Goal: Task Accomplishment & Management: Manage account settings

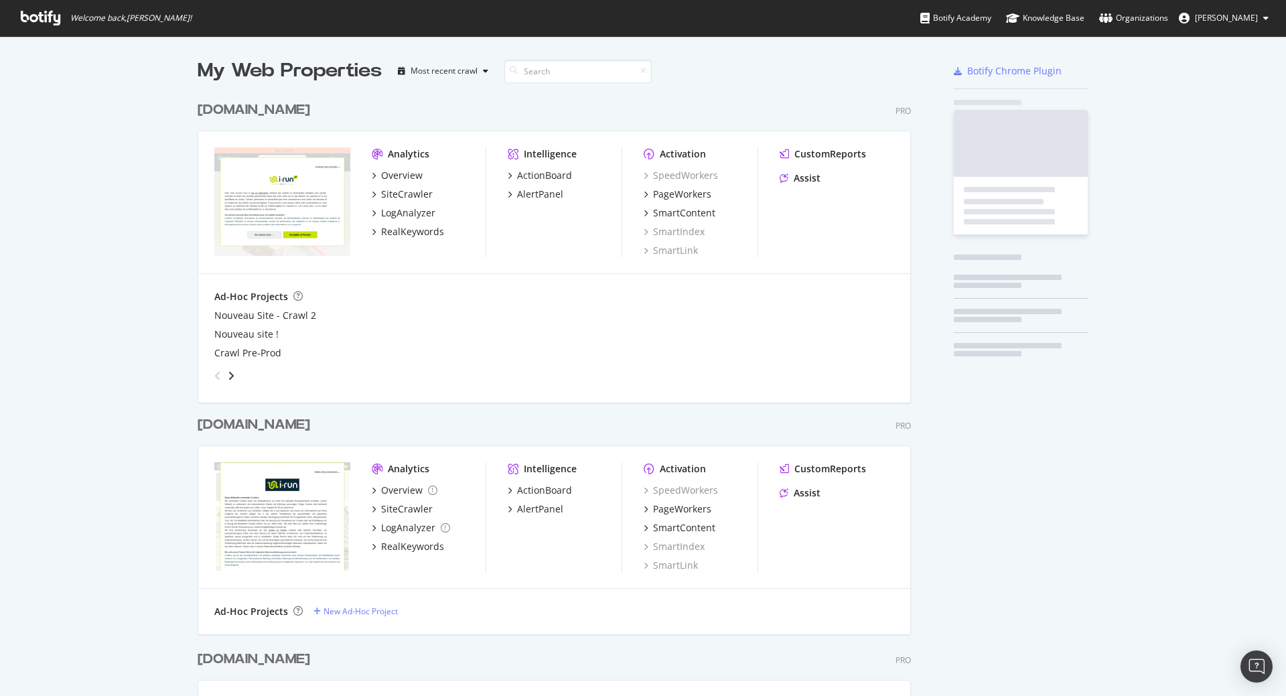
scroll to position [2002, 714]
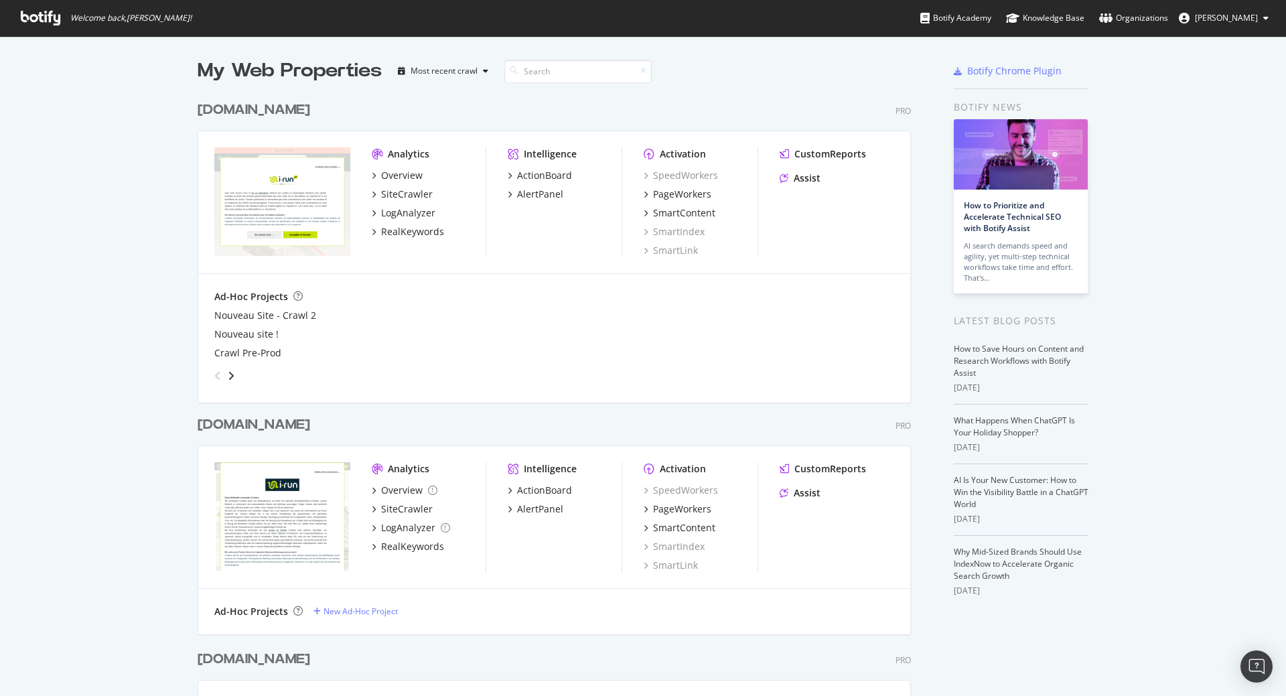
click at [216, 109] on div "[DOMAIN_NAME]" at bounding box center [254, 109] width 113 height 19
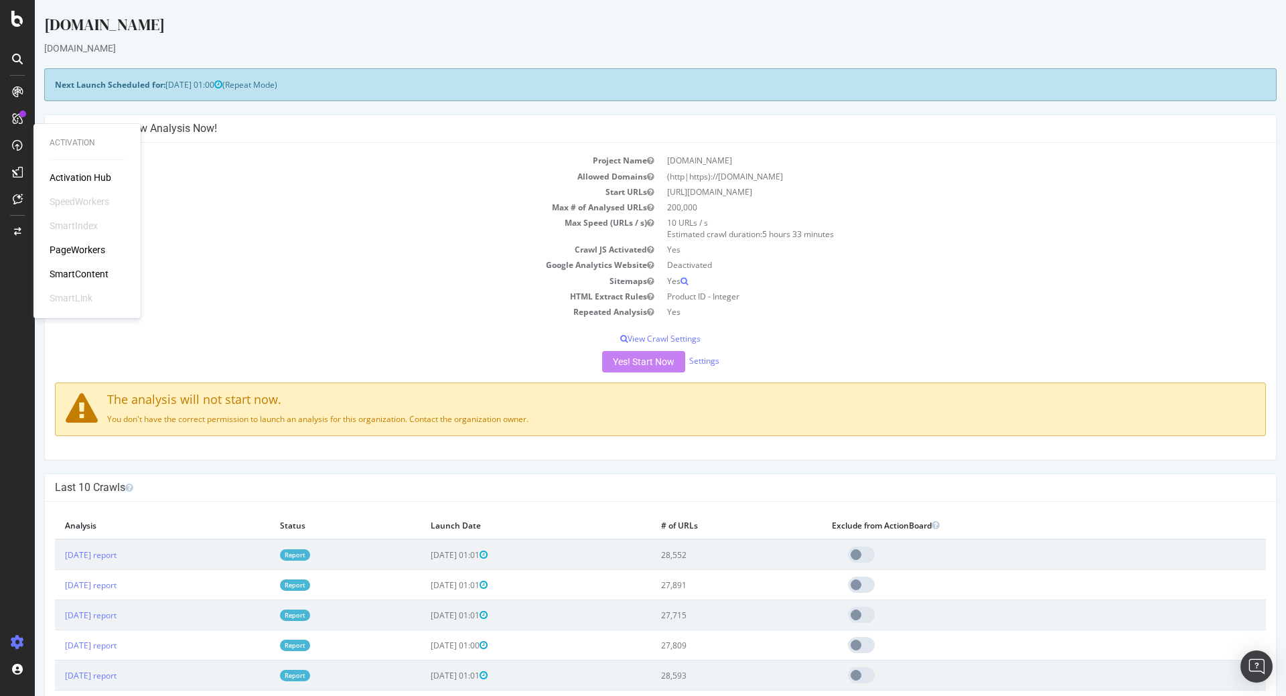
click at [76, 226] on div "SmartIndex" at bounding box center [74, 225] width 48 height 13
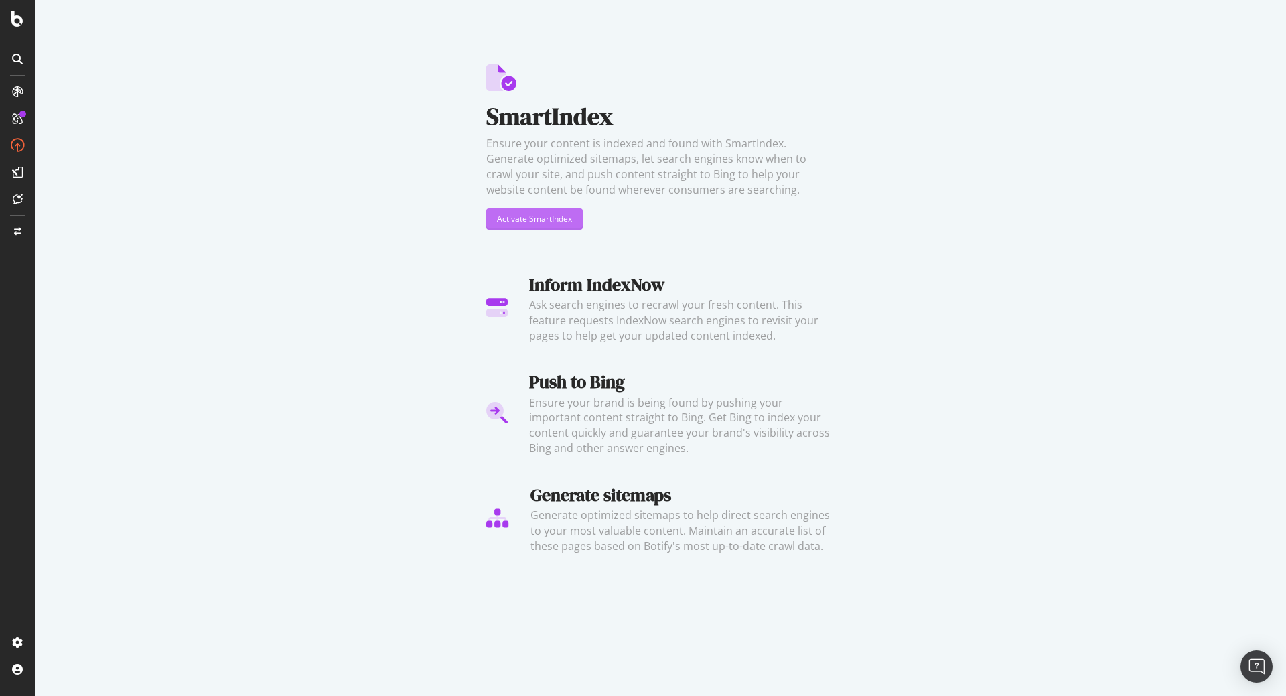
click at [579, 217] on button "Activate SmartIndex" at bounding box center [534, 218] width 96 height 21
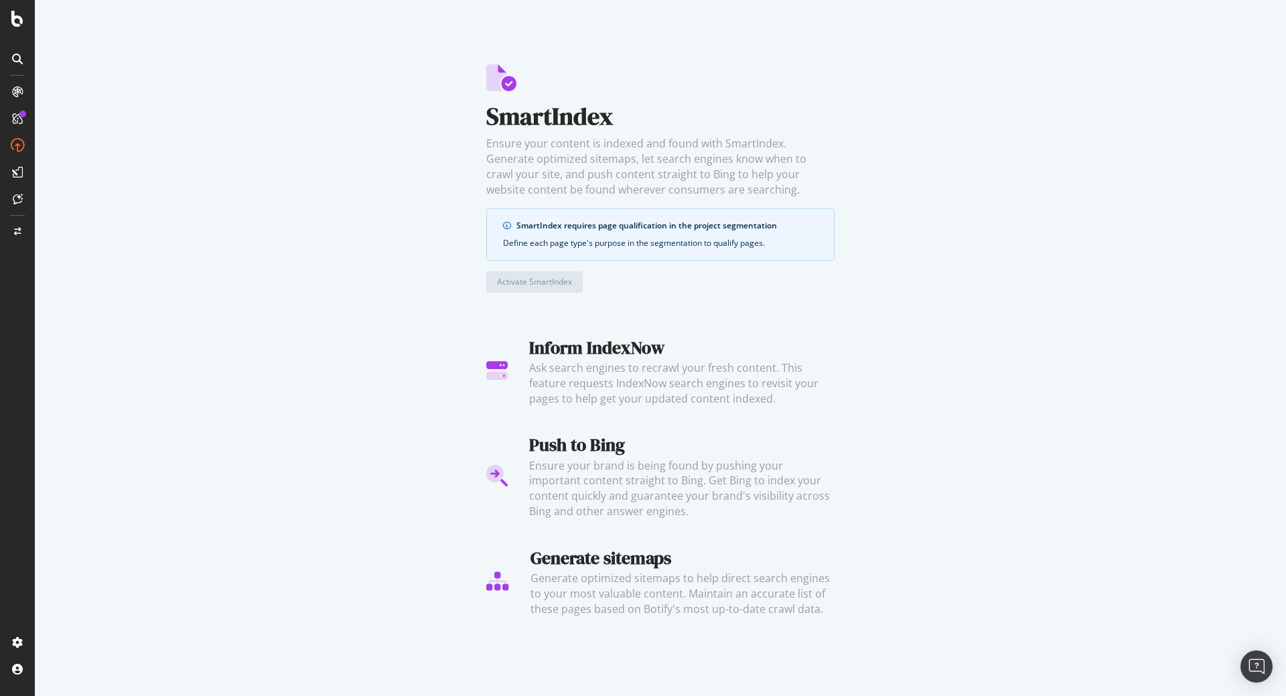
click at [747, 241] on link "qualify pages" at bounding box center [738, 242] width 50 height 11
click at [12, 21] on icon at bounding box center [17, 19] width 12 height 16
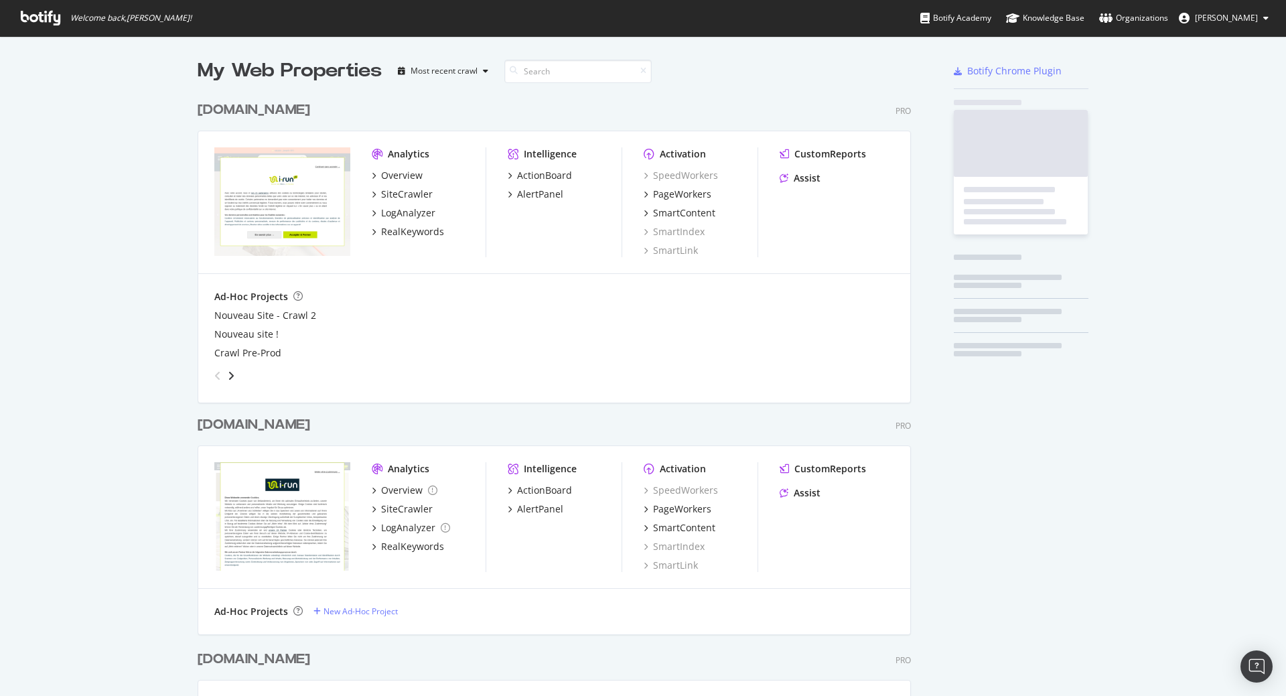
scroll to position [686, 1266]
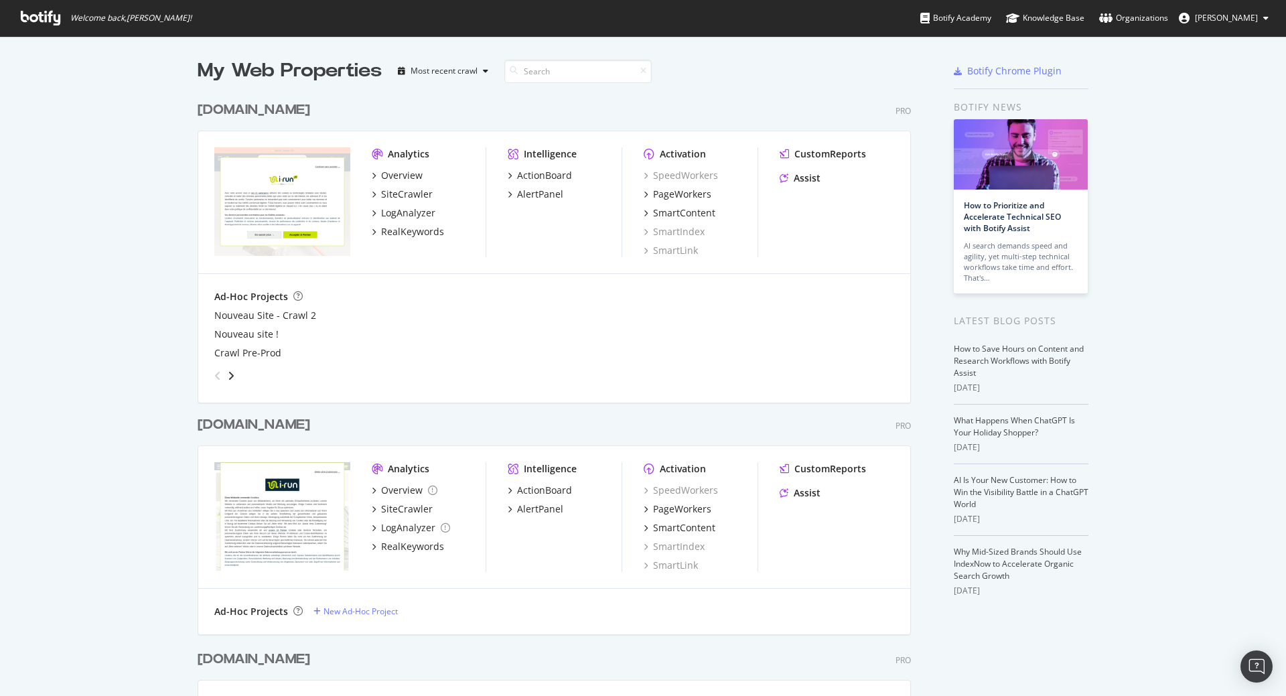
click at [222, 426] on div "[DOMAIN_NAME]" at bounding box center [254, 424] width 113 height 19
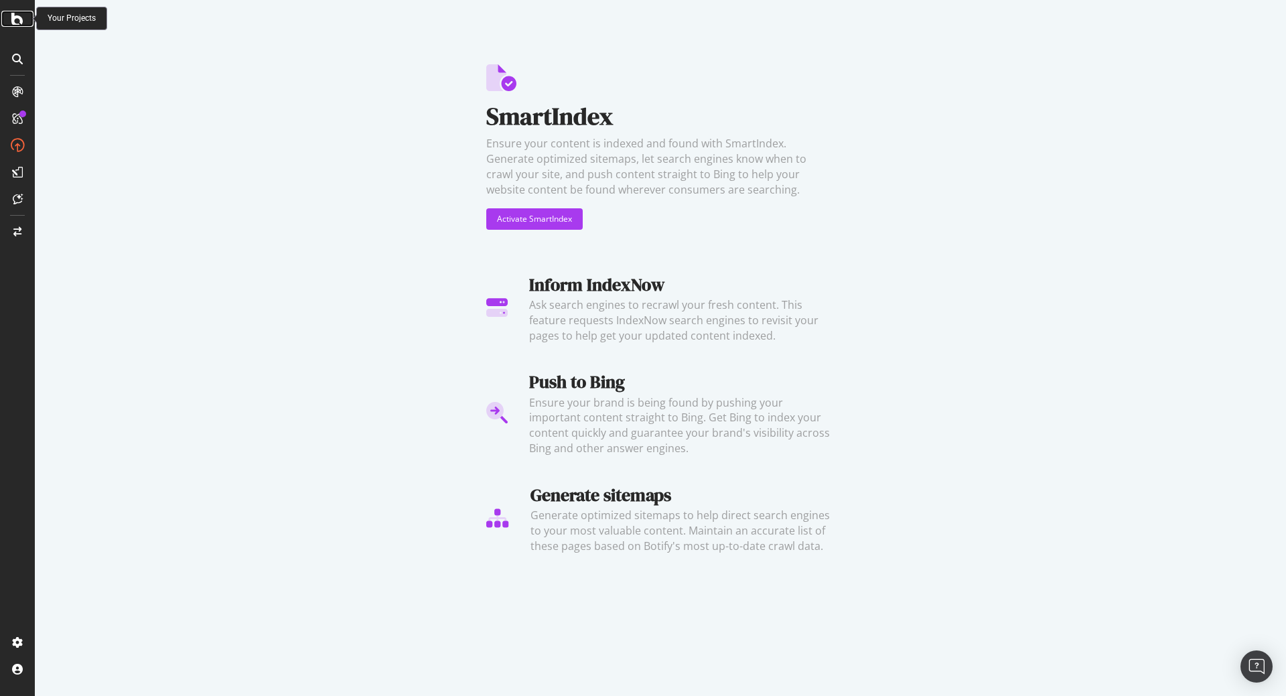
click at [17, 17] on icon at bounding box center [17, 19] width 12 height 16
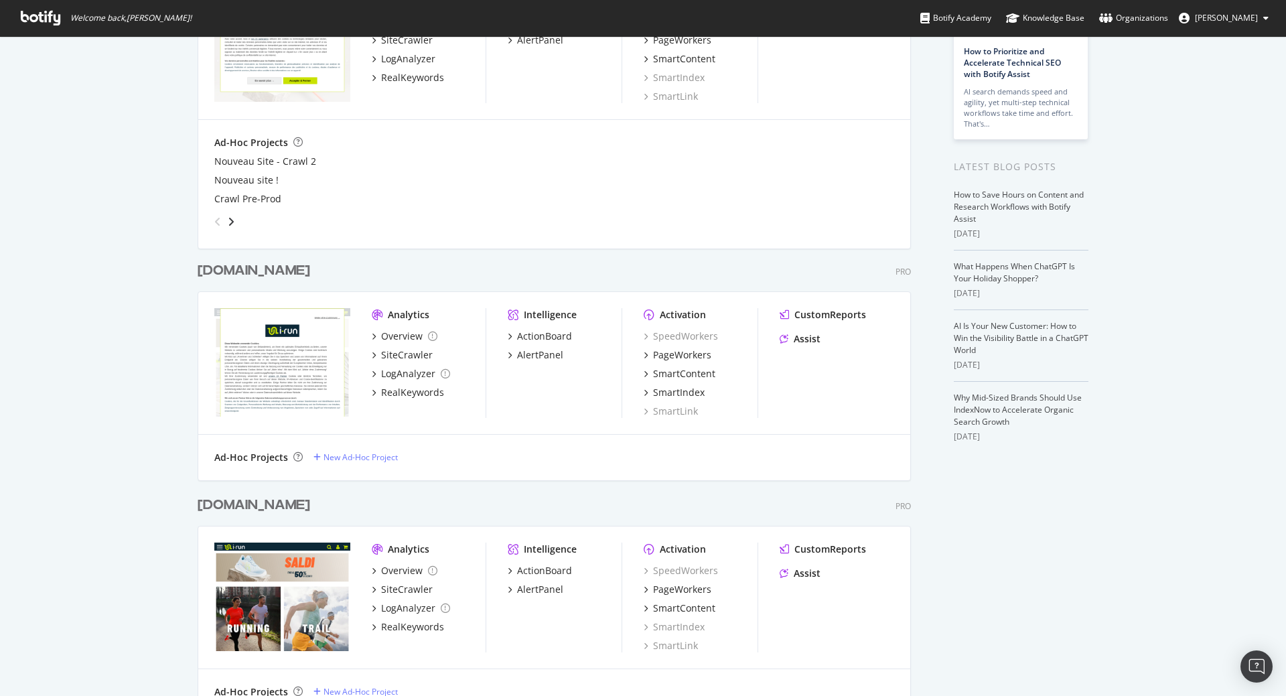
scroll to position [161, 0]
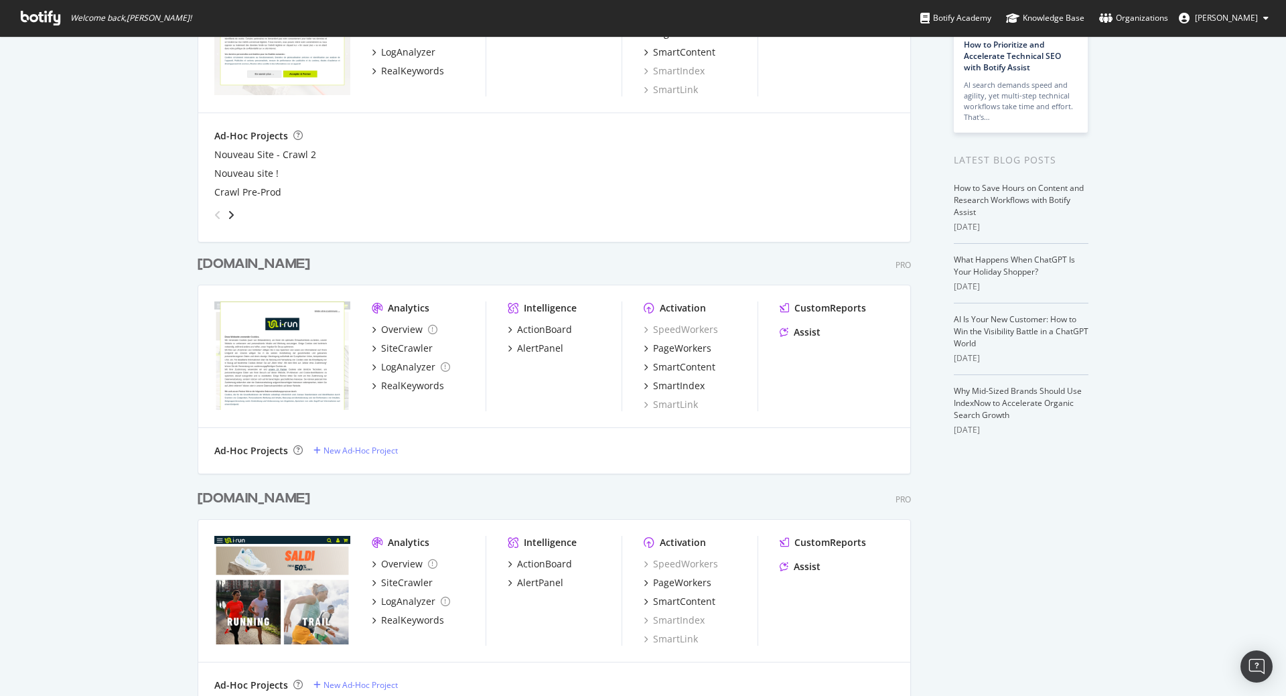
click at [212, 265] on div "[DOMAIN_NAME]" at bounding box center [254, 263] width 113 height 19
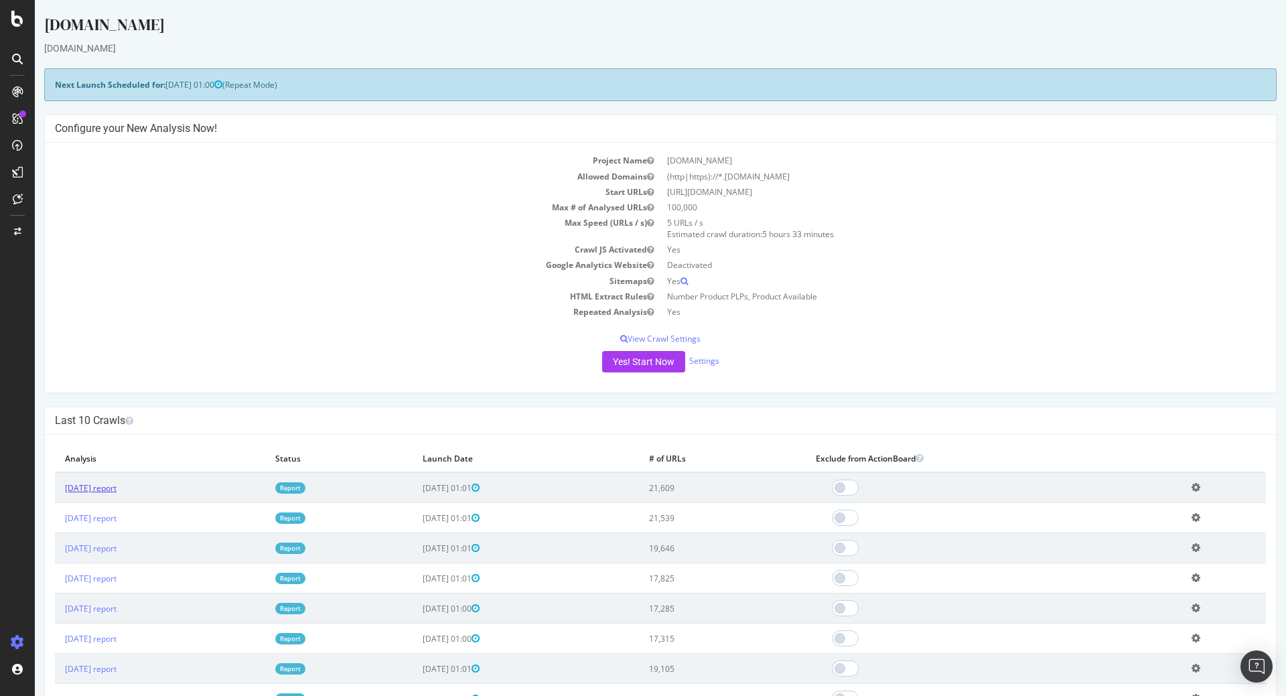
click at [109, 485] on link "[DATE] report" at bounding box center [91, 487] width 52 height 11
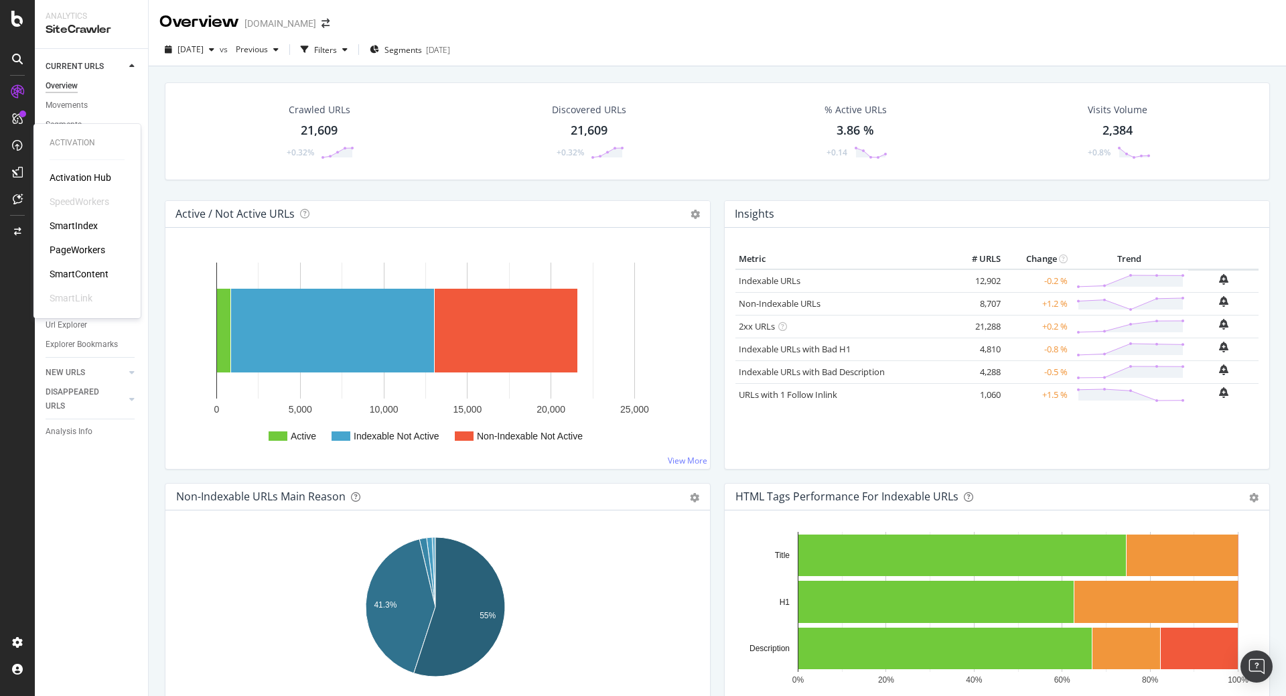
click at [77, 228] on div "SmartIndex" at bounding box center [74, 225] width 48 height 13
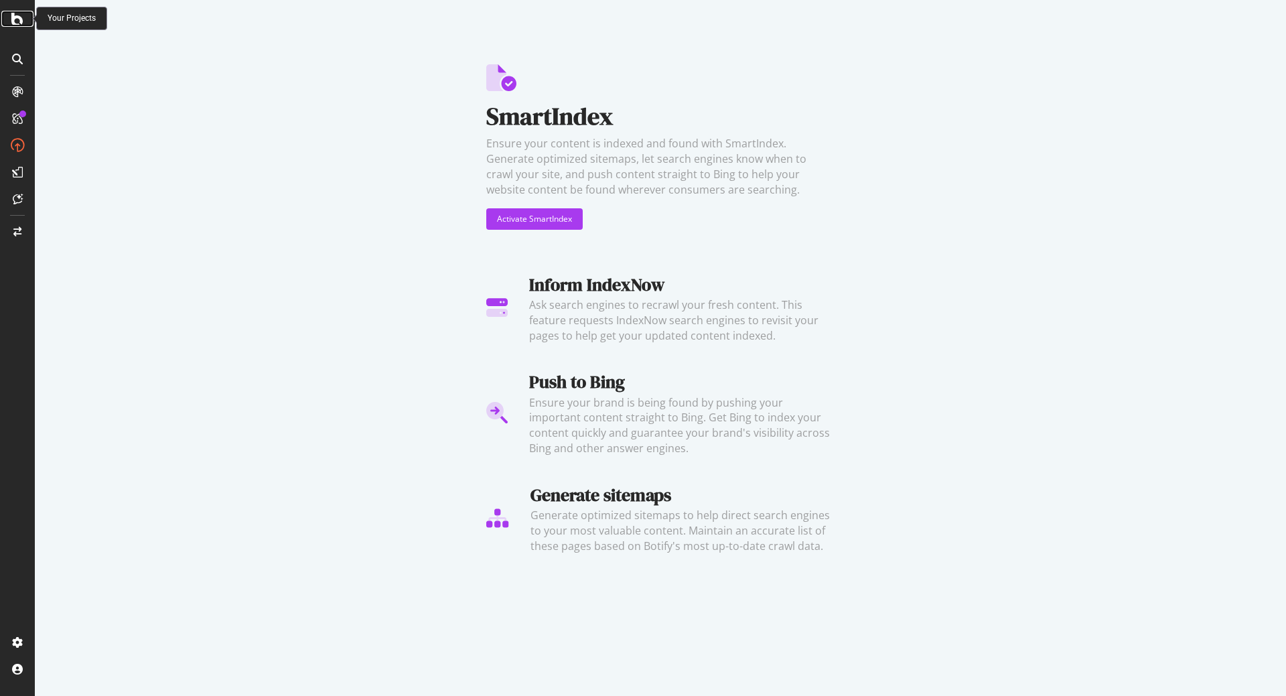
click at [13, 21] on icon at bounding box center [17, 19] width 12 height 16
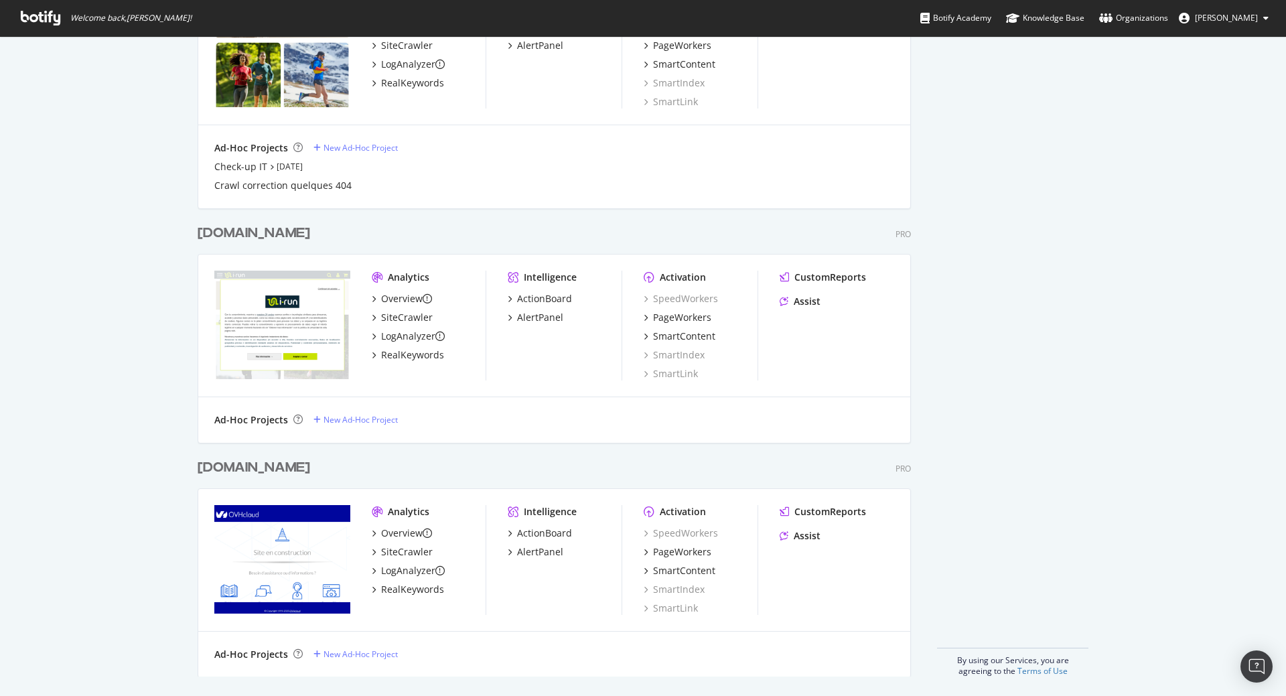
scroll to position [1422, 0]
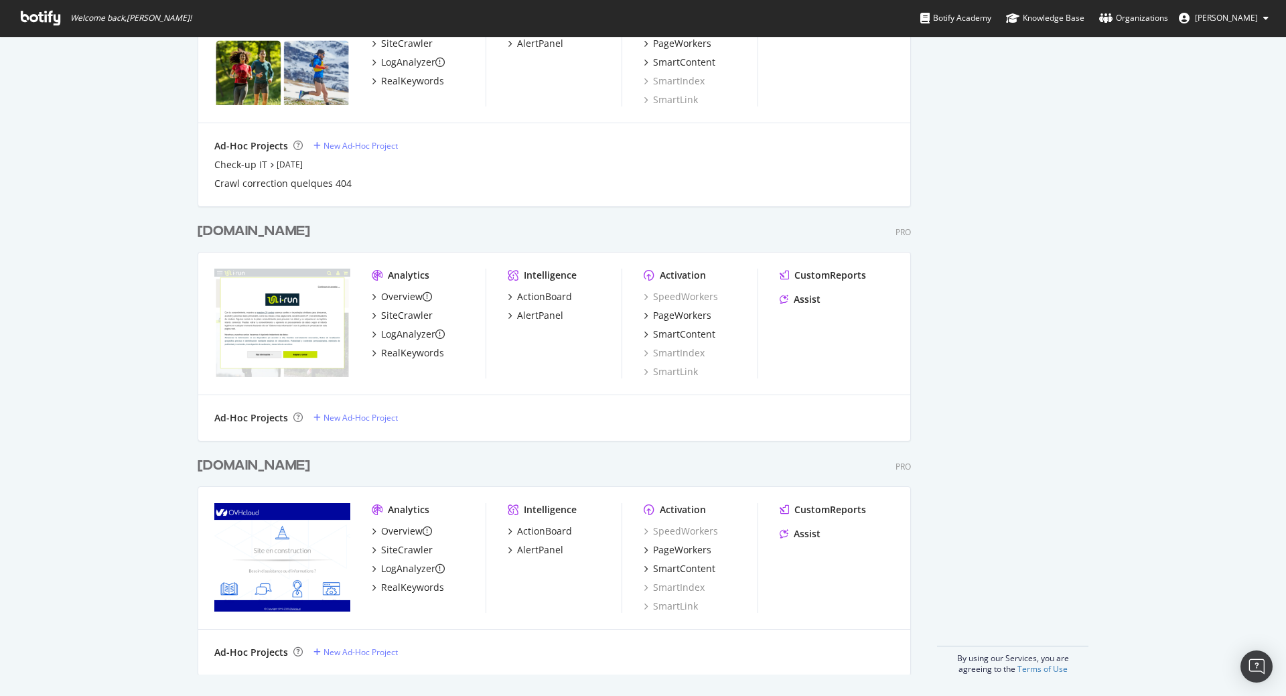
click at [218, 233] on div "[DOMAIN_NAME]" at bounding box center [254, 231] width 113 height 19
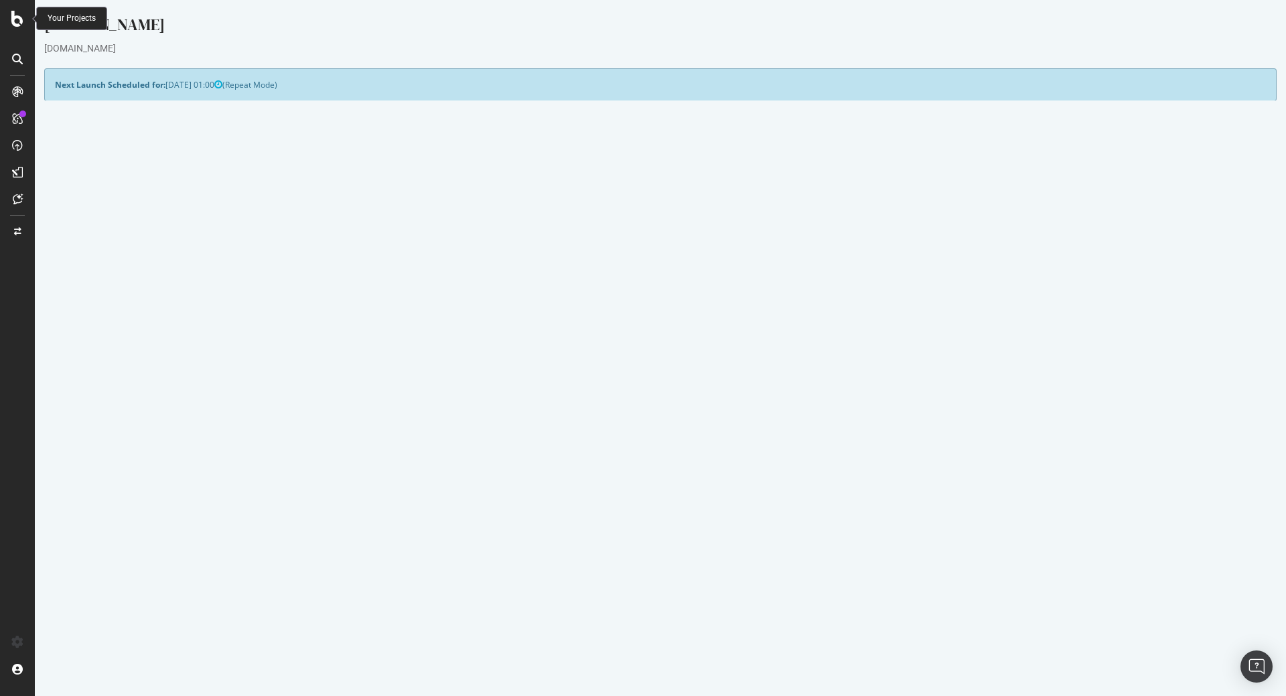
click at [18, 18] on icon at bounding box center [17, 19] width 12 height 16
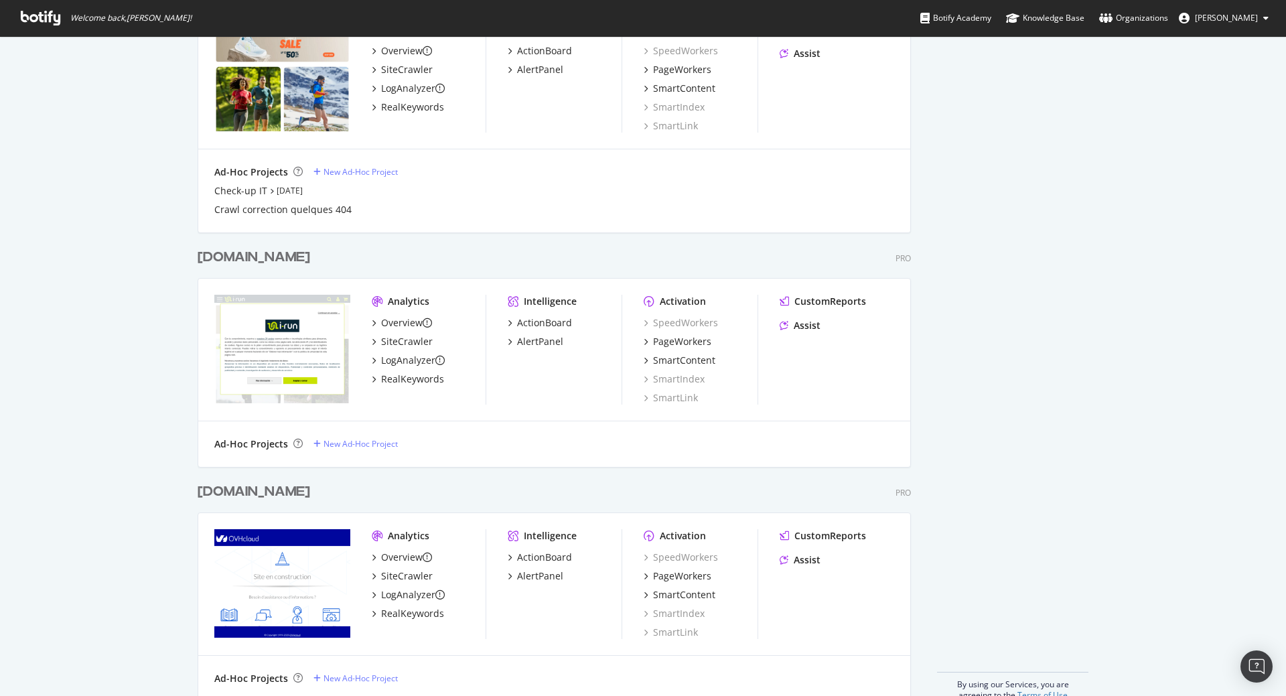
scroll to position [1422, 0]
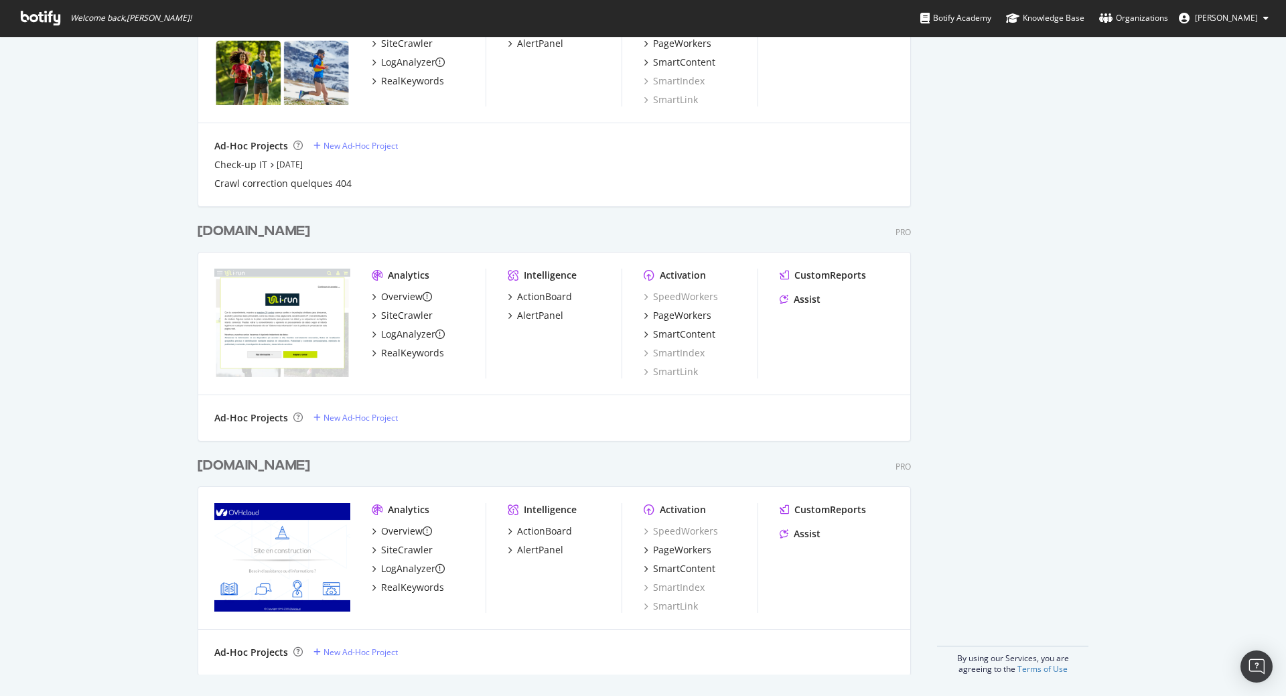
click at [213, 467] on div "[DOMAIN_NAME]" at bounding box center [254, 465] width 113 height 19
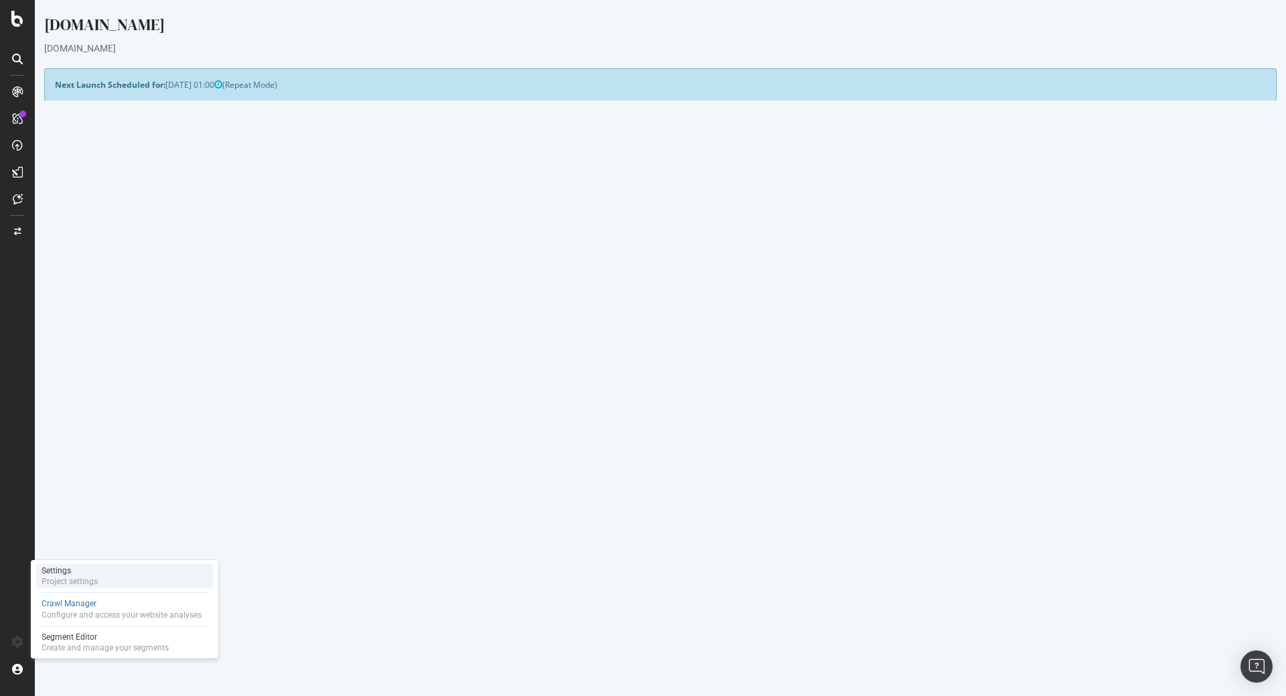
click at [82, 577] on div "Project settings" at bounding box center [70, 581] width 56 height 11
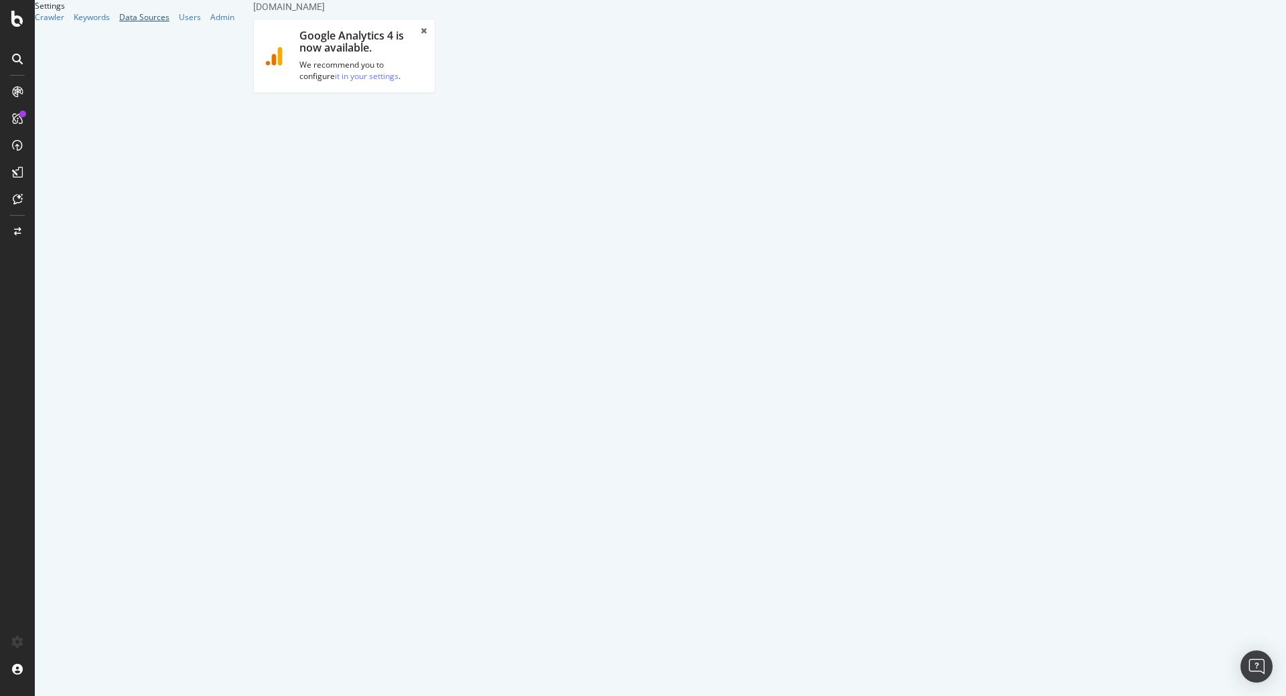
click at [119, 23] on div "Data Sources" at bounding box center [144, 16] width 50 height 11
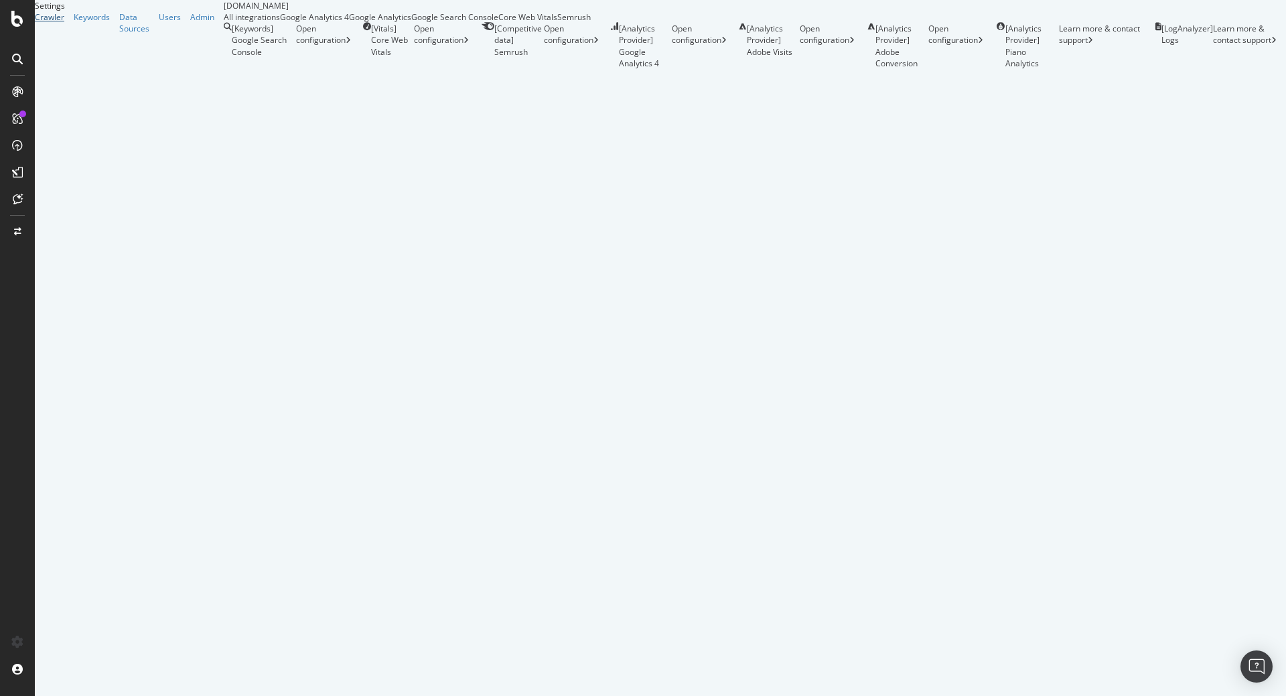
click at [57, 23] on div "Crawler" at bounding box center [49, 16] width 29 height 11
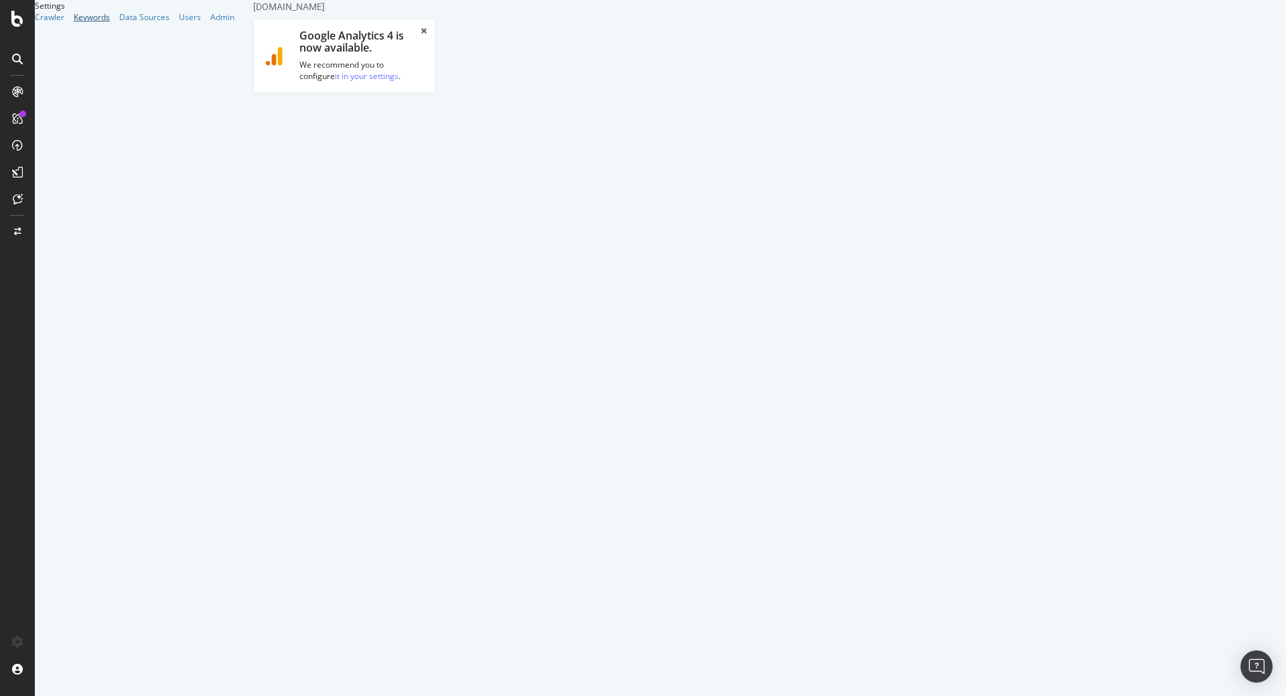
click at [80, 23] on div "Keywords" at bounding box center [92, 16] width 36 height 11
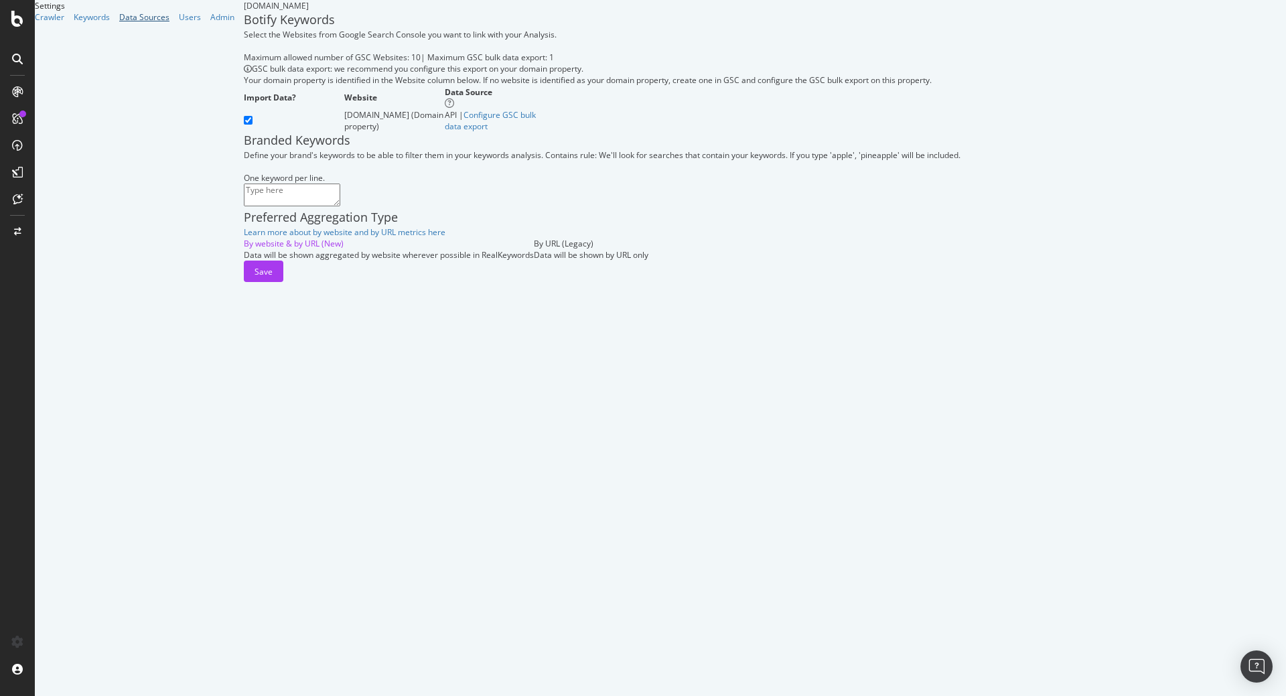
click at [119, 23] on div "Data Sources" at bounding box center [144, 16] width 50 height 11
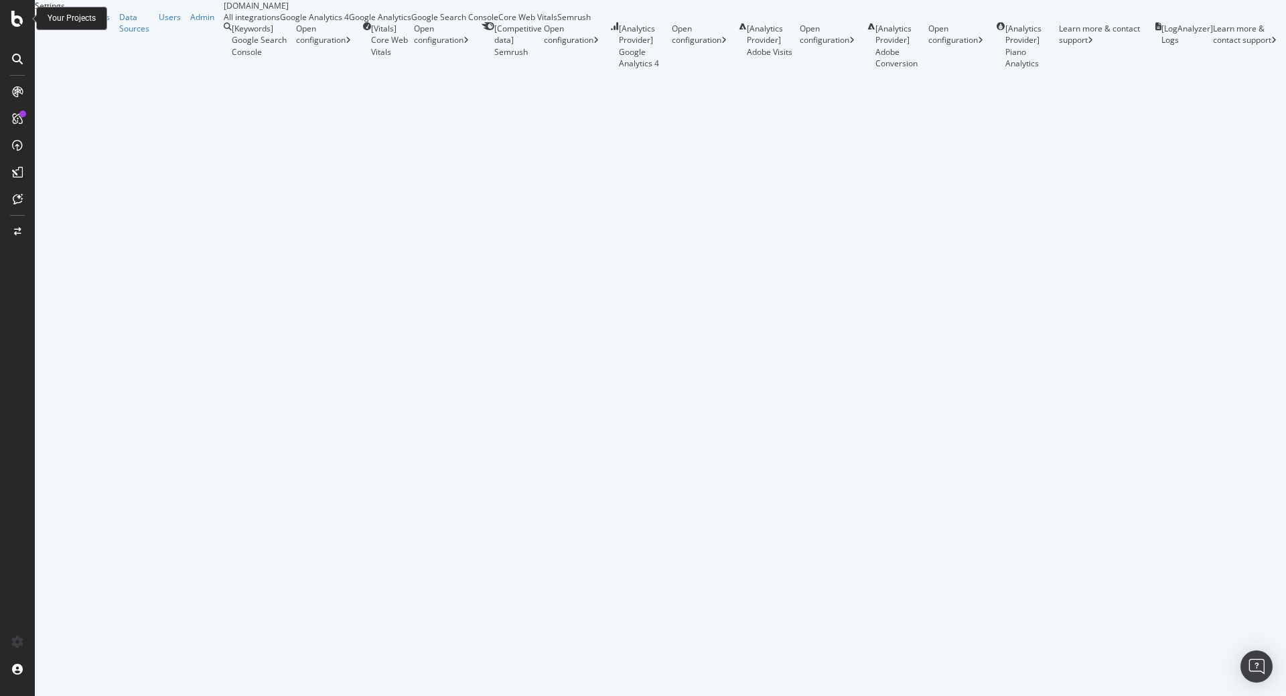
click at [21, 15] on icon at bounding box center [17, 19] width 12 height 16
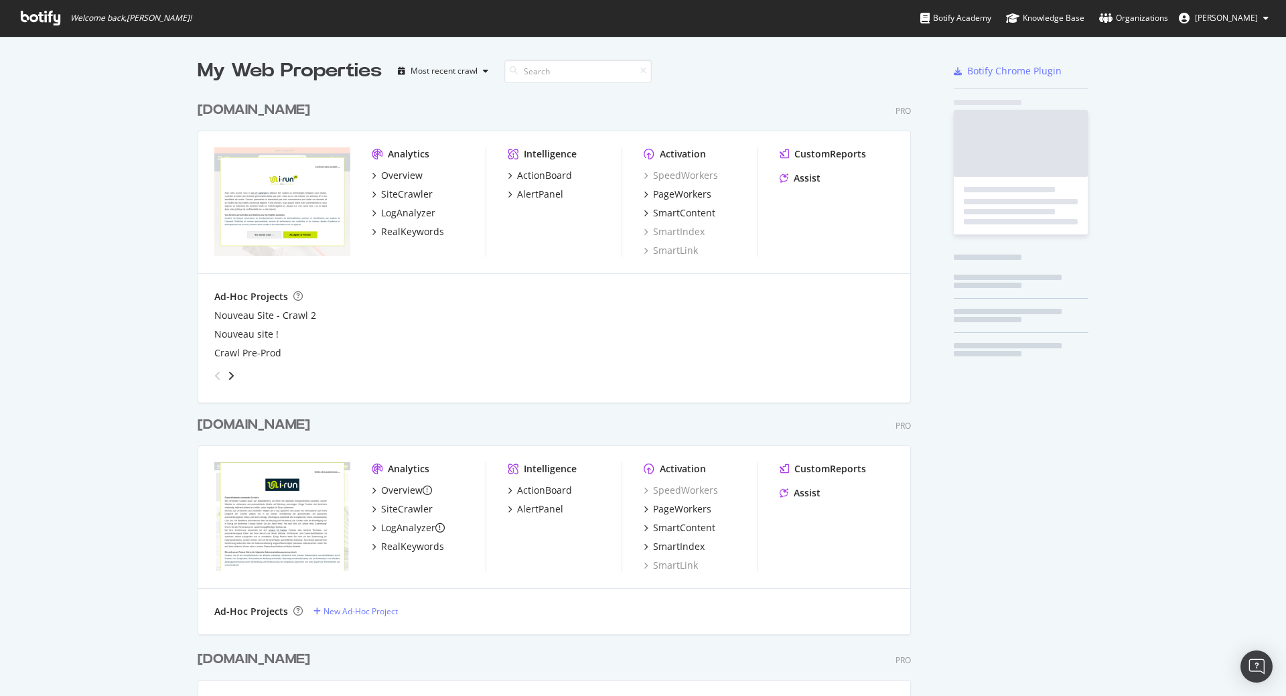
scroll to position [686, 1266]
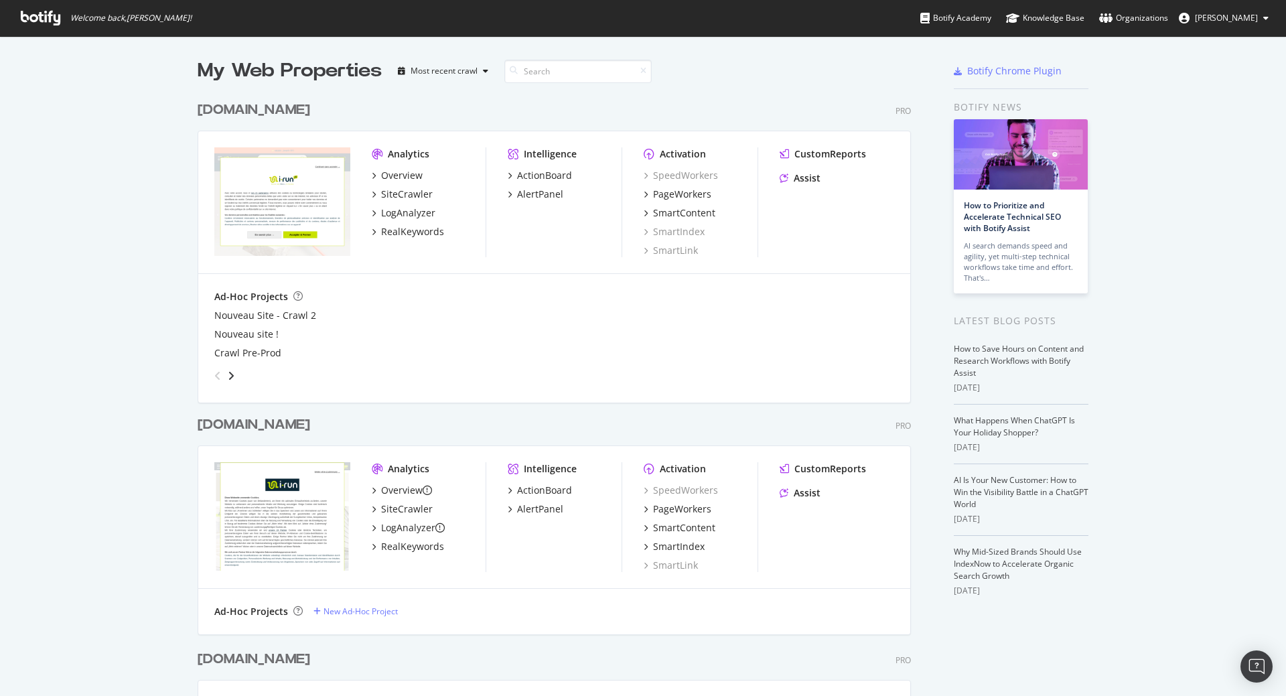
click at [218, 420] on div "[DOMAIN_NAME]" at bounding box center [254, 424] width 113 height 19
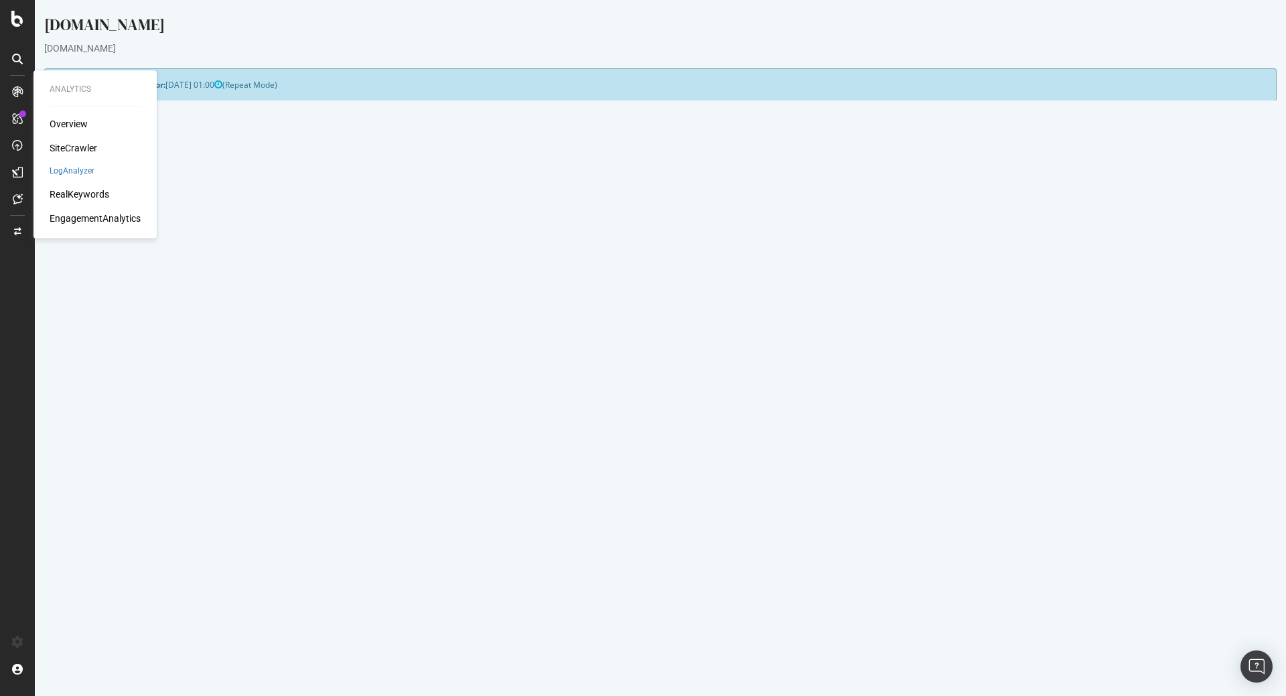
click at [488, 48] on div "[DOMAIN_NAME]" at bounding box center [660, 48] width 1232 height 13
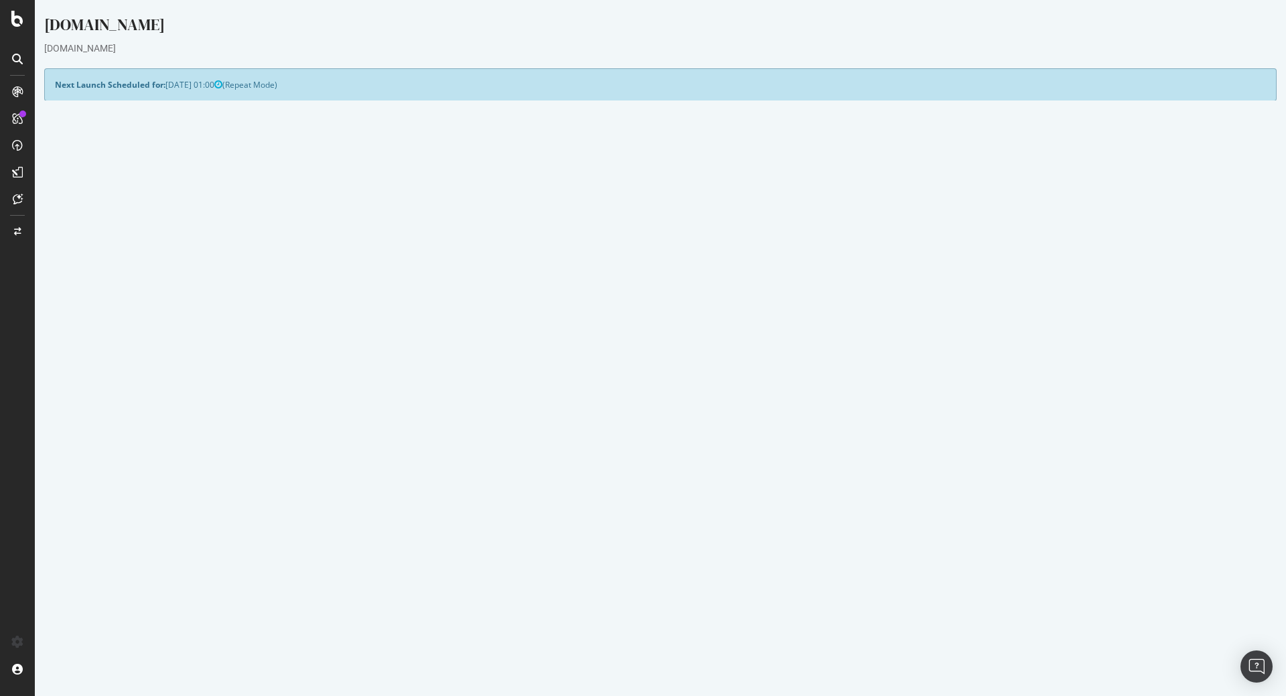
click at [13, 88] on icon at bounding box center [17, 91] width 11 height 11
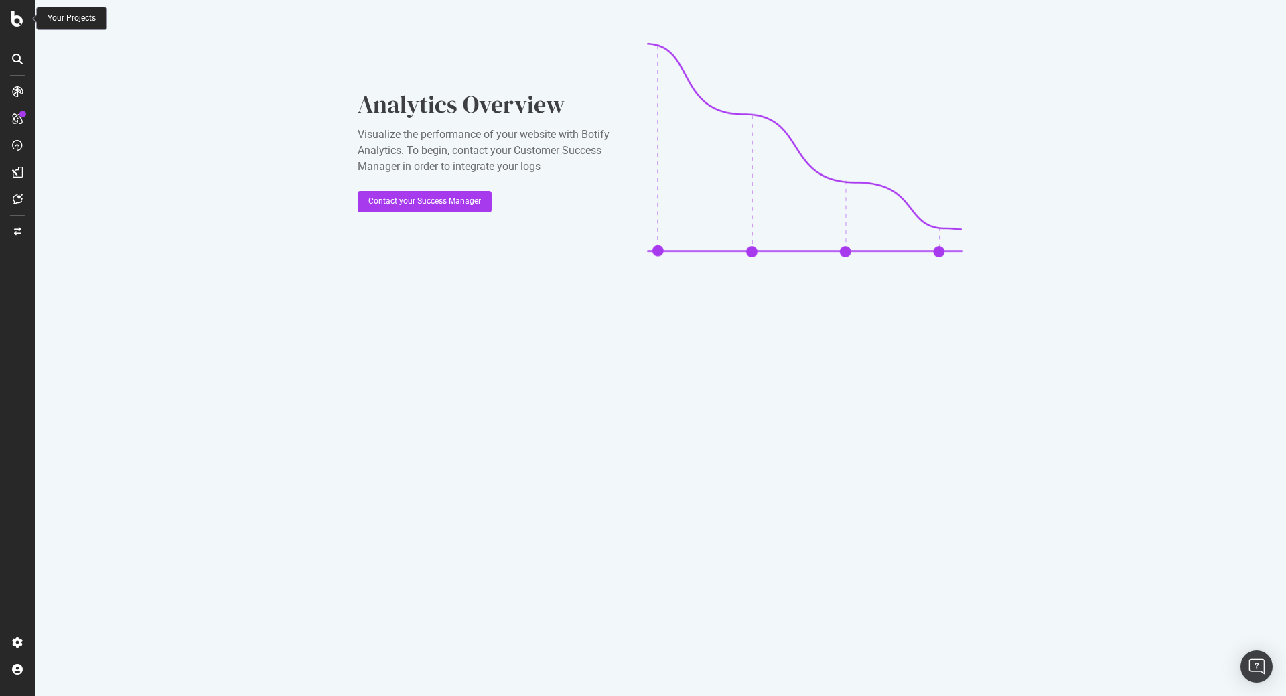
click at [19, 23] on icon at bounding box center [17, 19] width 12 height 16
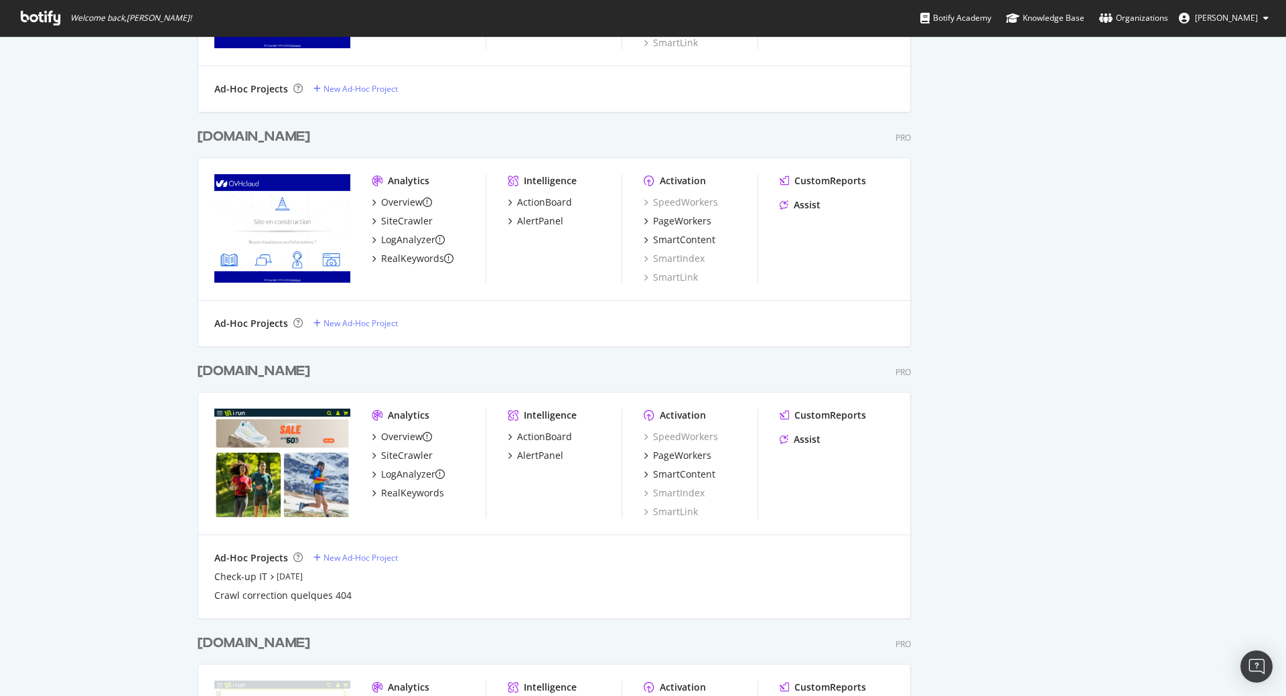
scroll to position [1045, 0]
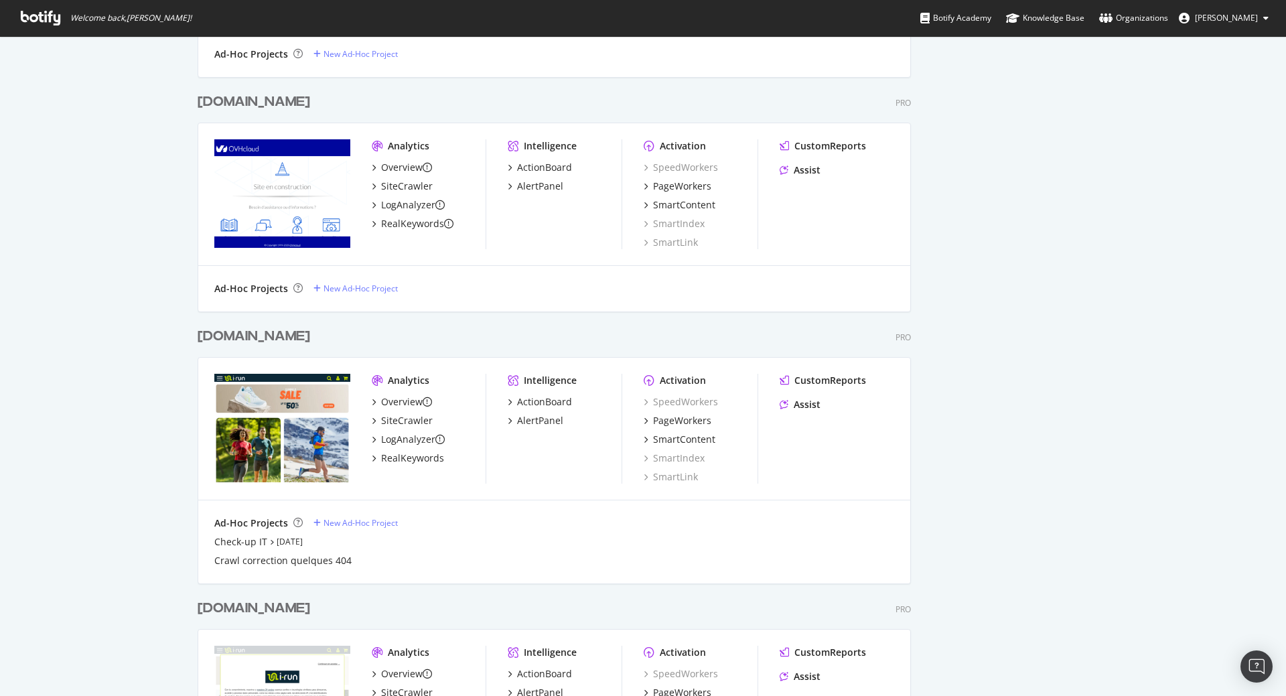
click at [237, 333] on div "[DOMAIN_NAME]" at bounding box center [254, 336] width 113 height 19
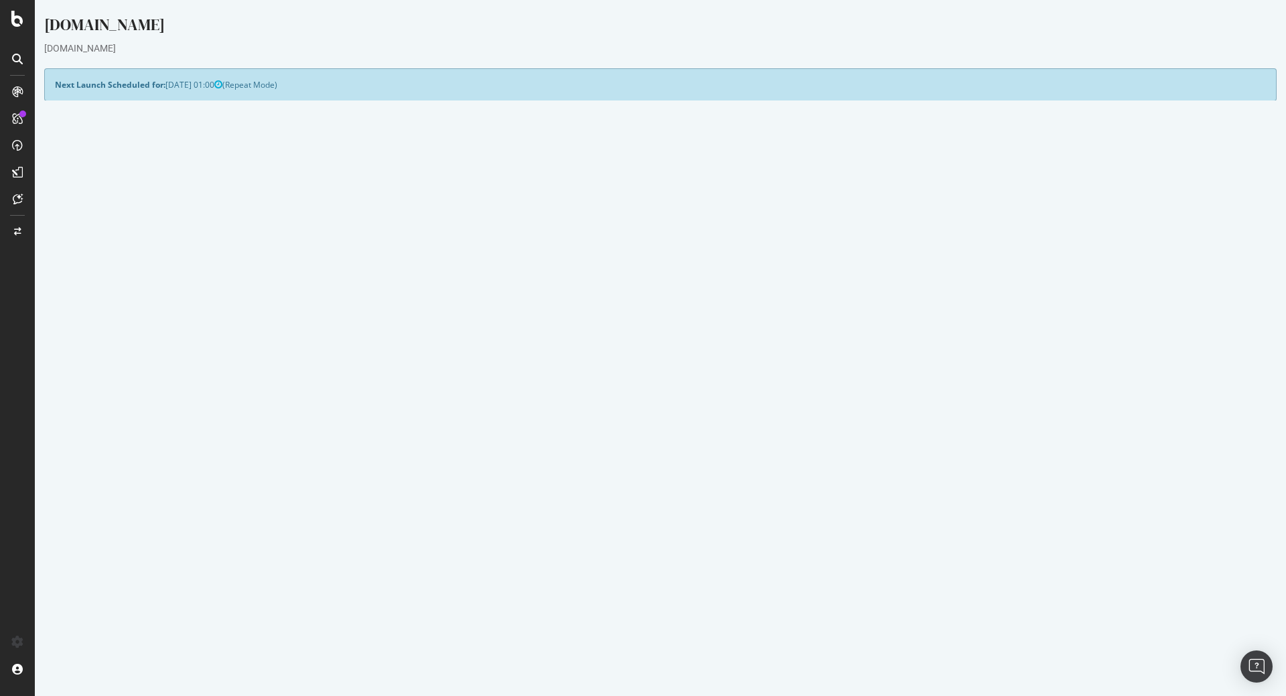
click at [23, 89] on div at bounding box center [17, 91] width 21 height 21
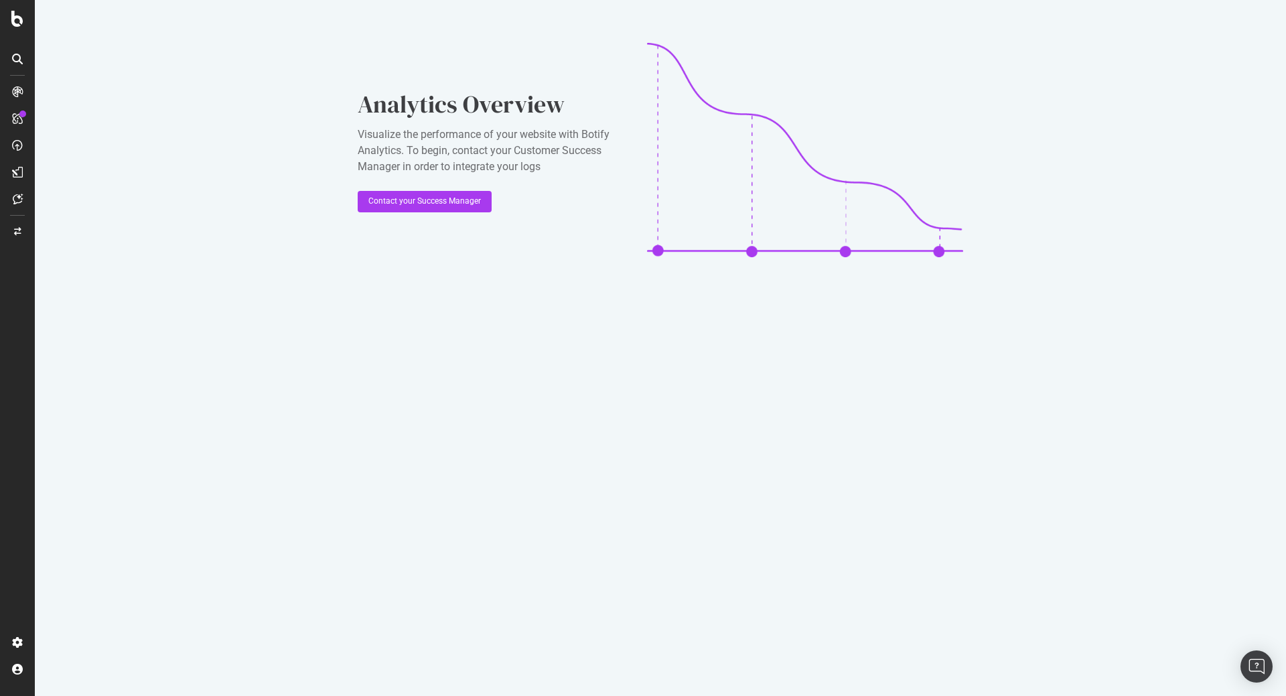
click at [15, 90] on icon at bounding box center [17, 91] width 11 height 11
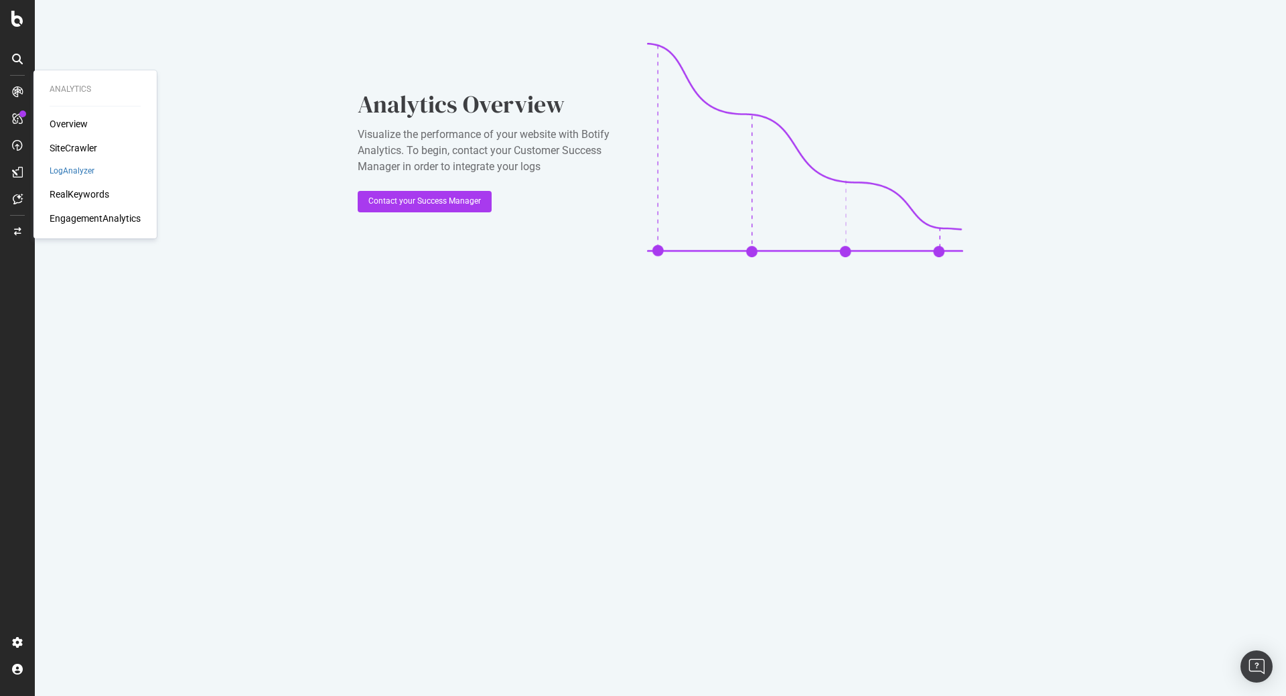
click at [88, 147] on div "SiteCrawler" at bounding box center [74, 147] width 48 height 13
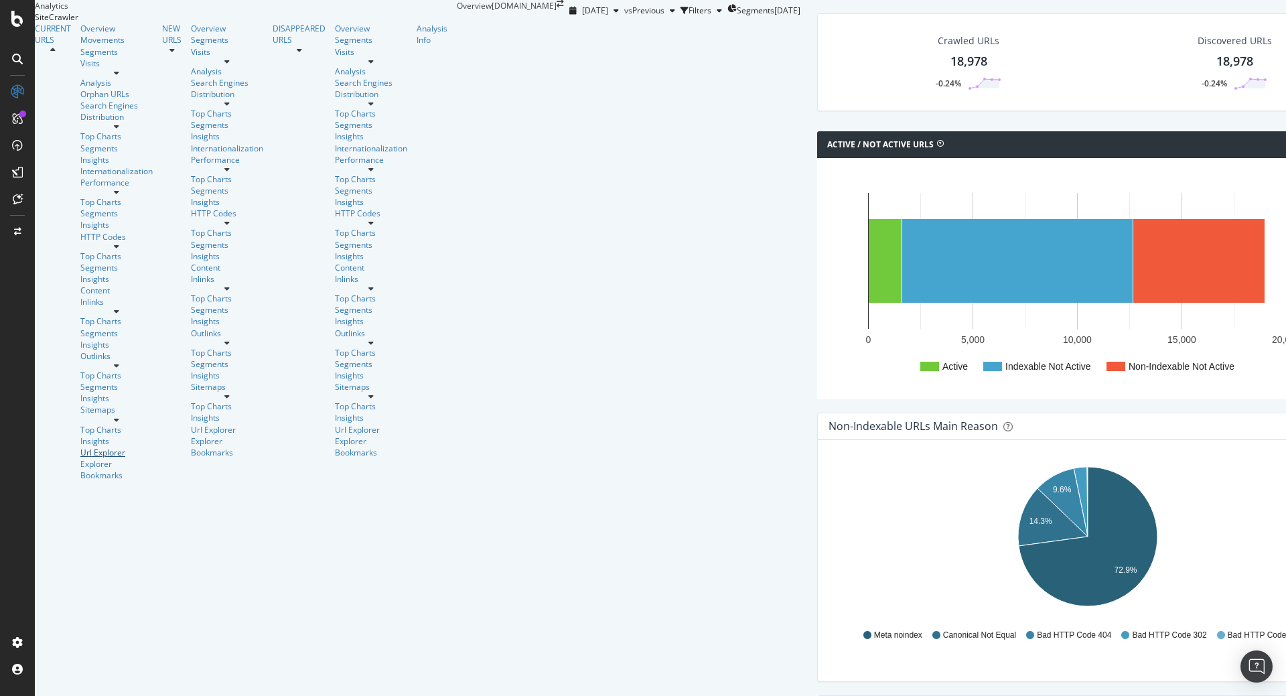
click at [80, 447] on div "Url Explorer" at bounding box center [116, 452] width 72 height 11
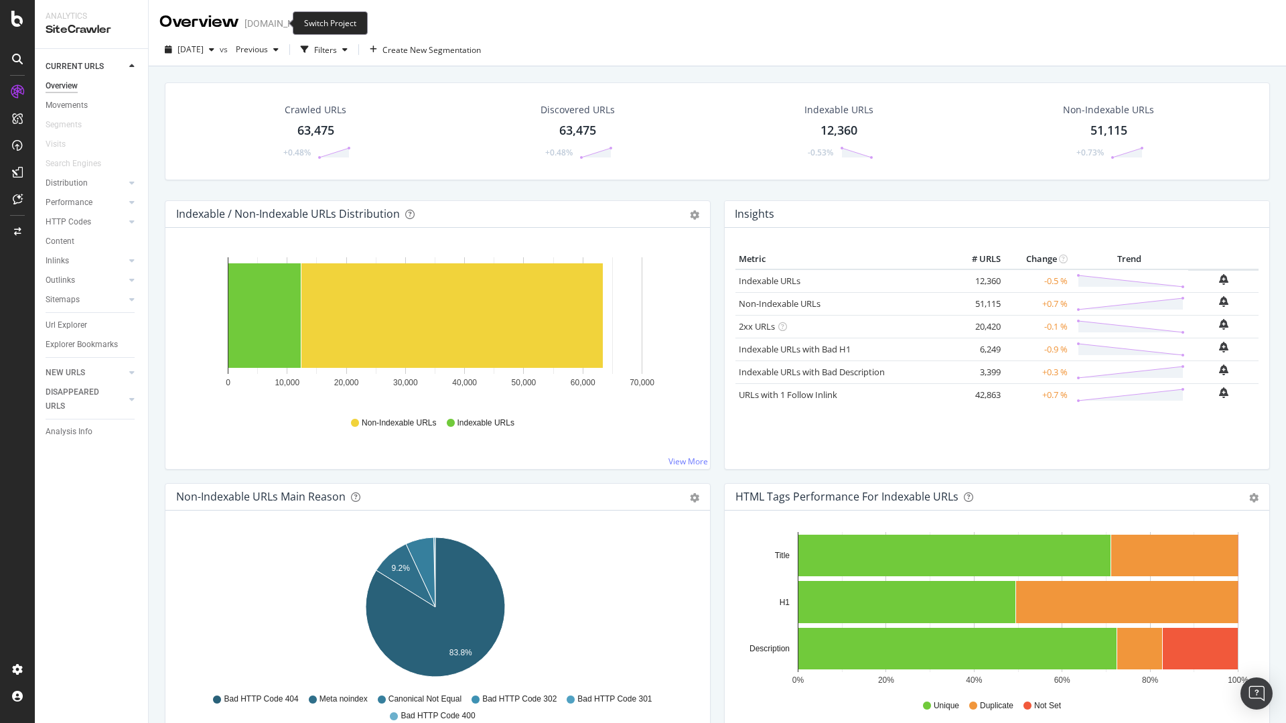
click at [321, 24] on icon "arrow-right-arrow-left" at bounding box center [325, 23] width 8 height 9
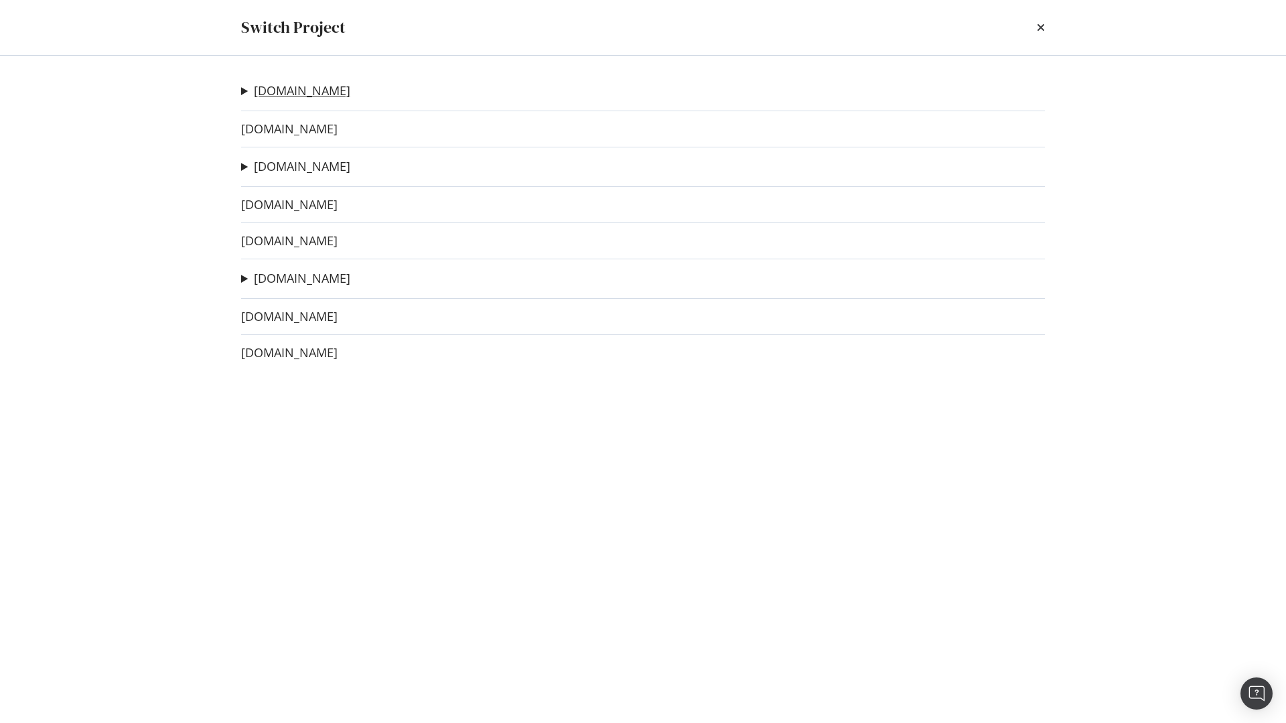
click at [274, 98] on link "[DOMAIN_NAME]" at bounding box center [302, 91] width 96 height 14
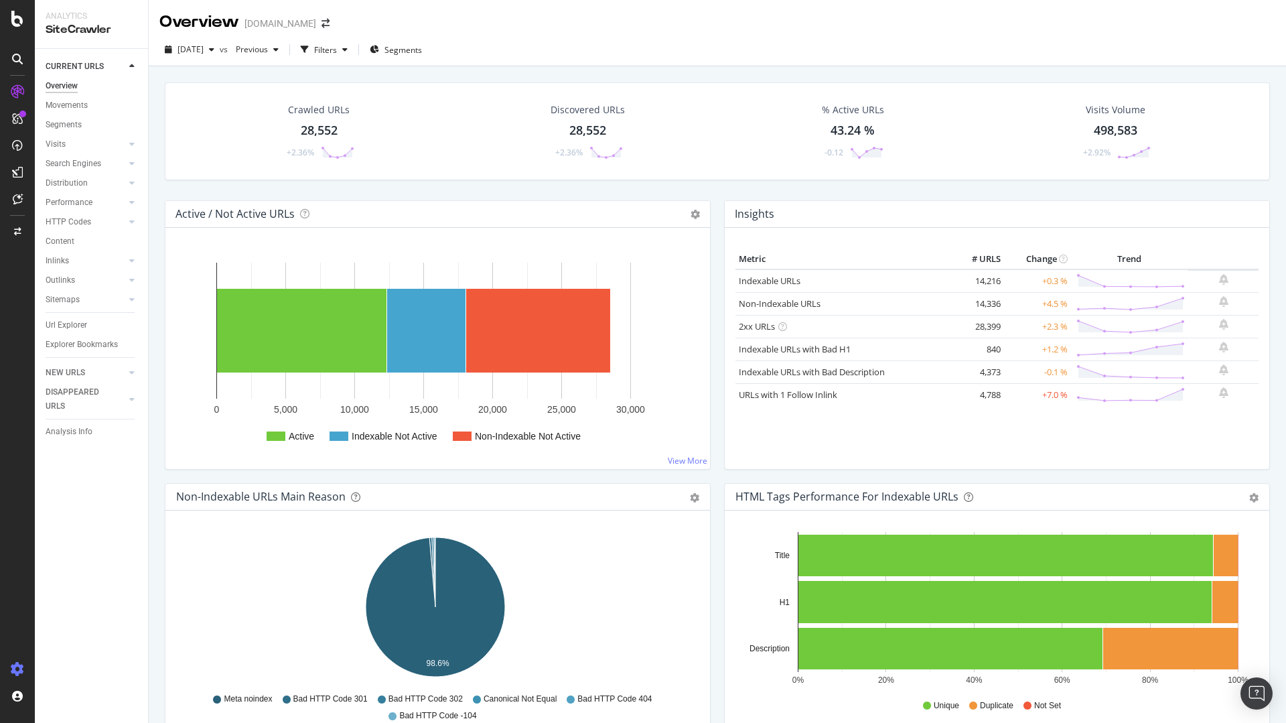
click at [13, 672] on icon at bounding box center [17, 668] width 13 height 13
click at [79, 601] on div "Settings" at bounding box center [70, 598] width 56 height 11
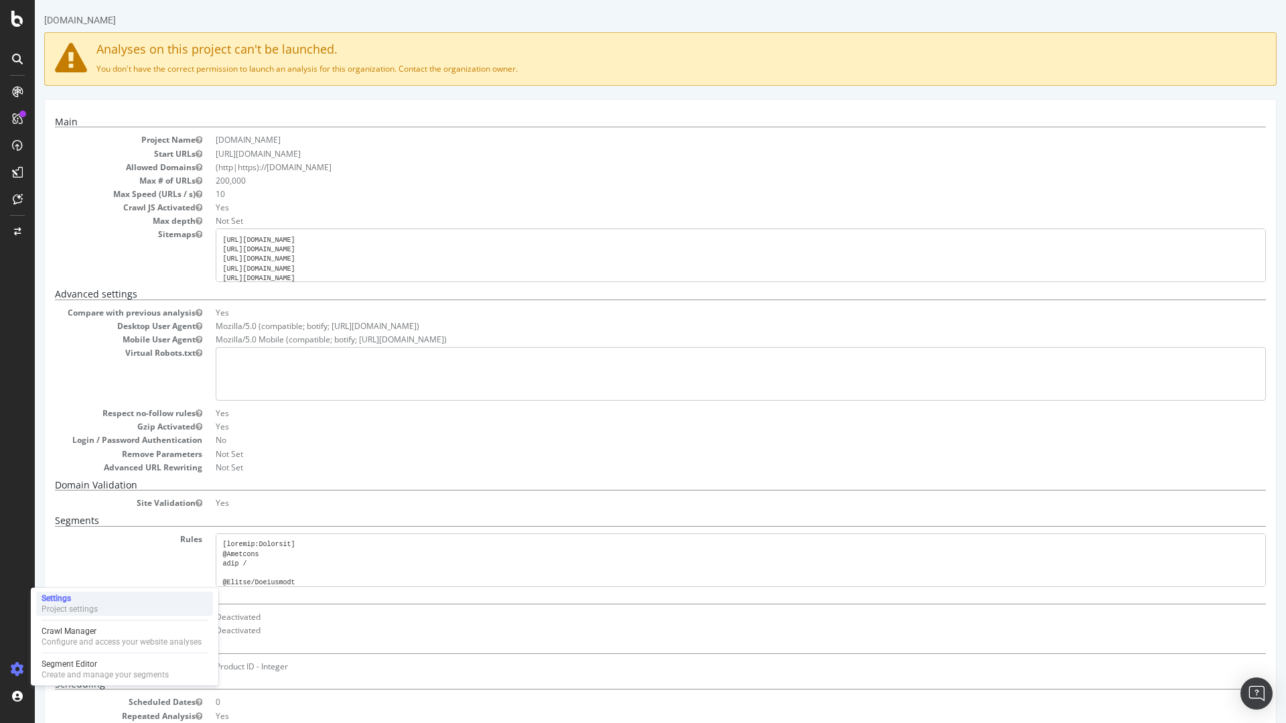
click at [88, 603] on div "Project settings" at bounding box center [70, 608] width 56 height 11
click at [371, 506] on dd "Yes" at bounding box center [741, 502] width 1050 height 11
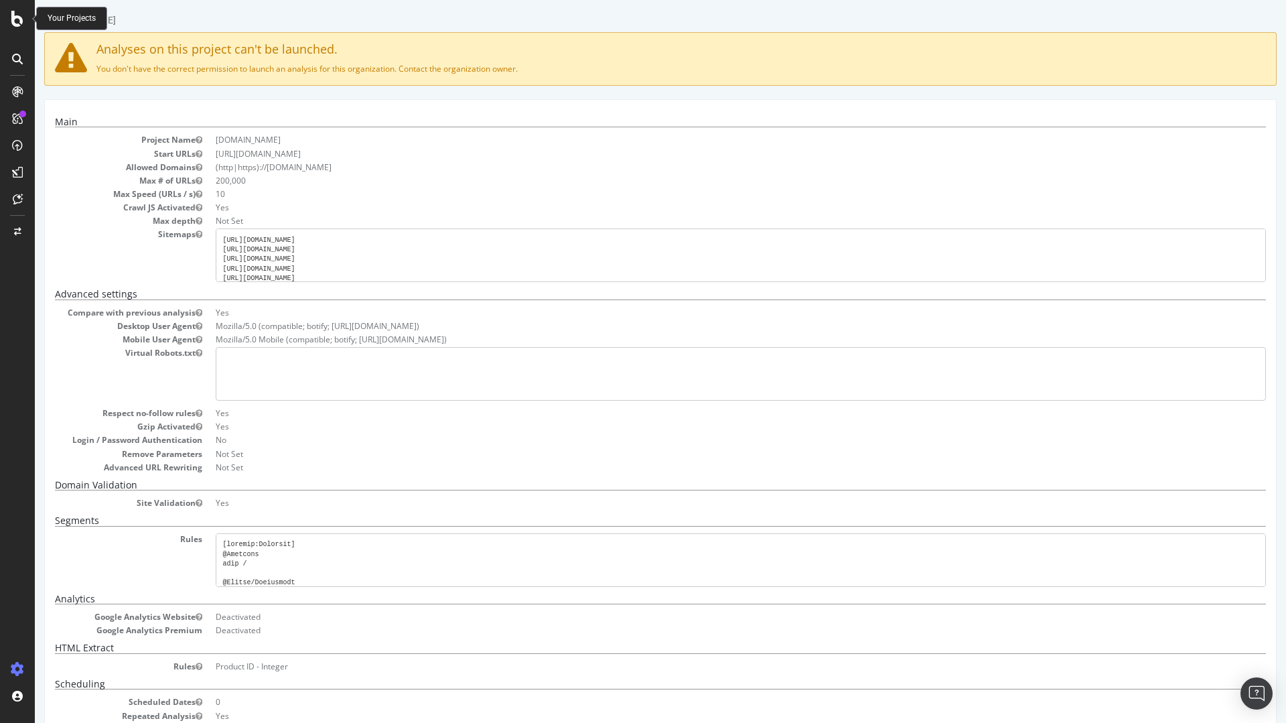
click at [20, 18] on icon at bounding box center [17, 19] width 12 height 16
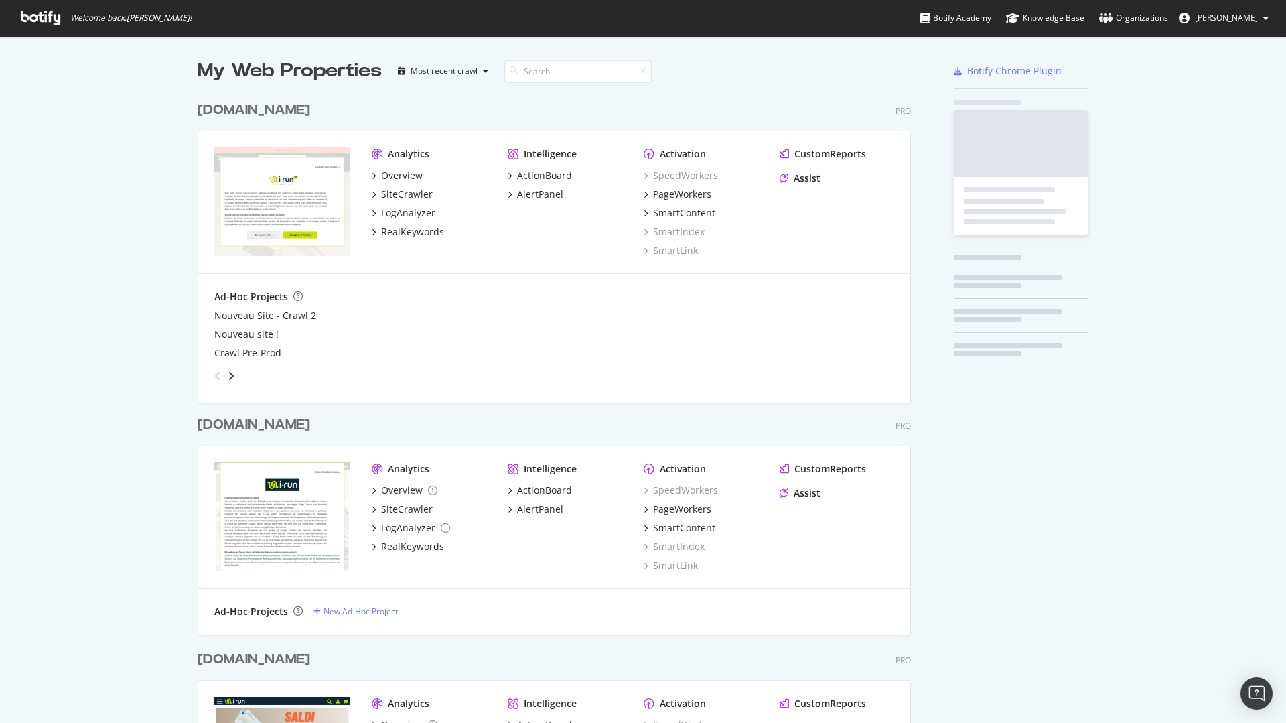
scroll to position [713, 1266]
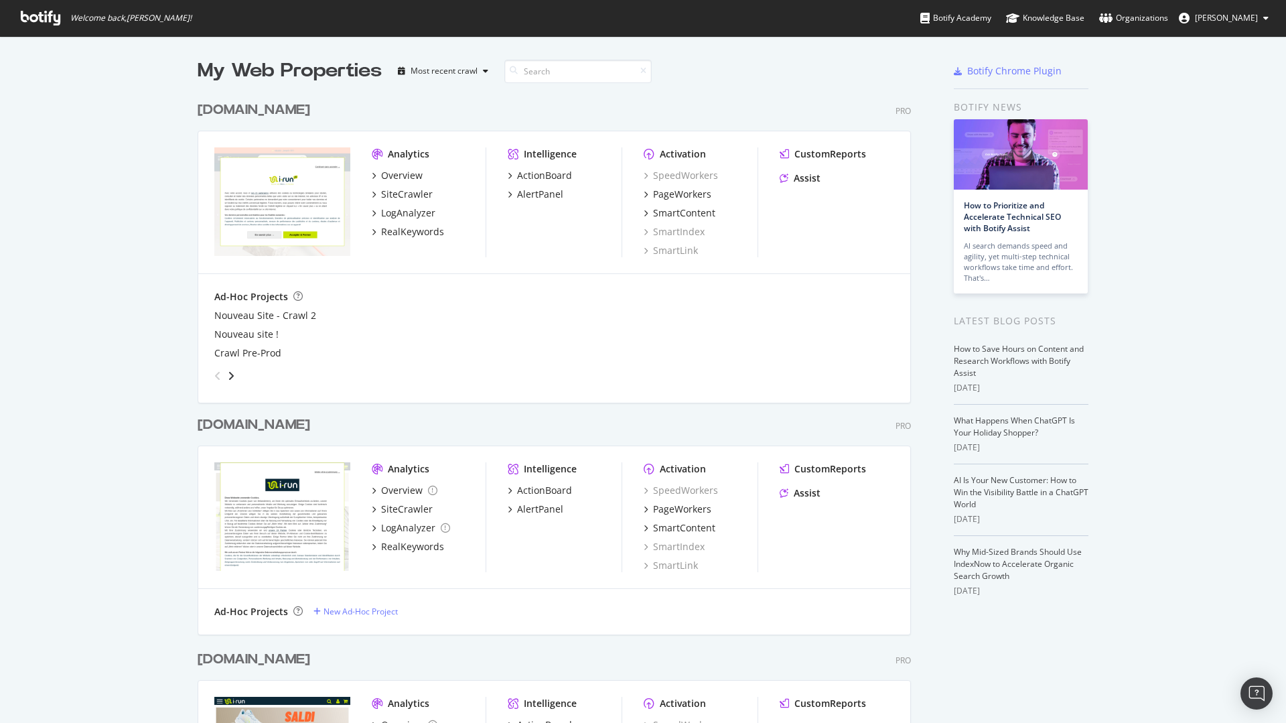
click at [214, 108] on div "[DOMAIN_NAME]" at bounding box center [254, 109] width 113 height 19
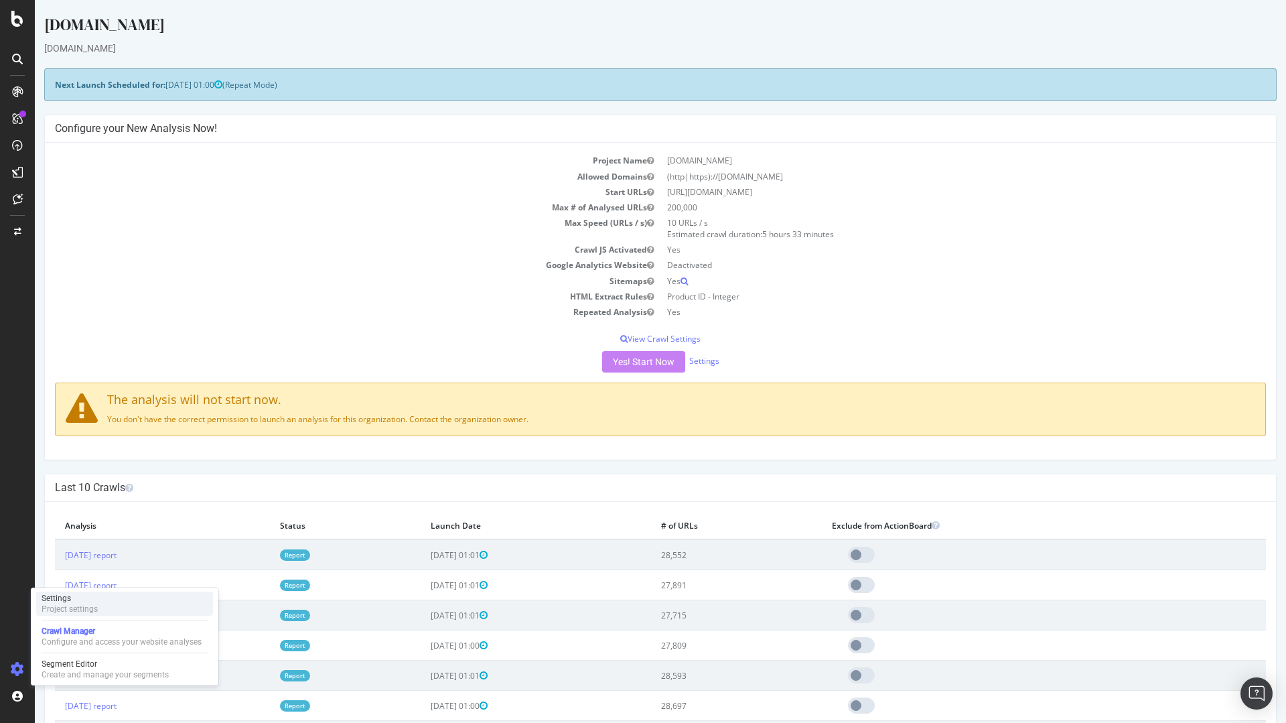
click at [79, 600] on div "Settings" at bounding box center [70, 598] width 56 height 11
click at [13, 15] on icon at bounding box center [17, 19] width 12 height 16
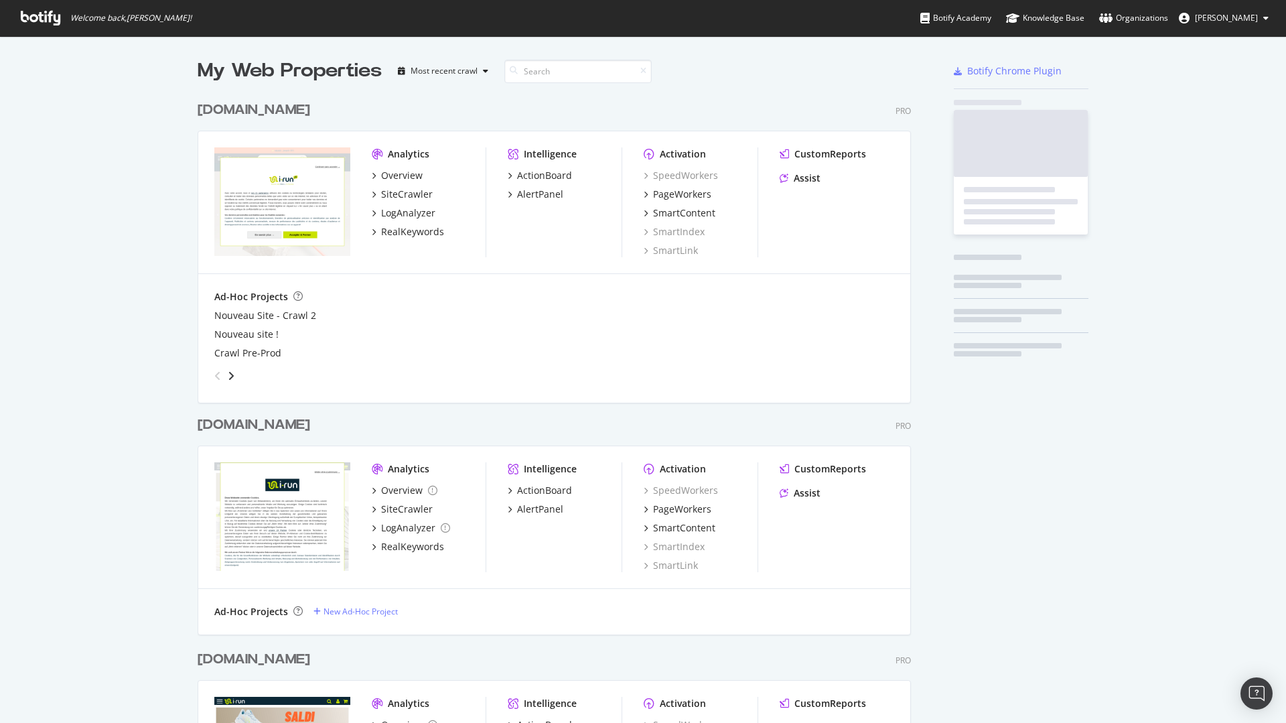
scroll to position [713, 1266]
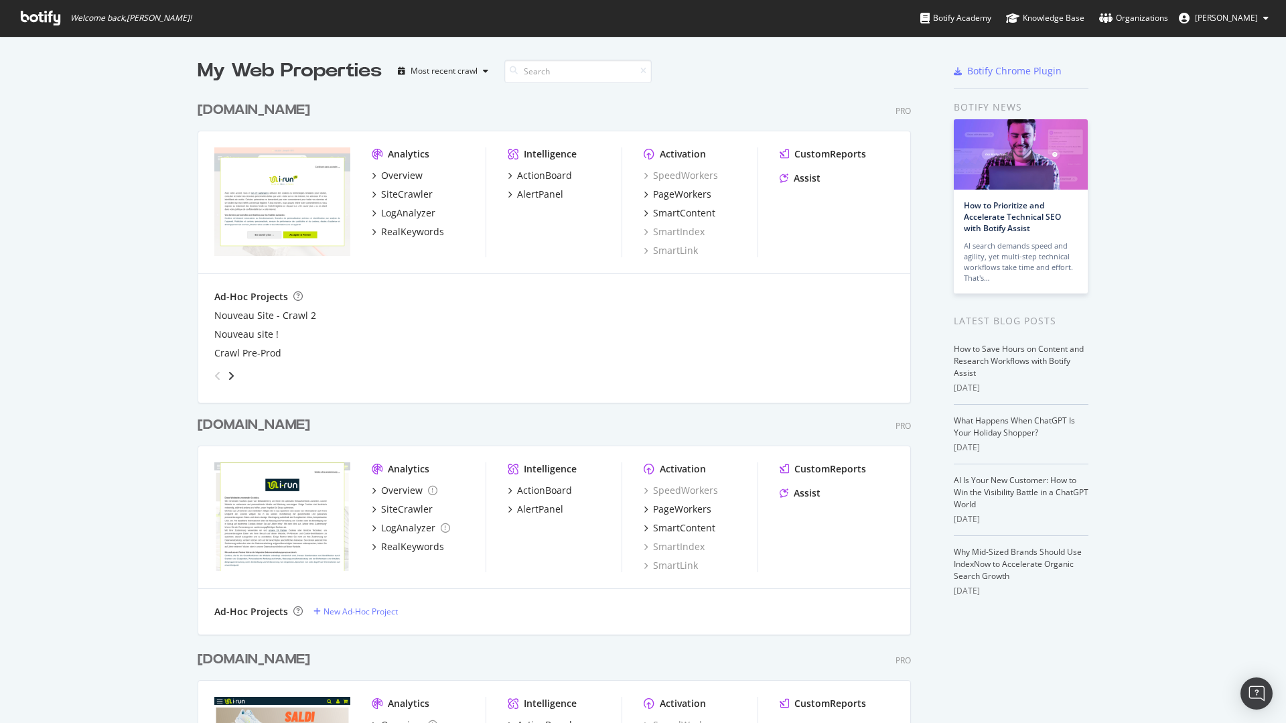
click at [226, 424] on div "[DOMAIN_NAME]" at bounding box center [254, 424] width 113 height 19
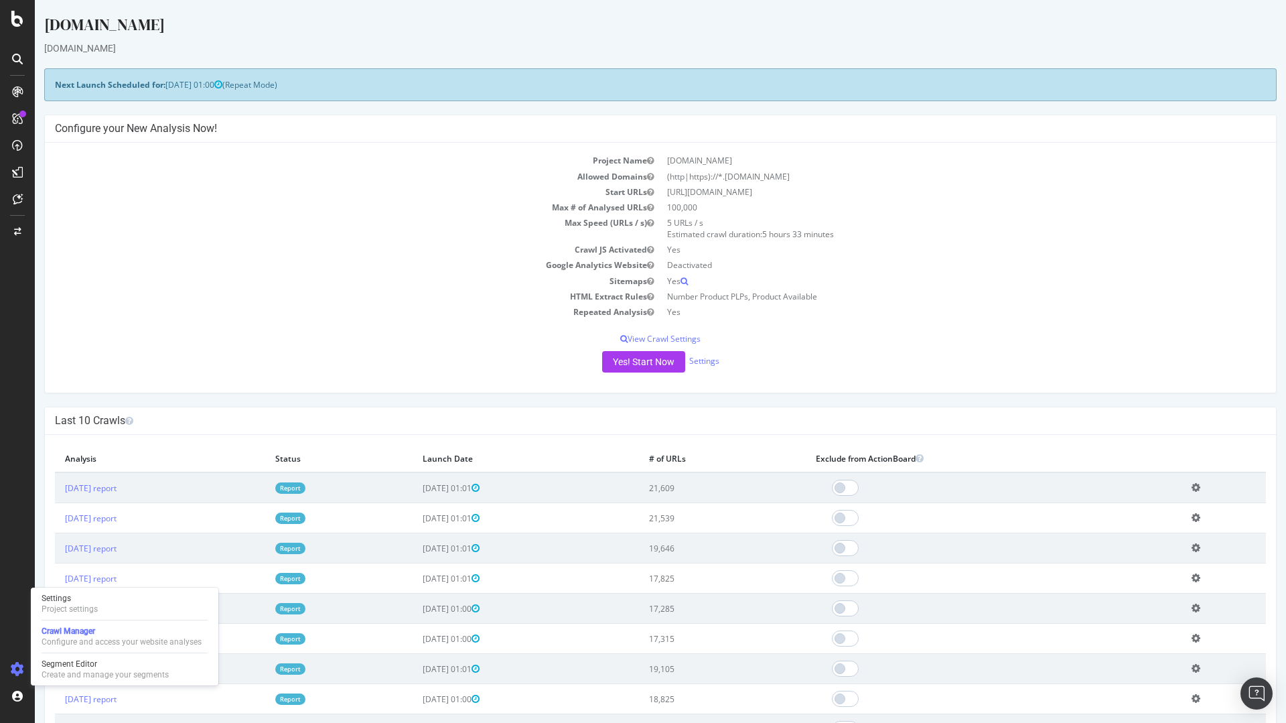
click at [19, 669] on icon at bounding box center [17, 668] width 13 height 13
click at [65, 603] on div "Settings" at bounding box center [70, 598] width 56 height 11
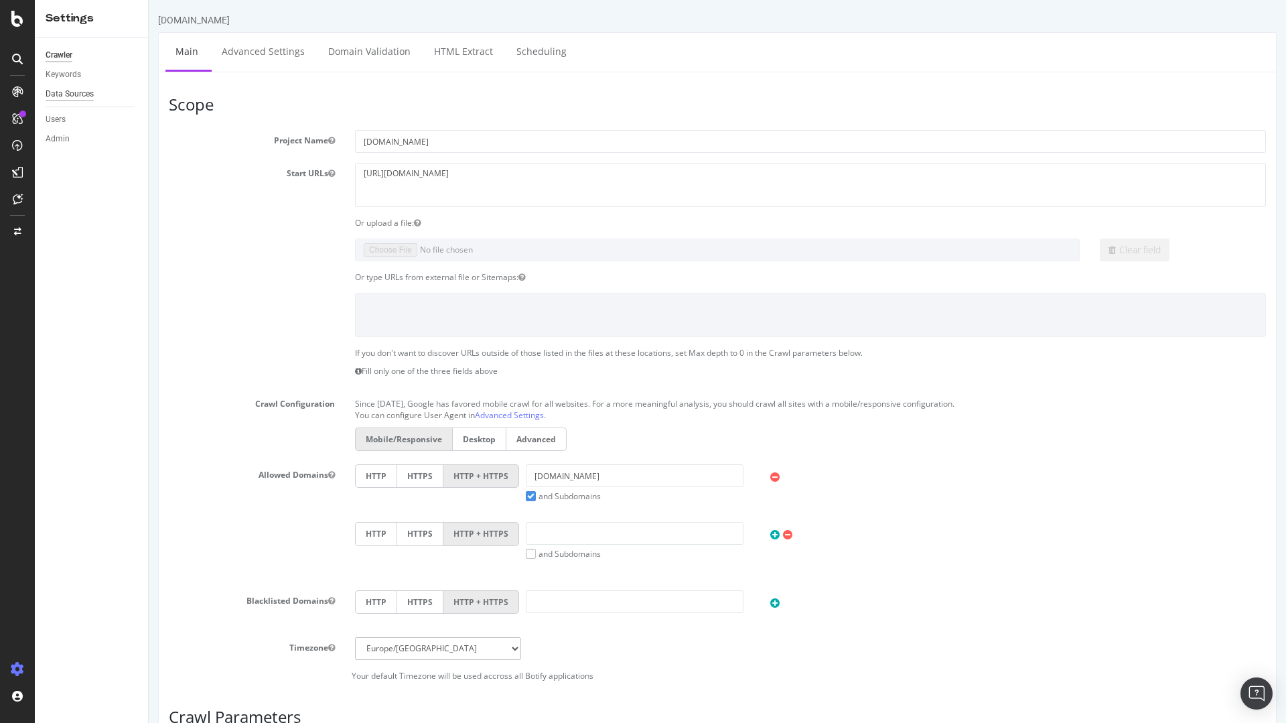
click at [68, 90] on div "Data Sources" at bounding box center [70, 94] width 48 height 14
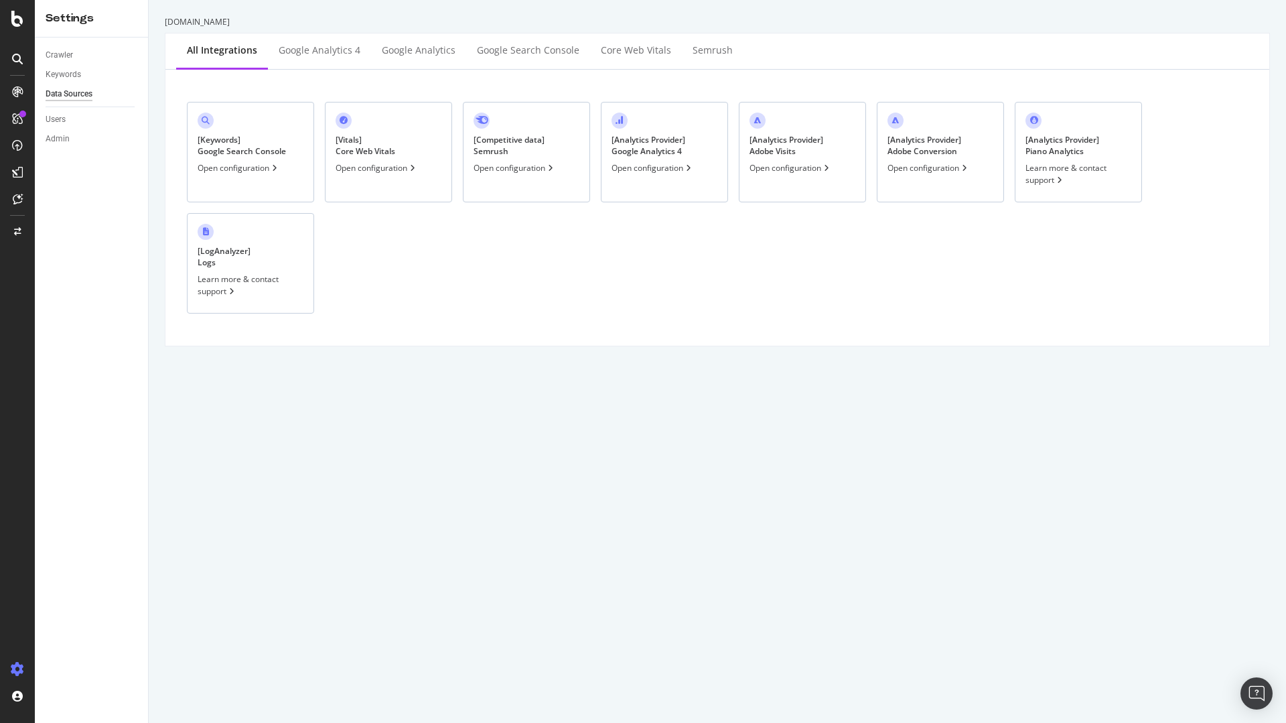
click at [682, 171] on div "Open configuration" at bounding box center [652, 167] width 82 height 11
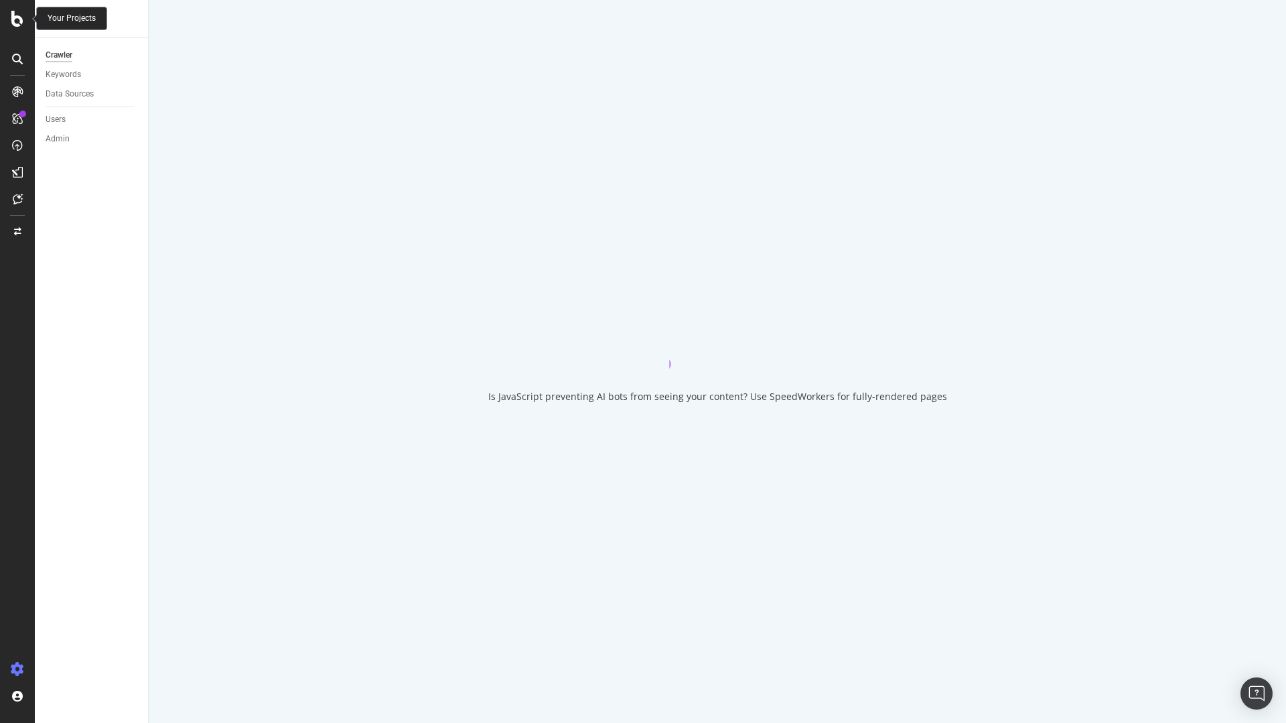
click at [17, 21] on icon at bounding box center [17, 19] width 12 height 16
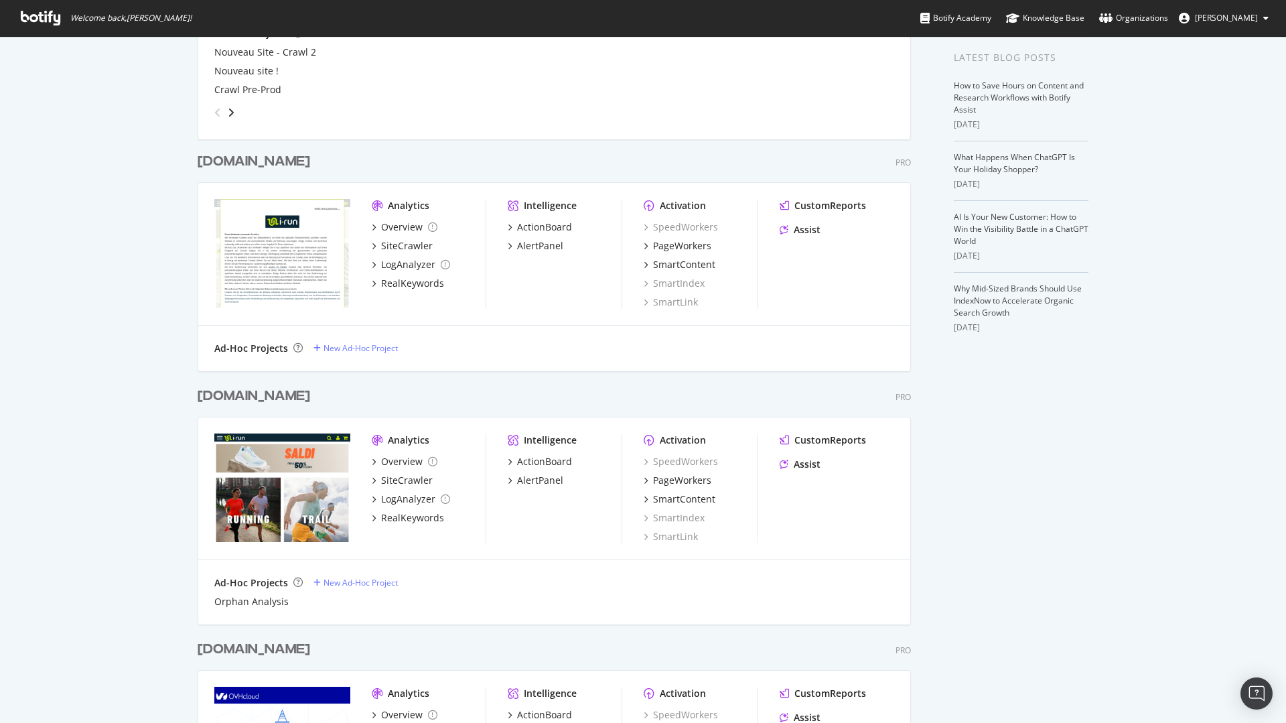
scroll to position [402, 0]
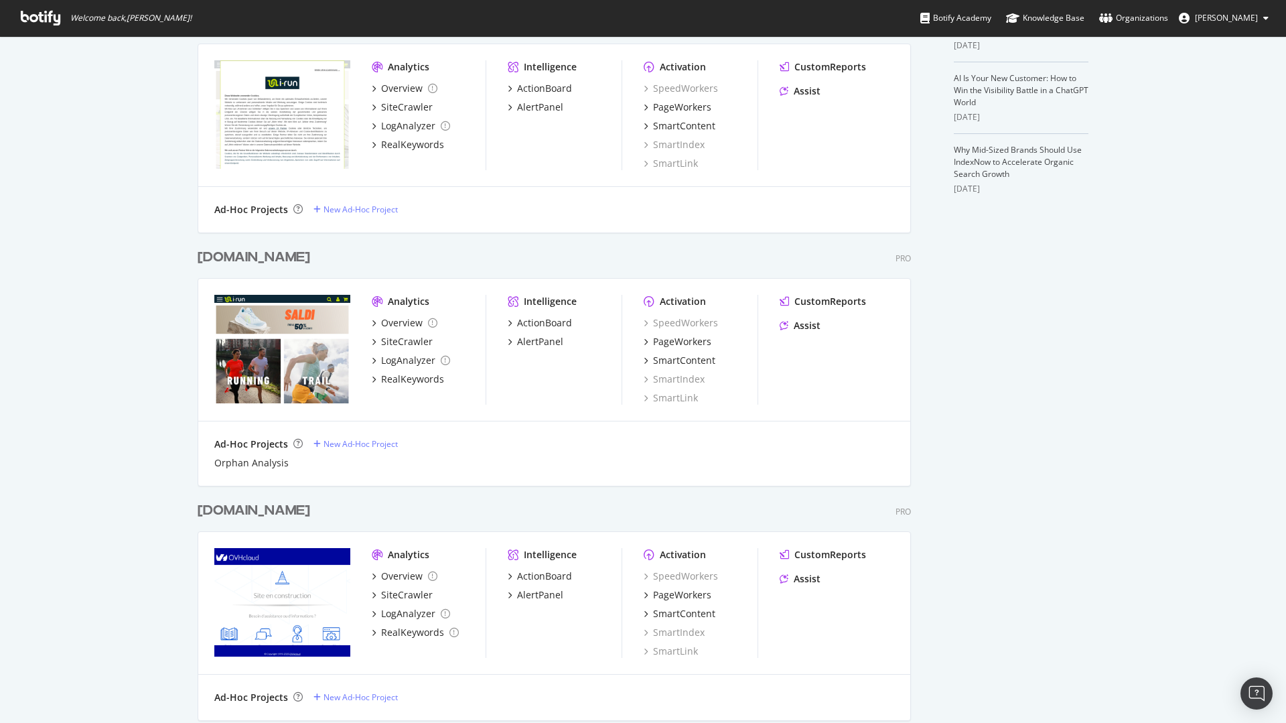
click at [214, 259] on div "[DOMAIN_NAME]" at bounding box center [254, 257] width 113 height 19
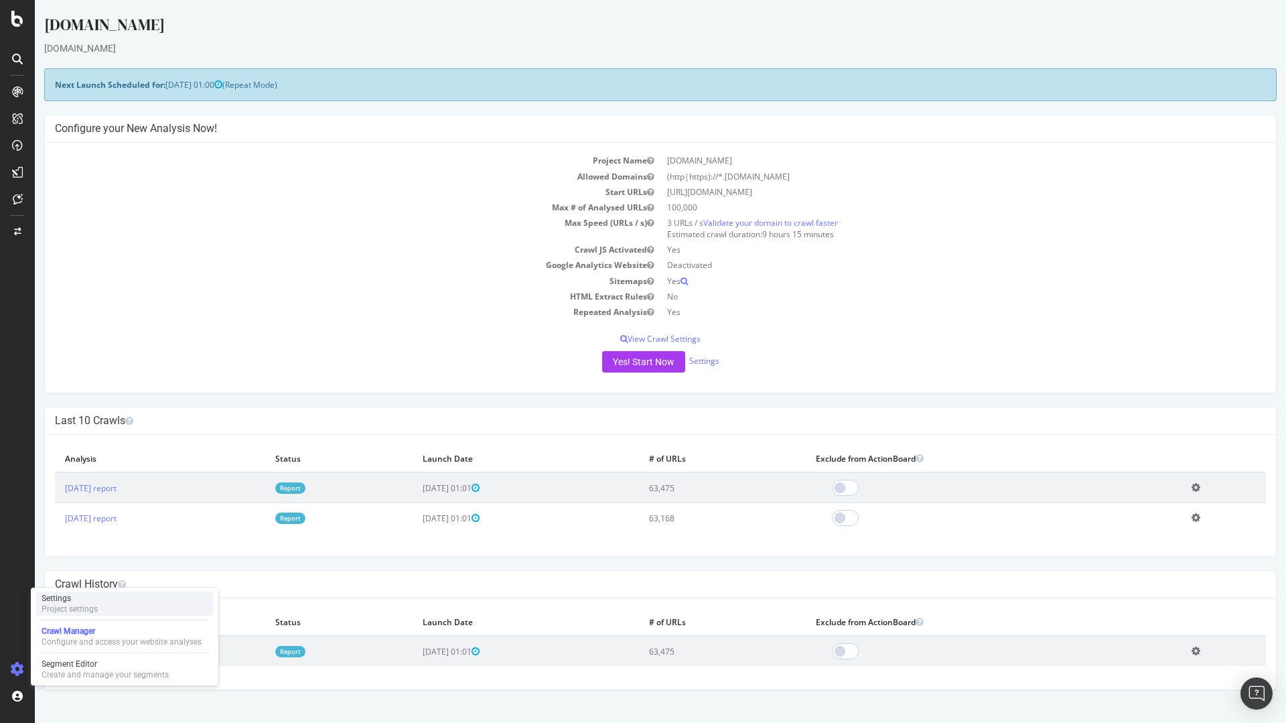
click at [84, 603] on div "Project settings" at bounding box center [70, 608] width 56 height 11
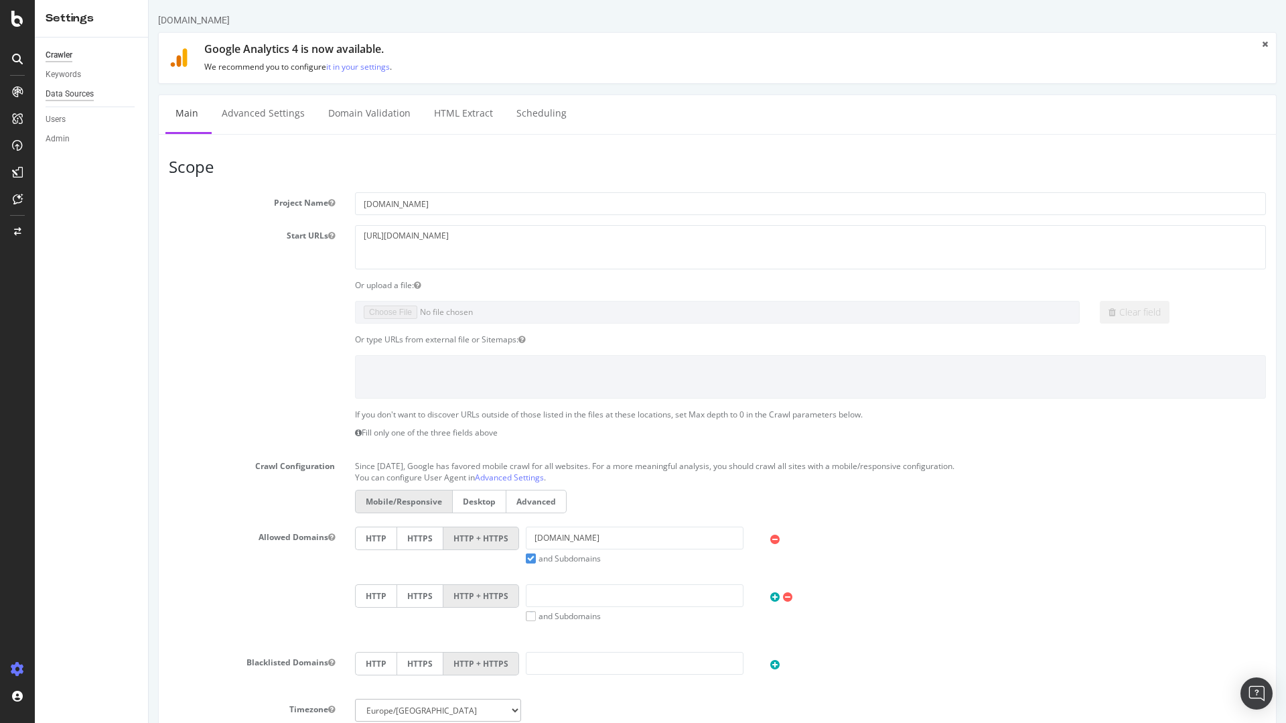
click at [78, 88] on div "Data Sources" at bounding box center [70, 94] width 48 height 14
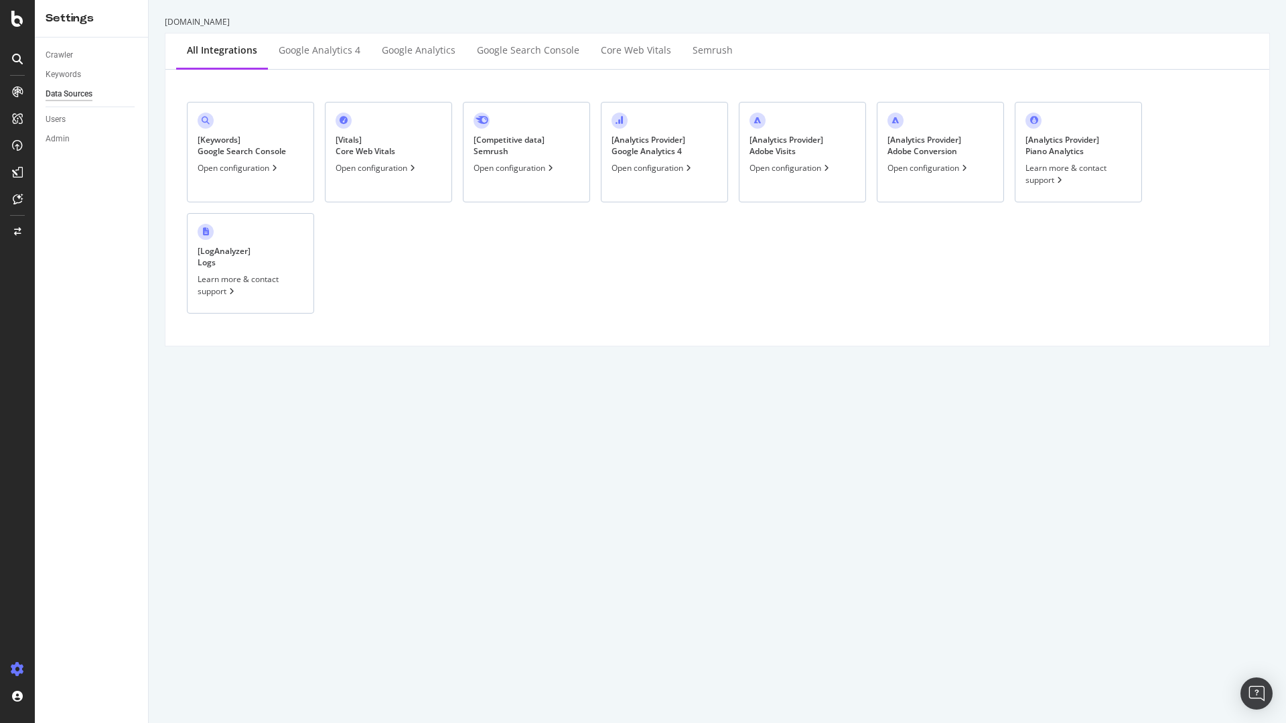
click at [659, 167] on div "Open configuration" at bounding box center [652, 167] width 82 height 11
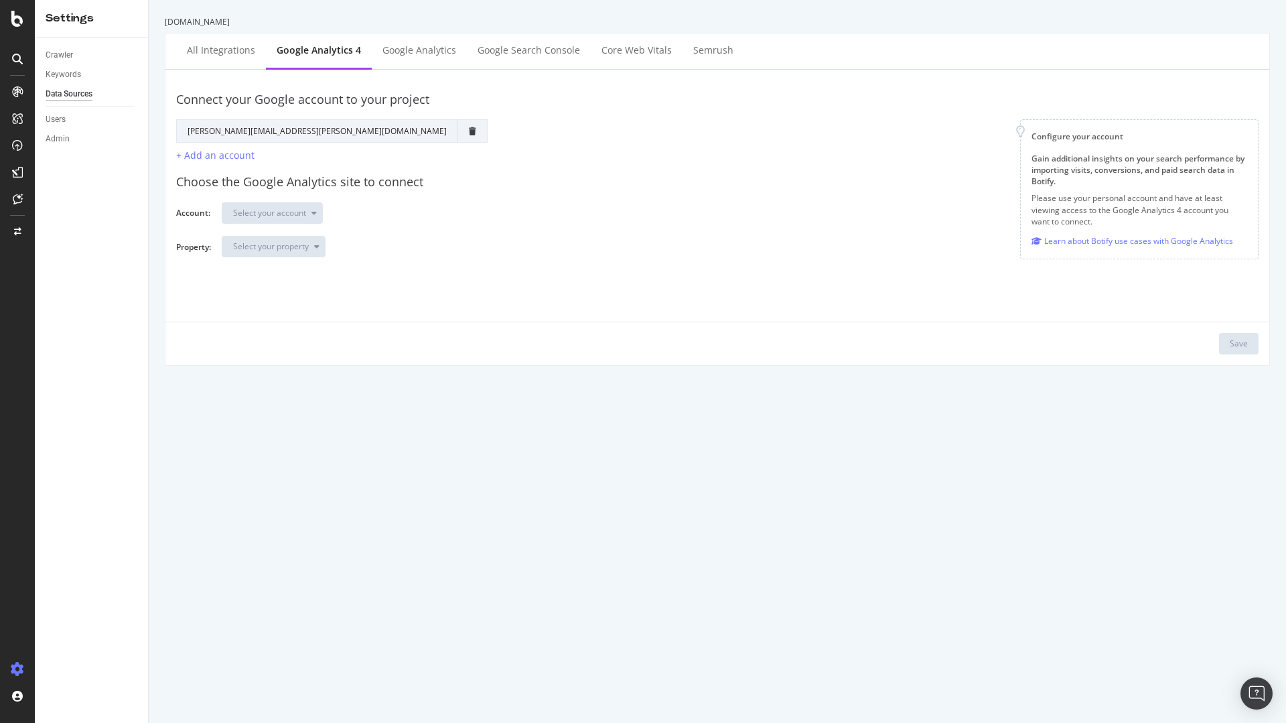
click at [354, 472] on div "irun.it All integrations Google Analytics 4 Google Analytics Google Search Cons…" at bounding box center [717, 361] width 1137 height 723
click at [355, 471] on div "irun.it All integrations Google Analytics 4 Google Analytics Google Search Cons…" at bounding box center [717, 361] width 1137 height 723
click at [396, 46] on div "Google Analytics" at bounding box center [419, 50] width 74 height 13
click at [210, 50] on div "All integrations" at bounding box center [221, 50] width 68 height 13
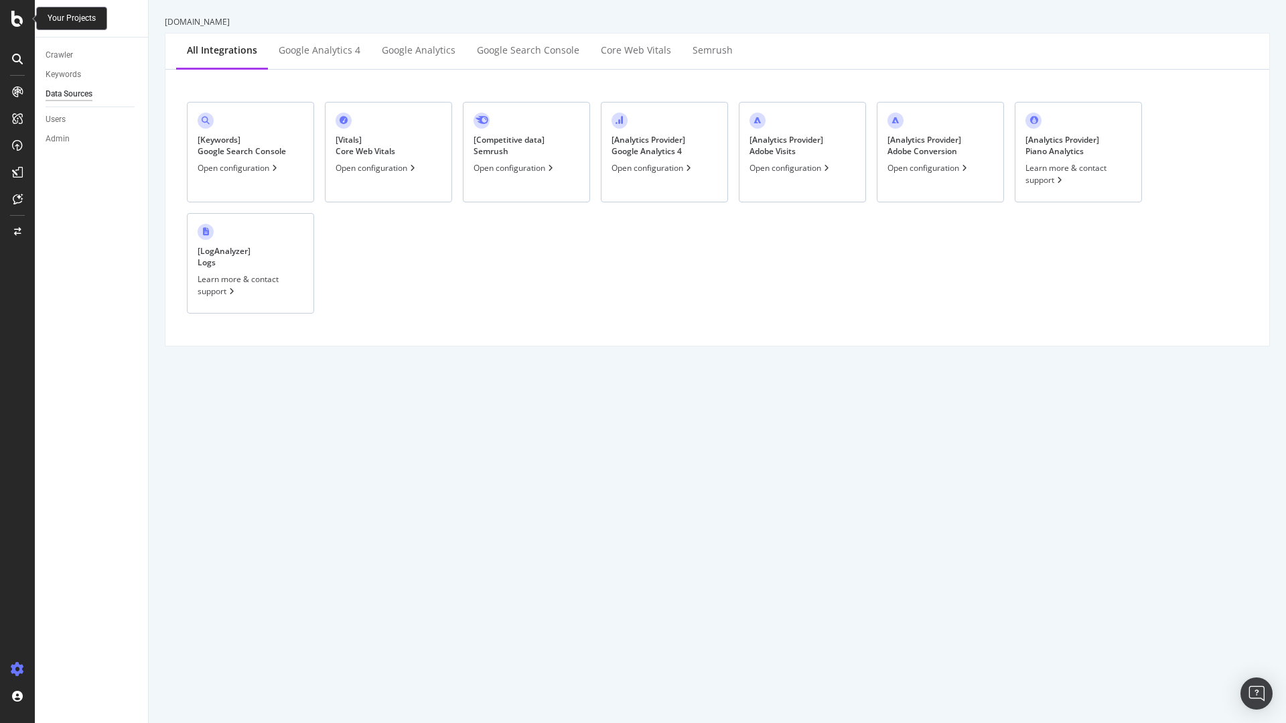
click at [16, 21] on icon at bounding box center [17, 19] width 12 height 16
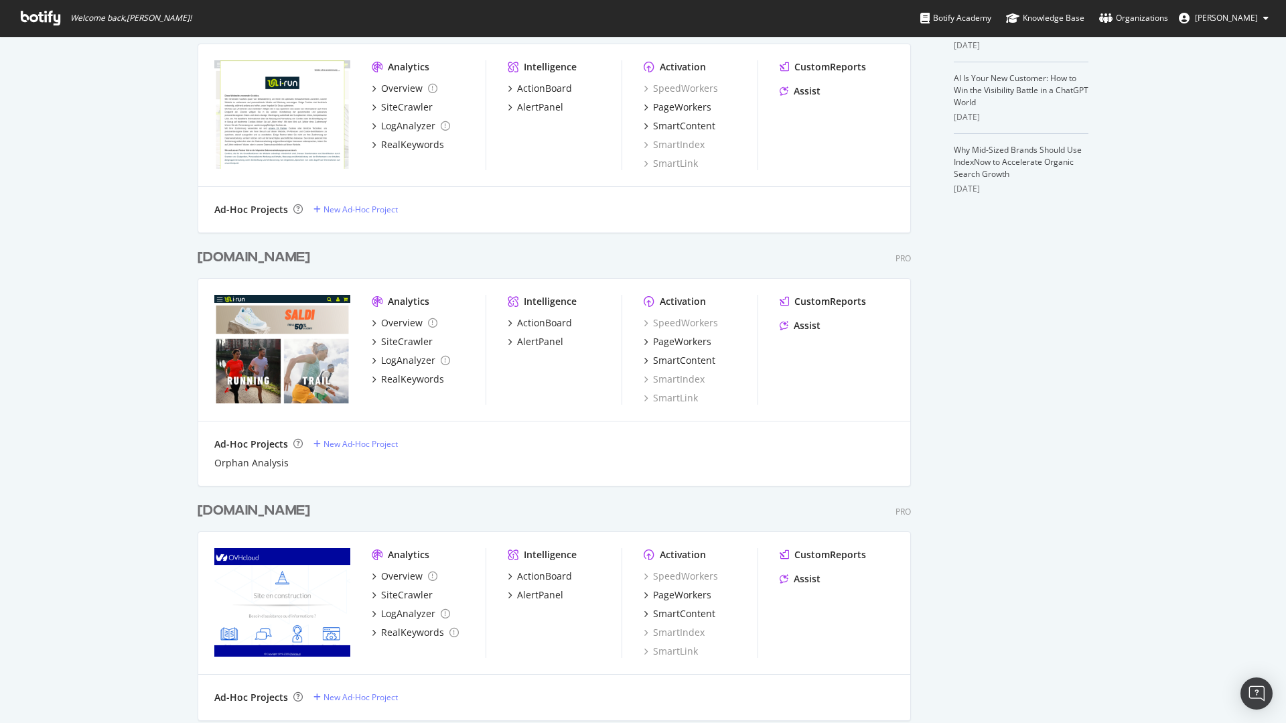
scroll to position [80, 0]
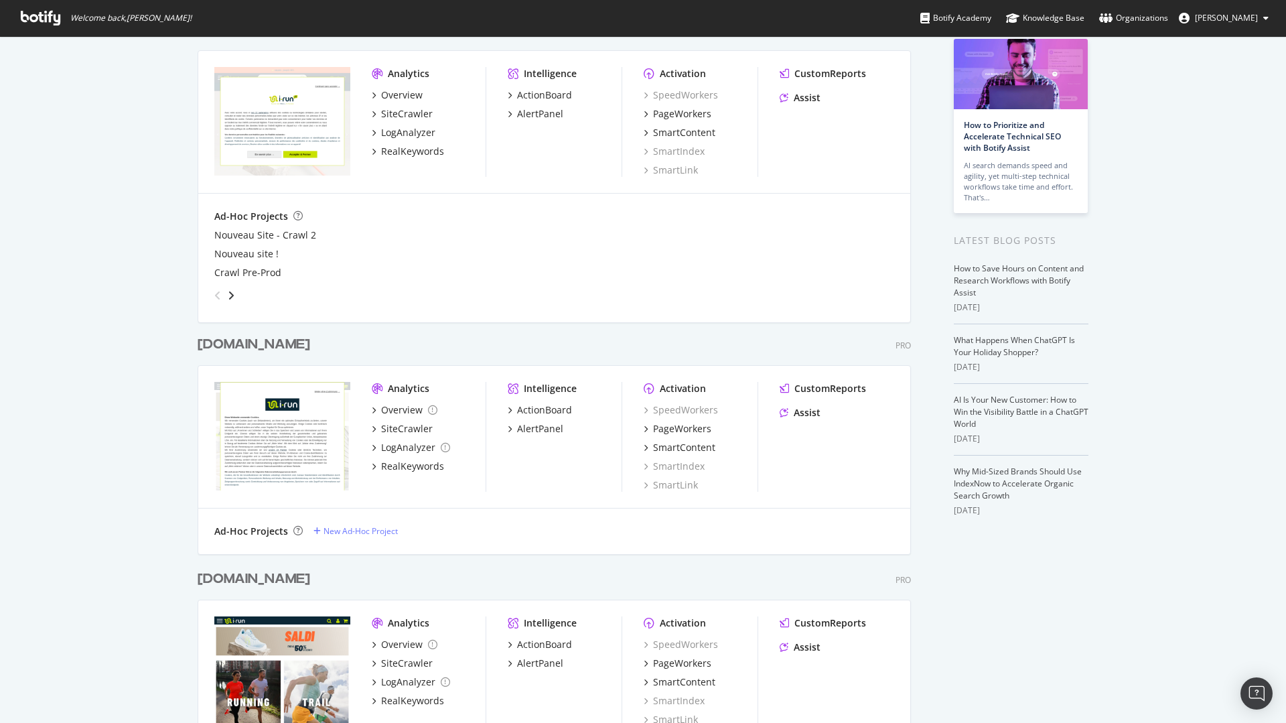
click at [232, 345] on div "[DOMAIN_NAME]" at bounding box center [254, 344] width 113 height 19
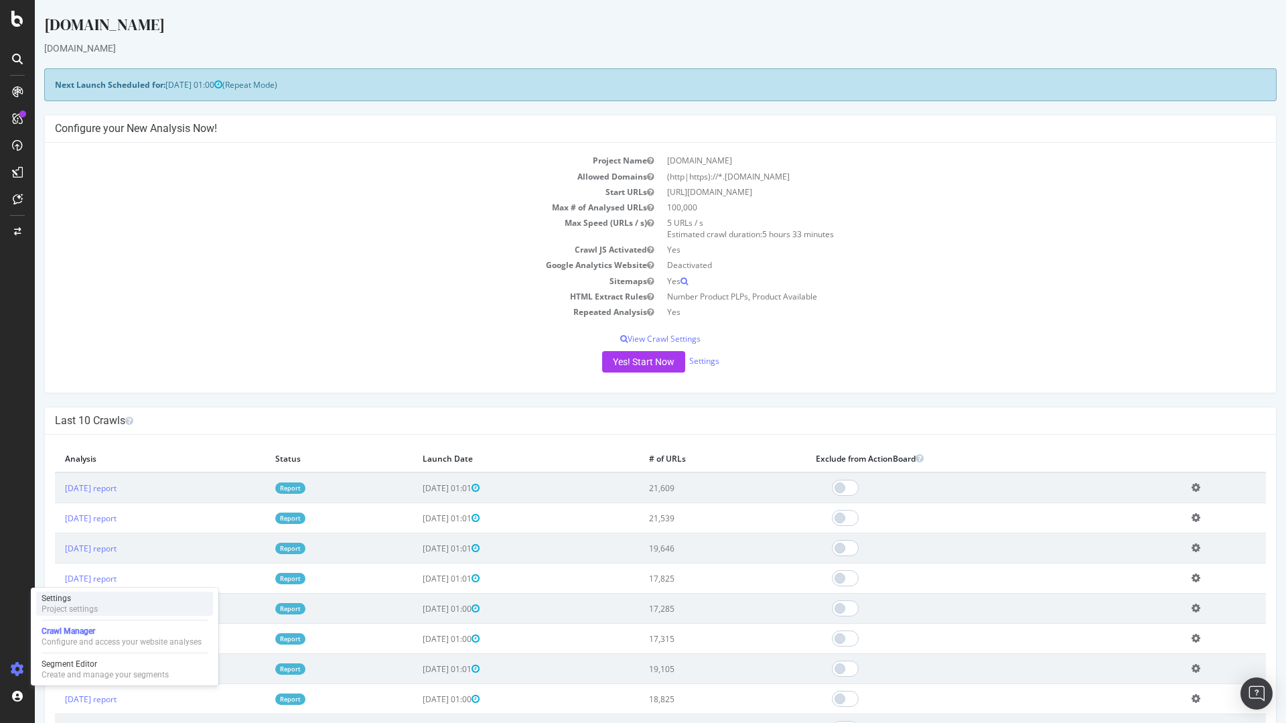
click at [72, 597] on div "Settings" at bounding box center [70, 598] width 56 height 11
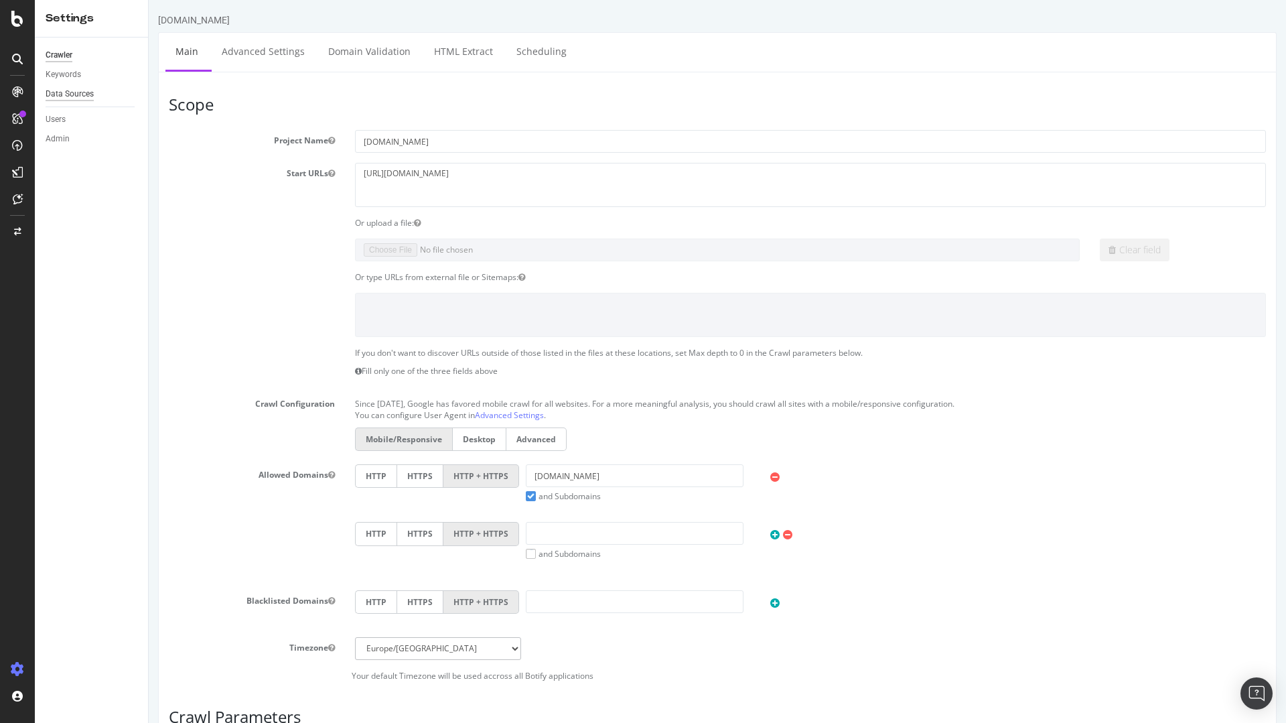
click at [91, 93] on div "Data Sources" at bounding box center [70, 94] width 48 height 14
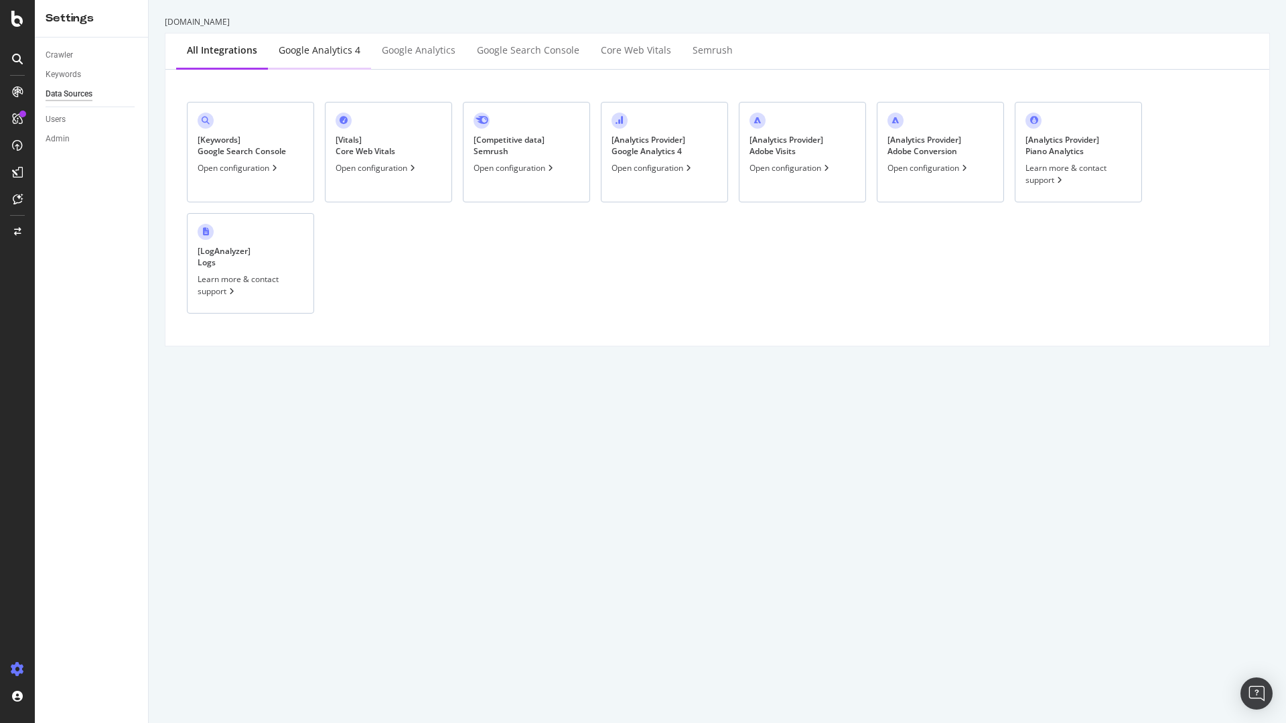
click at [327, 51] on div "Google Analytics 4" at bounding box center [320, 50] width 82 height 13
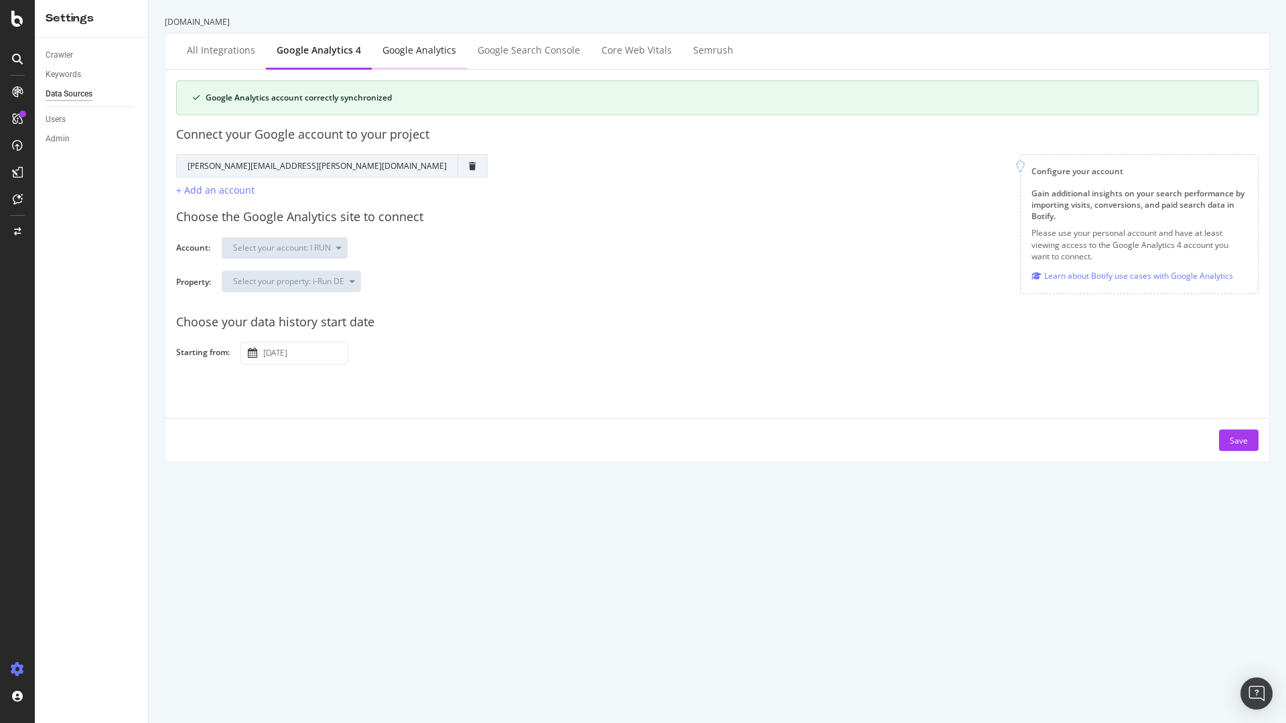
click at [413, 56] on div "Google Analytics" at bounding box center [419, 50] width 74 height 13
click at [525, 650] on div "irun.de All integrations Google Analytics 4 Google Analytics Google Search Cons…" at bounding box center [717, 361] width 1137 height 723
click at [79, 92] on div "Data Sources" at bounding box center [69, 94] width 47 height 14
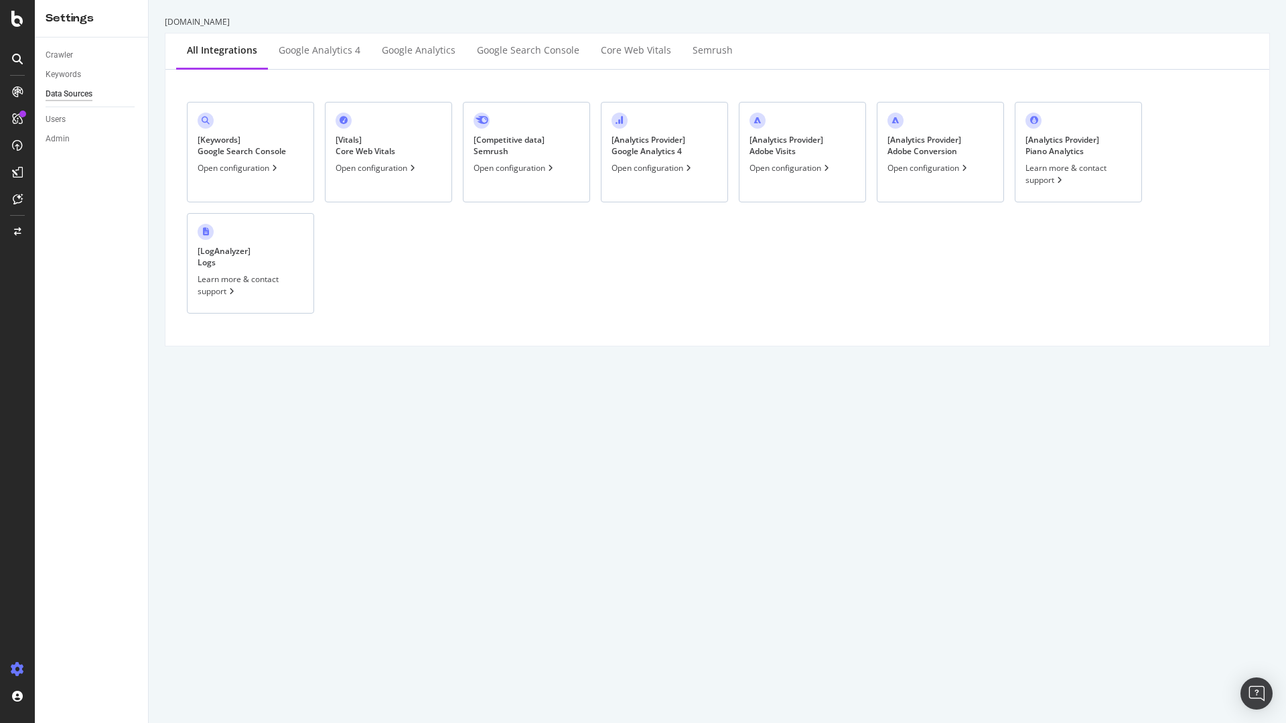
click at [271, 167] on div "Open configuration" at bounding box center [239, 167] width 82 height 11
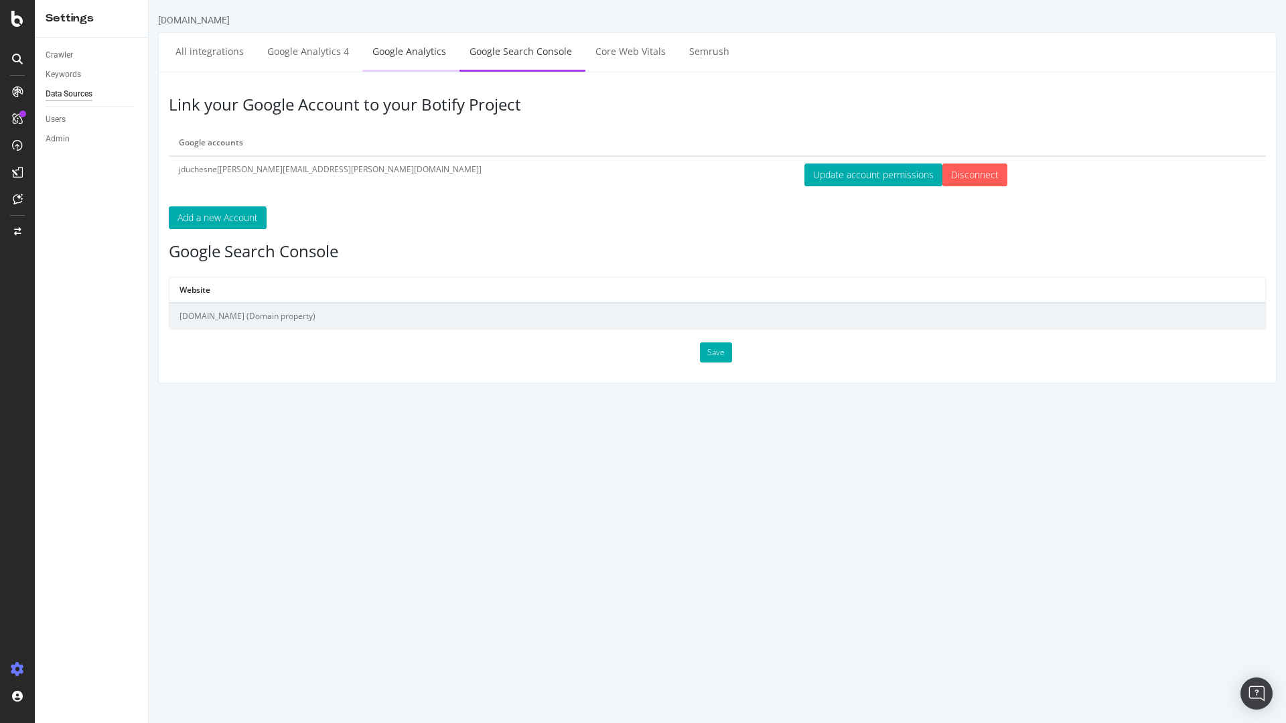
click at [404, 58] on link "Google Analytics" at bounding box center [409, 51] width 94 height 37
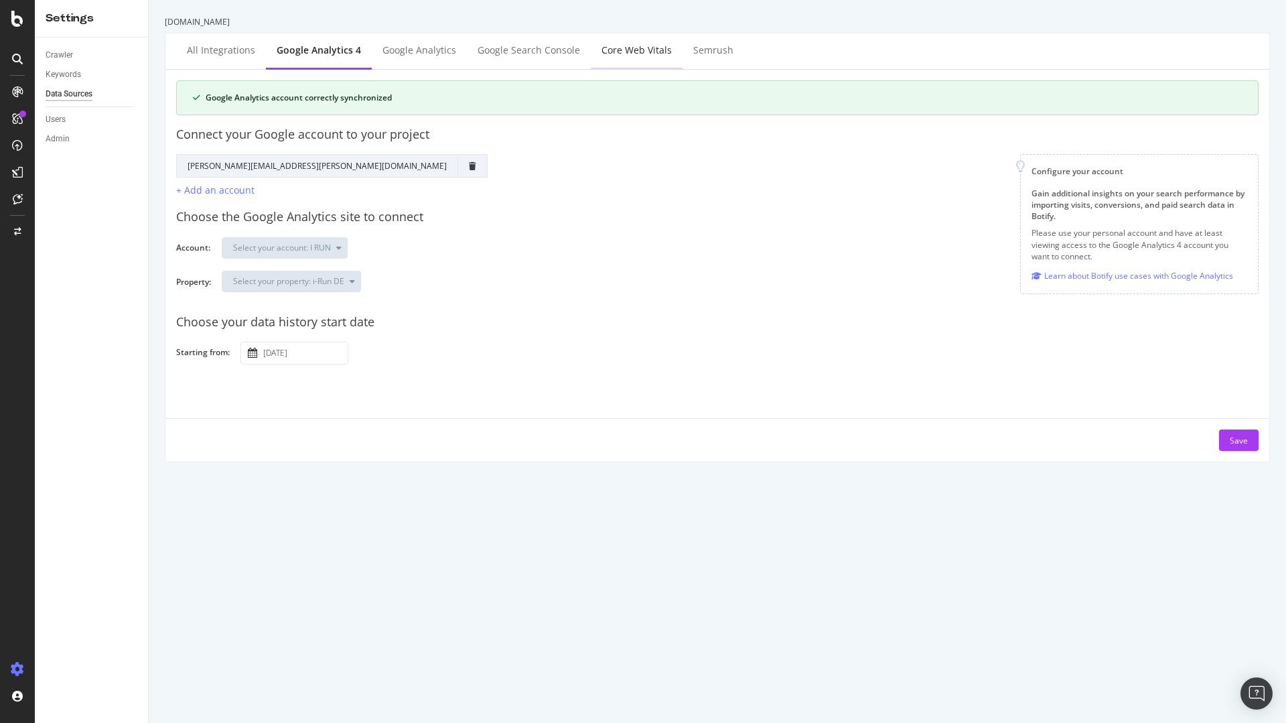
click at [619, 47] on div "Core Web Vitals" at bounding box center [636, 50] width 70 height 13
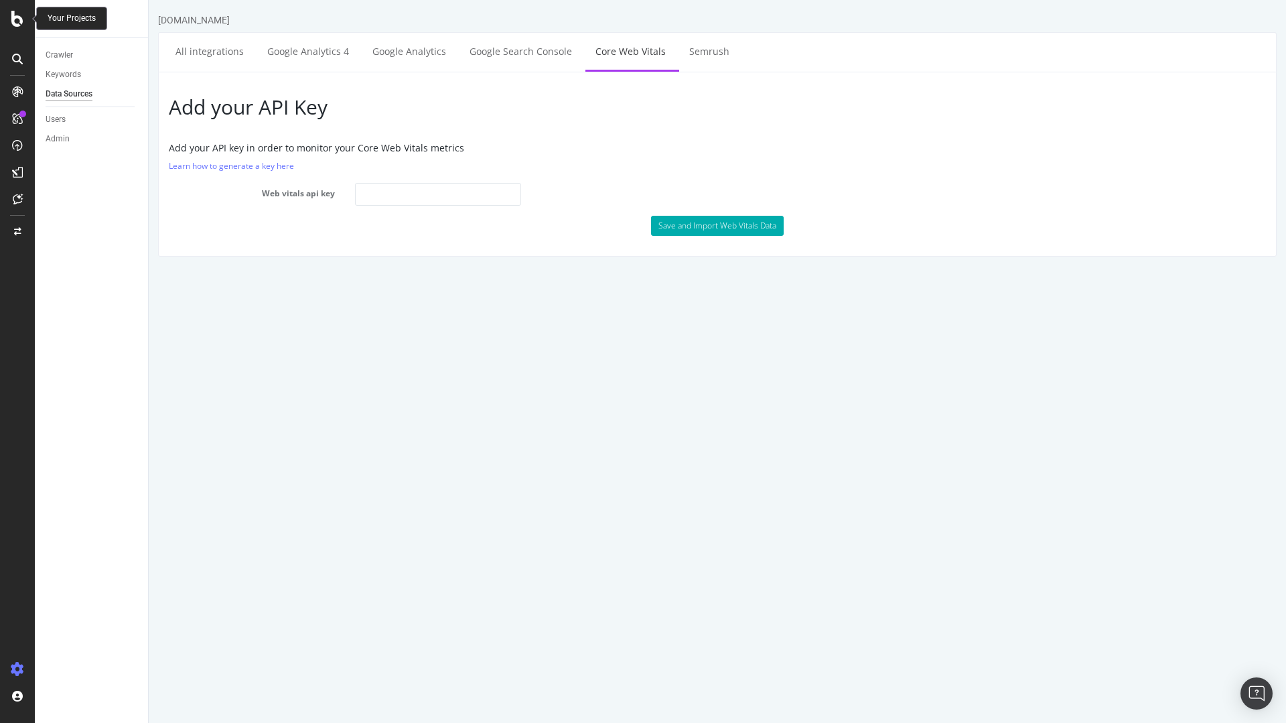
click at [21, 17] on icon at bounding box center [17, 19] width 12 height 16
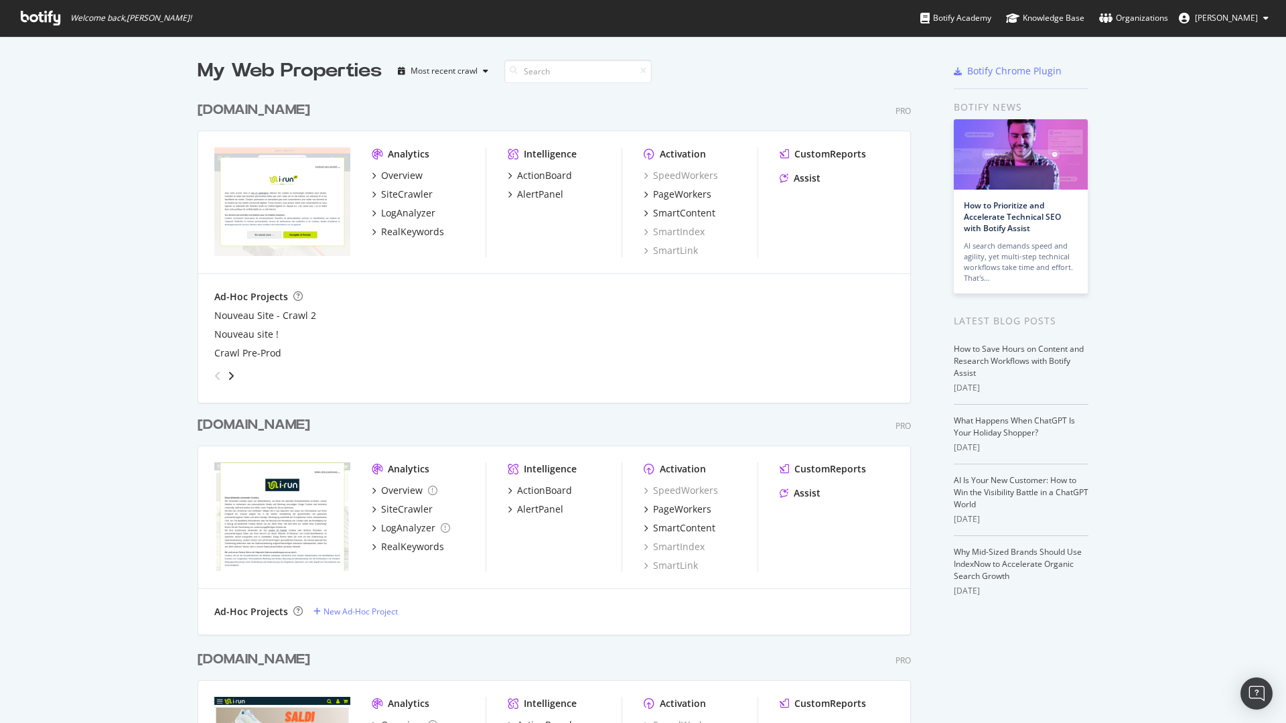
scroll to position [482, 0]
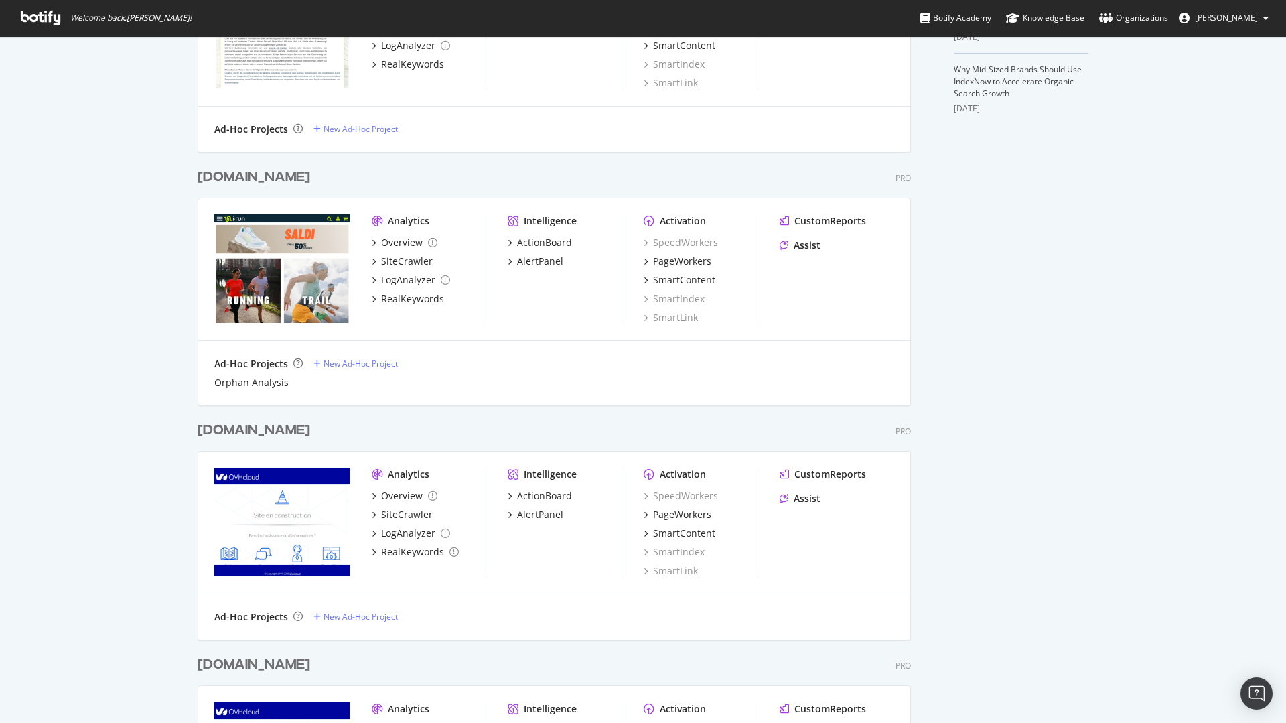
click at [218, 175] on div "[DOMAIN_NAME]" at bounding box center [254, 176] width 113 height 19
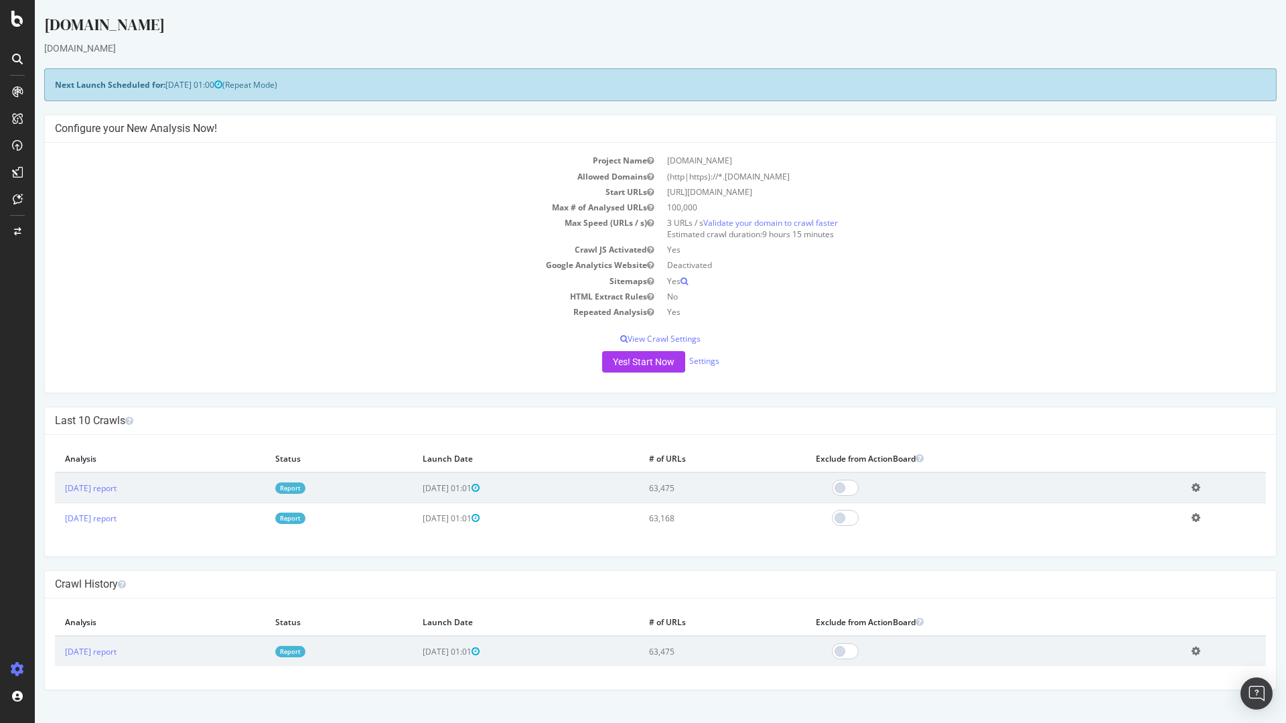
click at [20, 62] on icon at bounding box center [17, 59] width 11 height 11
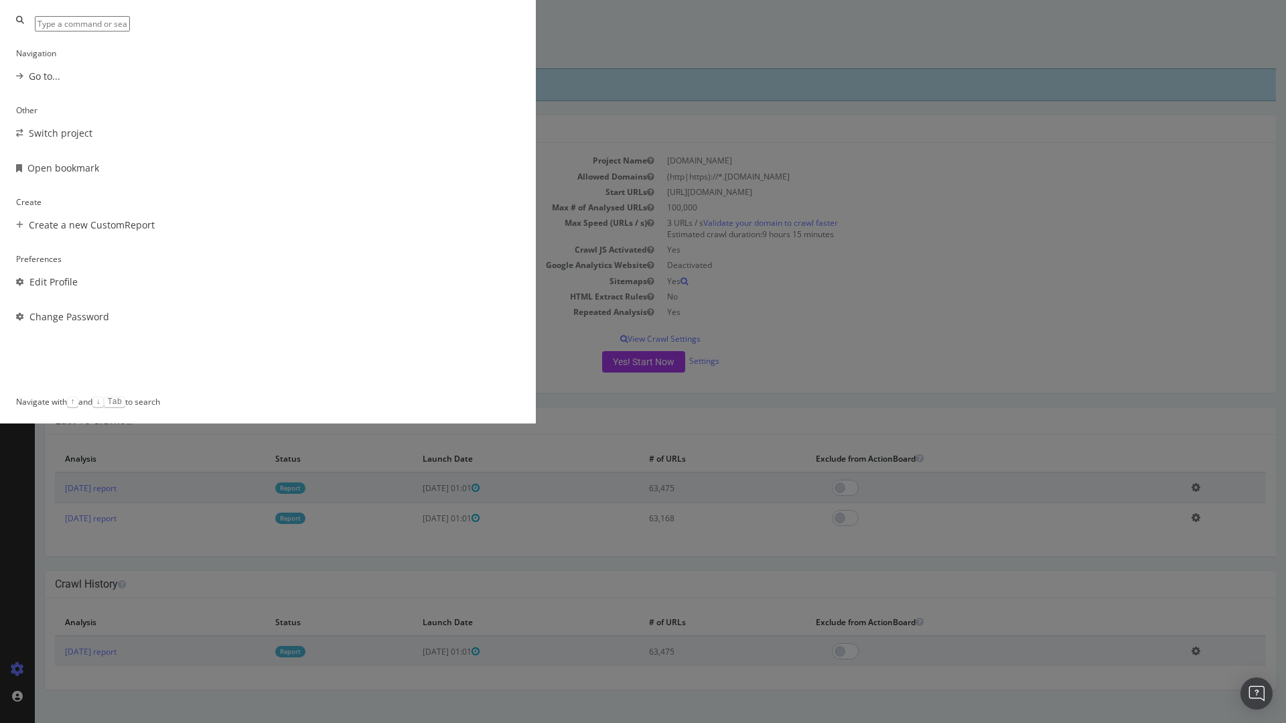
click at [20, 62] on div "Navigation Go to... Other Switch project Open bookmark Create Create a new Cust…" at bounding box center [643, 361] width 1286 height 723
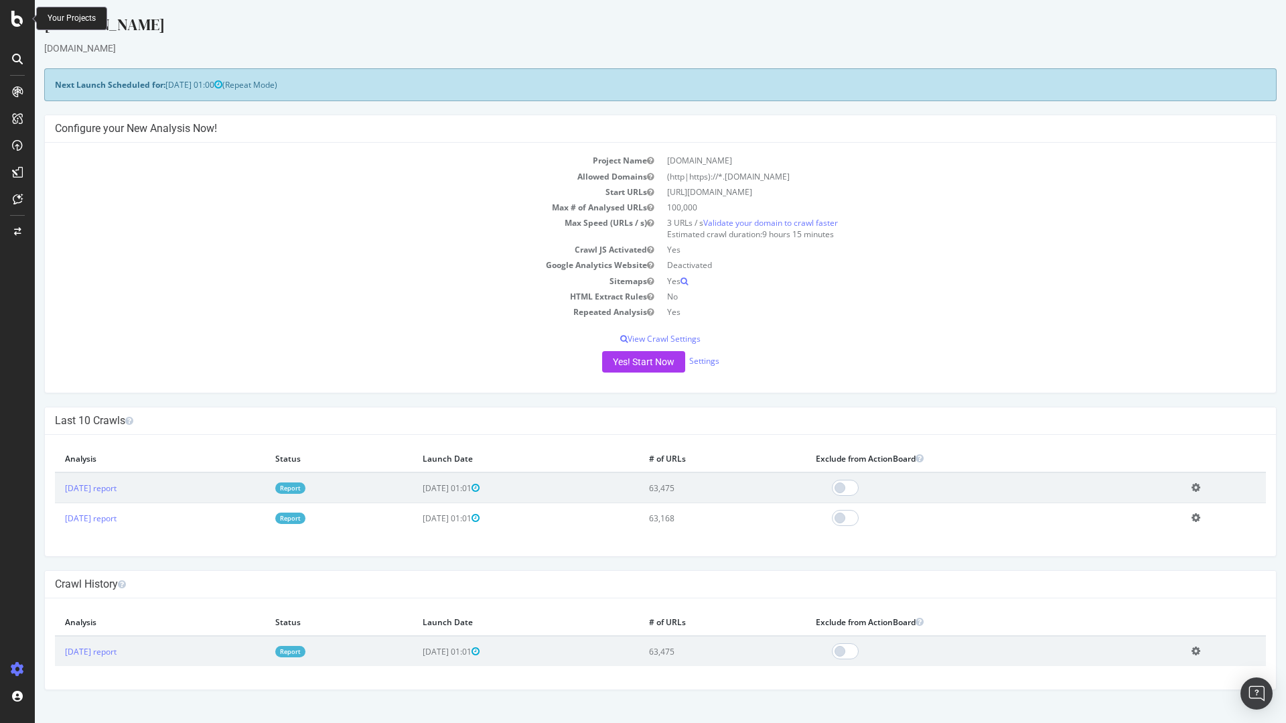
click at [21, 23] on icon at bounding box center [17, 19] width 12 height 16
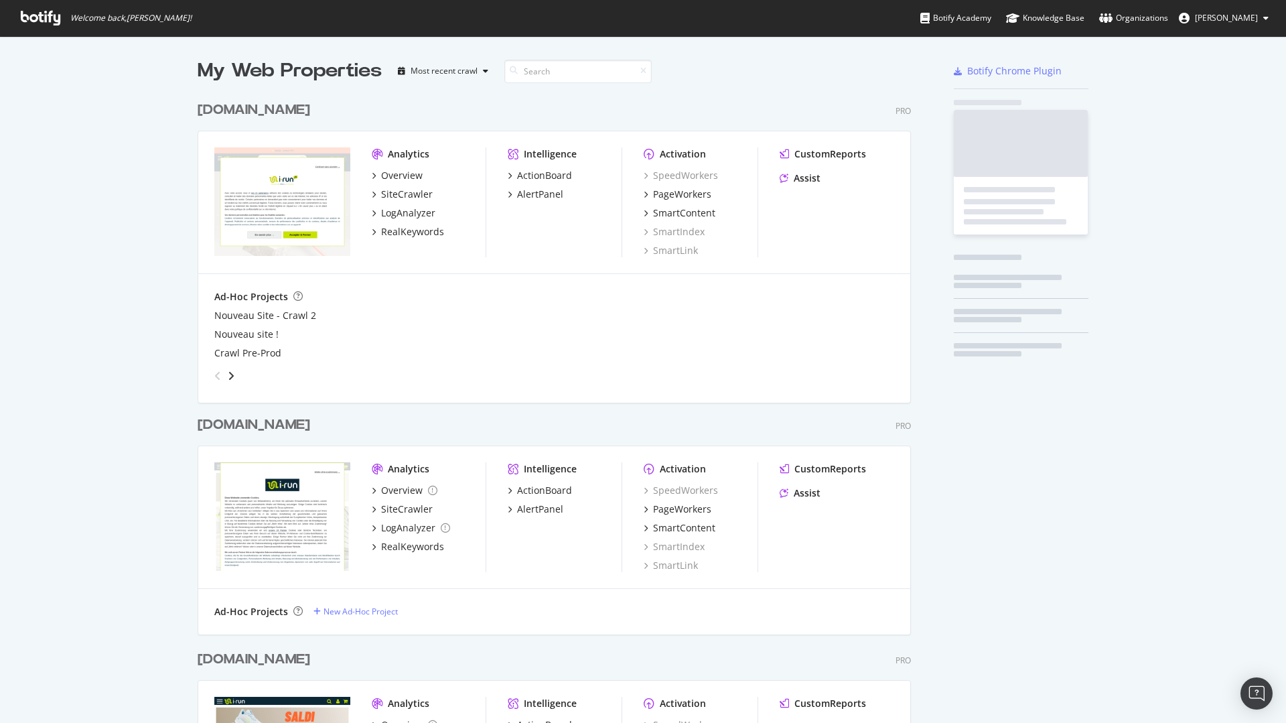
scroll to position [713, 1266]
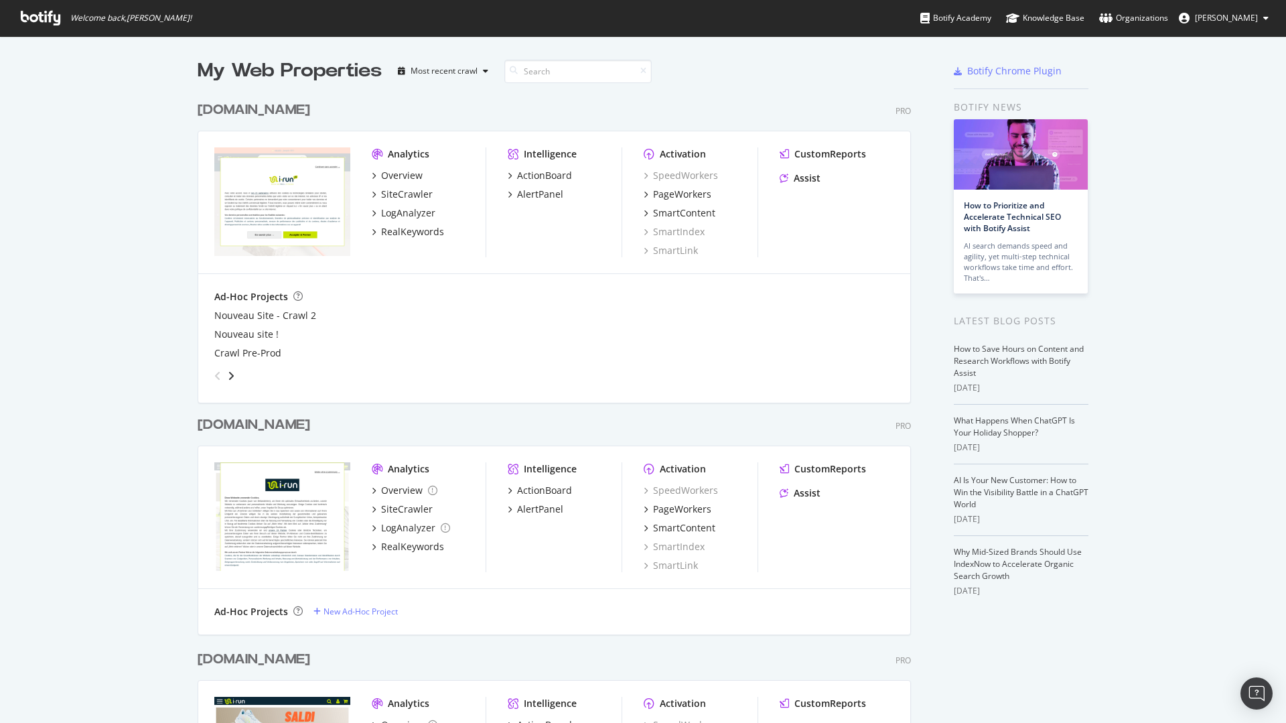
click at [229, 423] on div "[DOMAIN_NAME]" at bounding box center [254, 424] width 113 height 19
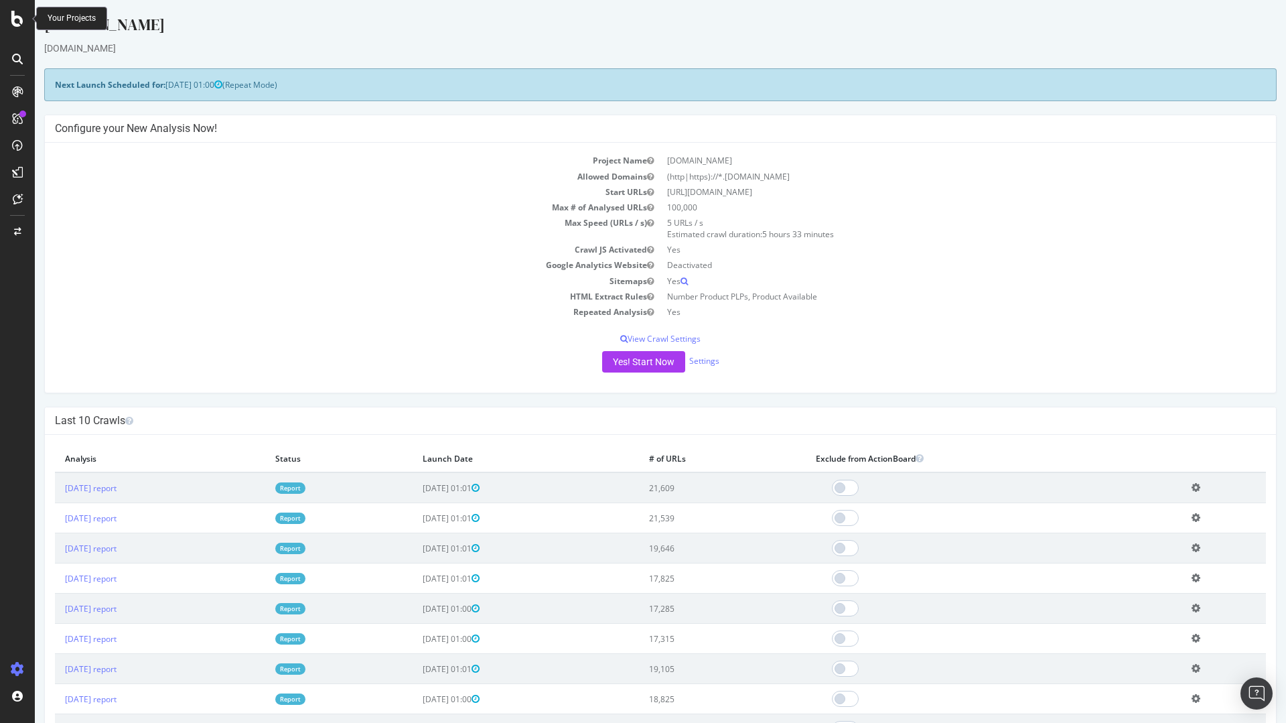
click at [19, 17] on icon at bounding box center [17, 19] width 12 height 16
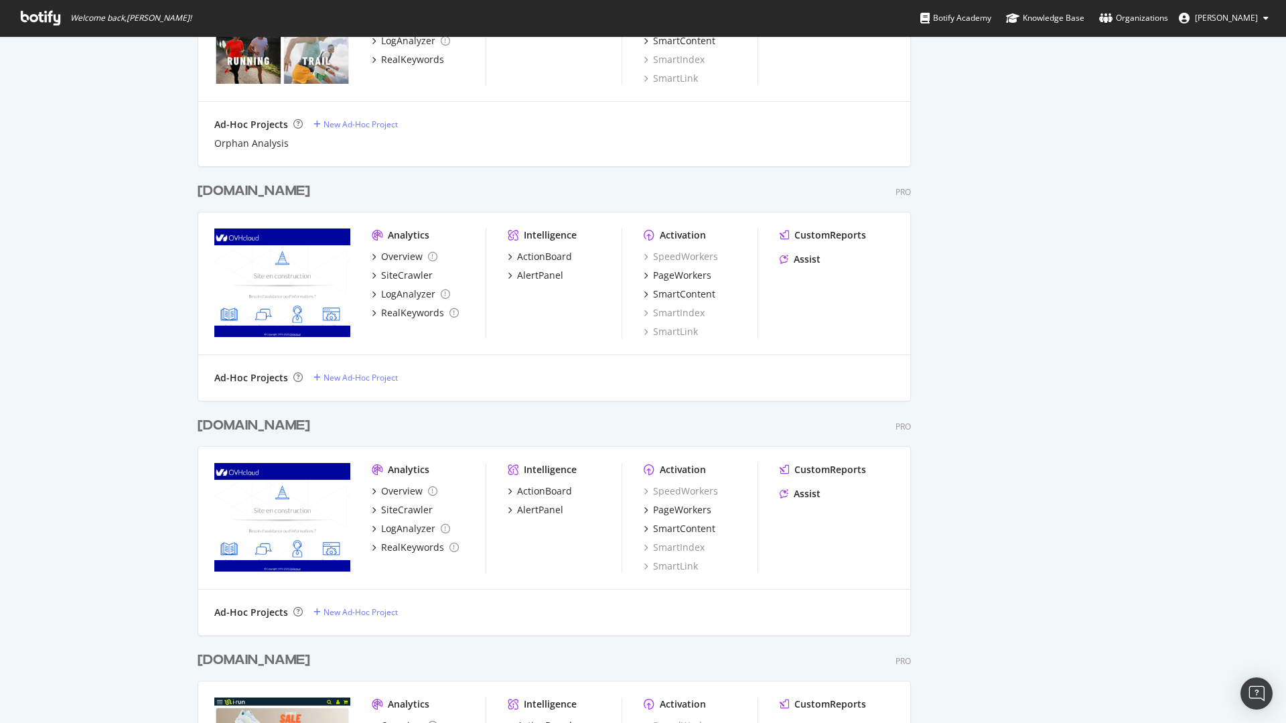
scroll to position [723, 0]
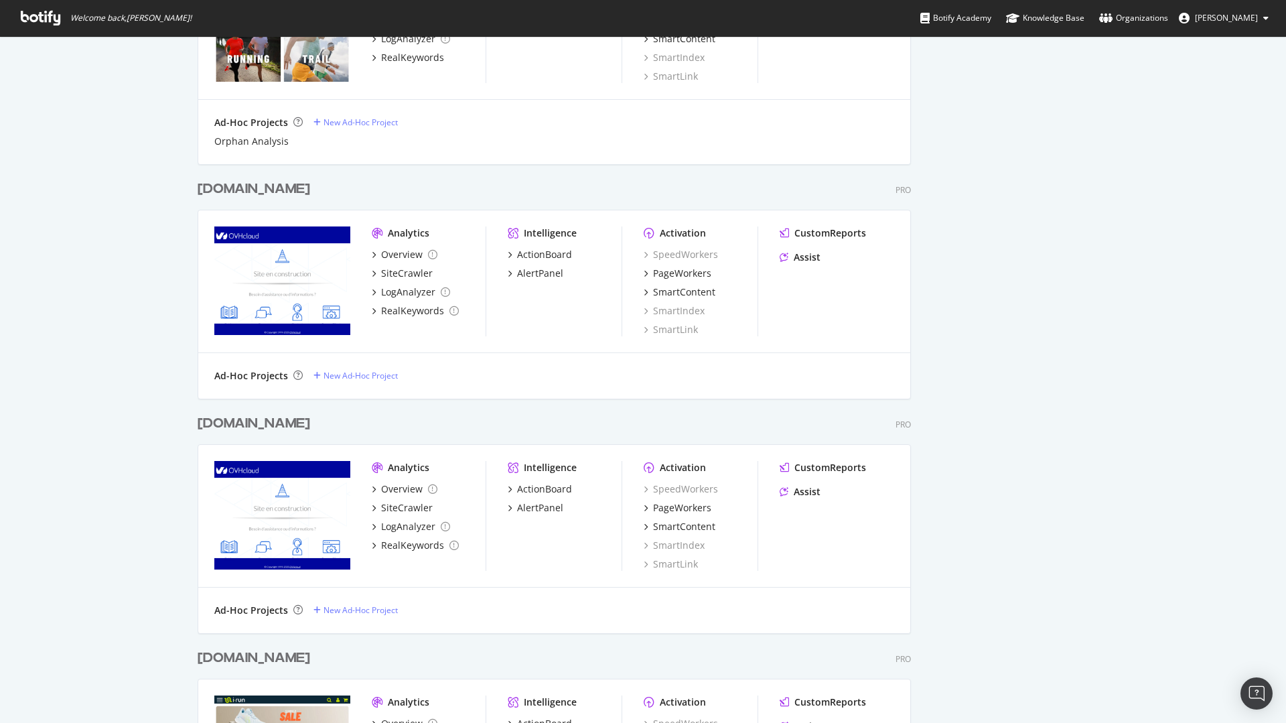
click at [210, 185] on div "[DOMAIN_NAME]" at bounding box center [254, 188] width 113 height 19
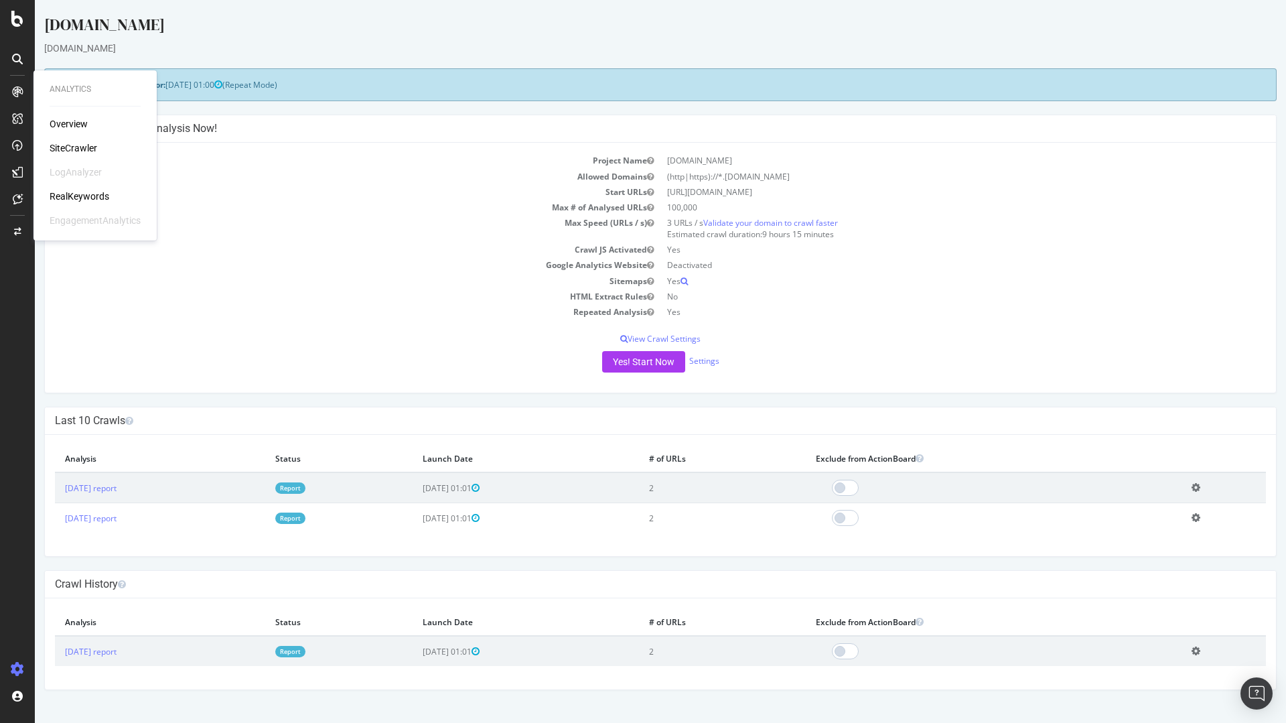
click at [83, 197] on div "RealKeywords" at bounding box center [80, 196] width 60 height 13
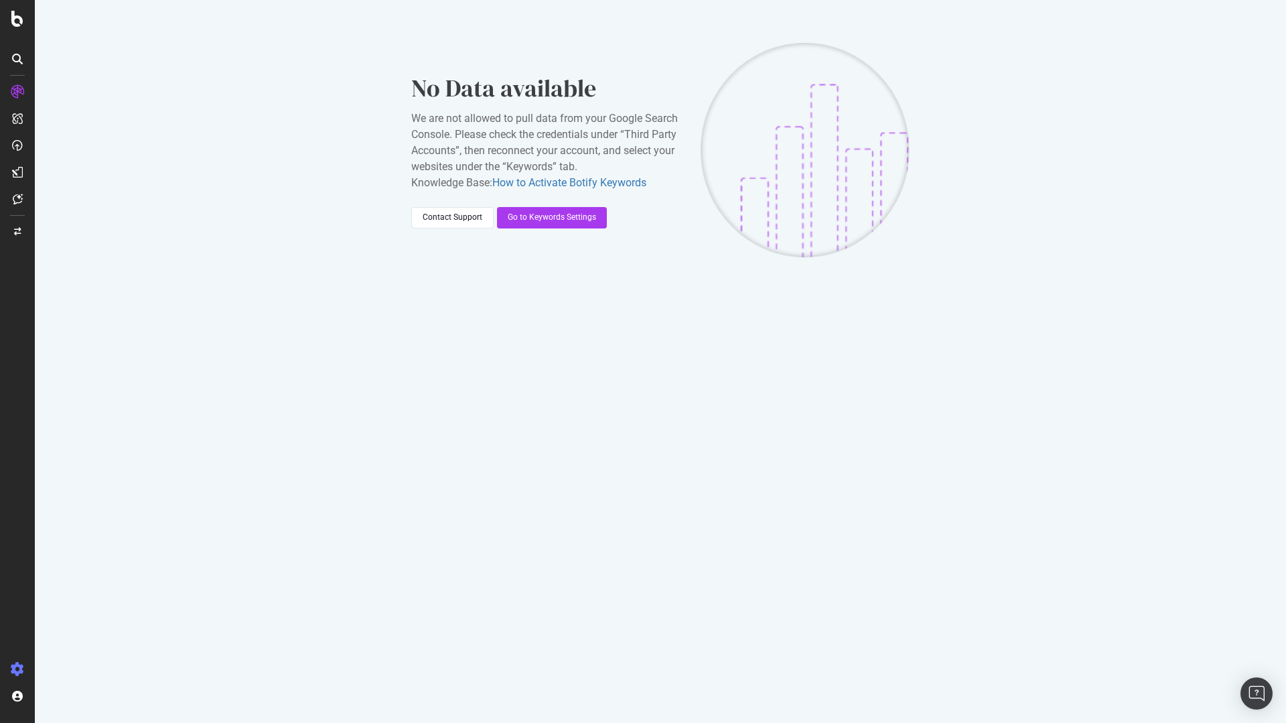
click at [15, 667] on icon at bounding box center [17, 668] width 13 height 13
click at [123, 602] on div "Settings Project settings" at bounding box center [124, 603] width 177 height 24
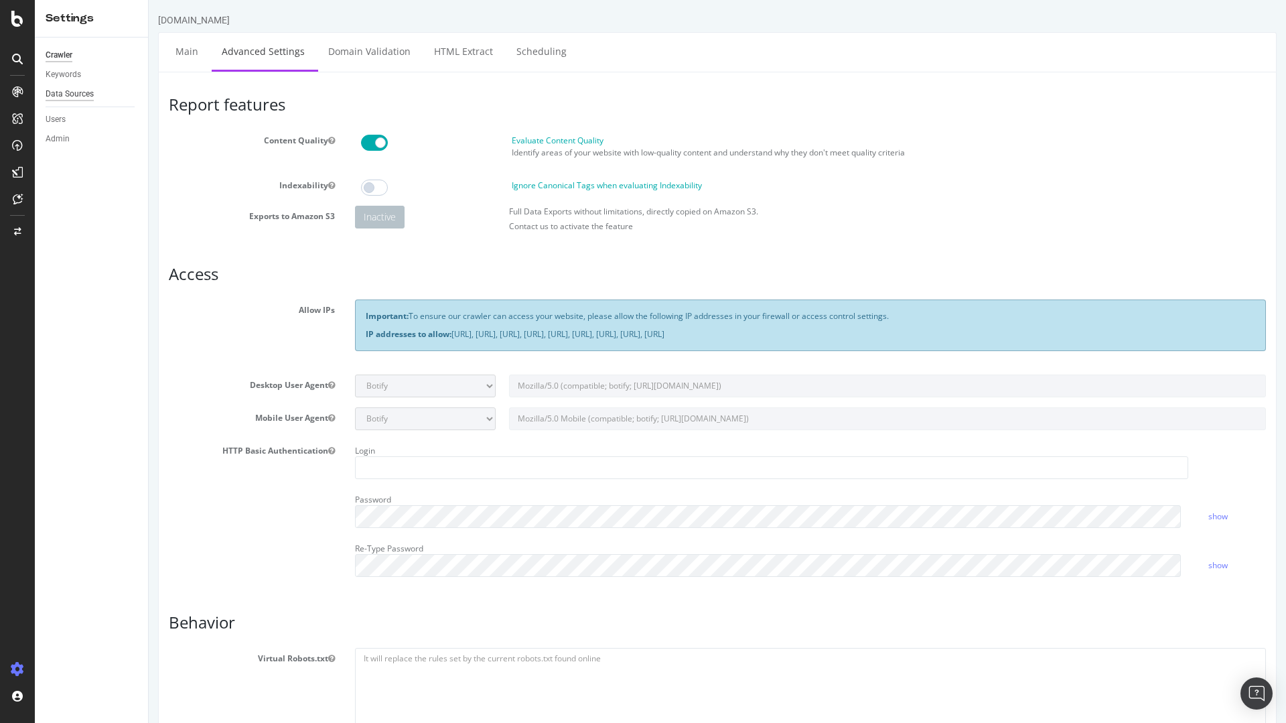
click at [88, 90] on div "Data Sources" at bounding box center [70, 94] width 48 height 14
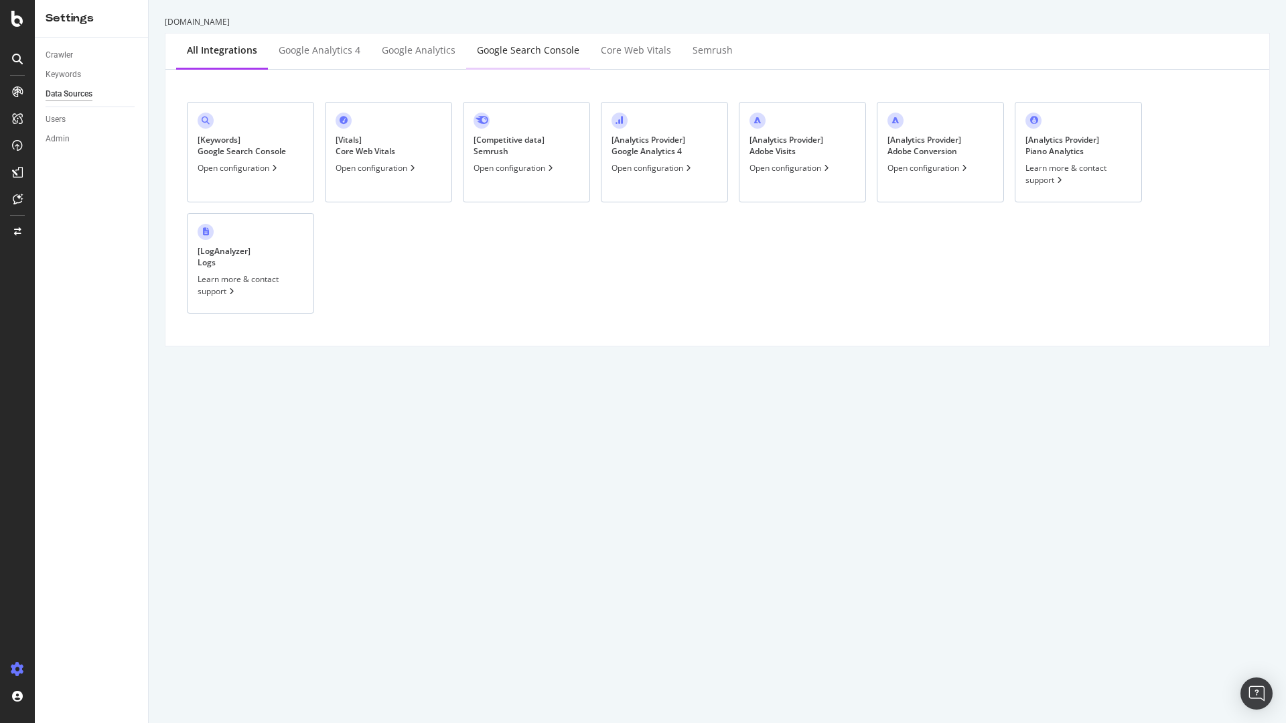
click at [508, 54] on div "Google Search Console" at bounding box center [528, 50] width 102 height 13
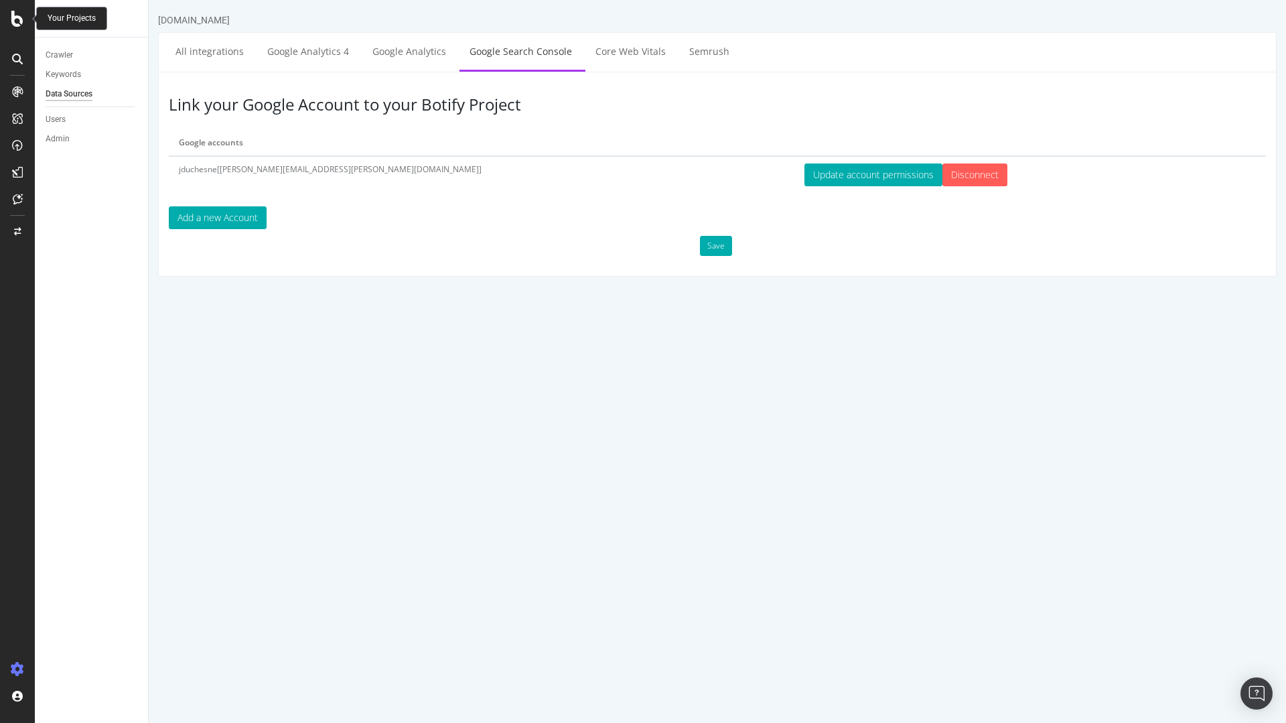
click at [19, 25] on icon at bounding box center [17, 19] width 12 height 16
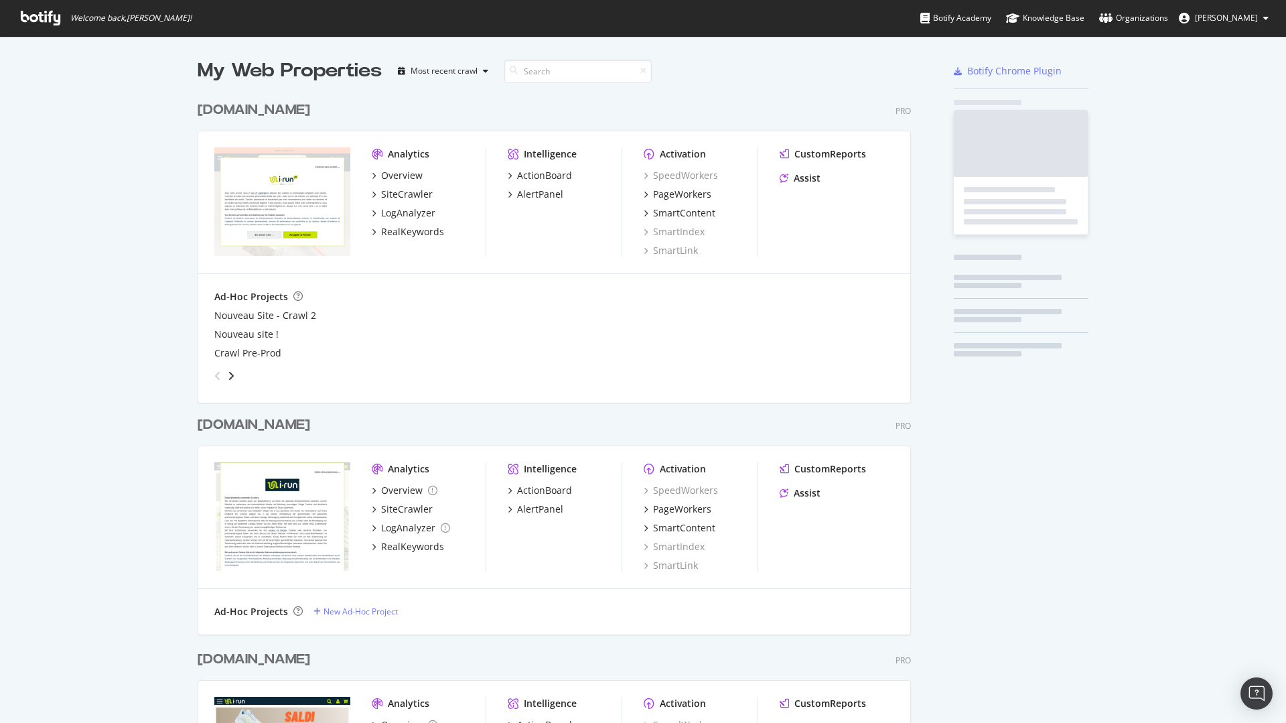
scroll to position [713, 1266]
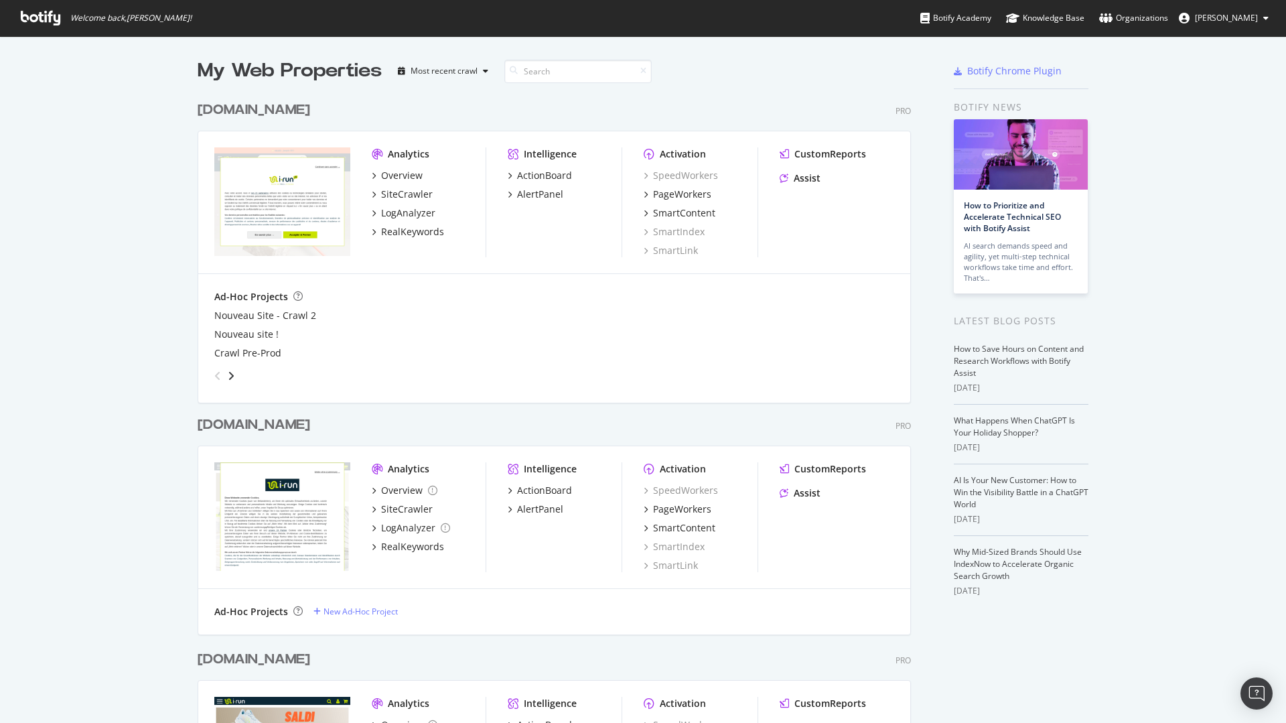
click at [230, 425] on div "[DOMAIN_NAME]" at bounding box center [254, 424] width 113 height 19
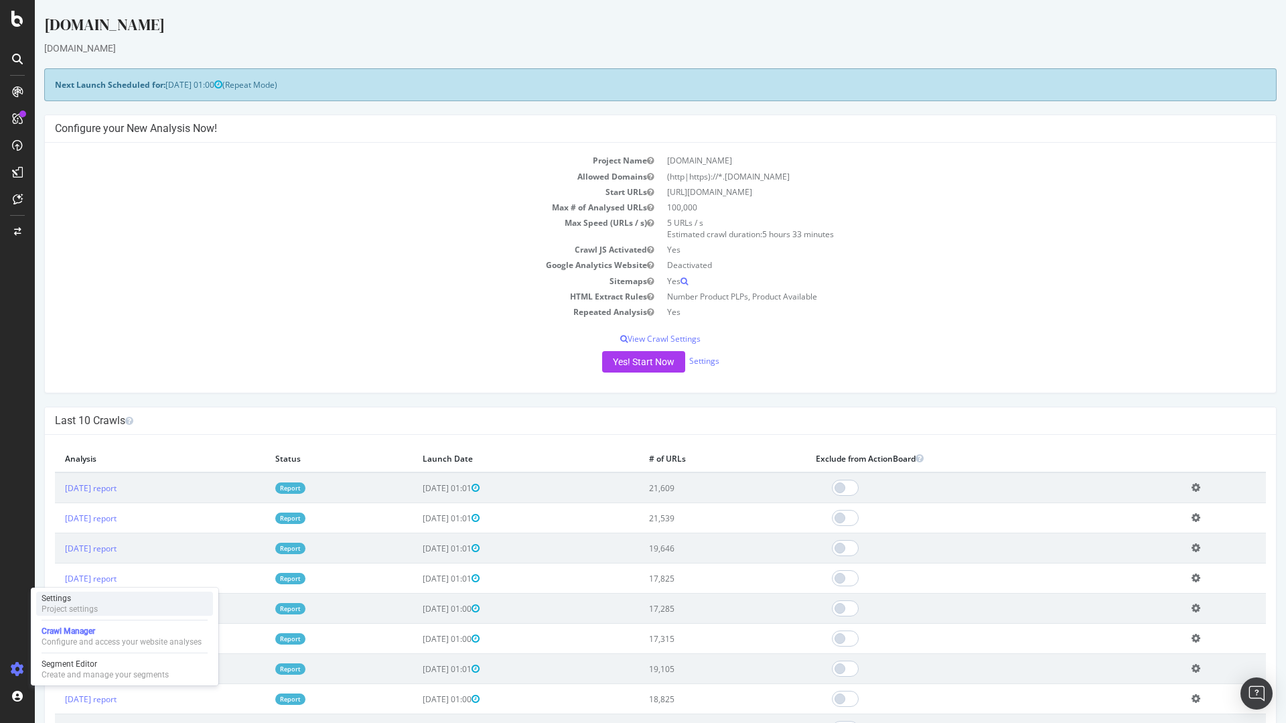
click at [102, 607] on div "Settings Project settings" at bounding box center [124, 603] width 177 height 24
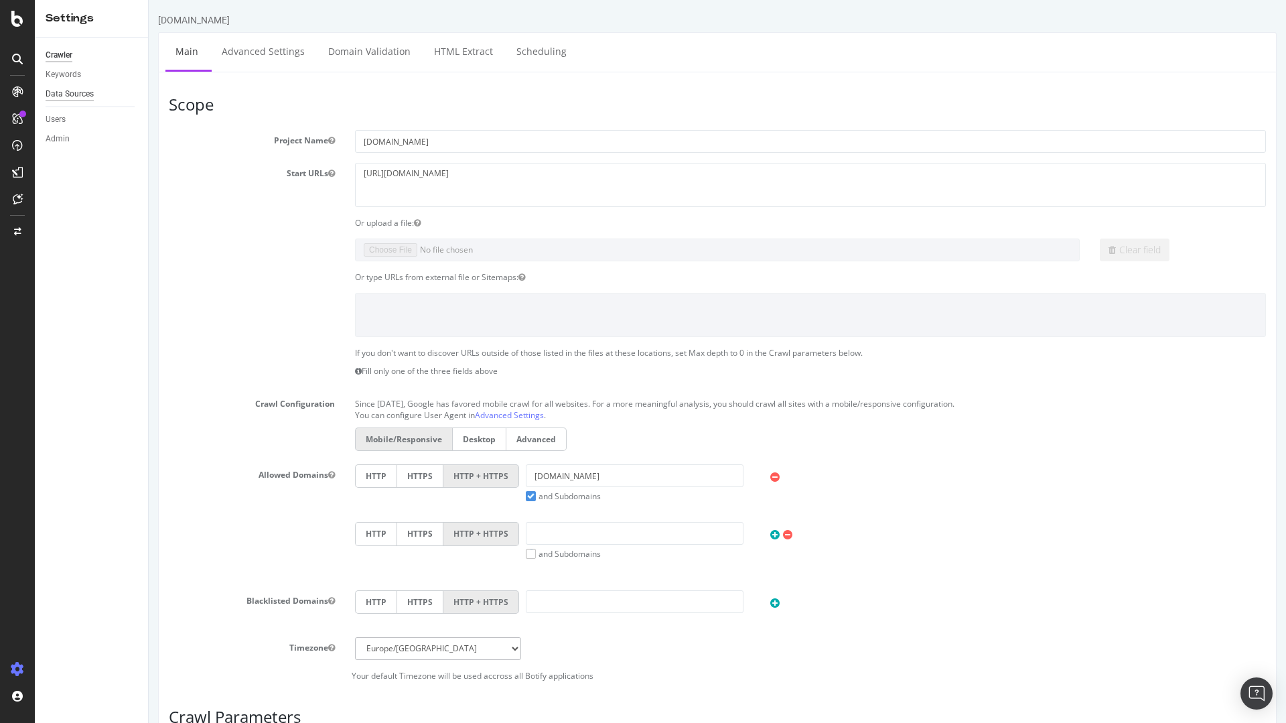
click at [74, 90] on div "Data Sources" at bounding box center [70, 94] width 48 height 14
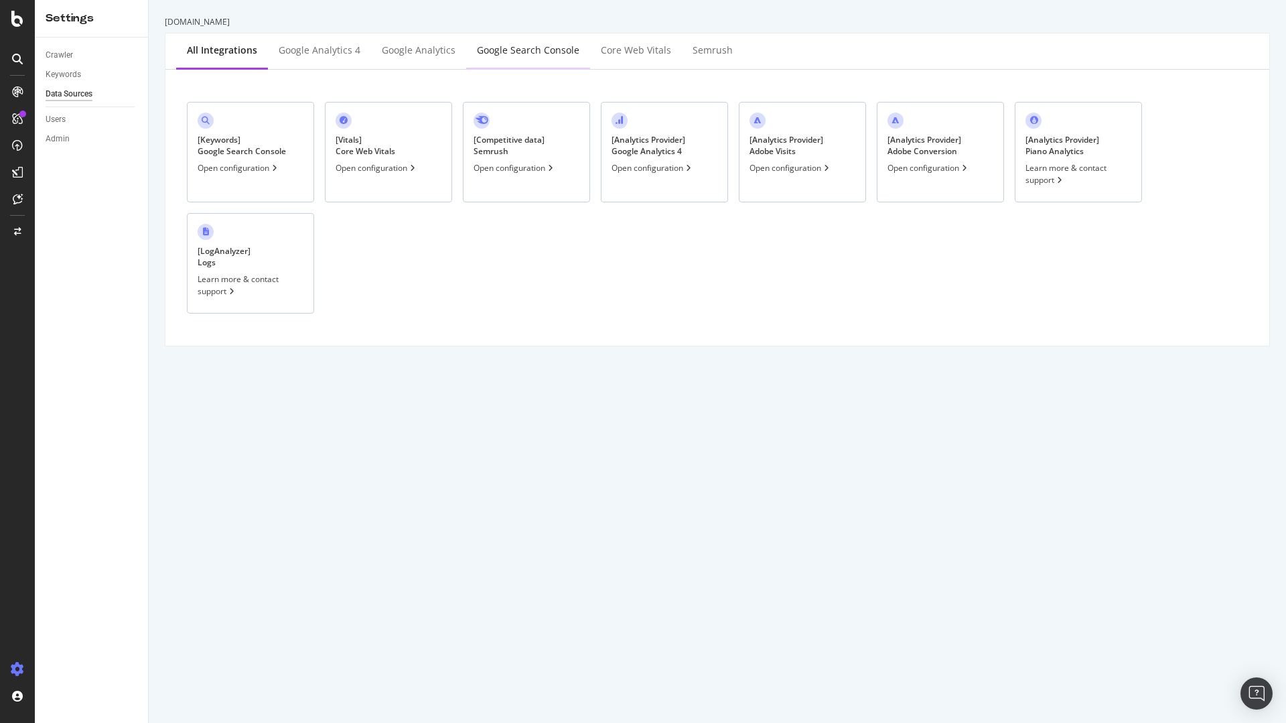
click at [541, 51] on div "Google Search Console" at bounding box center [528, 50] width 102 height 13
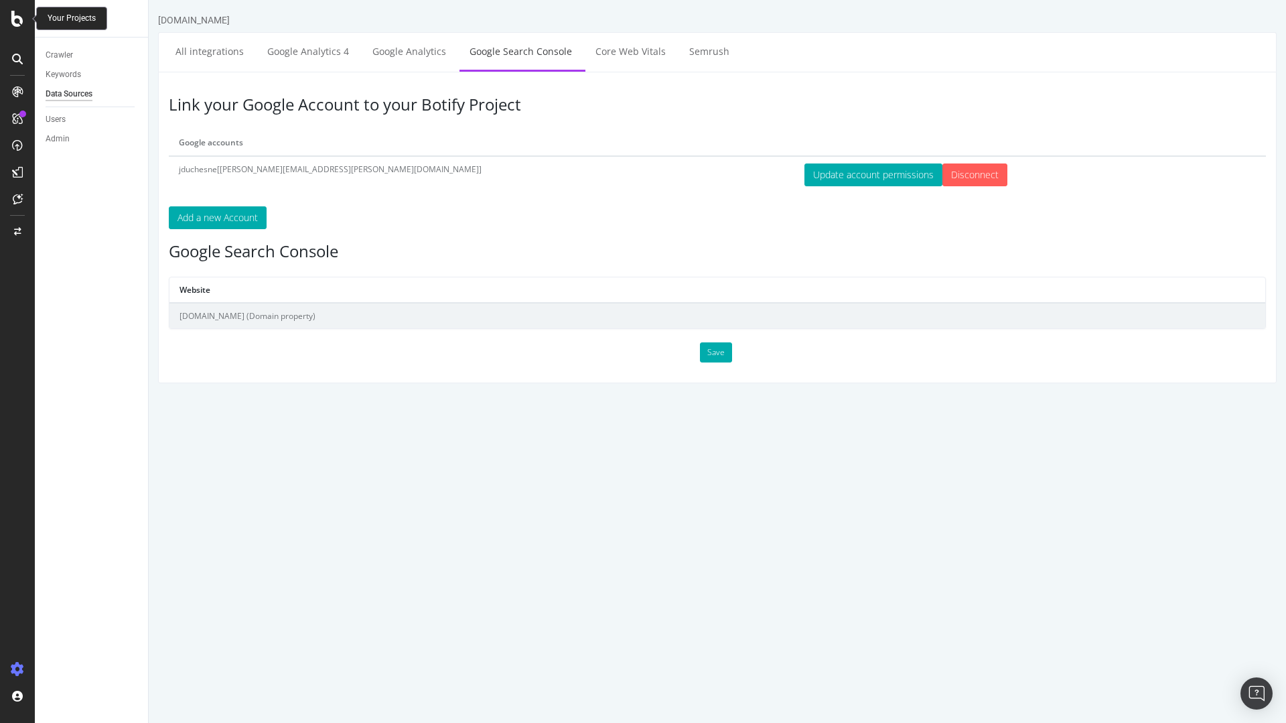
click at [17, 23] on icon at bounding box center [17, 19] width 12 height 16
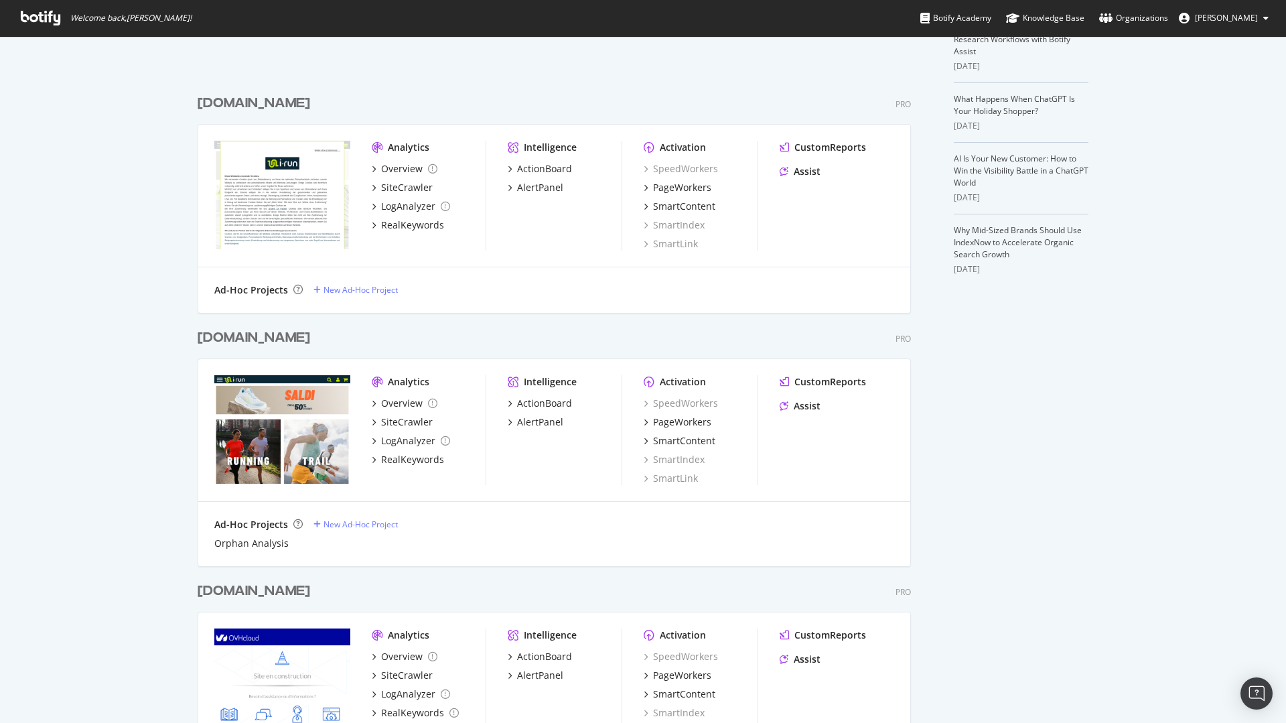
scroll to position [723, 0]
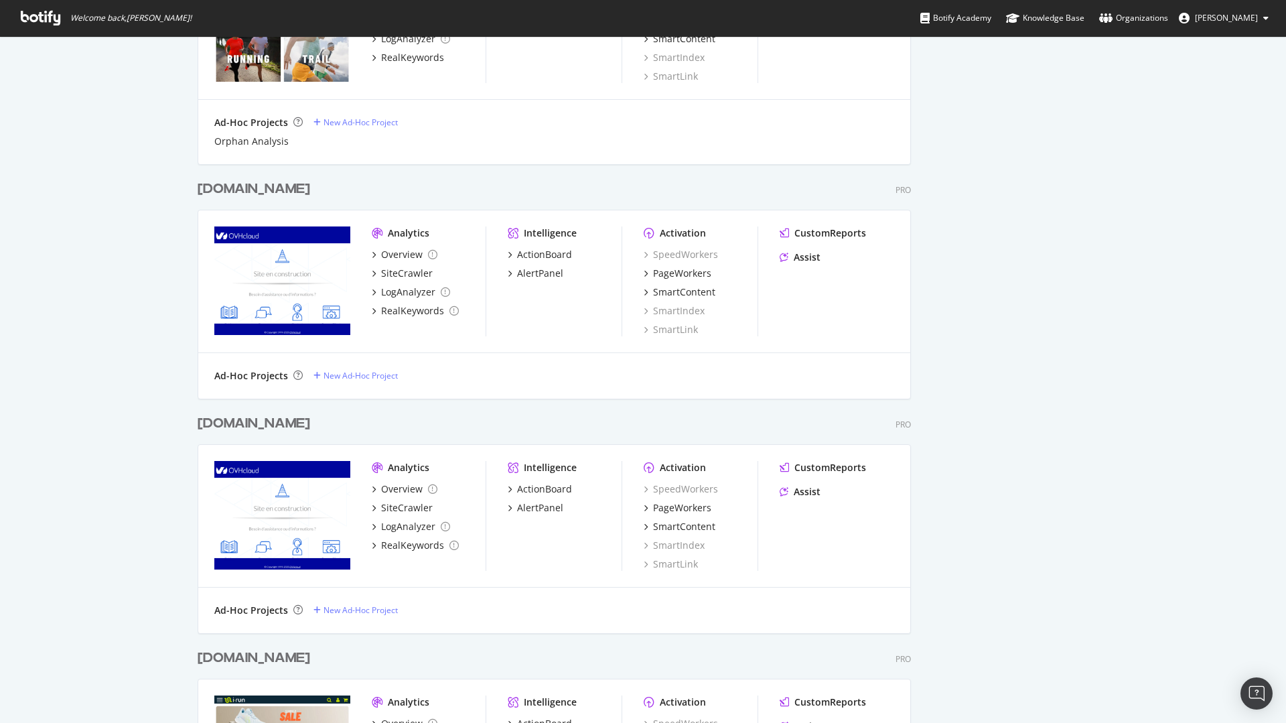
click at [221, 190] on div "[DOMAIN_NAME]" at bounding box center [254, 188] width 113 height 19
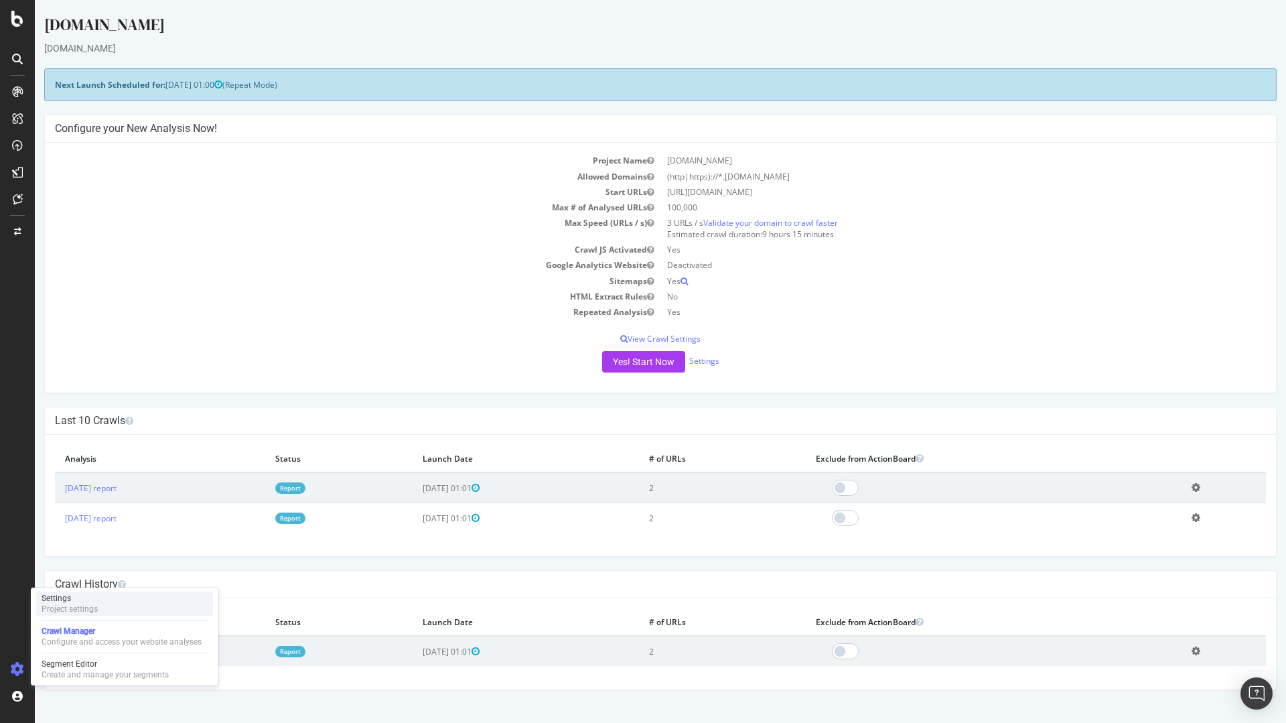
click at [91, 595] on div "Settings" at bounding box center [70, 598] width 56 height 11
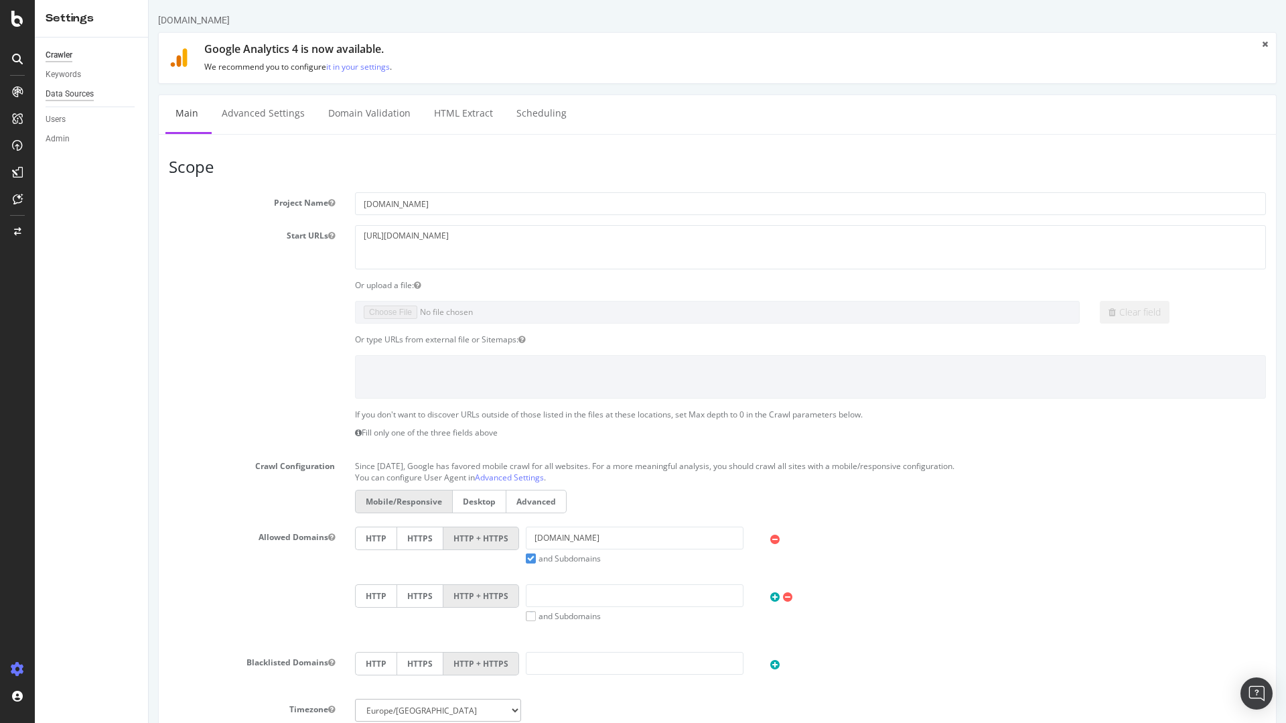
click at [70, 89] on div "Data Sources" at bounding box center [70, 94] width 48 height 14
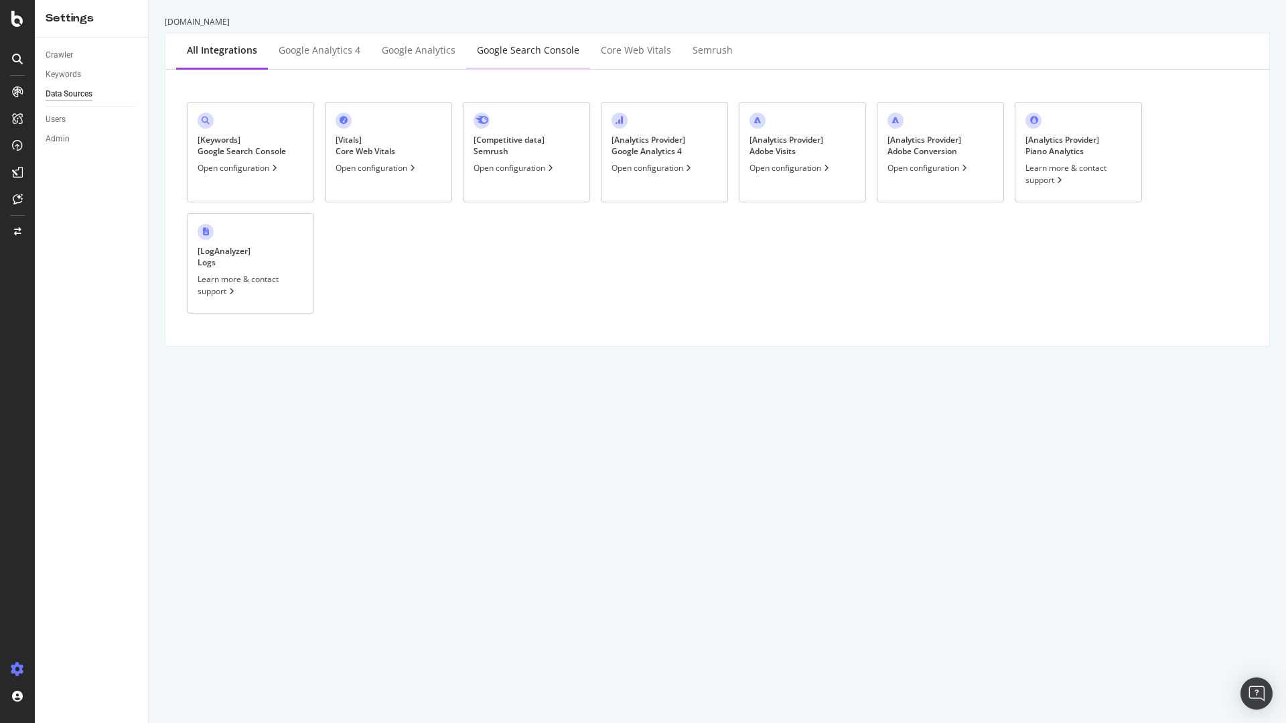
click at [496, 51] on div "Google Search Console" at bounding box center [528, 50] width 102 height 13
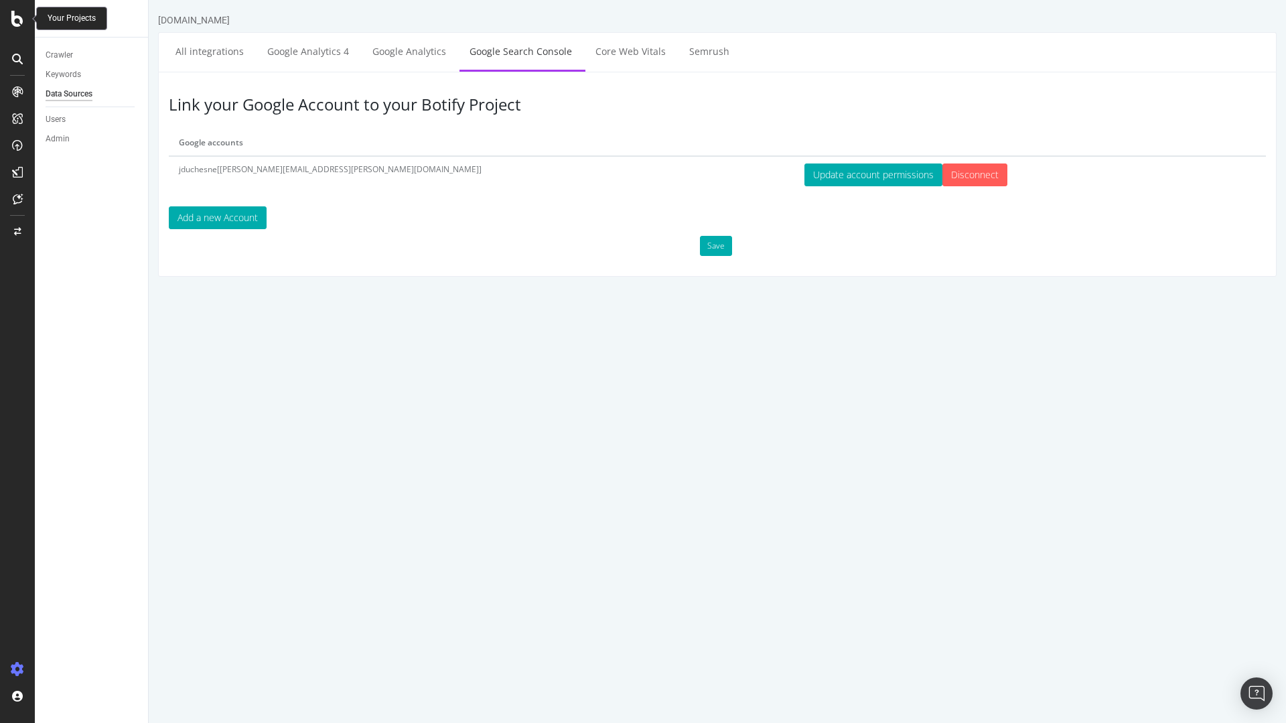
click at [21, 18] on icon at bounding box center [17, 19] width 12 height 16
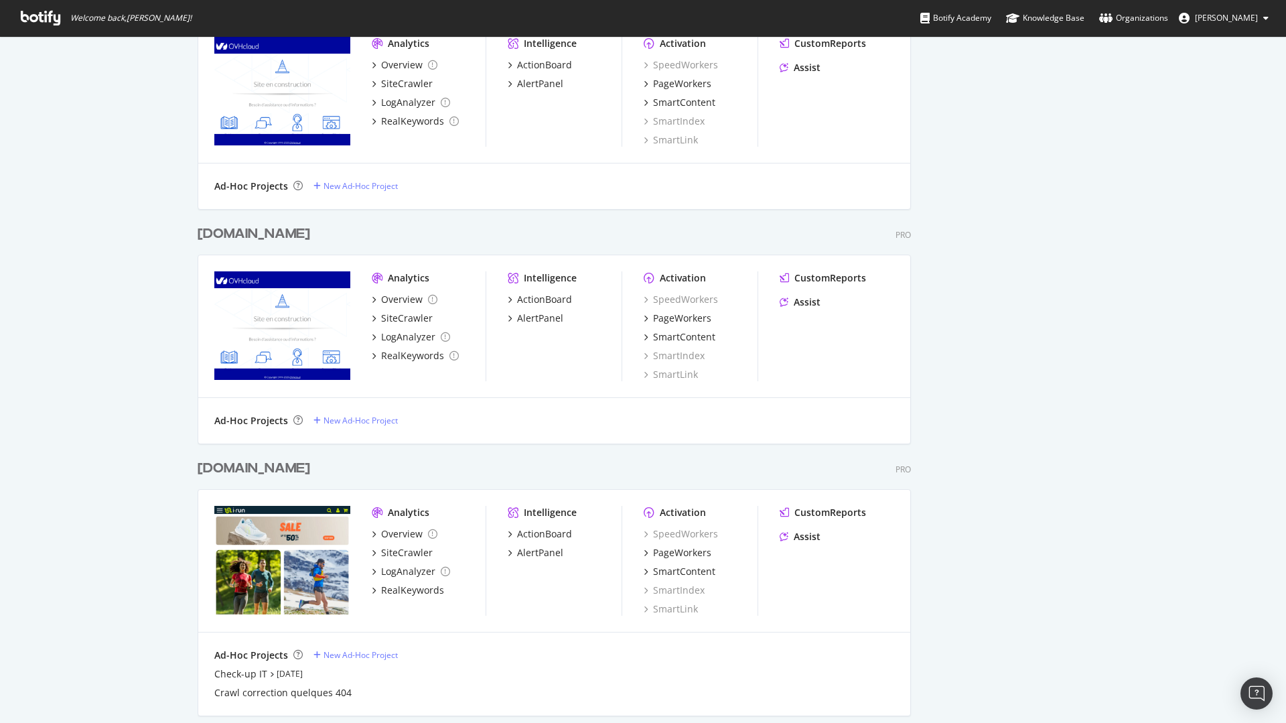
scroll to position [964, 0]
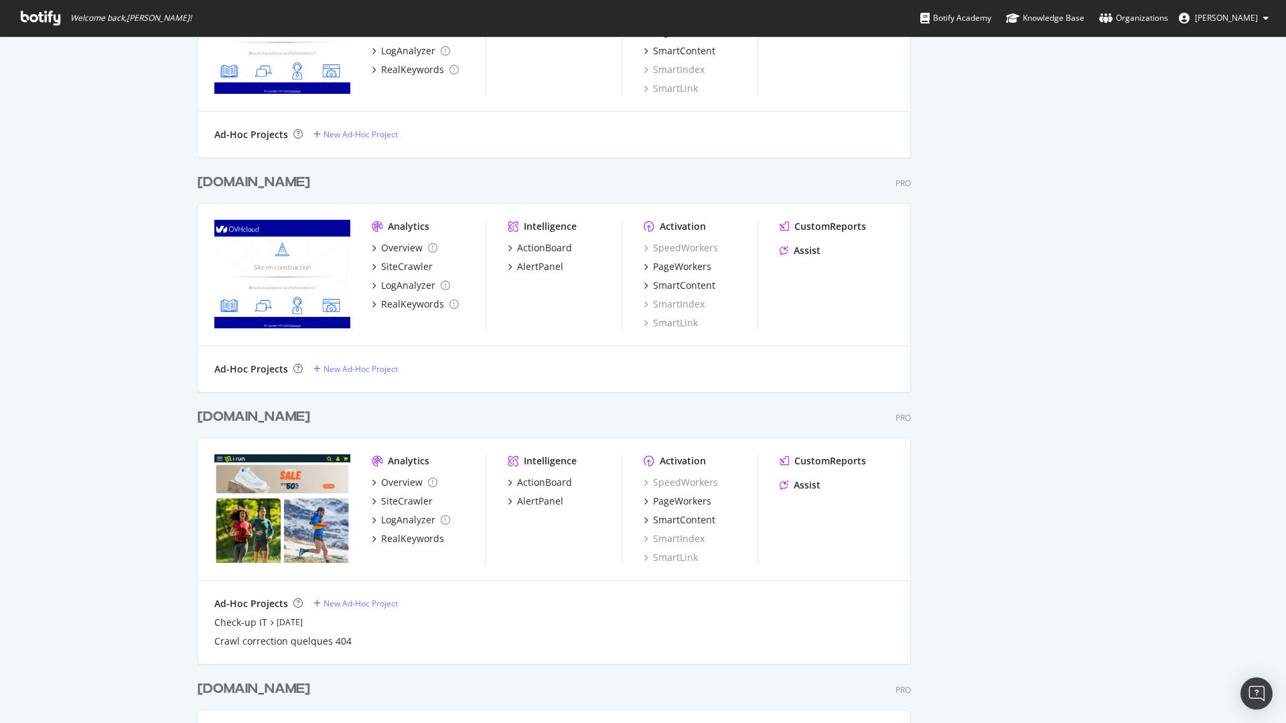
click at [236, 417] on div "[DOMAIN_NAME]" at bounding box center [254, 416] width 113 height 19
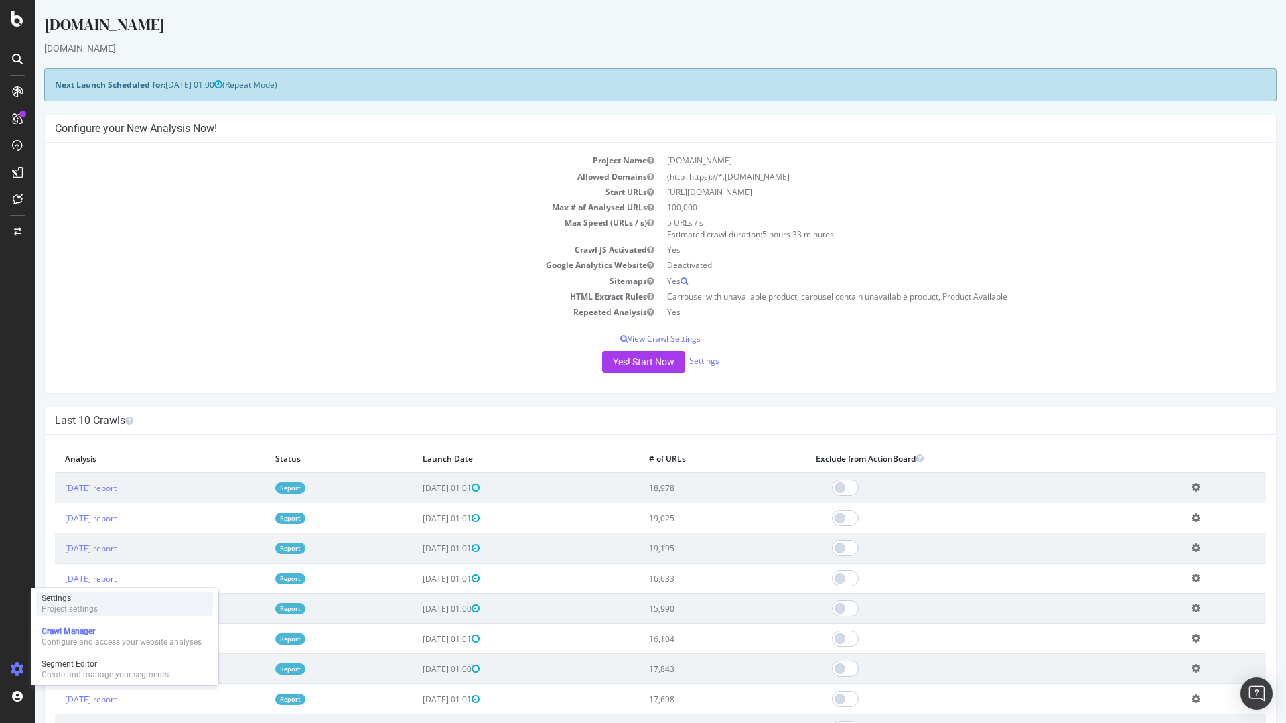
click at [98, 605] on div "Settings Project settings" at bounding box center [124, 603] width 177 height 24
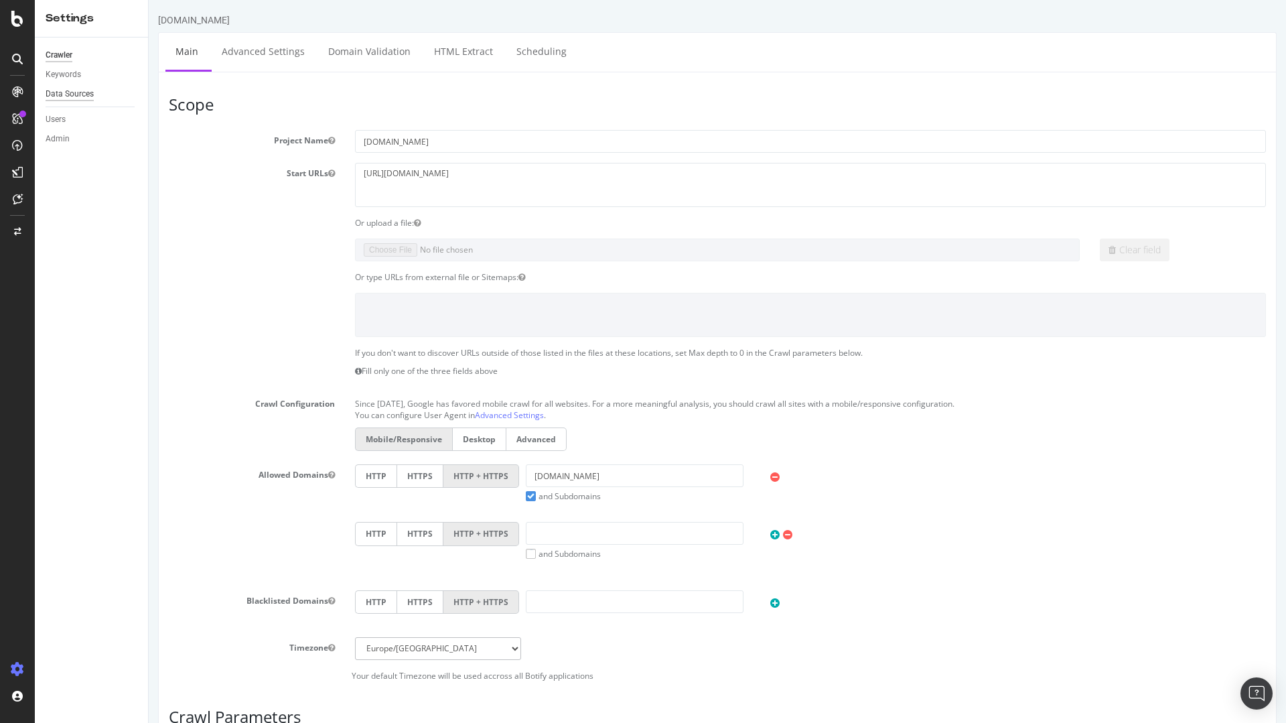
click at [61, 93] on div "Data Sources" at bounding box center [70, 94] width 48 height 14
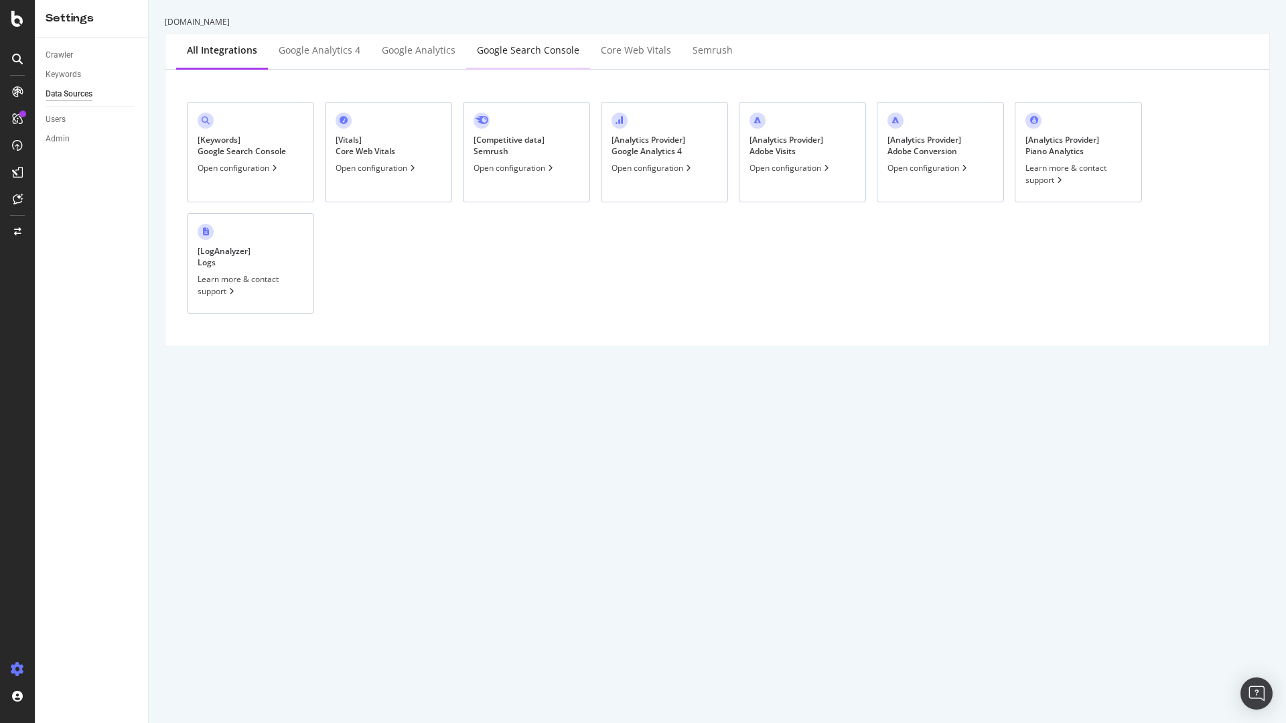
click at [526, 60] on div "Google Search Console" at bounding box center [528, 51] width 124 height 37
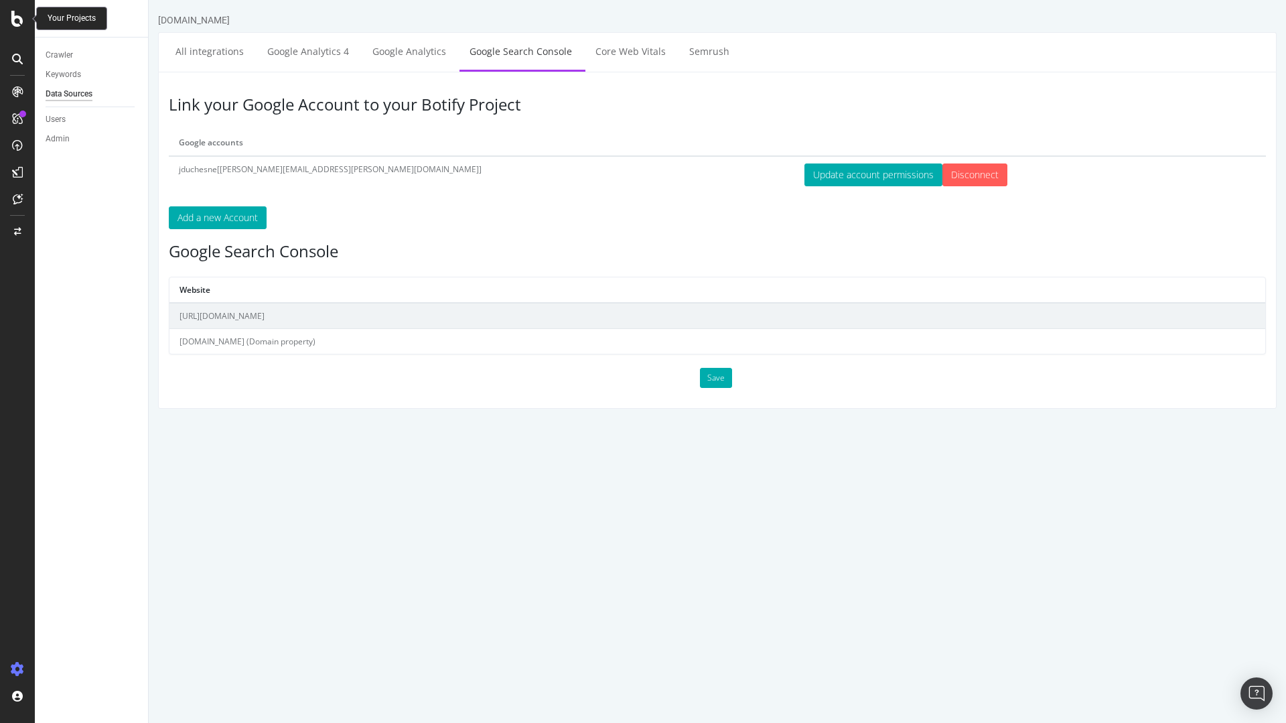
click at [15, 21] on icon at bounding box center [17, 19] width 12 height 16
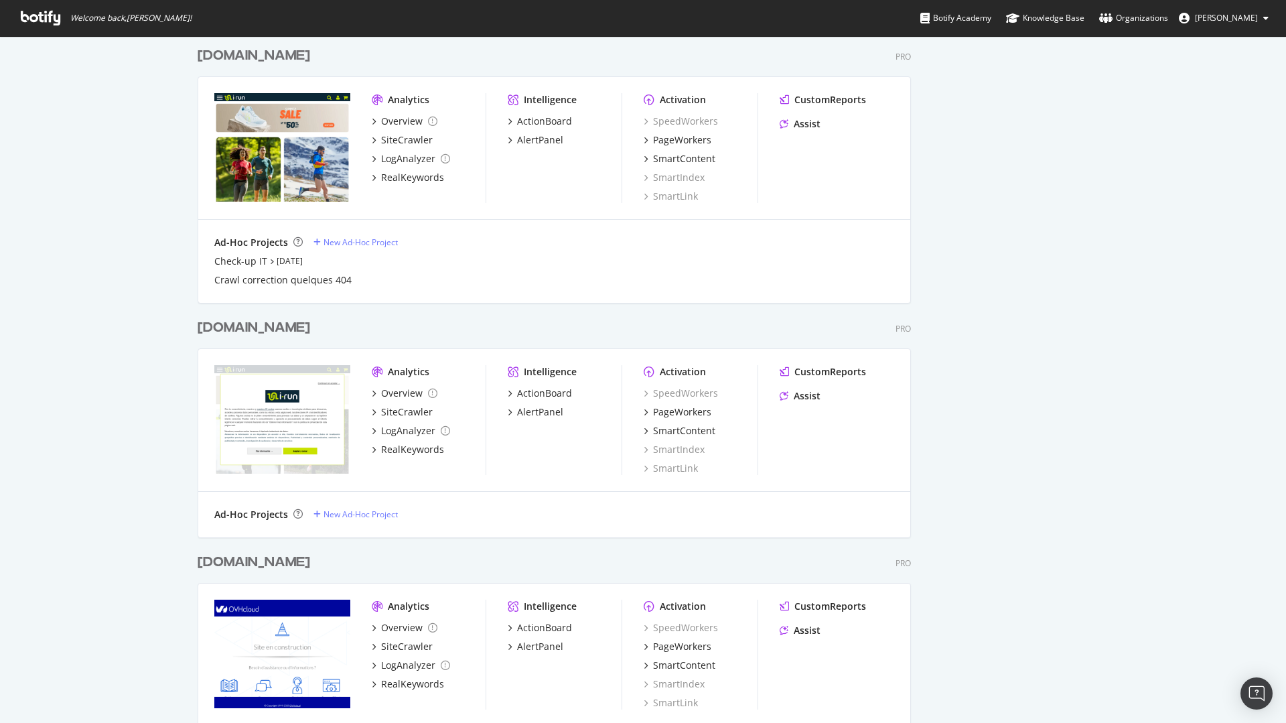
scroll to position [1366, 0]
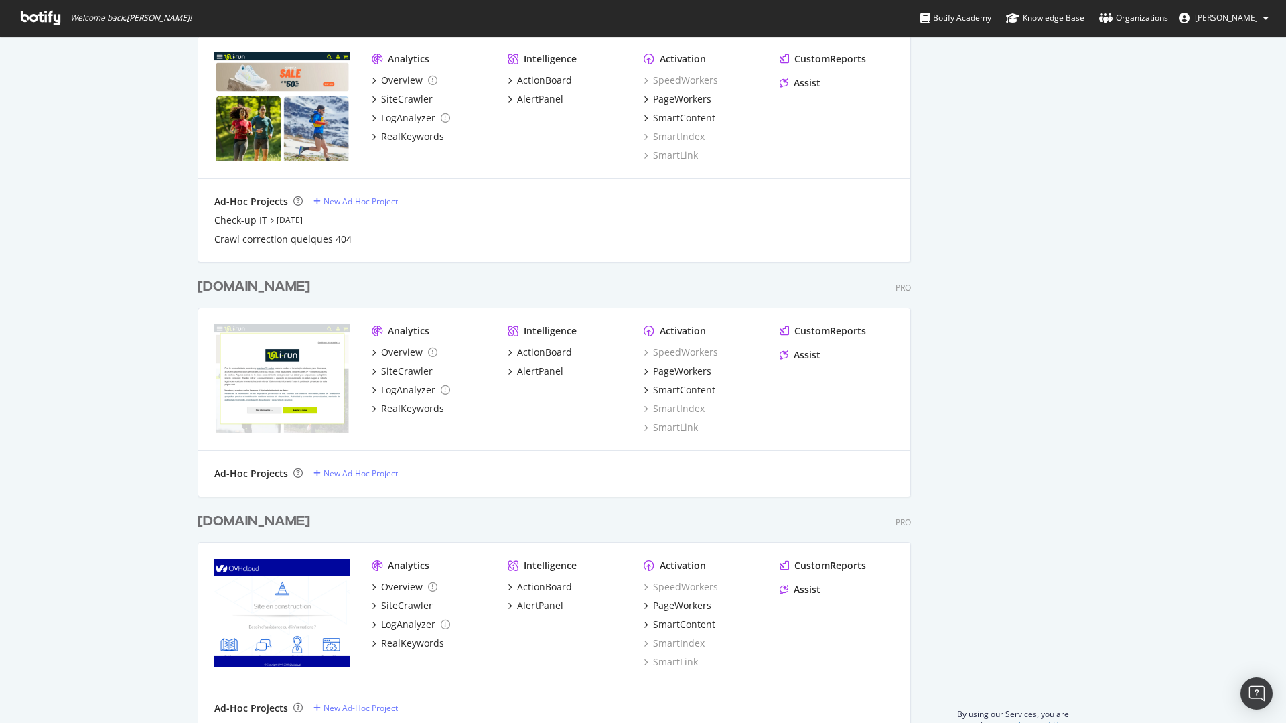
click at [217, 283] on div "[DOMAIN_NAME]" at bounding box center [254, 286] width 113 height 19
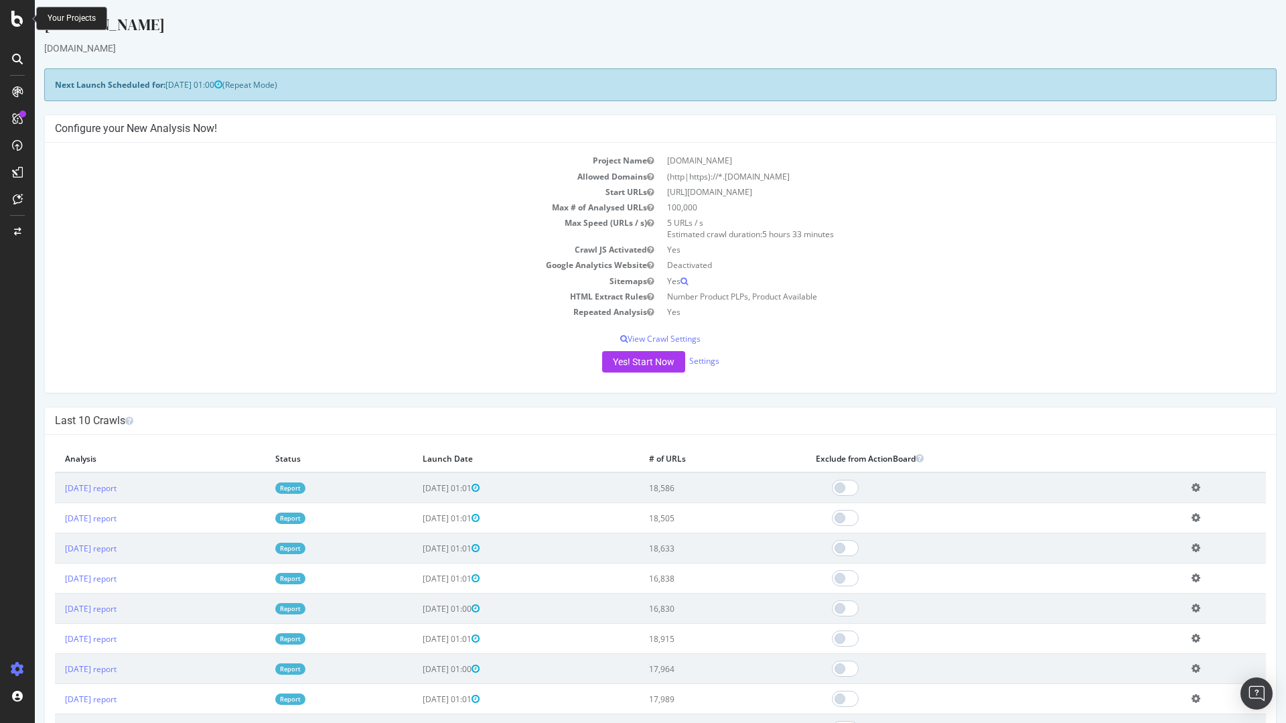
click at [9, 23] on div at bounding box center [17, 19] width 32 height 16
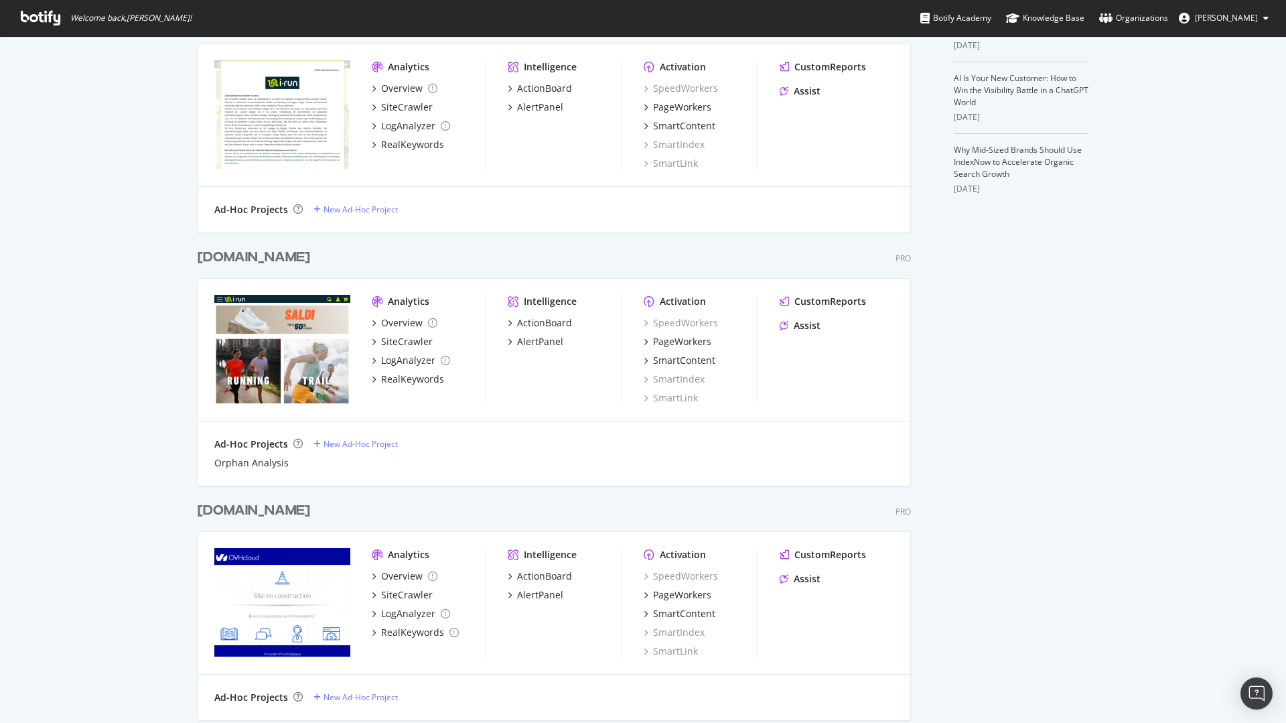
scroll to position [884, 0]
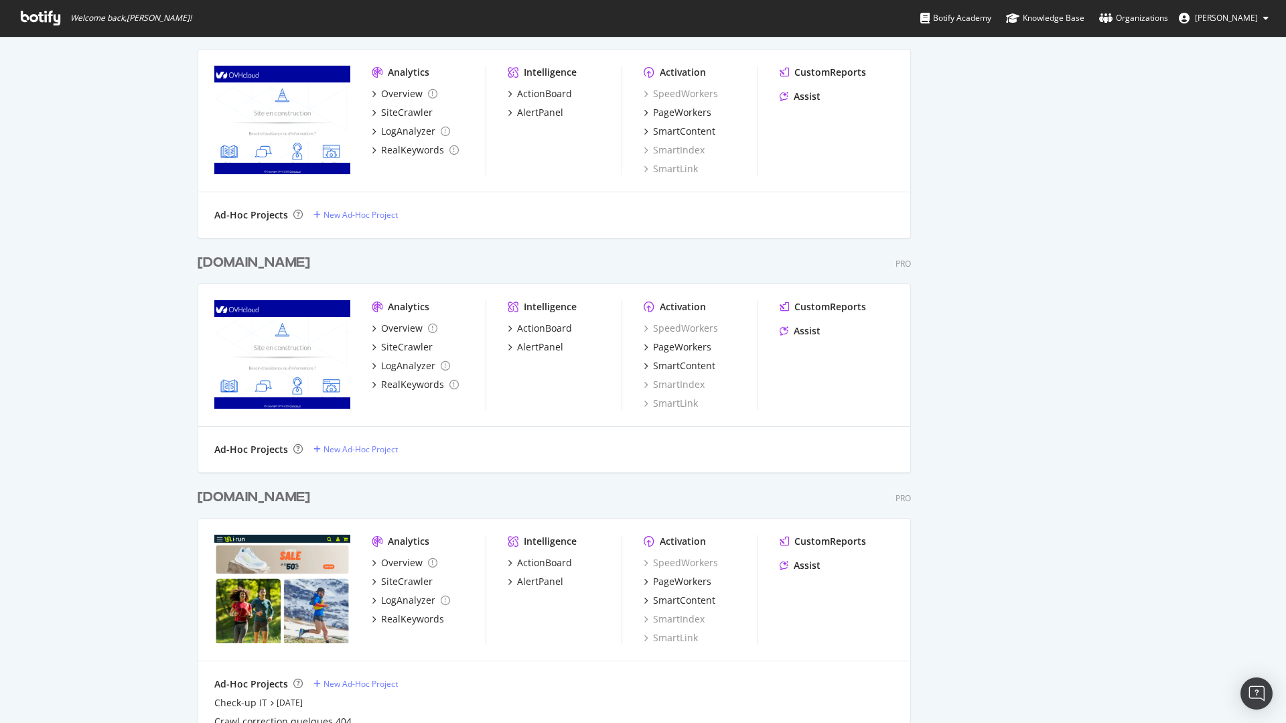
click at [223, 263] on div "[DOMAIN_NAME]" at bounding box center [254, 262] width 113 height 19
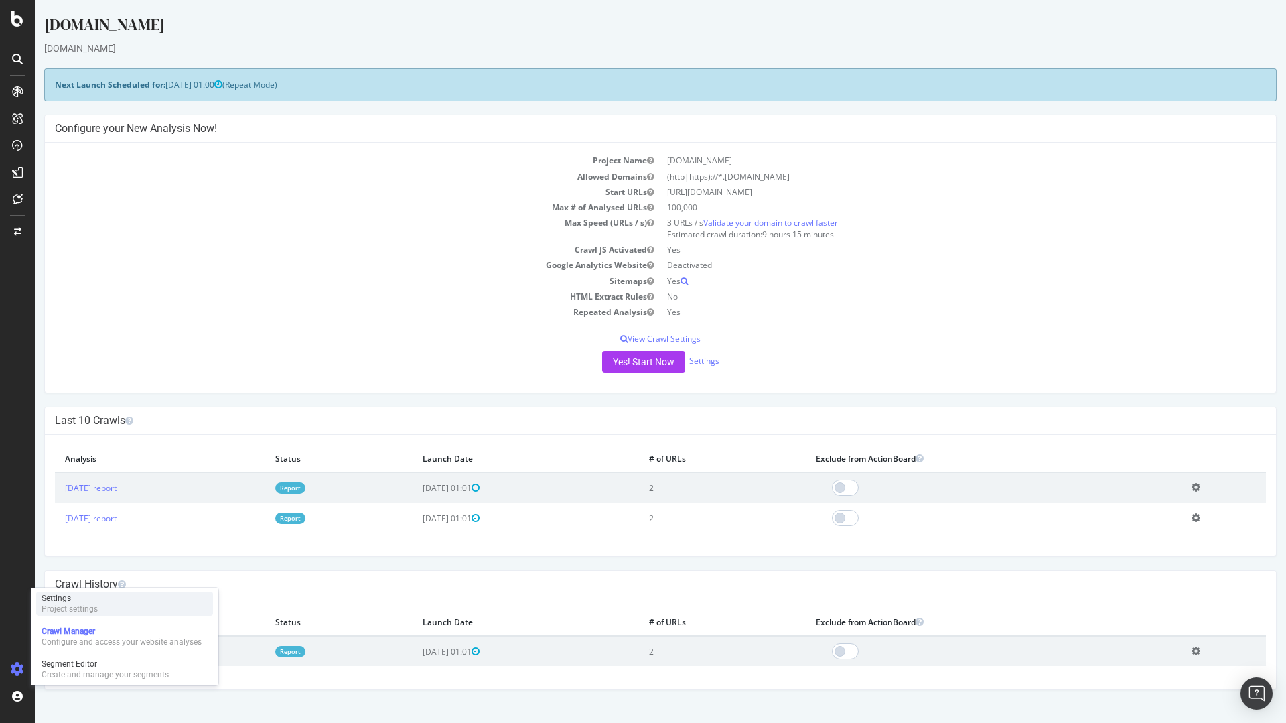
click at [97, 609] on div "Project settings" at bounding box center [70, 608] width 56 height 11
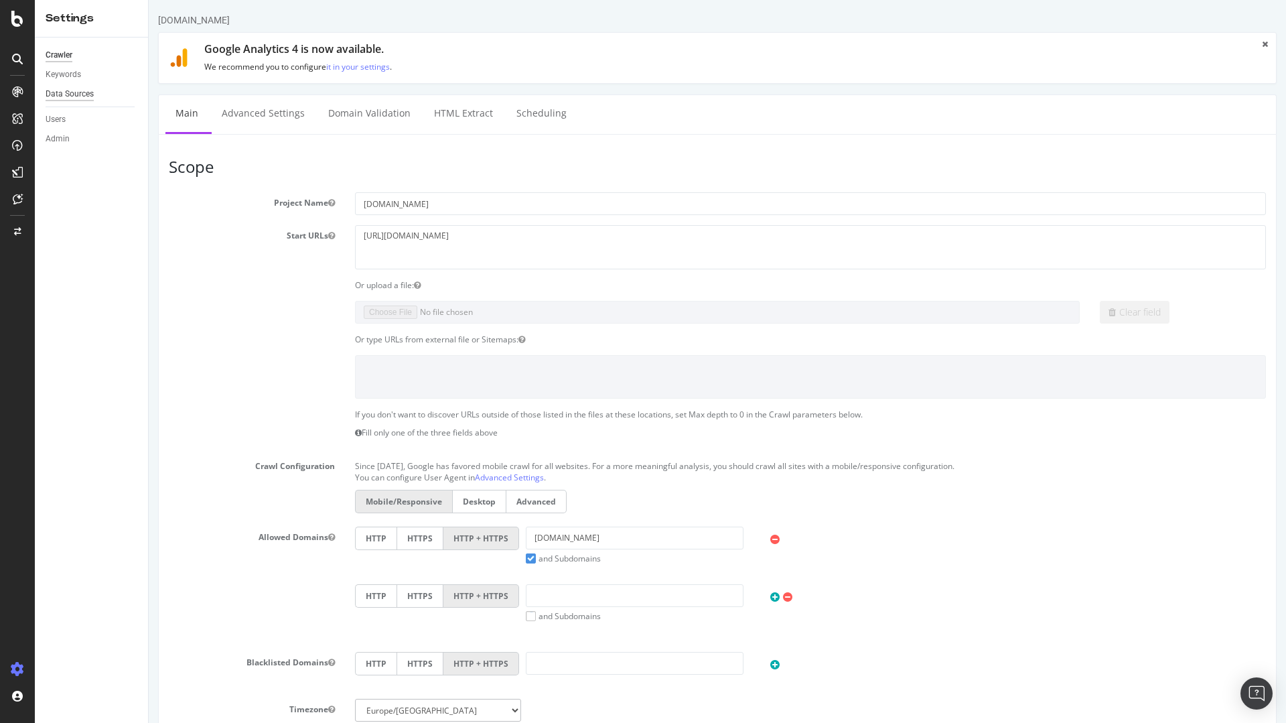
click at [84, 89] on div "Data Sources" at bounding box center [70, 94] width 48 height 14
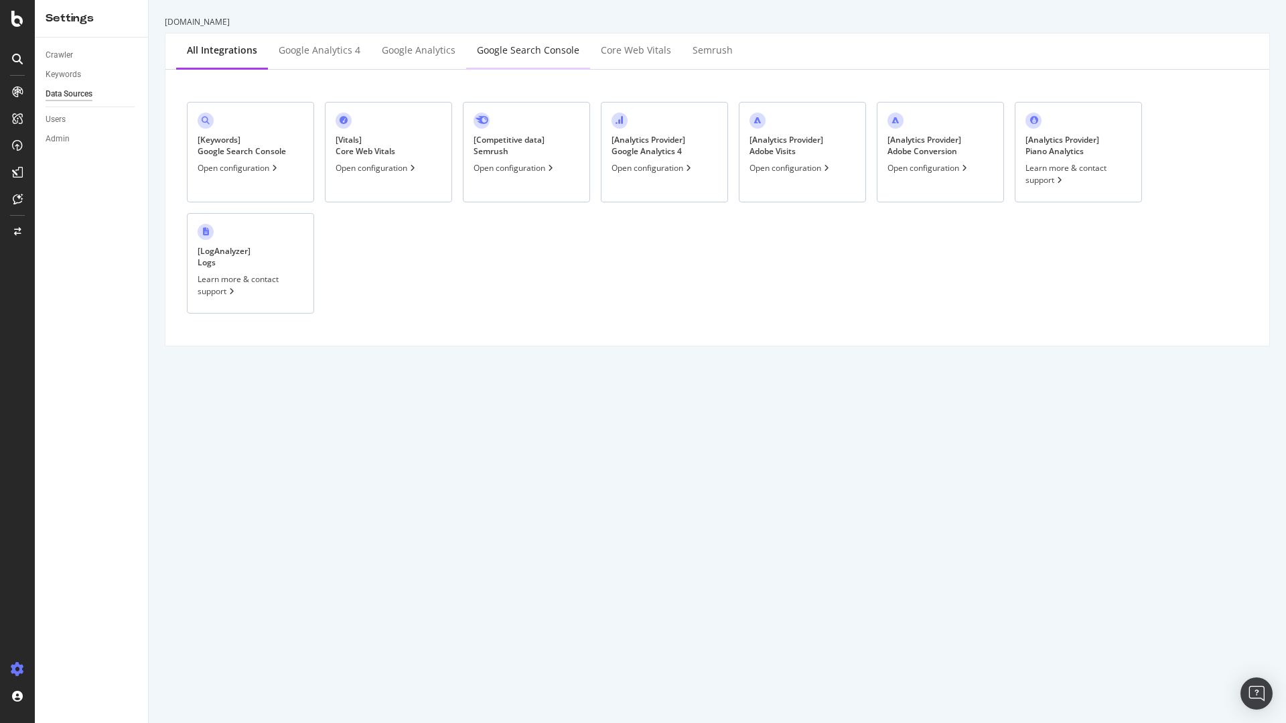
click at [519, 54] on div "Google Search Console" at bounding box center [528, 50] width 102 height 13
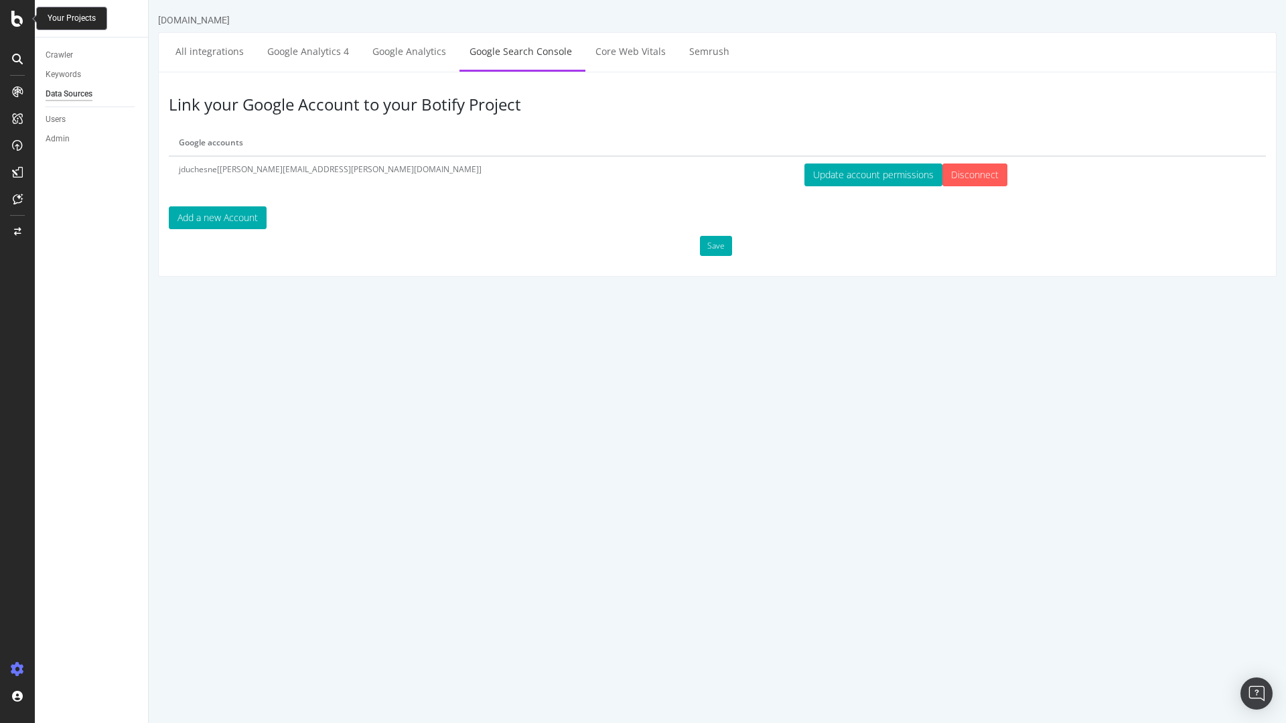
click at [19, 23] on icon at bounding box center [17, 19] width 12 height 16
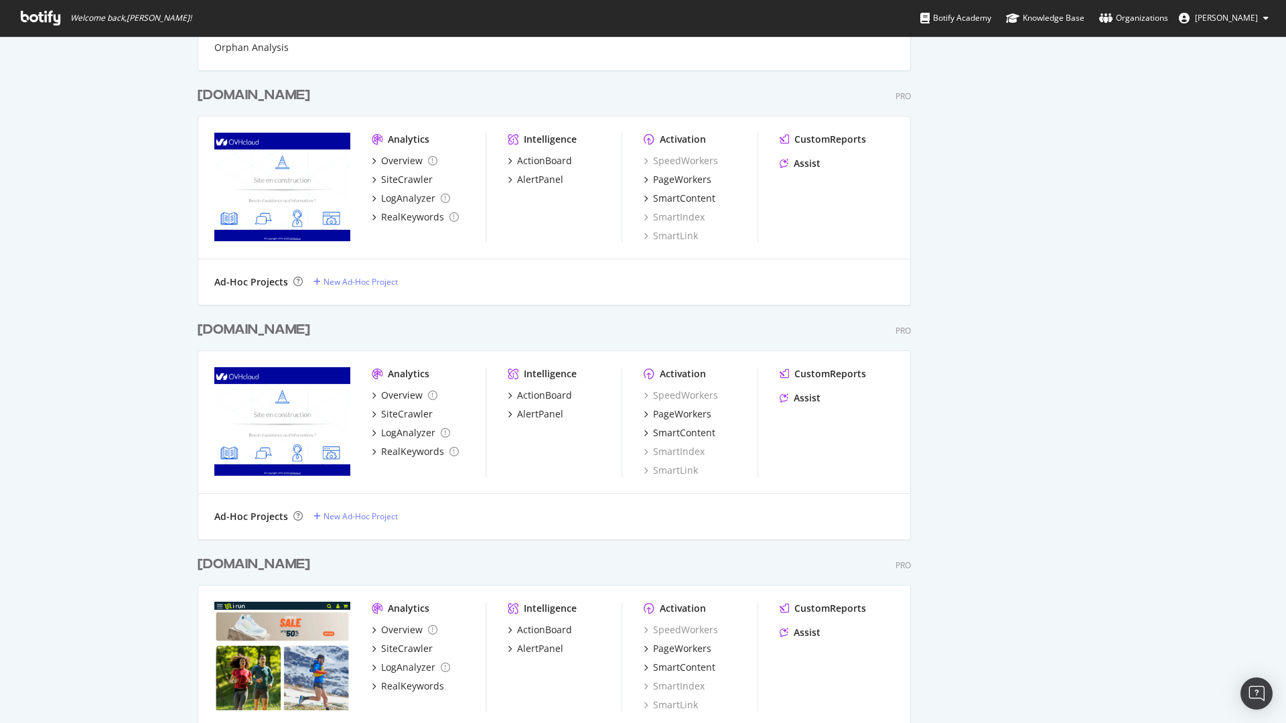
scroll to position [1045, 0]
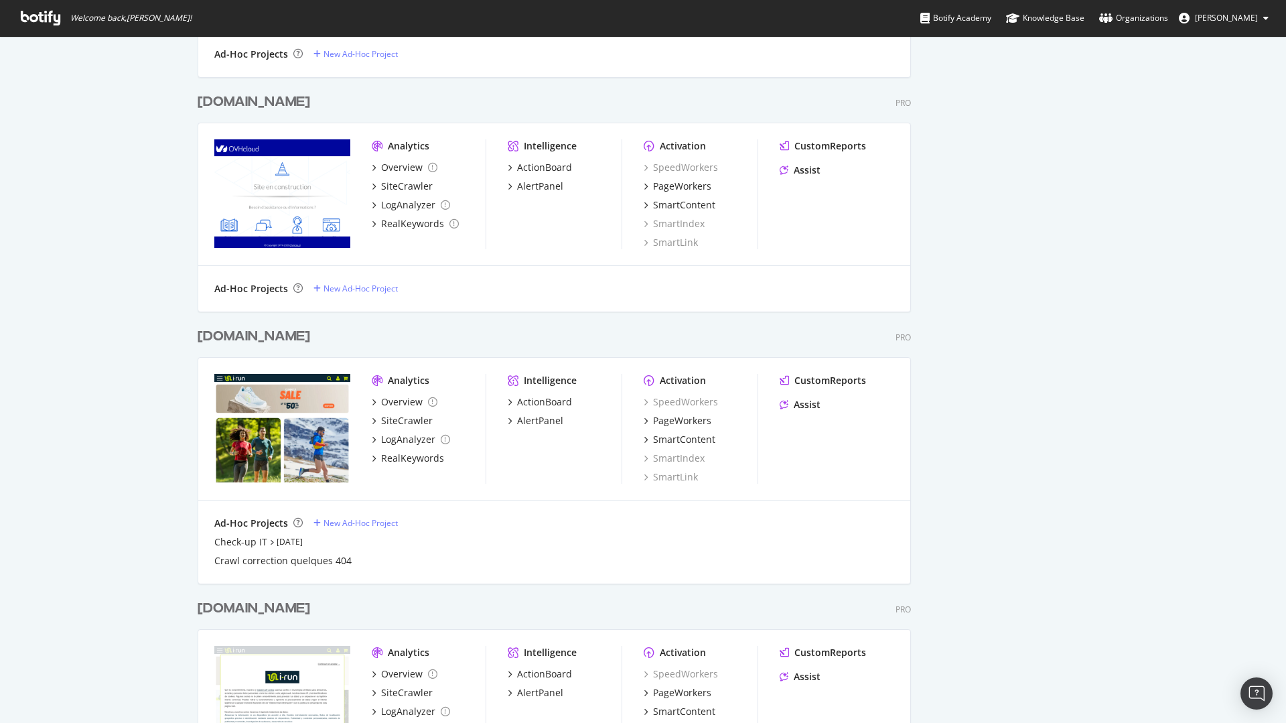
click at [222, 95] on div "[DOMAIN_NAME]" at bounding box center [254, 101] width 113 height 19
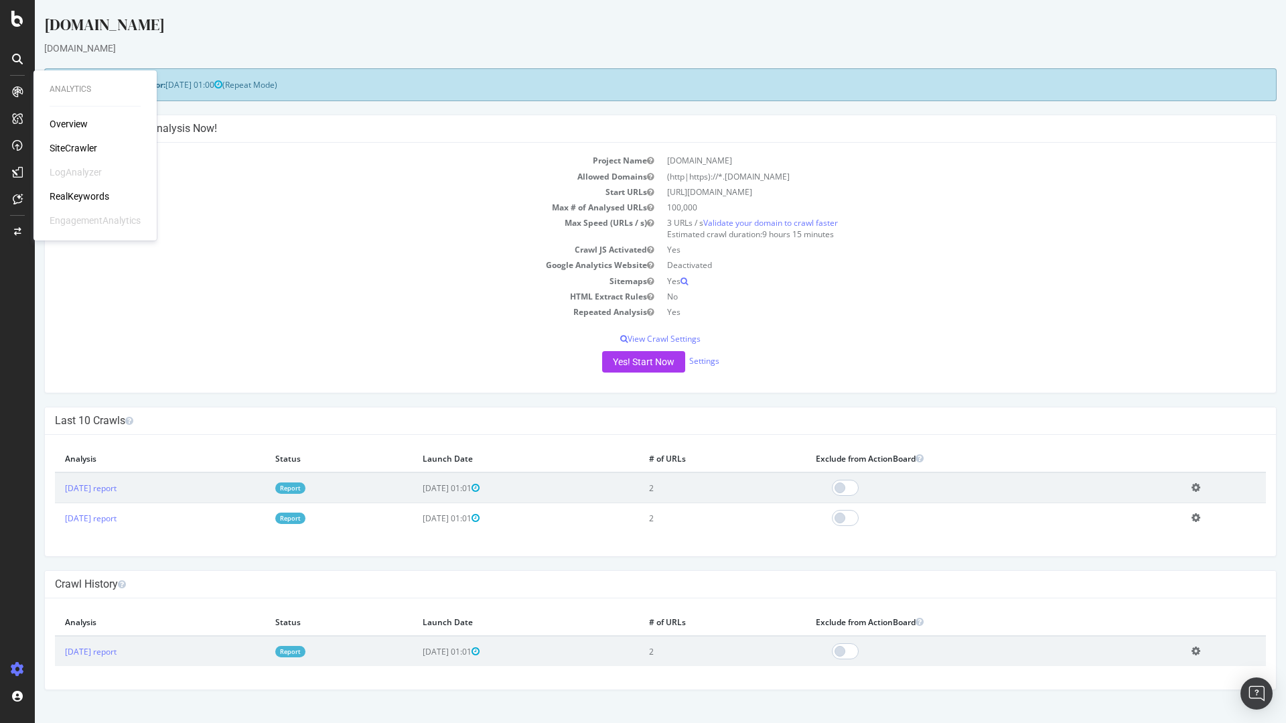
click at [87, 193] on div "RealKeywords" at bounding box center [80, 196] width 60 height 13
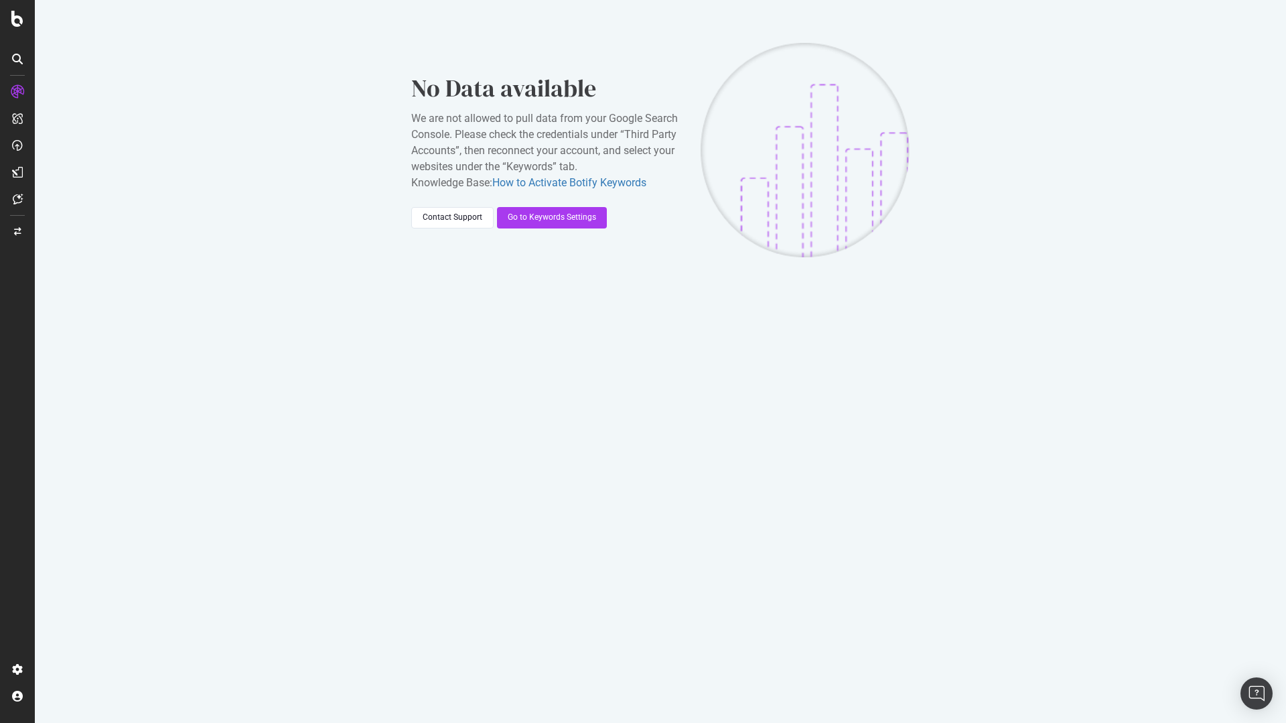
click at [589, 300] on div "No Data available We are not allowed to pull data from your Google Search Conso…" at bounding box center [660, 150] width 1251 height 300
click at [19, 17] on icon at bounding box center [17, 19] width 12 height 16
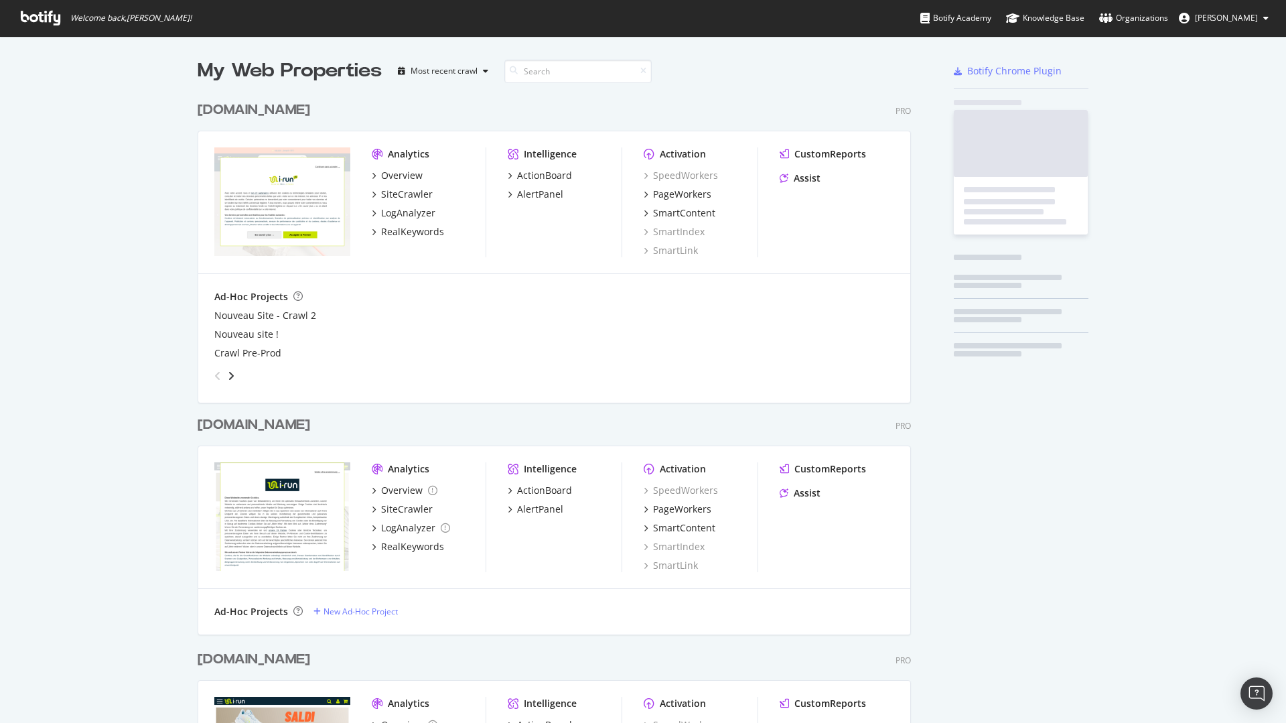
scroll to position [713, 1266]
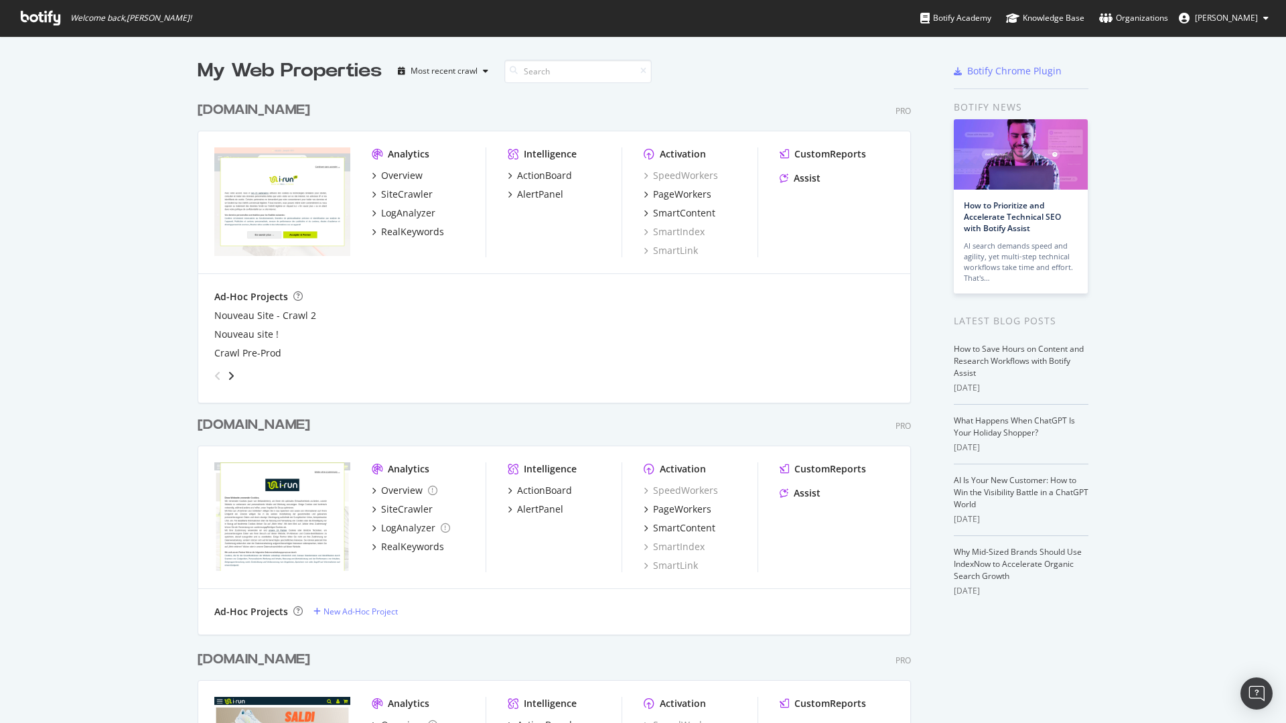
click at [236, 428] on div "[DOMAIN_NAME]" at bounding box center [254, 424] width 113 height 19
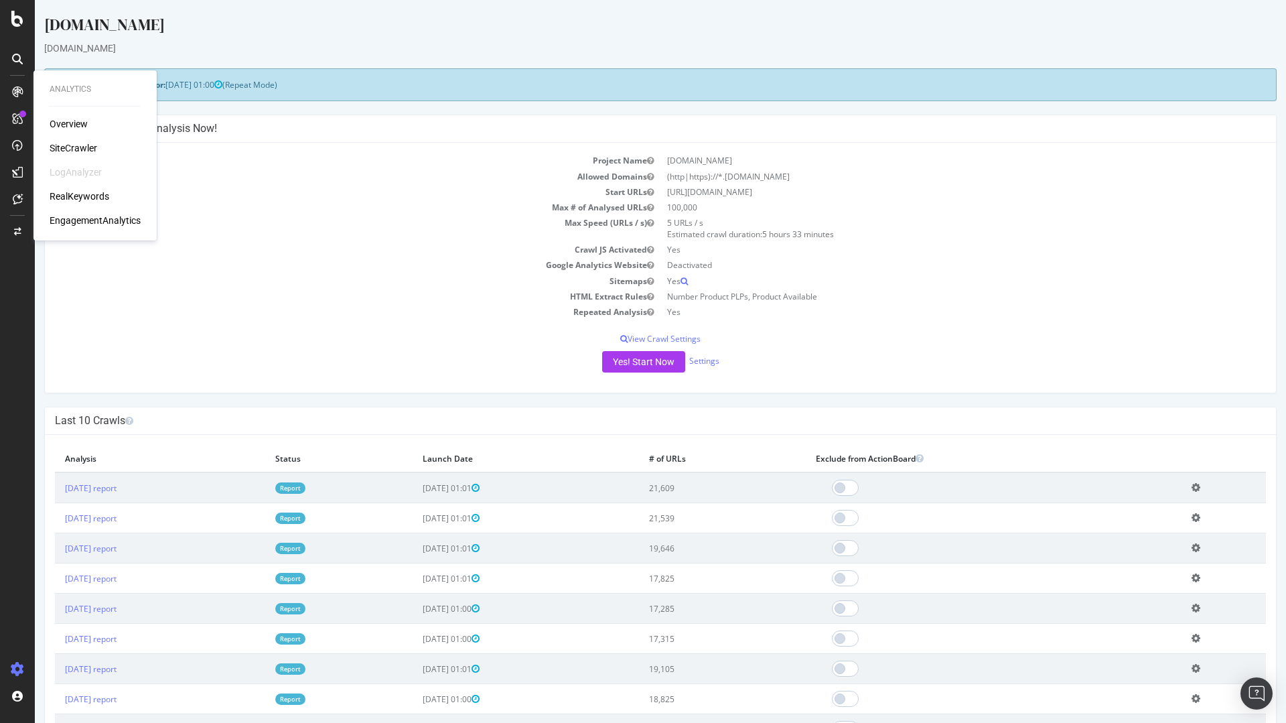
click at [90, 196] on div "RealKeywords" at bounding box center [80, 196] width 60 height 13
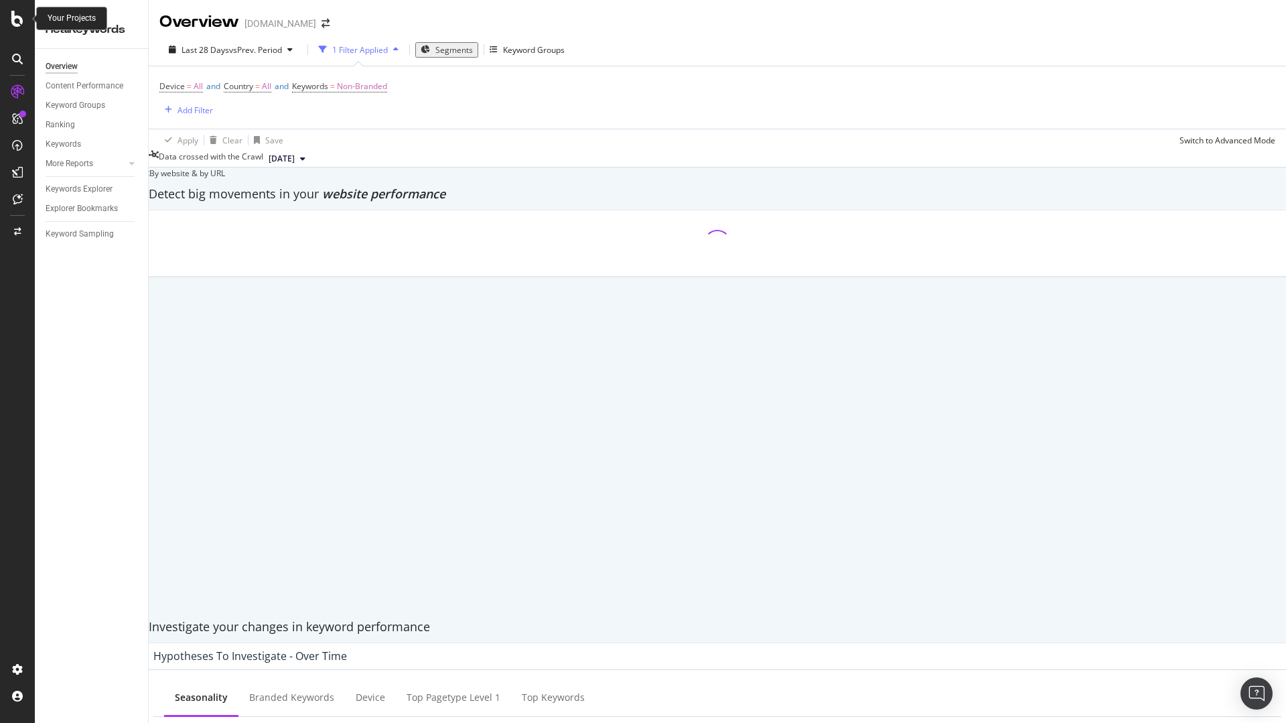
click at [19, 23] on icon at bounding box center [17, 19] width 12 height 16
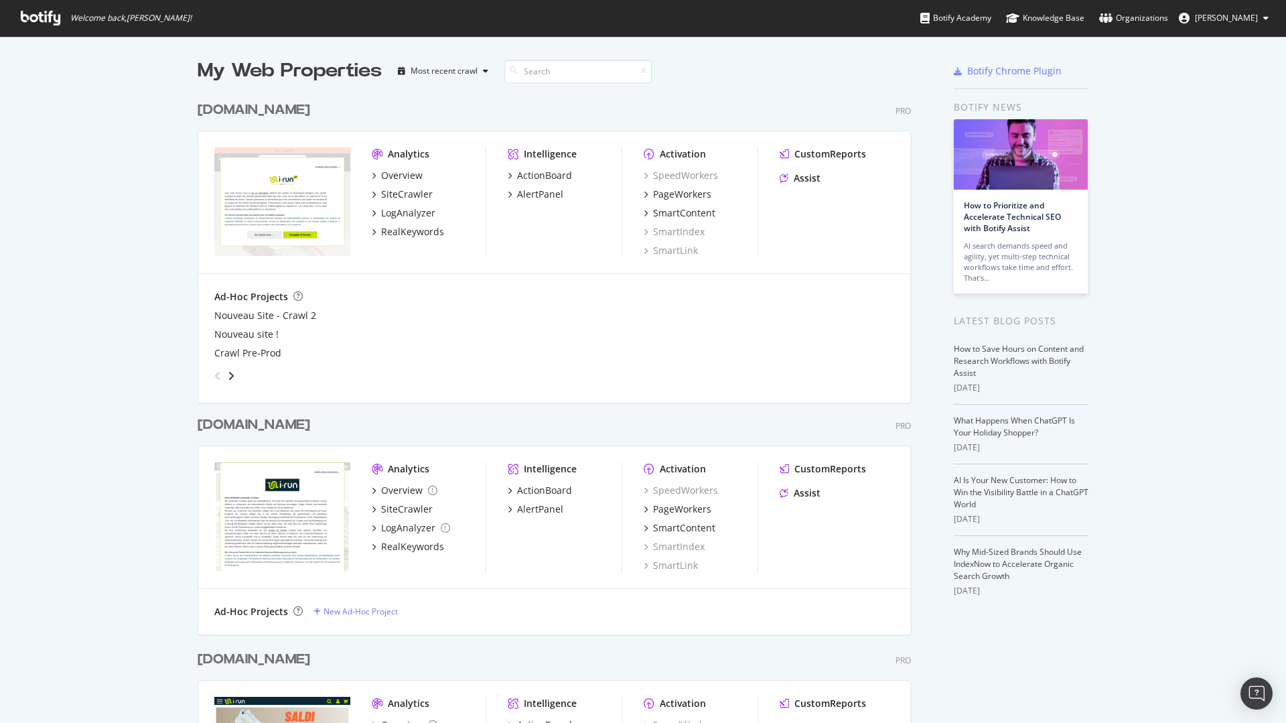
scroll to position [321, 0]
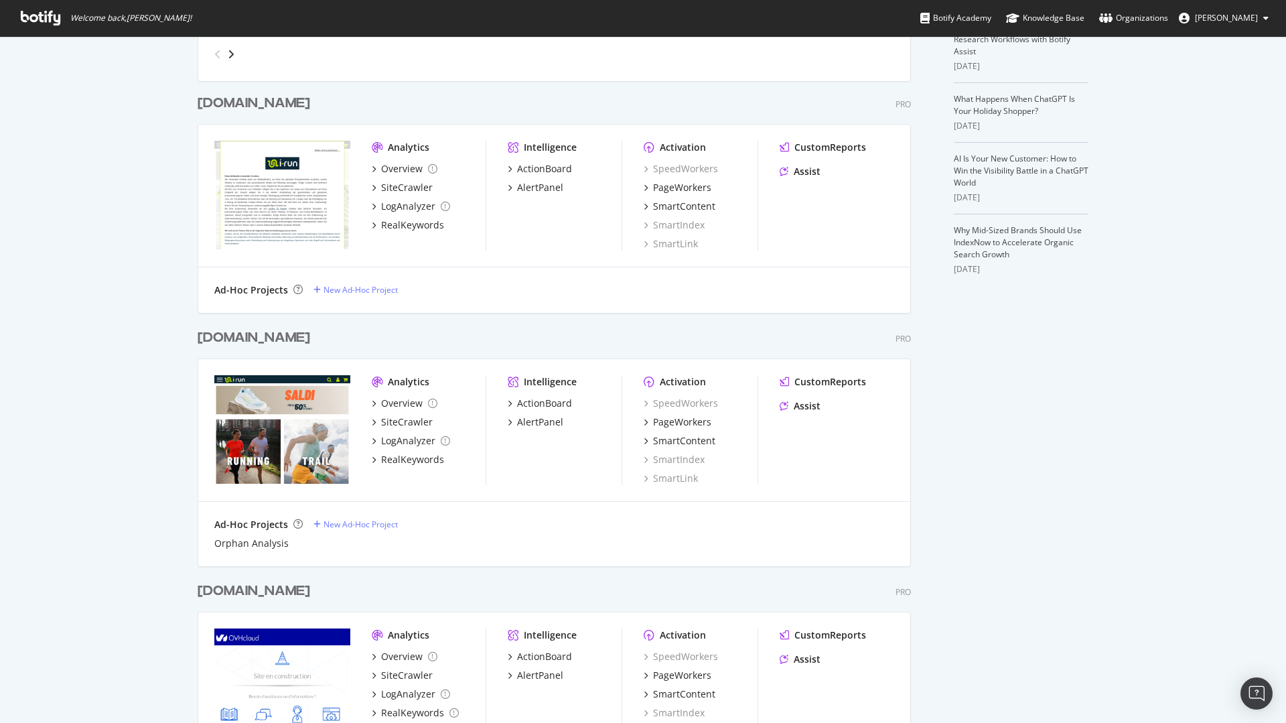
click at [212, 330] on div "[DOMAIN_NAME]" at bounding box center [254, 337] width 113 height 19
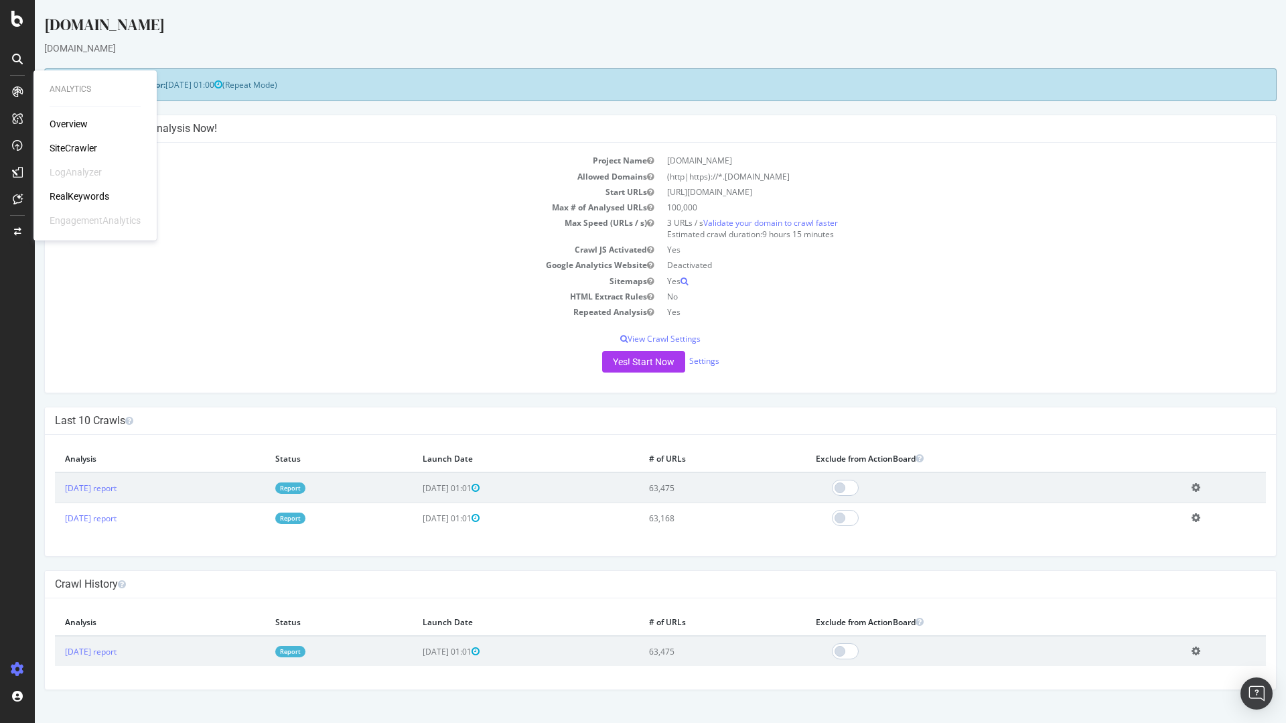
click at [94, 198] on div "RealKeywords" at bounding box center [80, 196] width 60 height 13
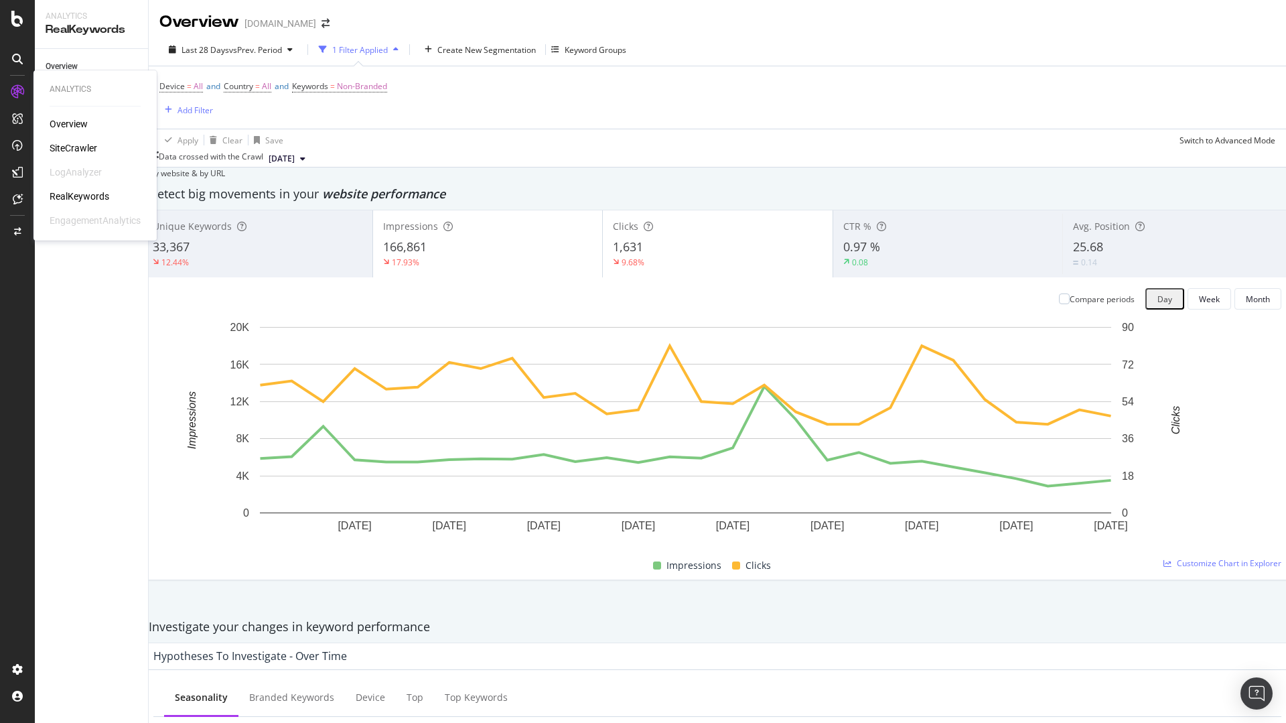
click at [90, 198] on div "RealKeywords" at bounding box center [80, 196] width 60 height 13
click at [13, 19] on icon at bounding box center [17, 19] width 12 height 16
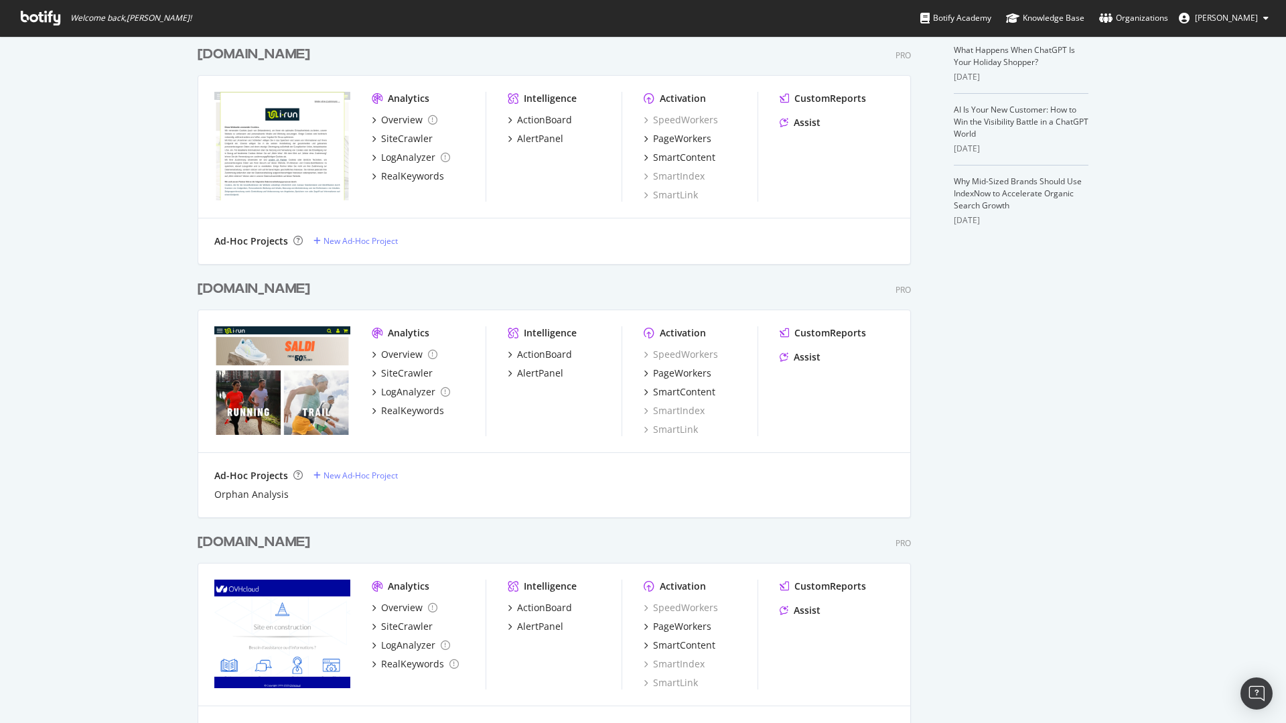
scroll to position [402, 0]
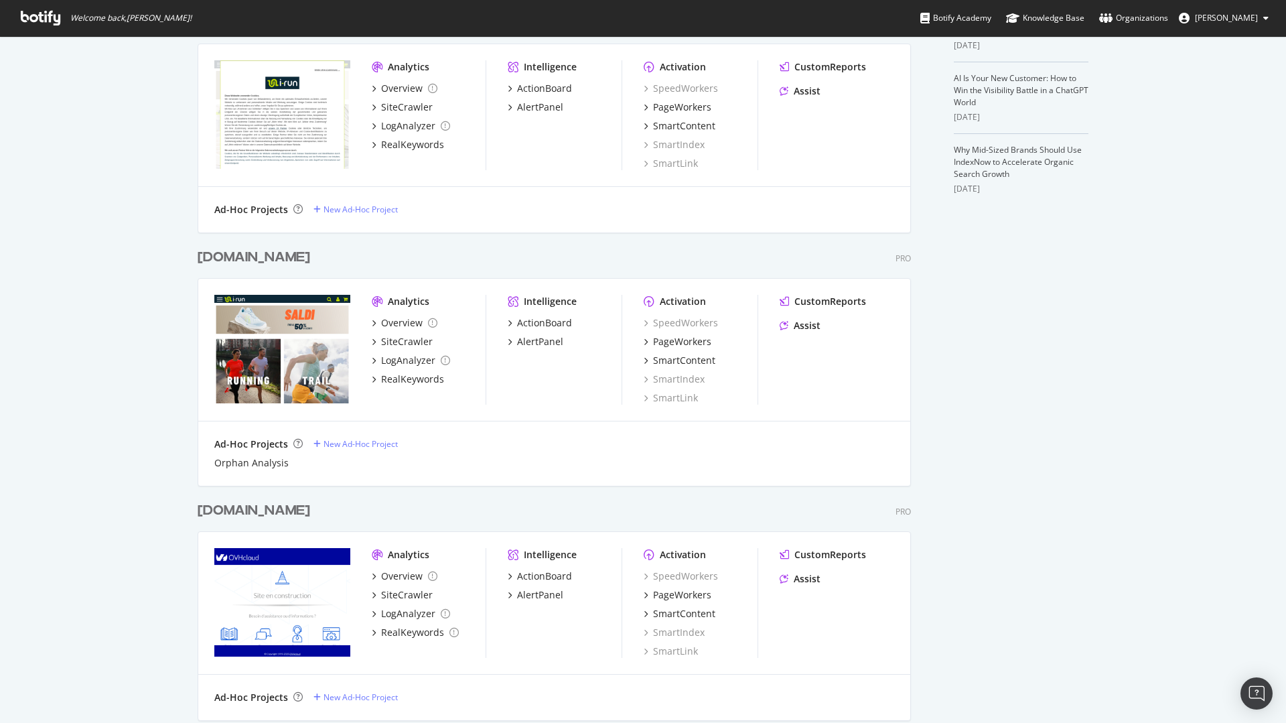
click at [204, 260] on div "[DOMAIN_NAME]" at bounding box center [254, 257] width 113 height 19
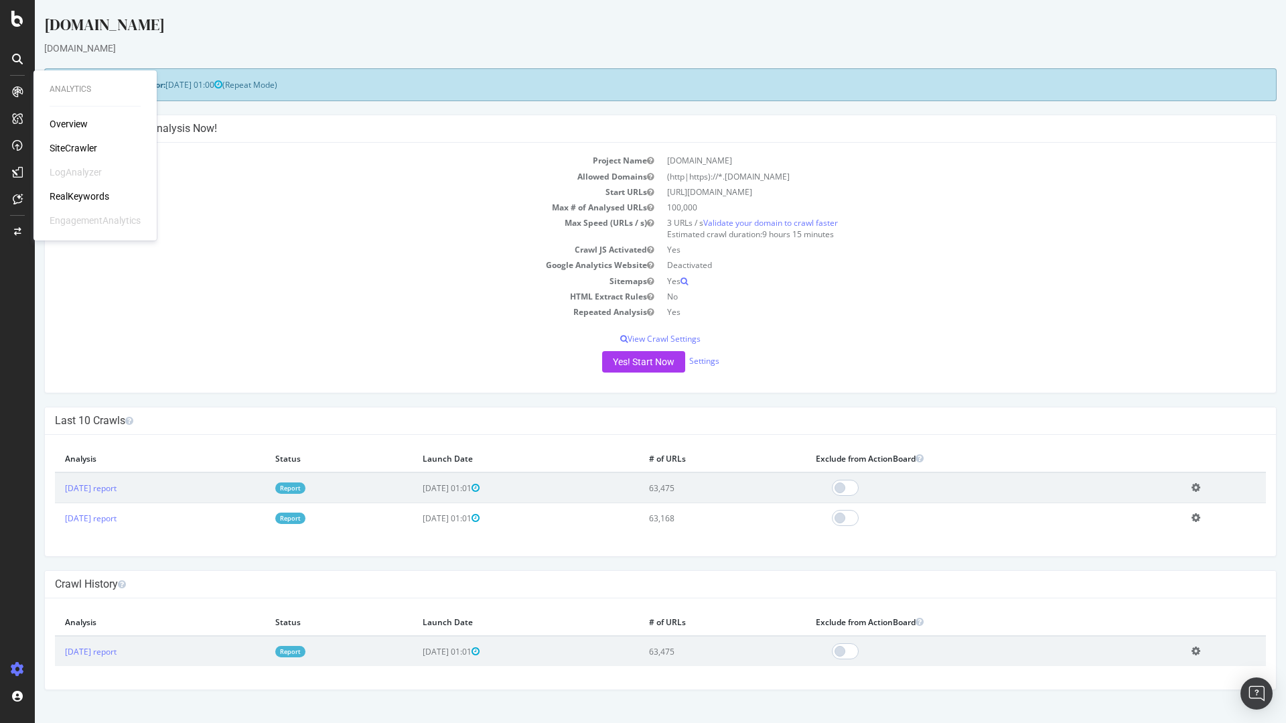
click at [96, 194] on div "RealKeywords" at bounding box center [80, 196] width 60 height 13
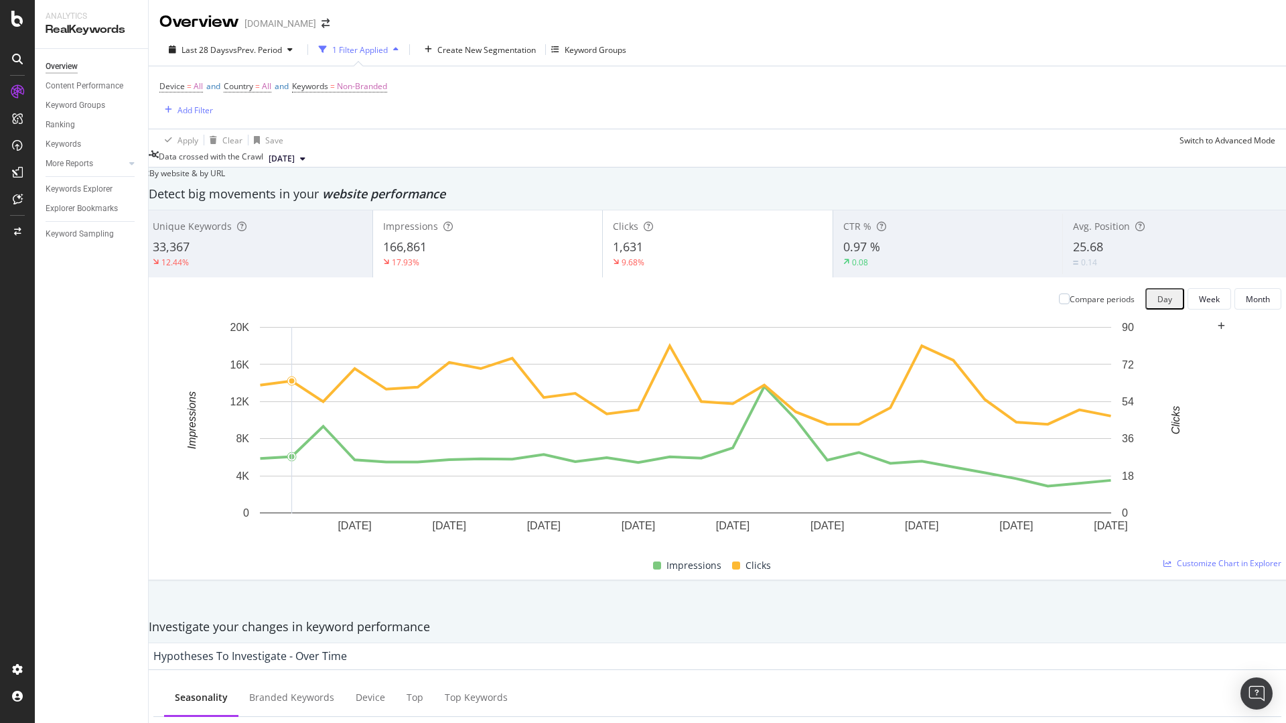
scroll to position [1366, 0]
click at [113, 371] on div "Overview Content Performance Keyword Groups Ranking Keywords More Reports Count…" at bounding box center [91, 386] width 113 height 674
click at [21, 16] on icon at bounding box center [17, 19] width 12 height 16
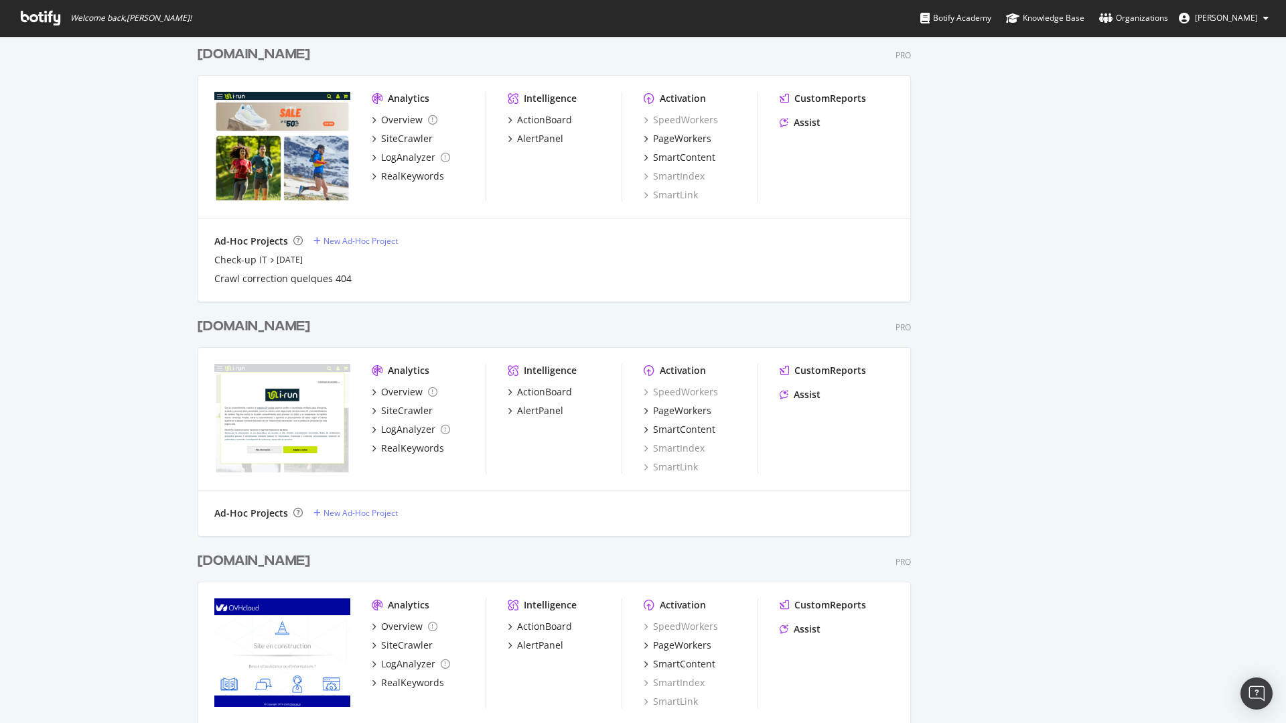
scroll to position [1395, 0]
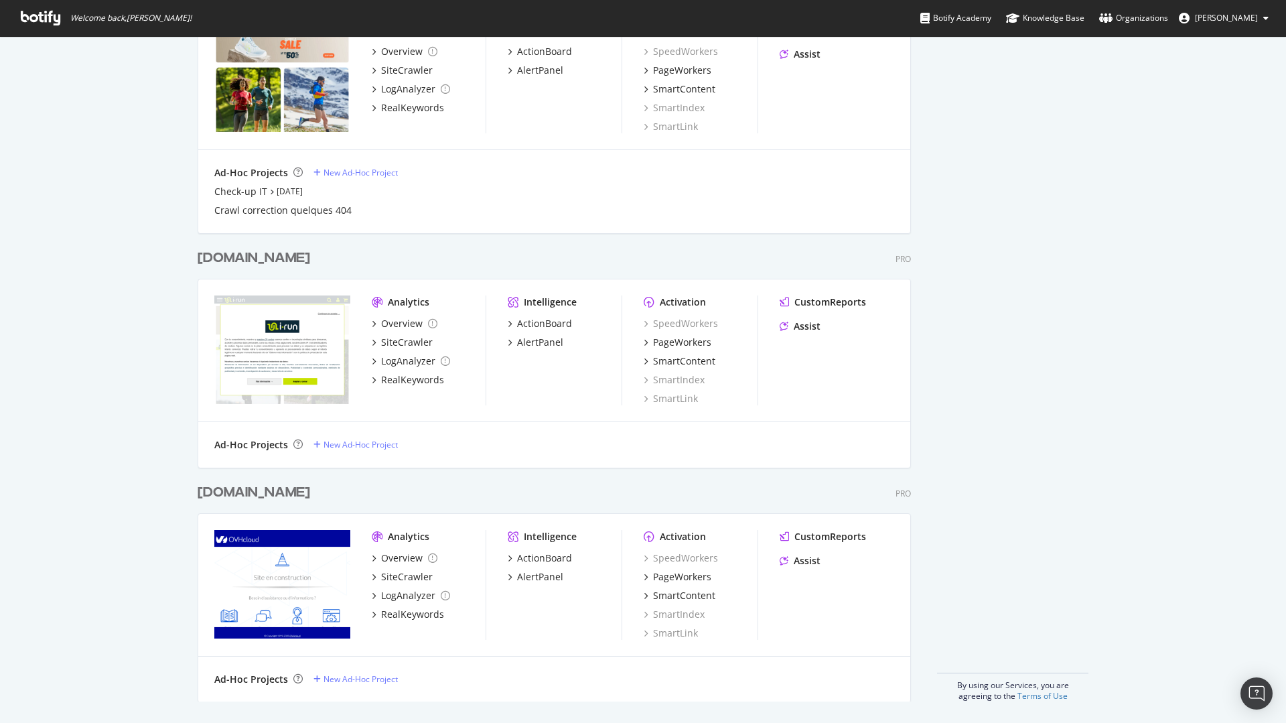
click at [222, 500] on div "[DOMAIN_NAME]" at bounding box center [254, 492] width 113 height 19
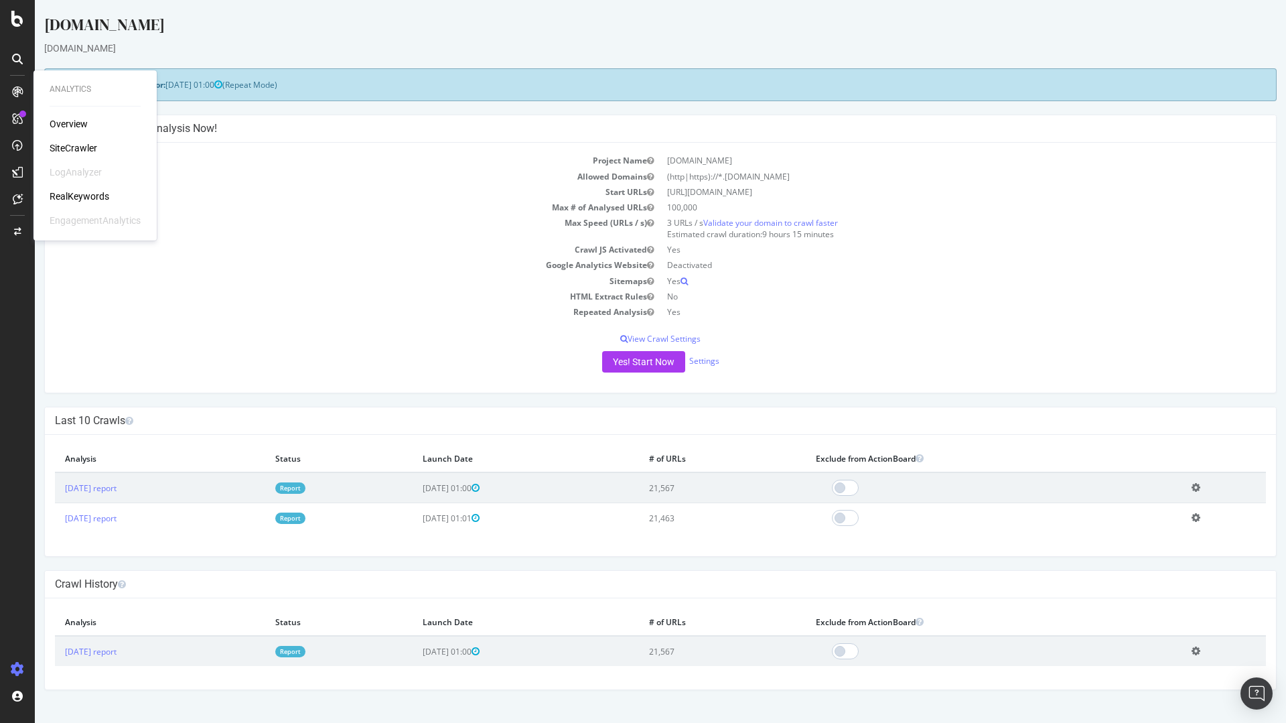
click at [91, 194] on div "RealKeywords" at bounding box center [80, 196] width 60 height 13
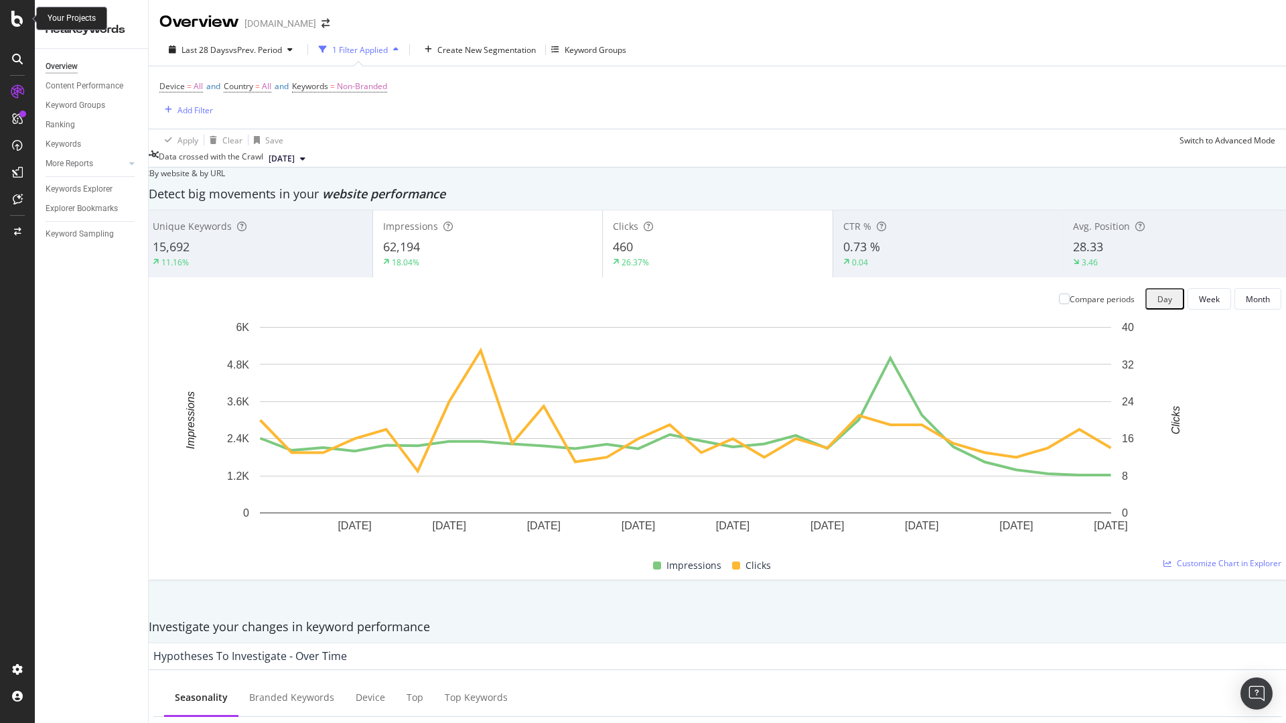
click at [21, 19] on icon at bounding box center [17, 19] width 12 height 16
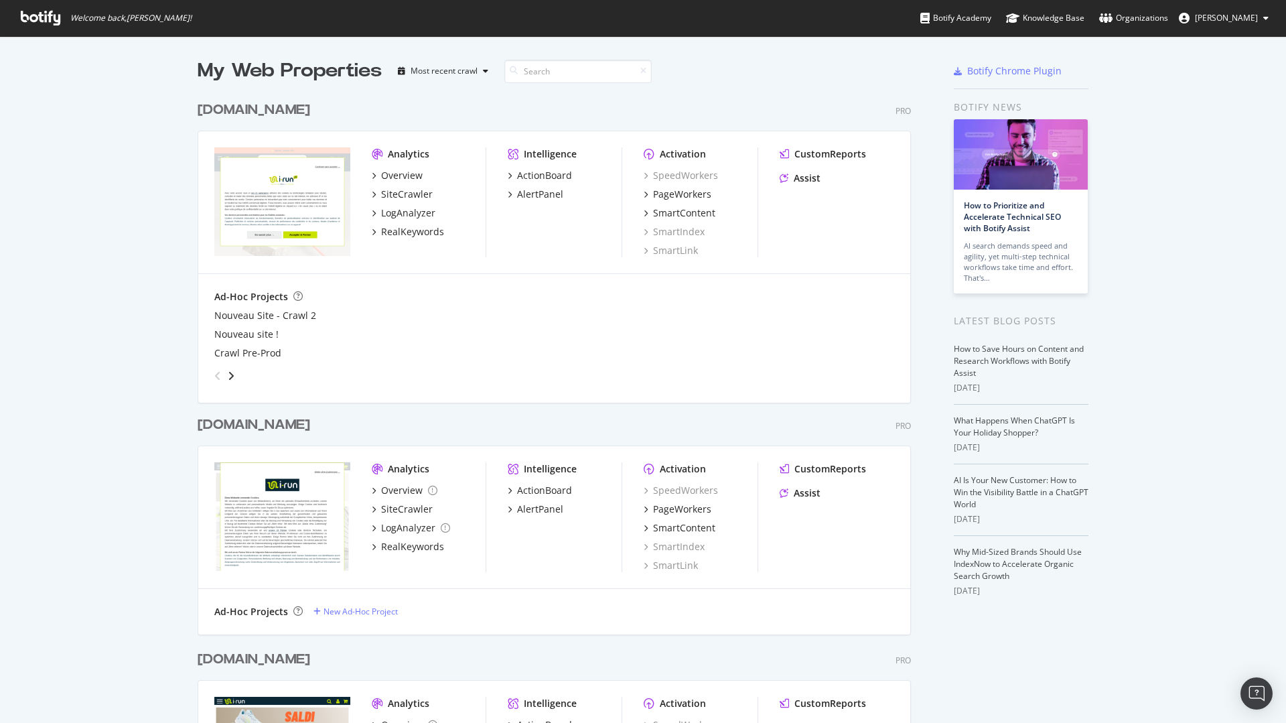
scroll to position [713, 1266]
click at [228, 426] on div "[DOMAIN_NAME]" at bounding box center [254, 424] width 113 height 19
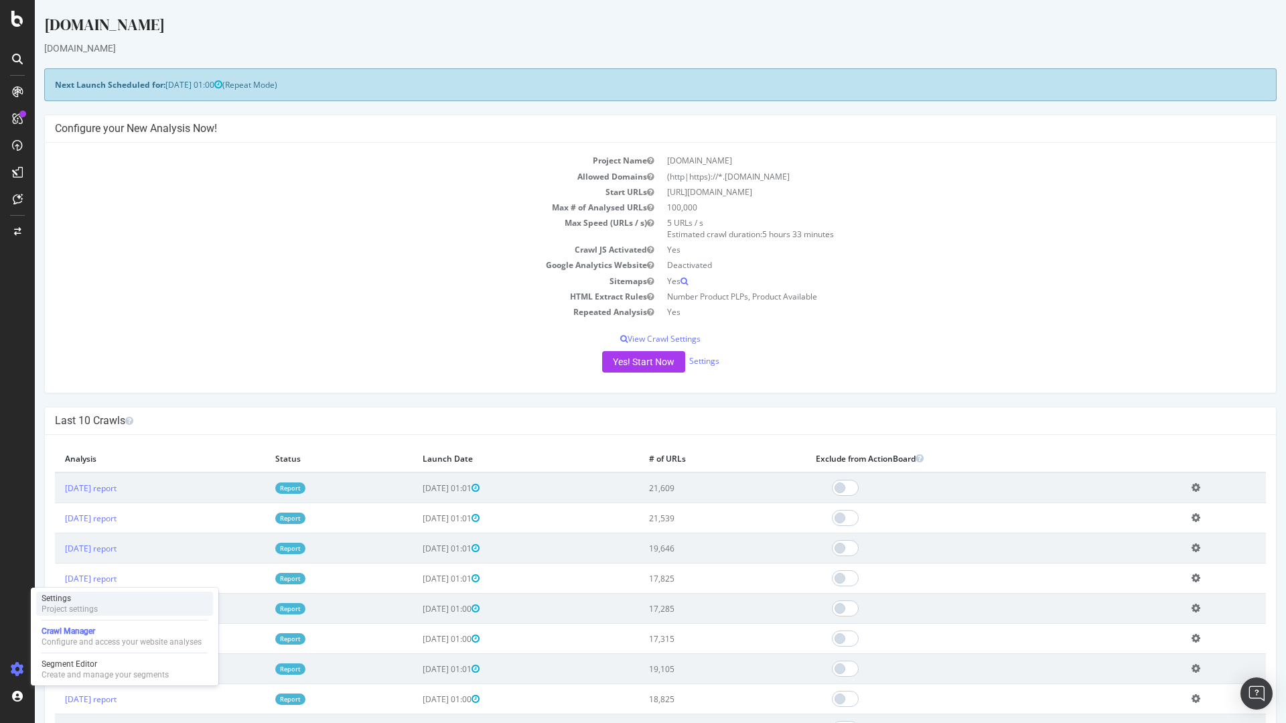
click at [93, 598] on div "Settings" at bounding box center [70, 598] width 56 height 11
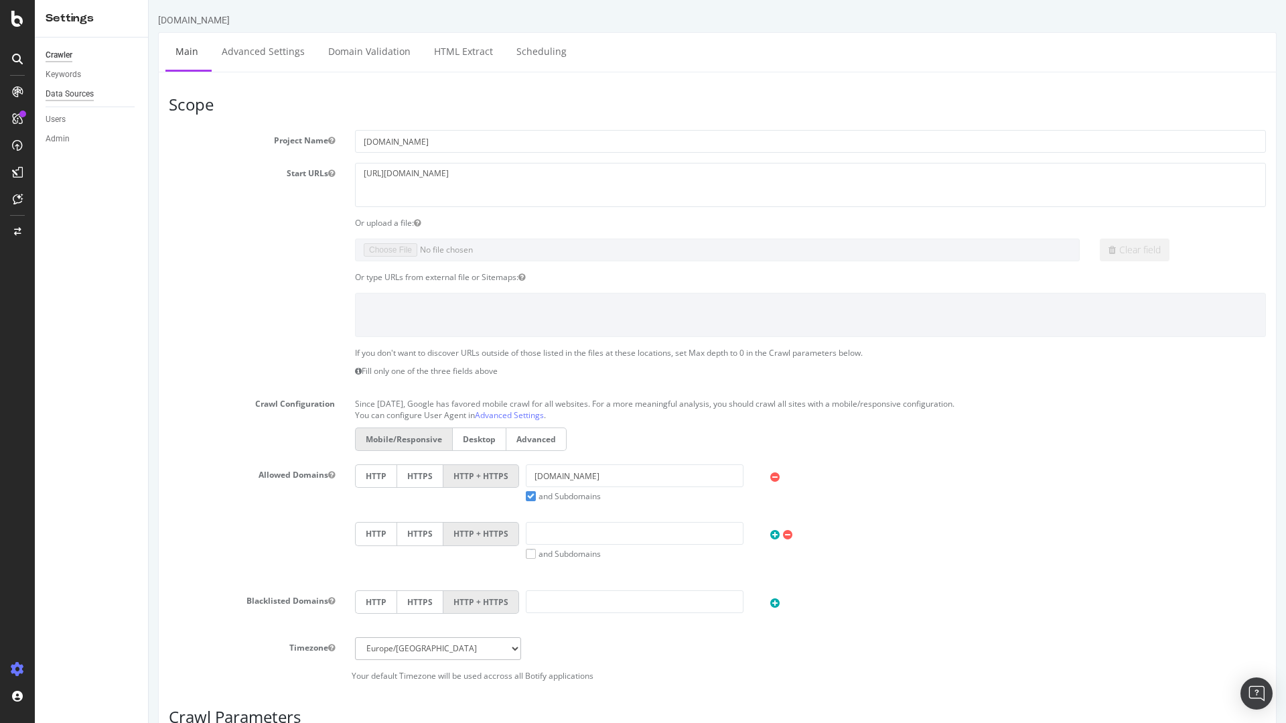
click at [66, 97] on div "Data Sources" at bounding box center [70, 94] width 48 height 14
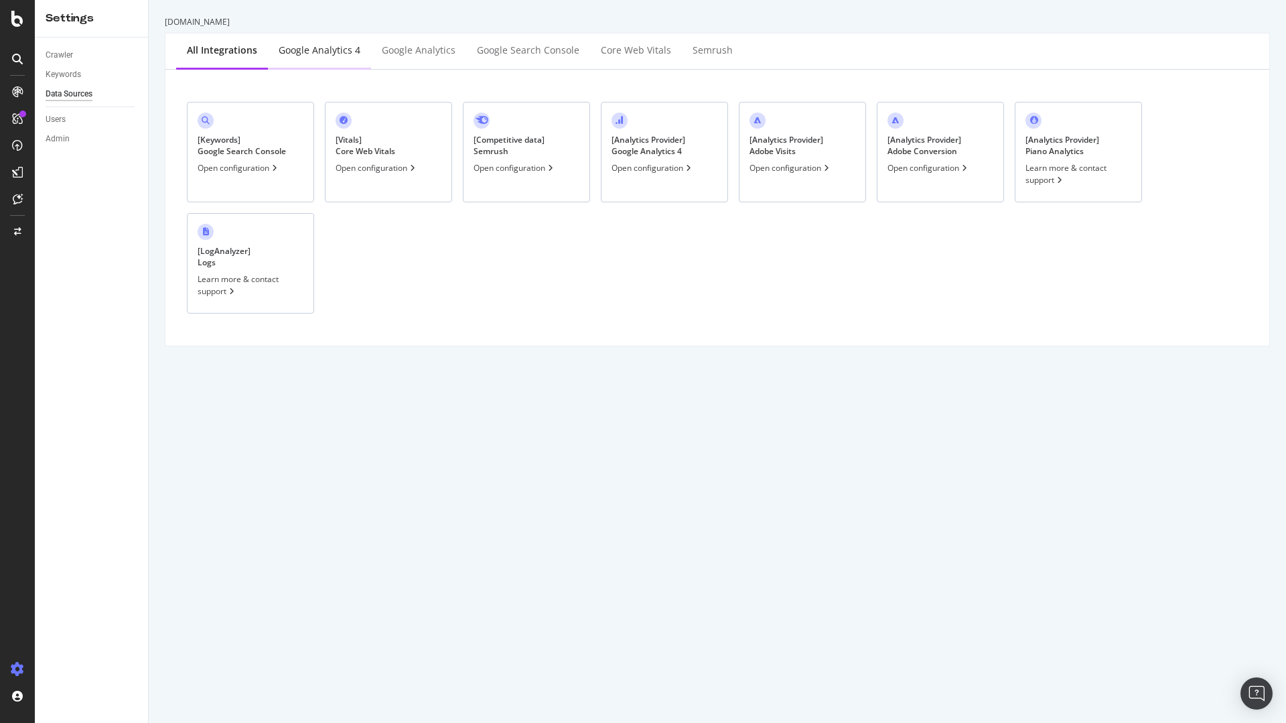
click at [299, 55] on div "Google Analytics 4" at bounding box center [320, 50] width 82 height 13
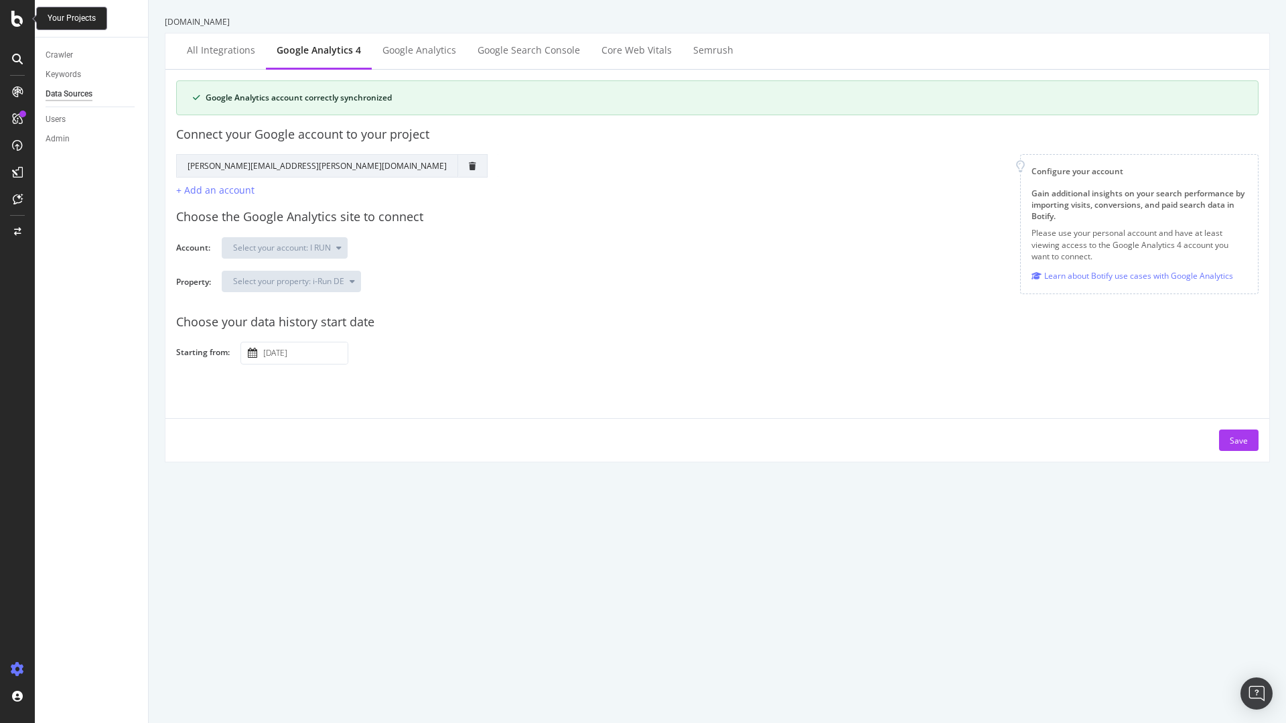
click at [16, 20] on icon at bounding box center [17, 19] width 12 height 16
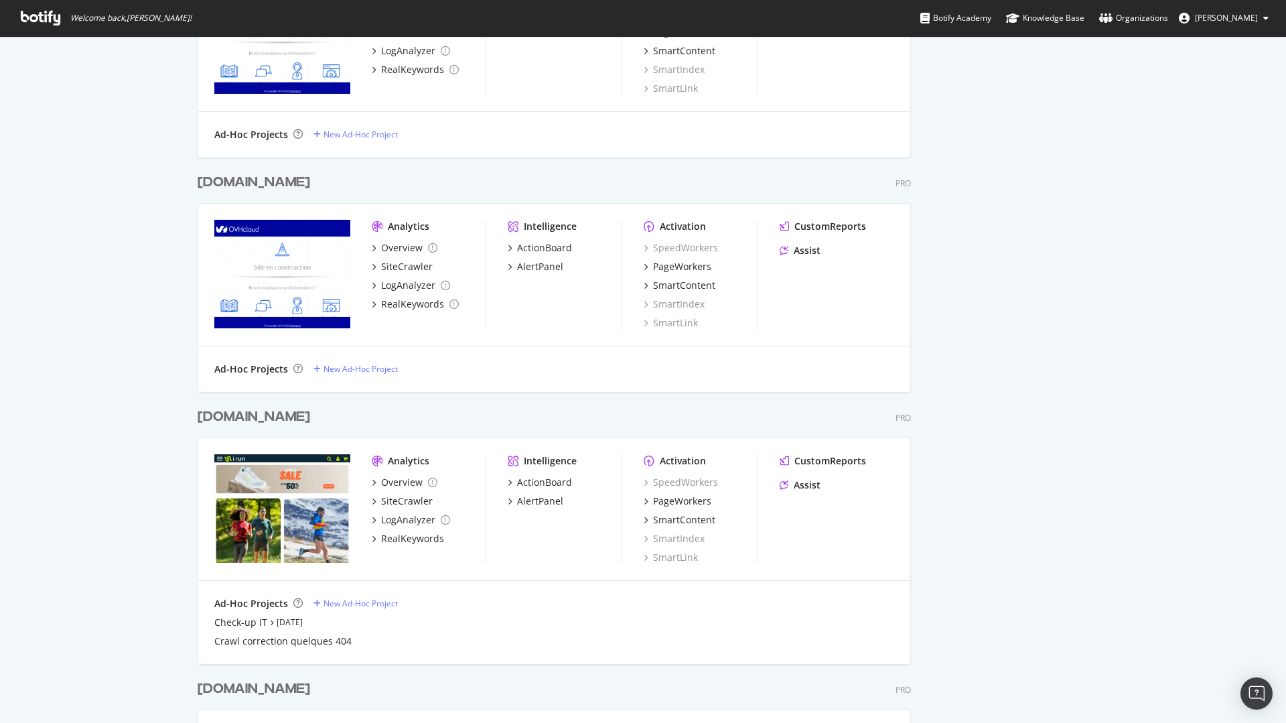
scroll to position [1395, 0]
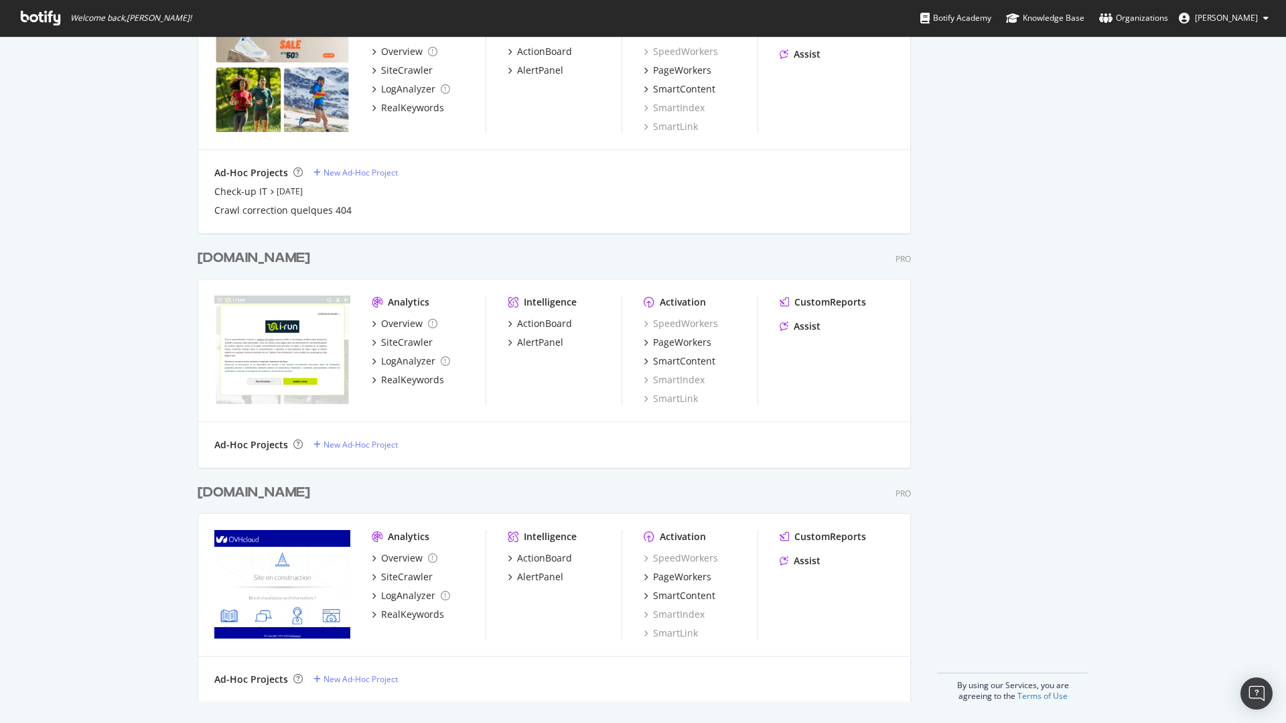
click at [213, 255] on div "[DOMAIN_NAME]" at bounding box center [254, 257] width 113 height 19
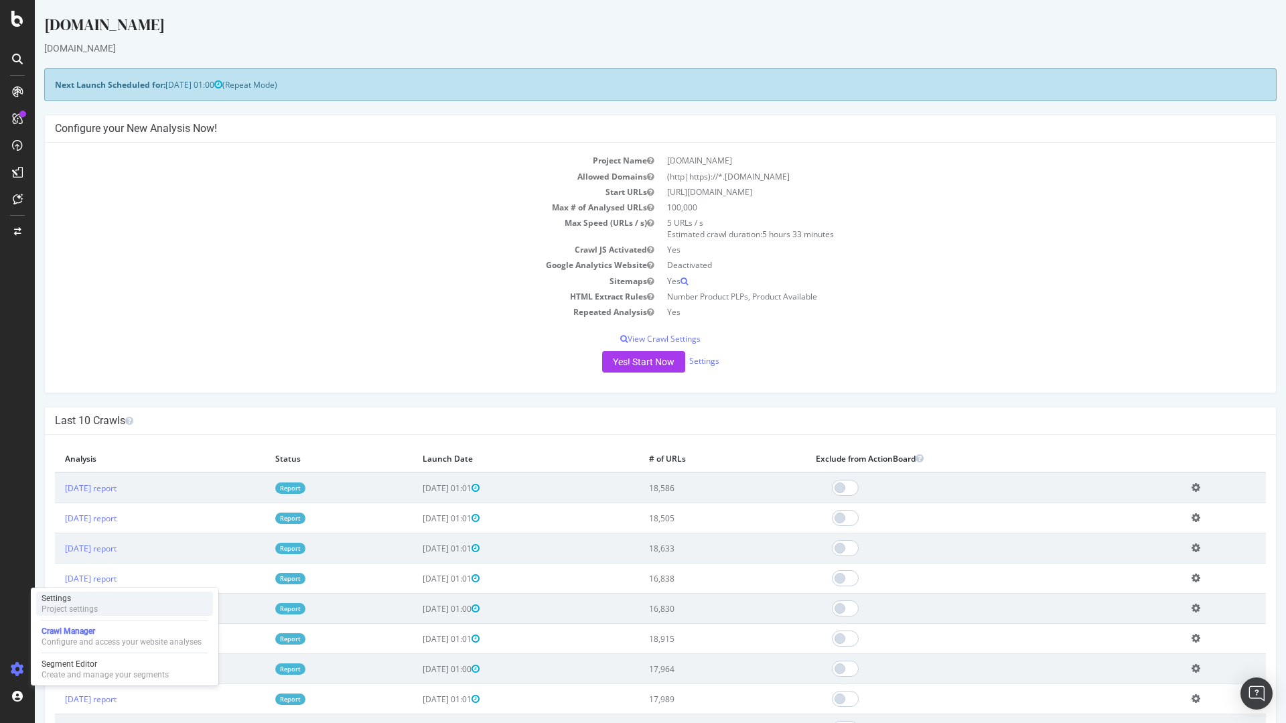
click at [82, 600] on div "Settings" at bounding box center [70, 598] width 56 height 11
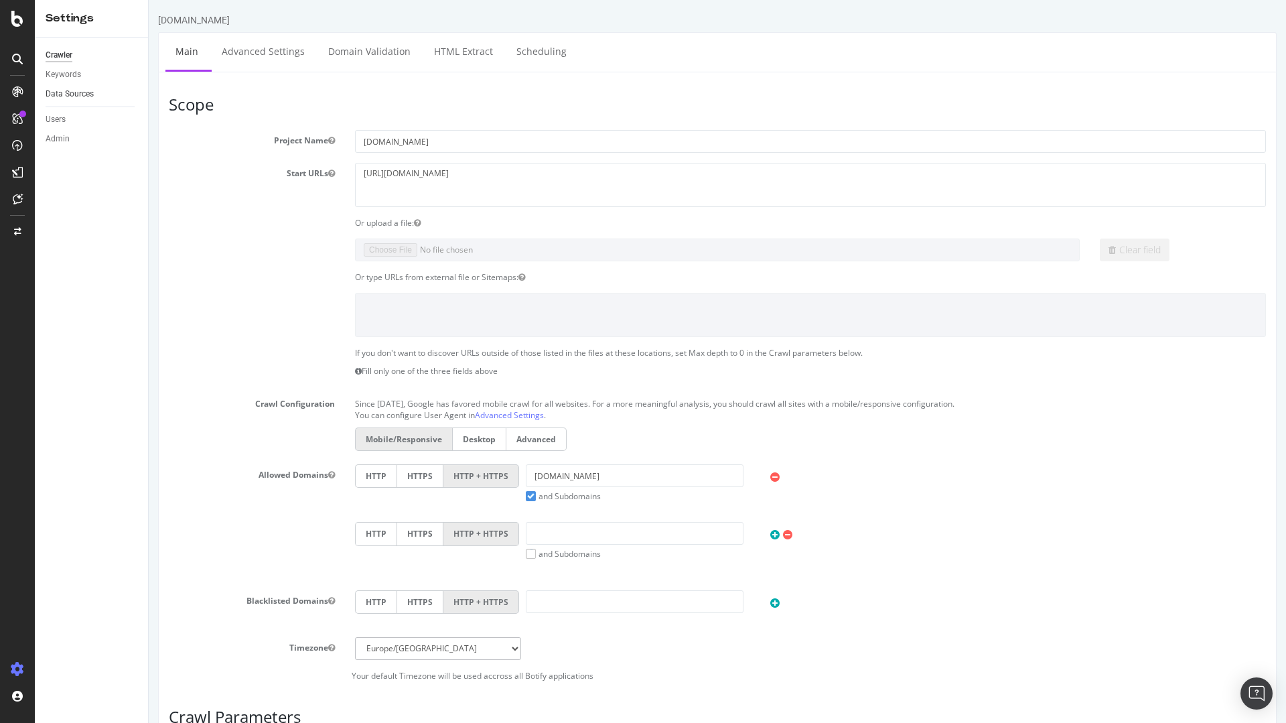
click at [100, 93] on link "Data Sources" at bounding box center [92, 94] width 93 height 14
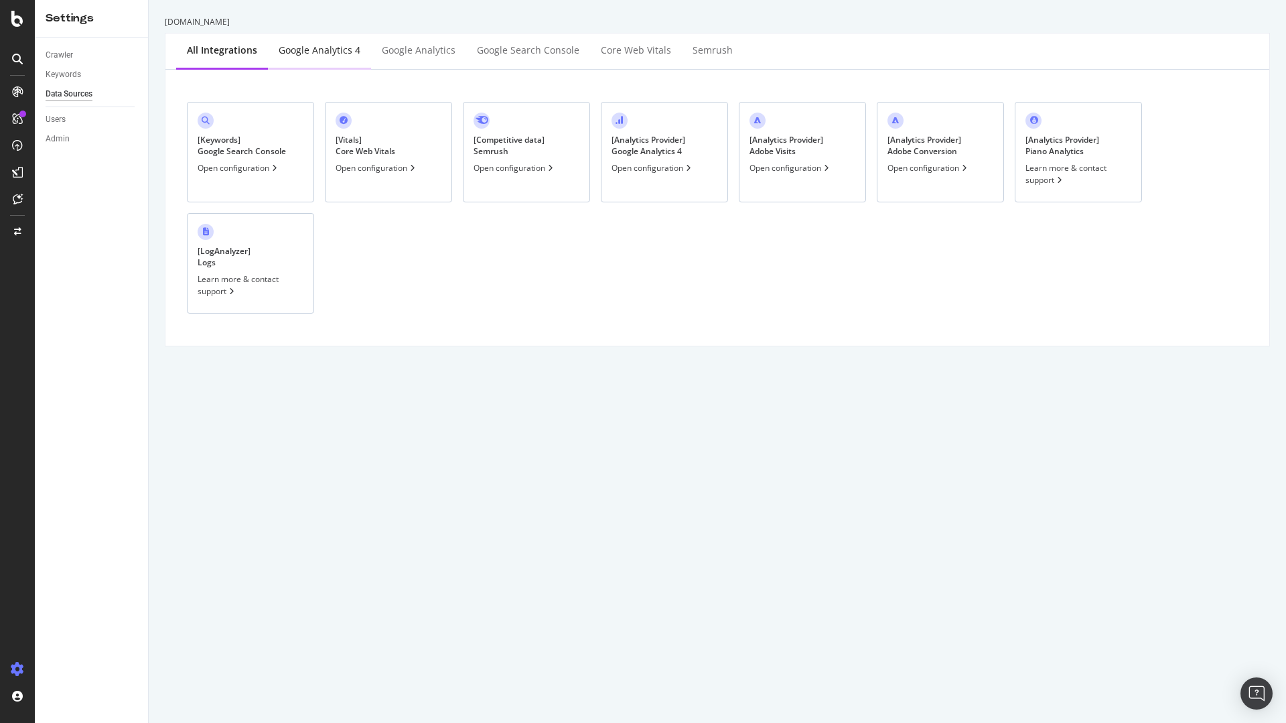
click at [339, 48] on div "Google Analytics 4" at bounding box center [320, 50] width 82 height 13
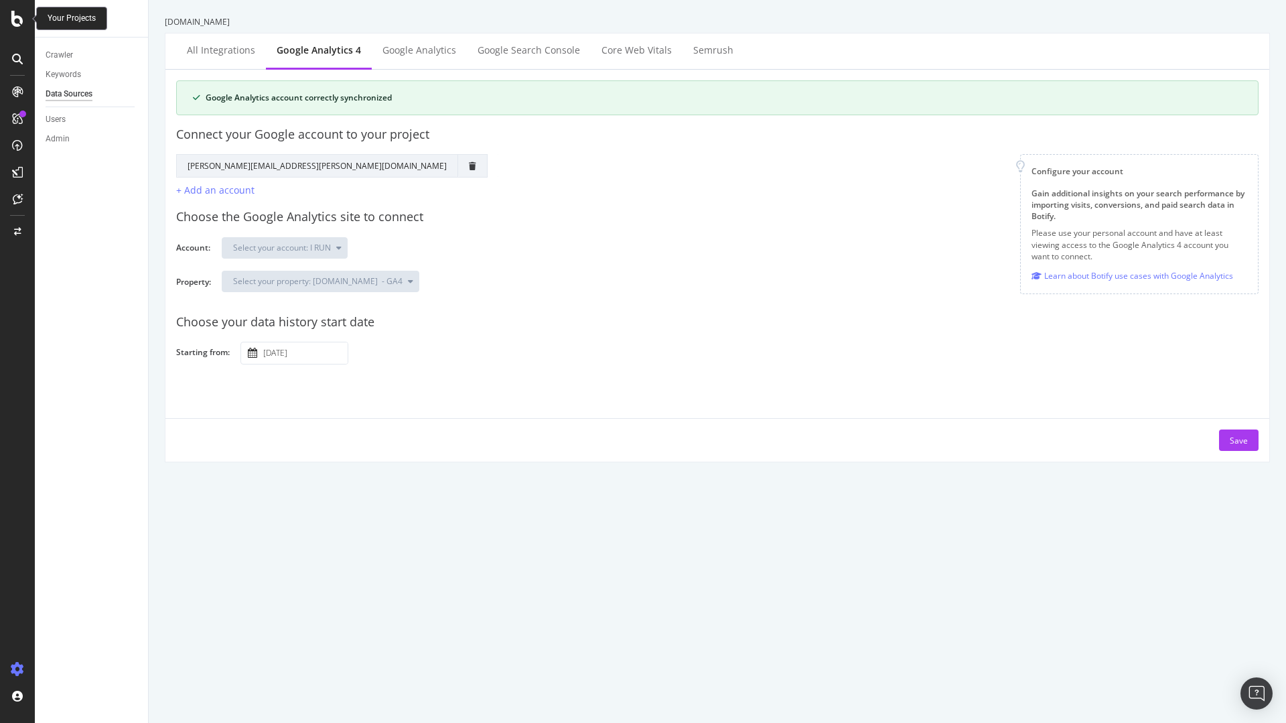
click at [14, 17] on icon at bounding box center [17, 19] width 12 height 16
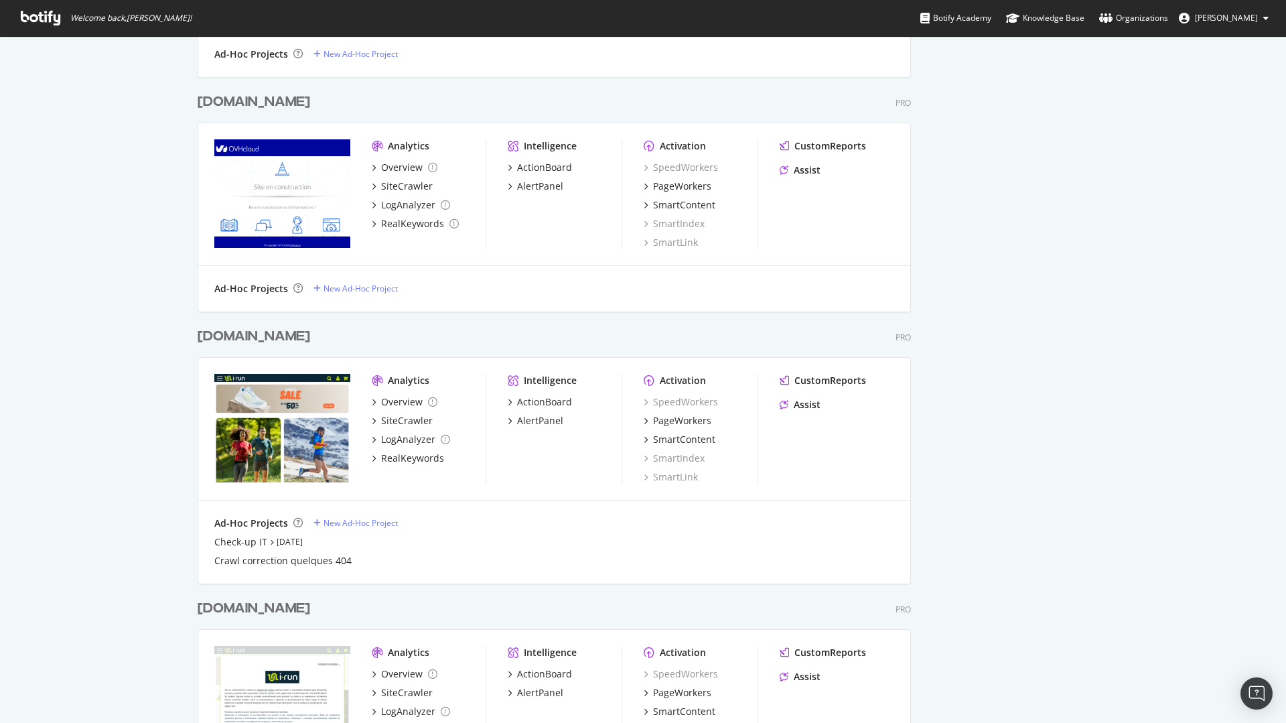
scroll to position [1286, 0]
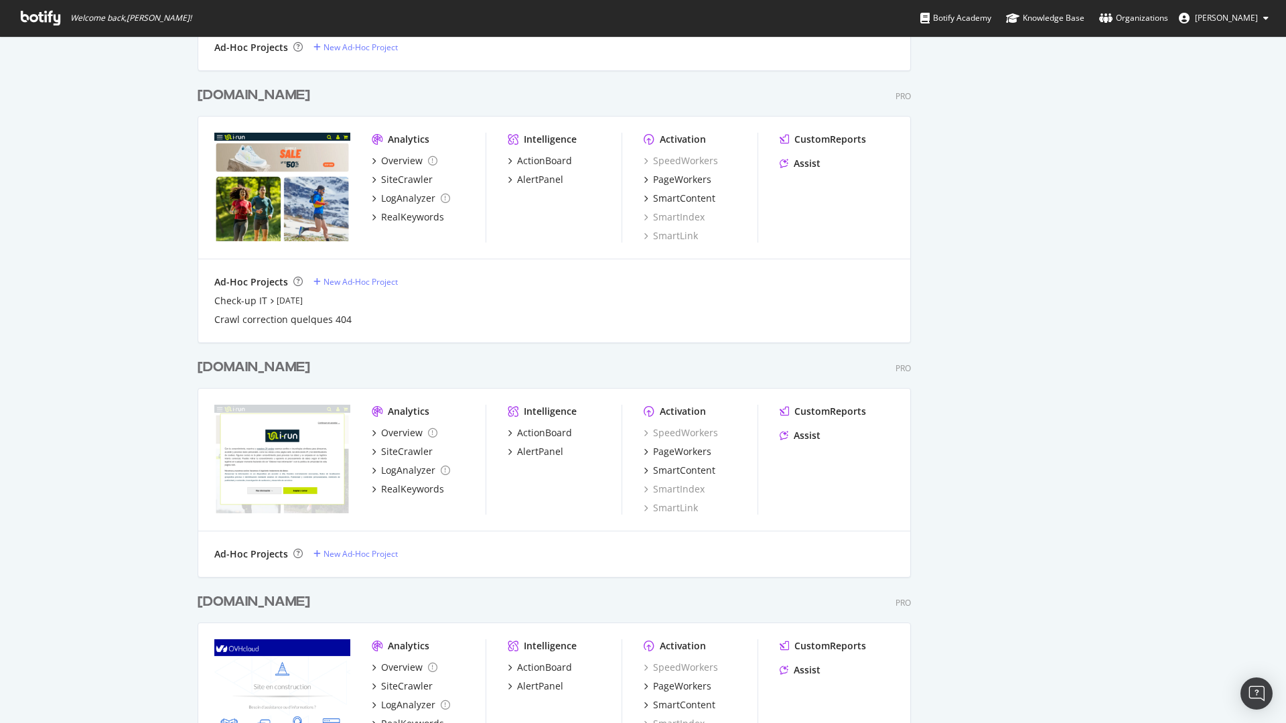
click at [226, 98] on div "[DOMAIN_NAME]" at bounding box center [254, 95] width 113 height 19
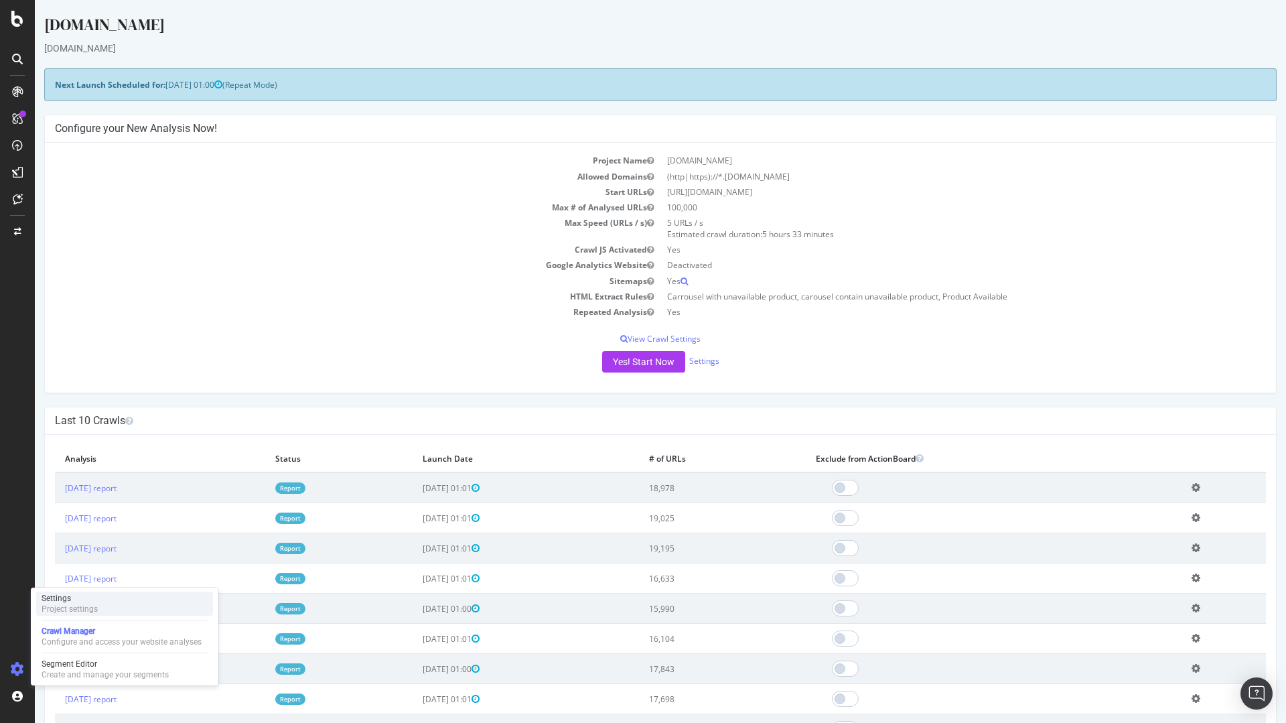
click at [119, 604] on div "Settings Project settings" at bounding box center [124, 603] width 177 height 24
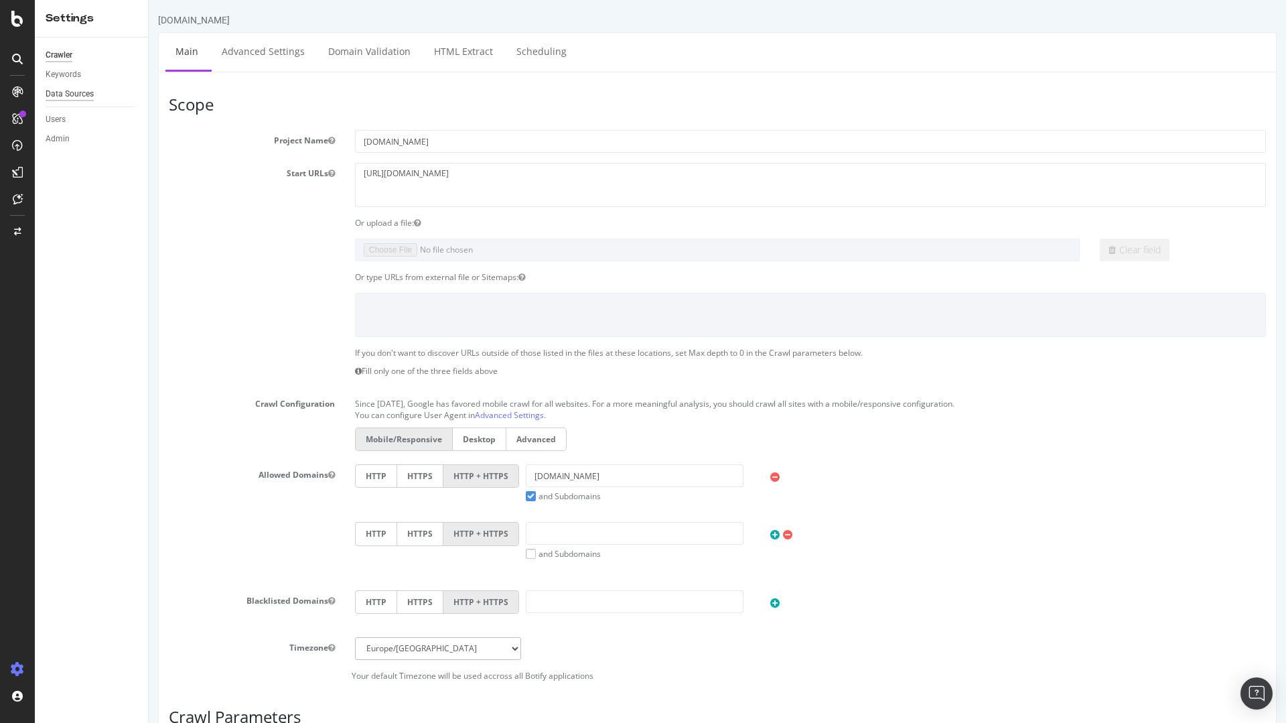
click at [78, 93] on div "Data Sources" at bounding box center [70, 94] width 48 height 14
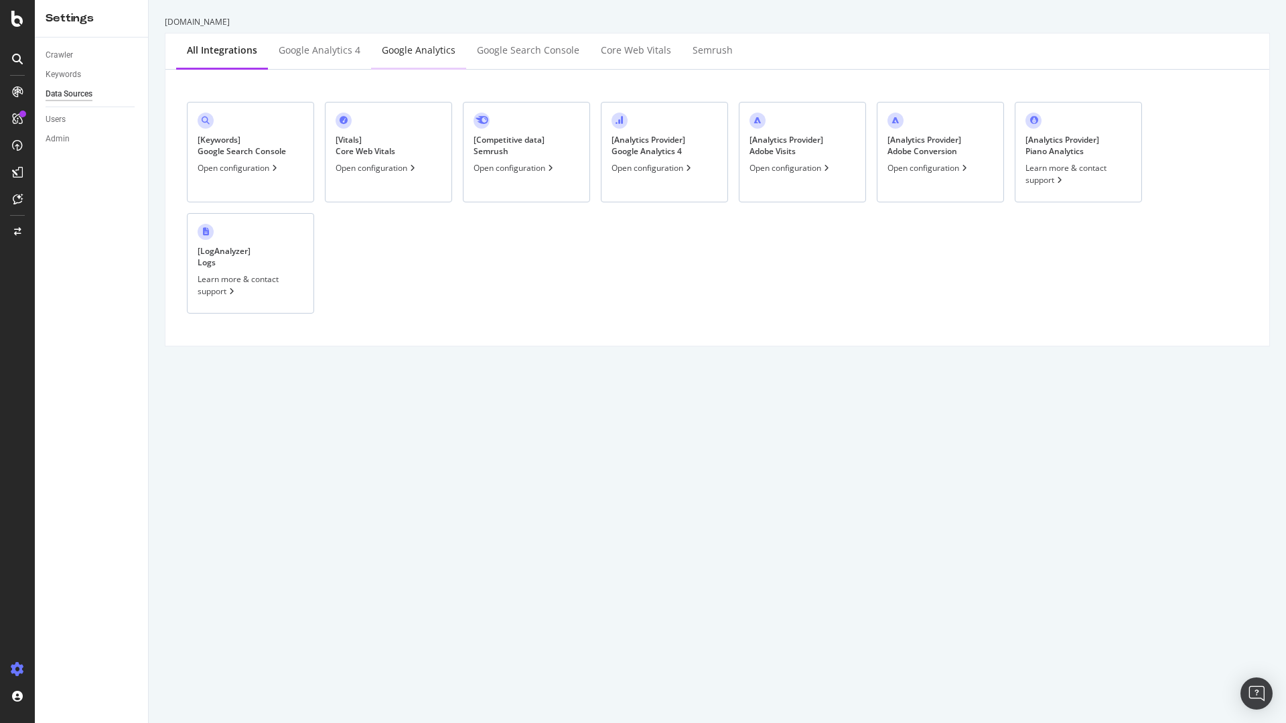
click at [418, 47] on div "Google Analytics" at bounding box center [419, 50] width 74 height 13
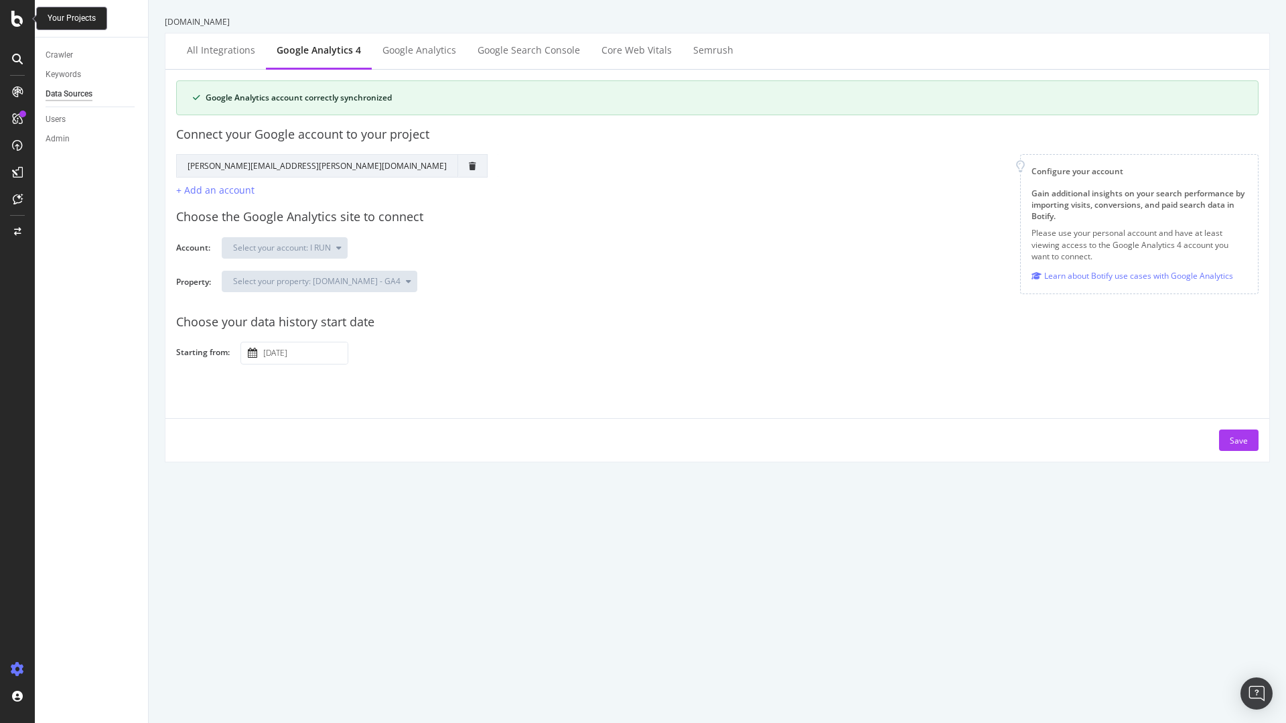
click at [16, 17] on icon at bounding box center [17, 19] width 12 height 16
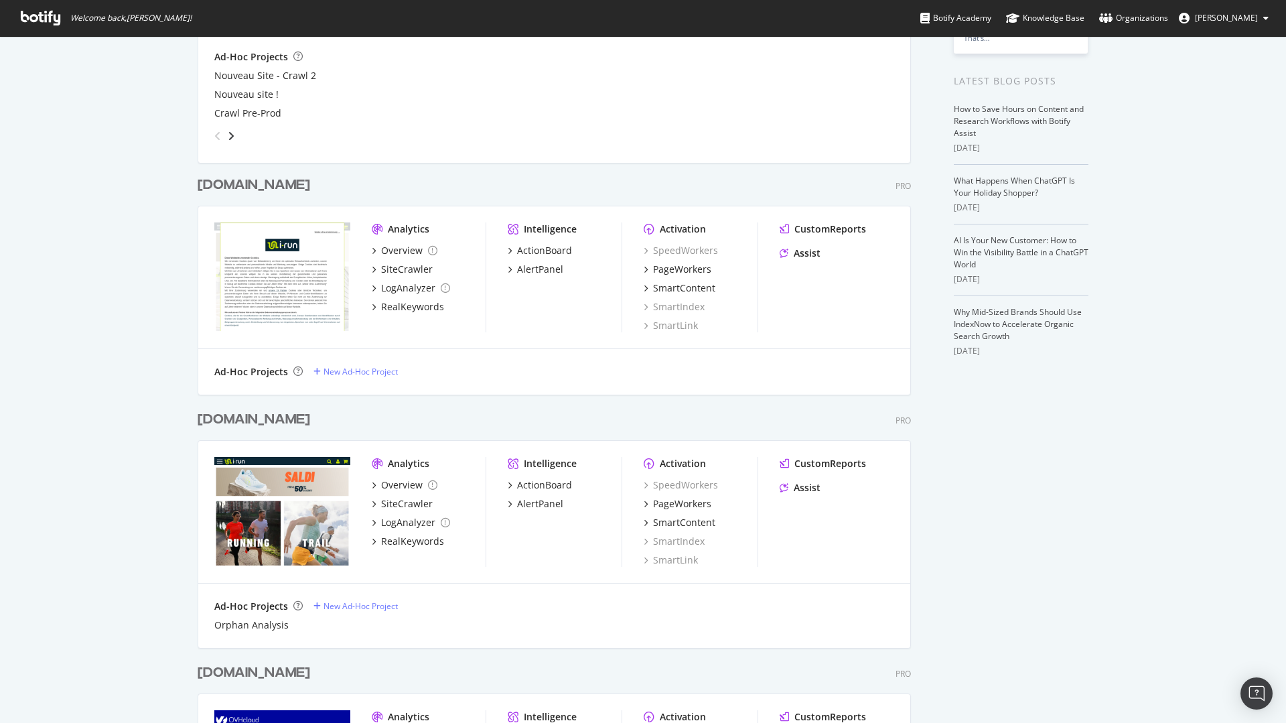
scroll to position [241, 0]
click at [204, 416] on div "[DOMAIN_NAME]" at bounding box center [254, 418] width 113 height 19
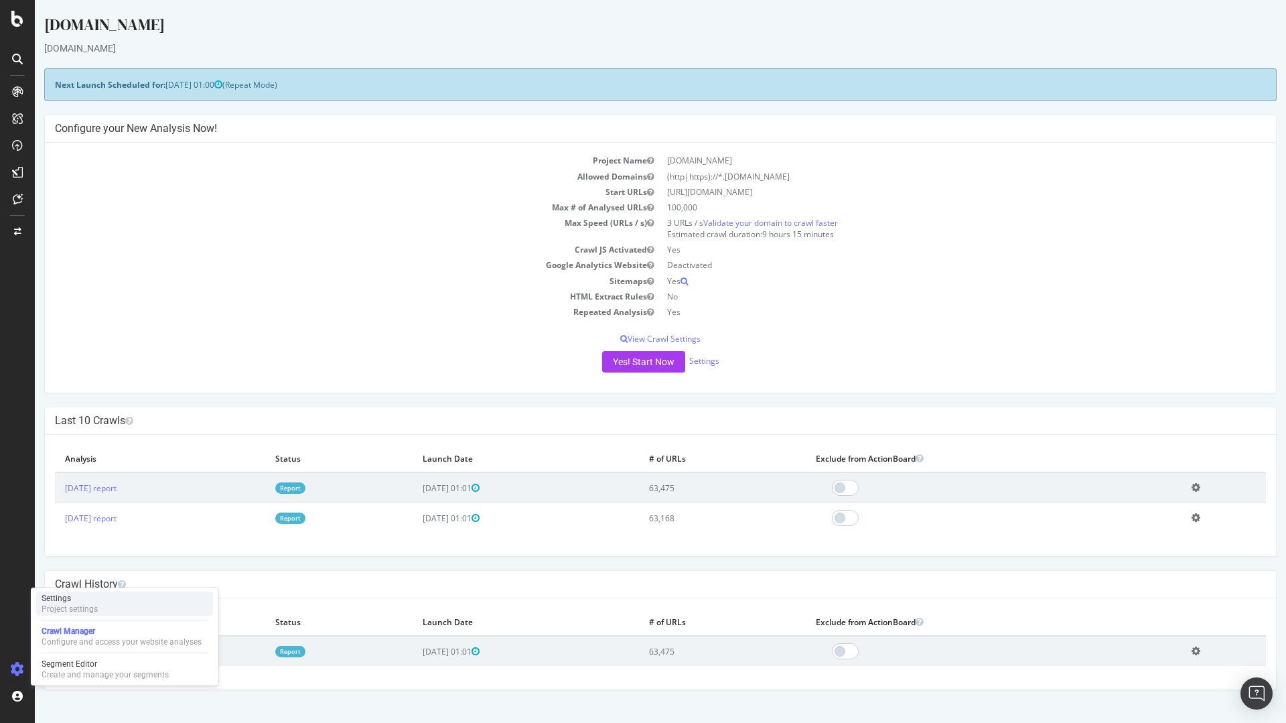
click at [108, 607] on div "Settings Project settings" at bounding box center [124, 603] width 177 height 24
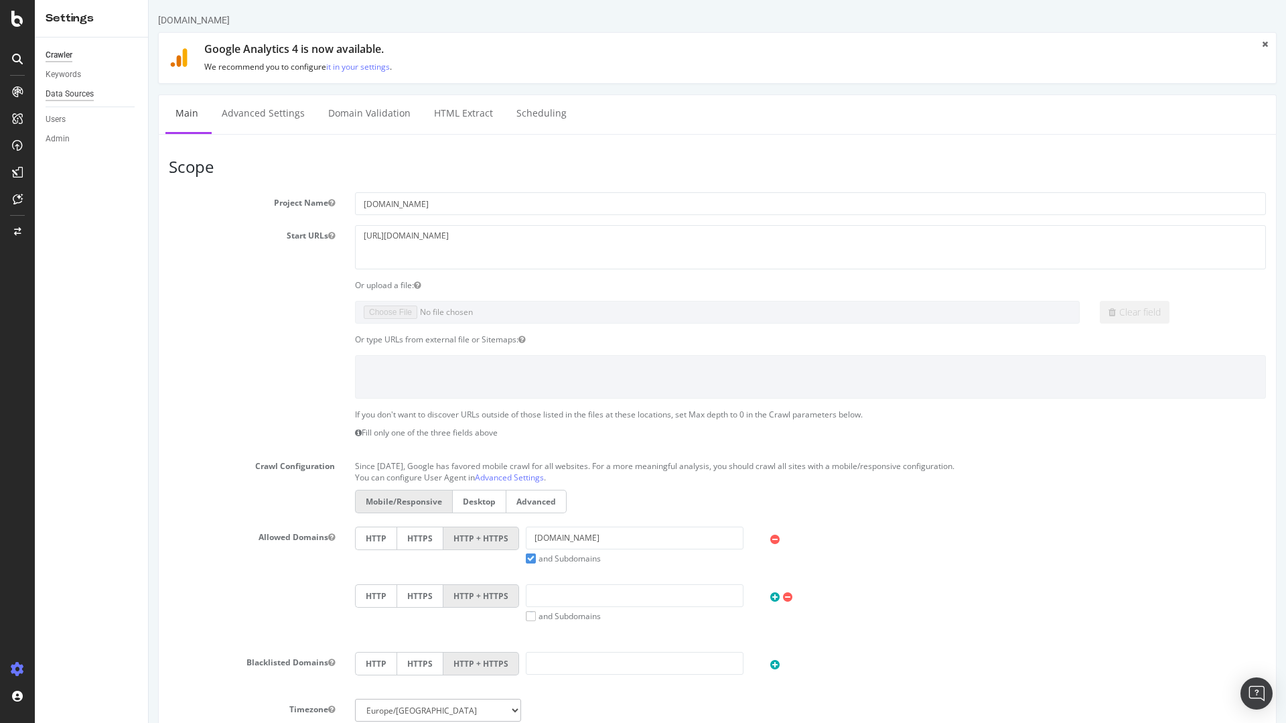
click at [66, 93] on div "Data Sources" at bounding box center [70, 94] width 48 height 14
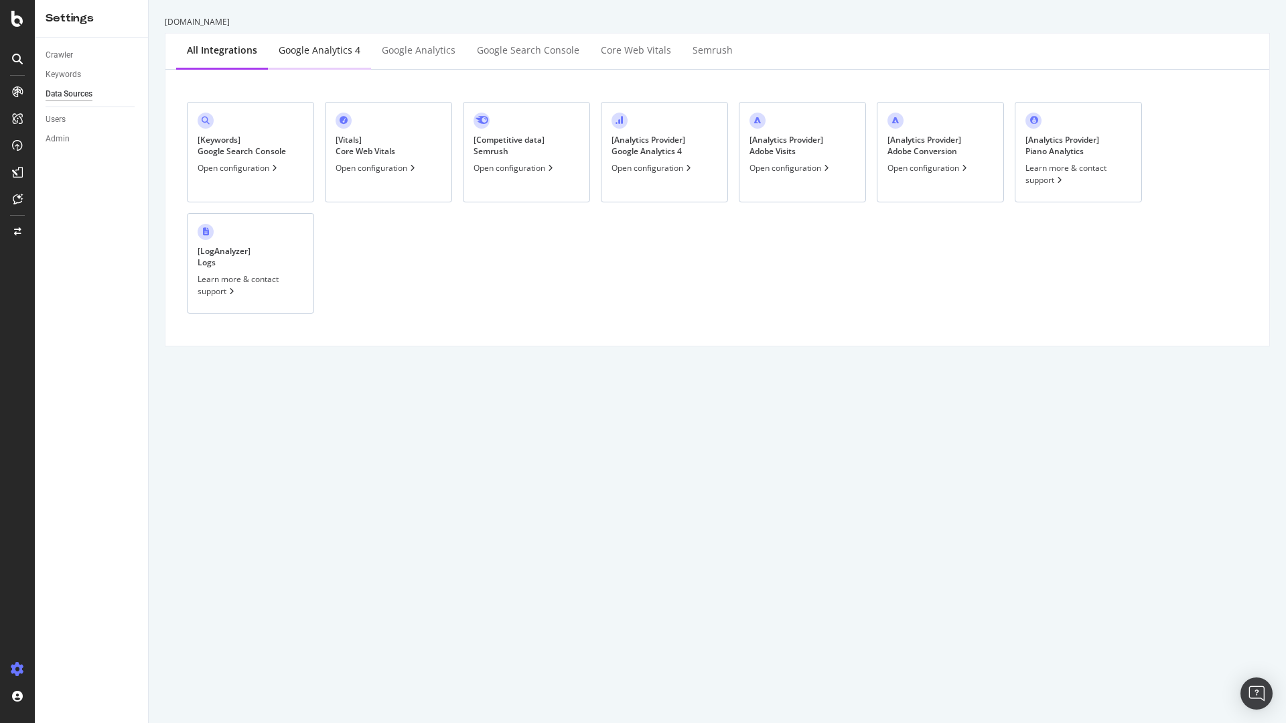
click at [328, 48] on div "Google Analytics 4" at bounding box center [320, 50] width 82 height 13
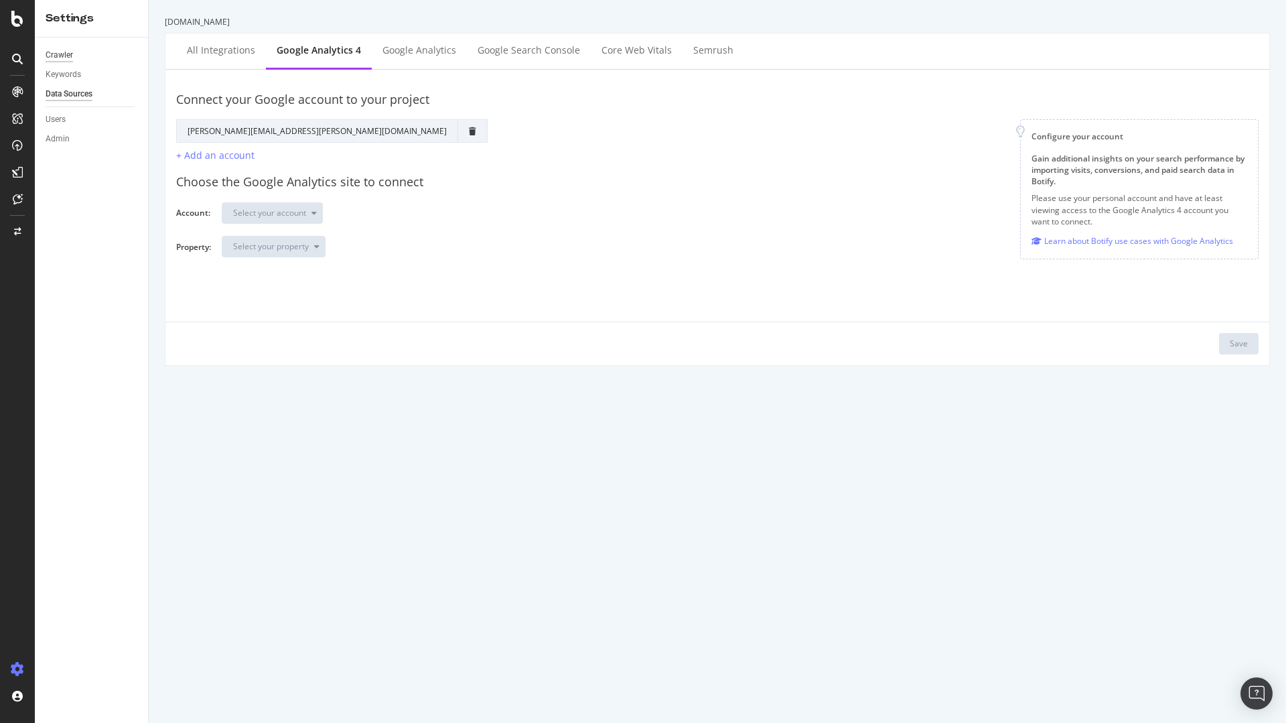
click at [69, 61] on div "Crawler" at bounding box center [59, 55] width 27 height 14
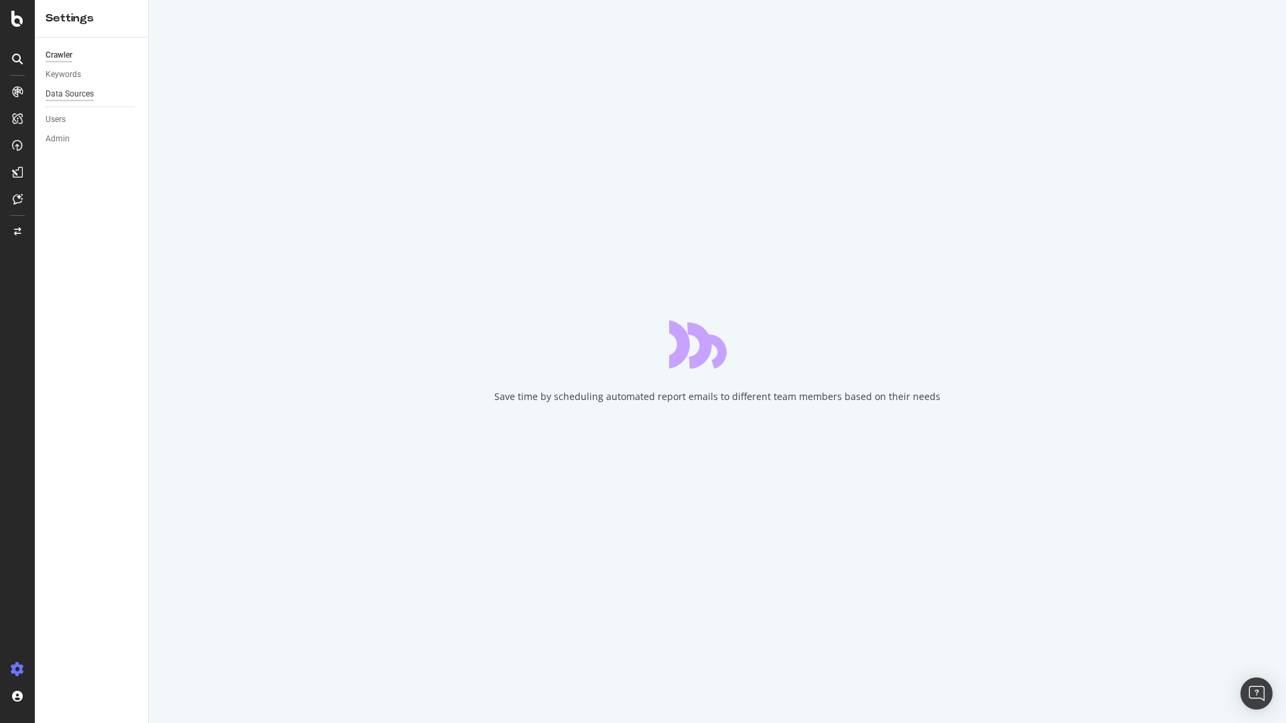
click at [75, 92] on div "Data Sources" at bounding box center [70, 94] width 48 height 14
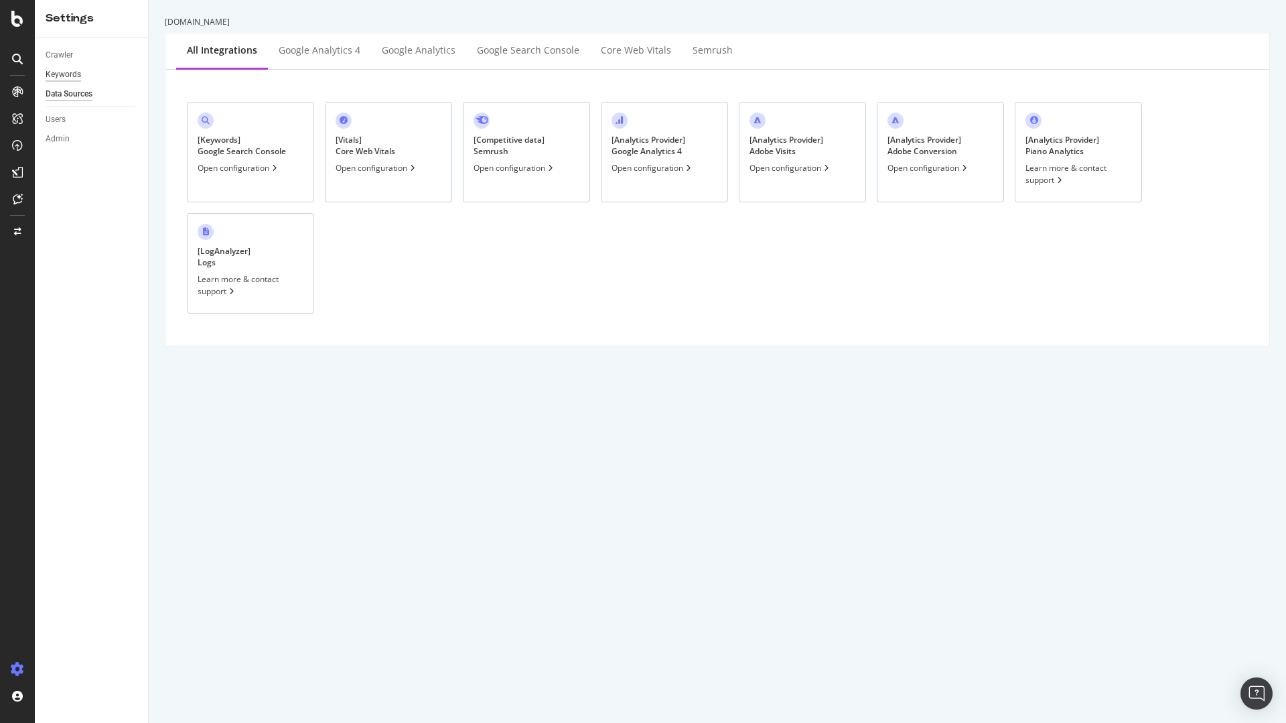
click at [56, 75] on div "Keywords" at bounding box center [63, 75] width 35 height 14
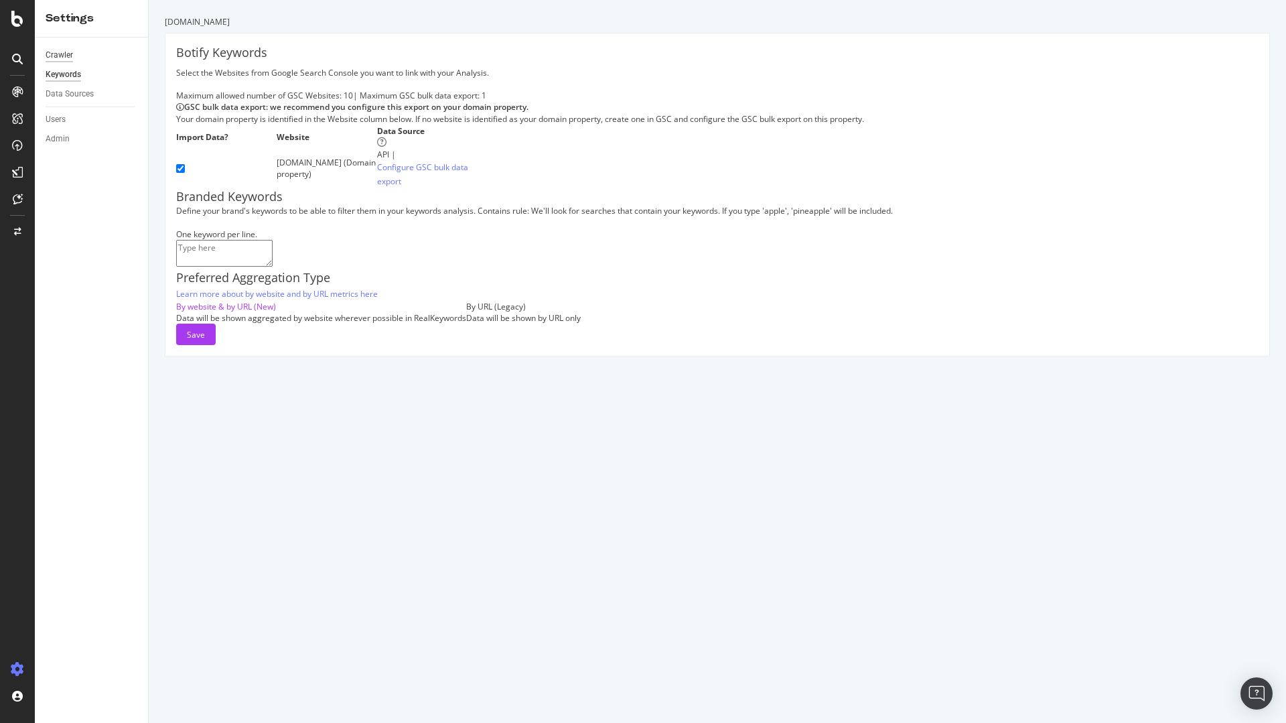
click at [64, 52] on div "Crawler" at bounding box center [59, 55] width 27 height 14
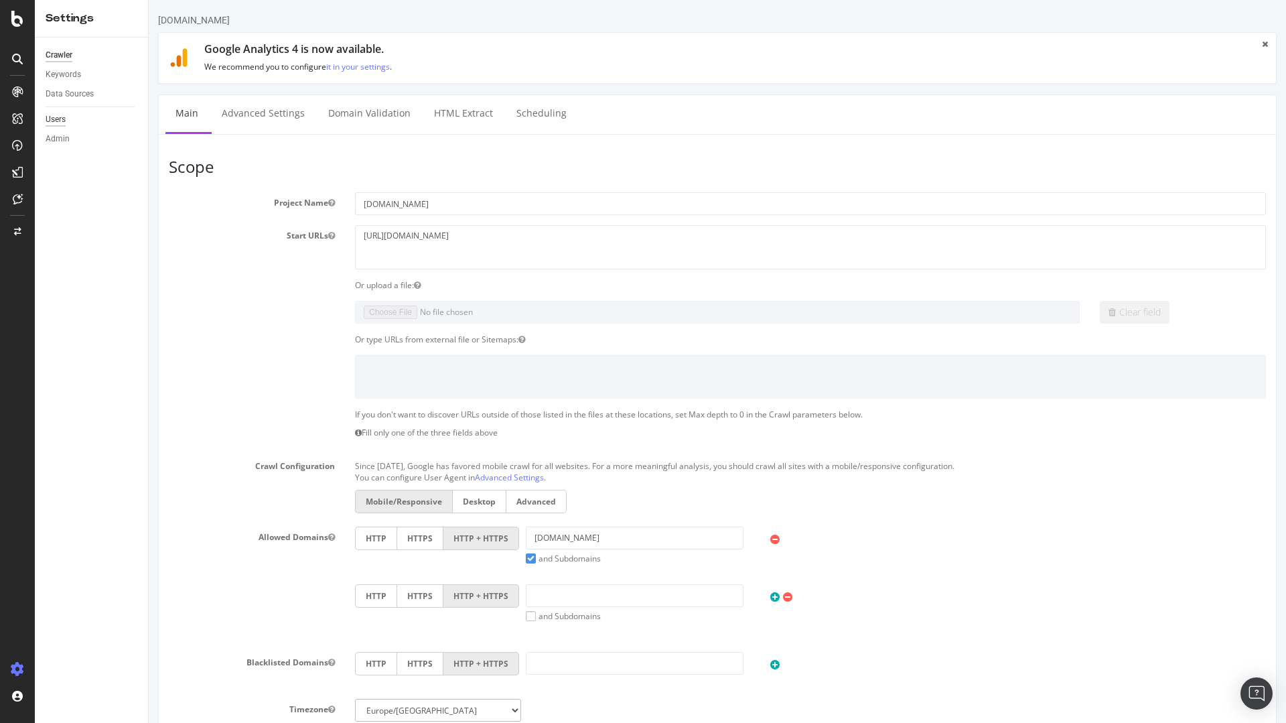
click at [64, 119] on div "Users" at bounding box center [56, 120] width 20 height 14
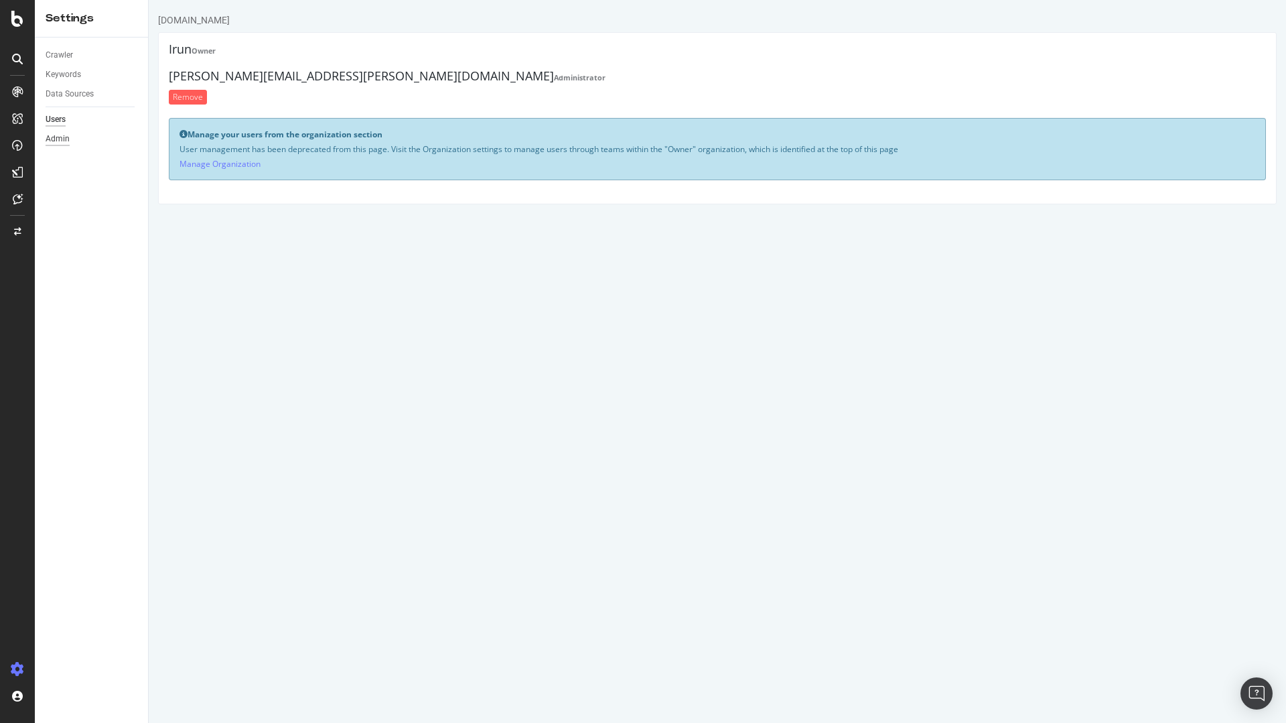
click at [62, 140] on div "Admin" at bounding box center [58, 139] width 24 height 14
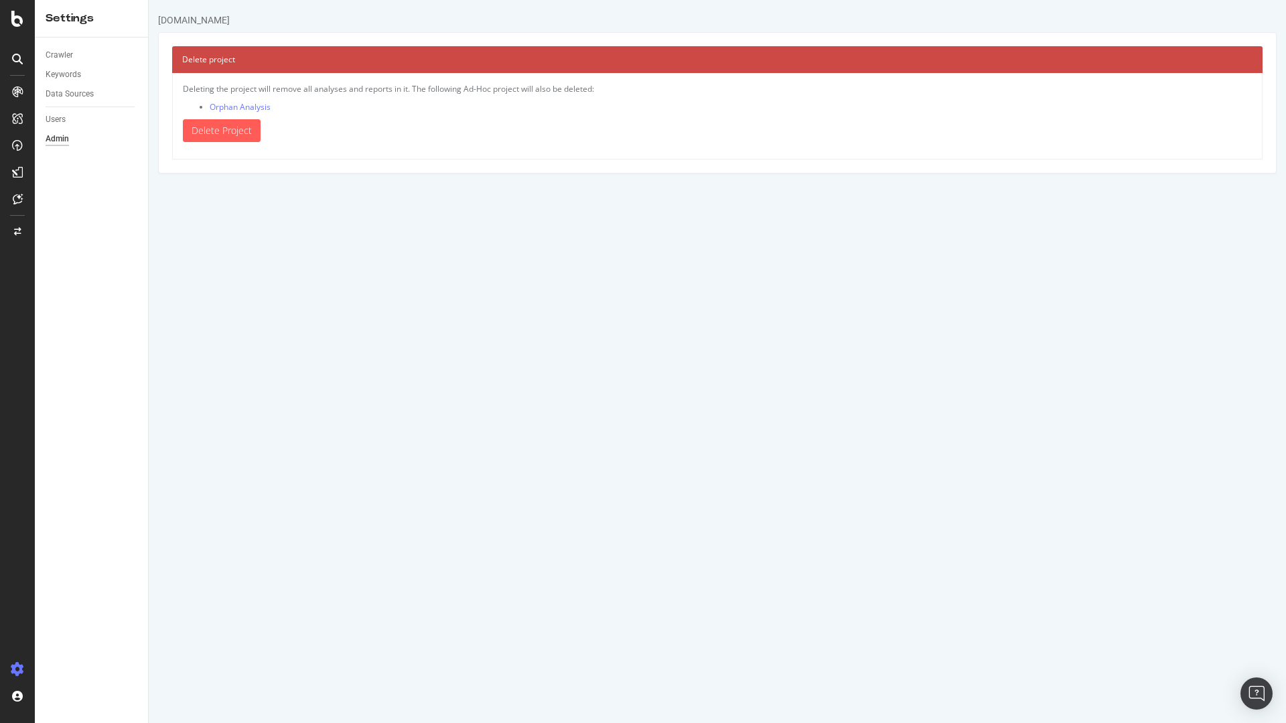
click at [343, 173] on html "irun.it Delete project Deleting the project will remove all analyses and report…" at bounding box center [717, 86] width 1137 height 173
click at [19, 23] on icon at bounding box center [17, 19] width 12 height 16
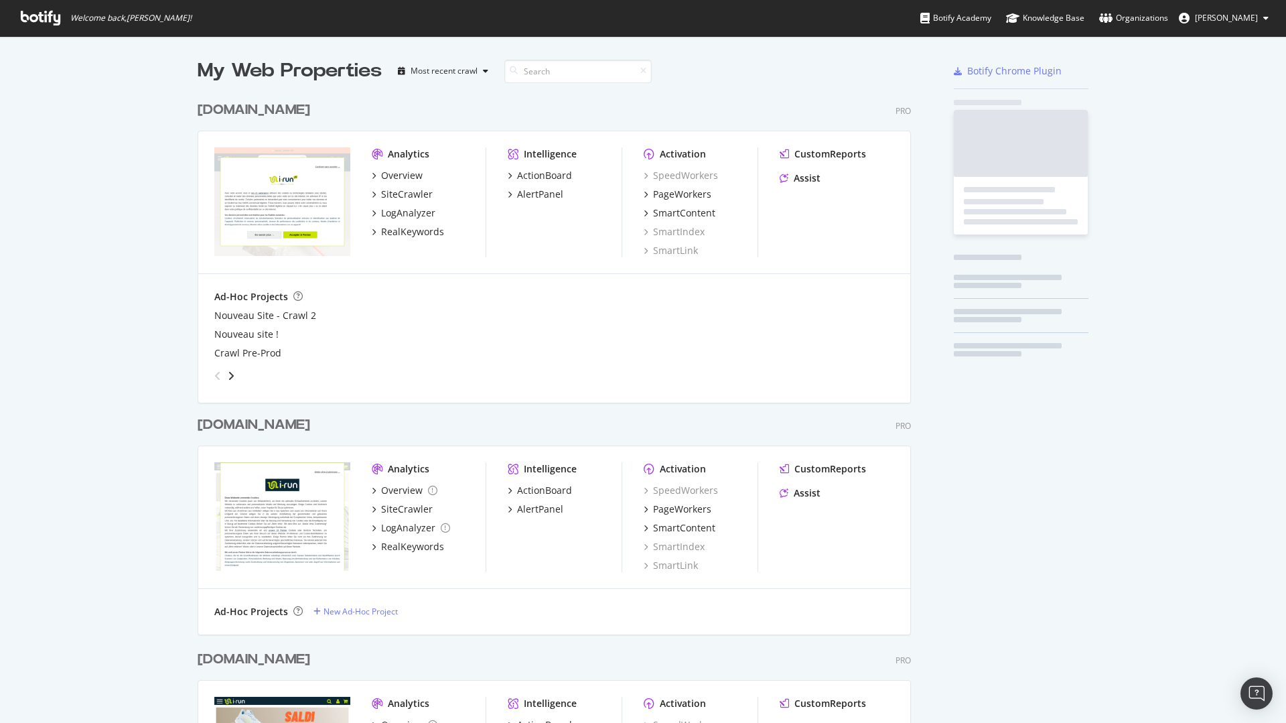
scroll to position [713, 1266]
